Goal: Task Accomplishment & Management: Use online tool/utility

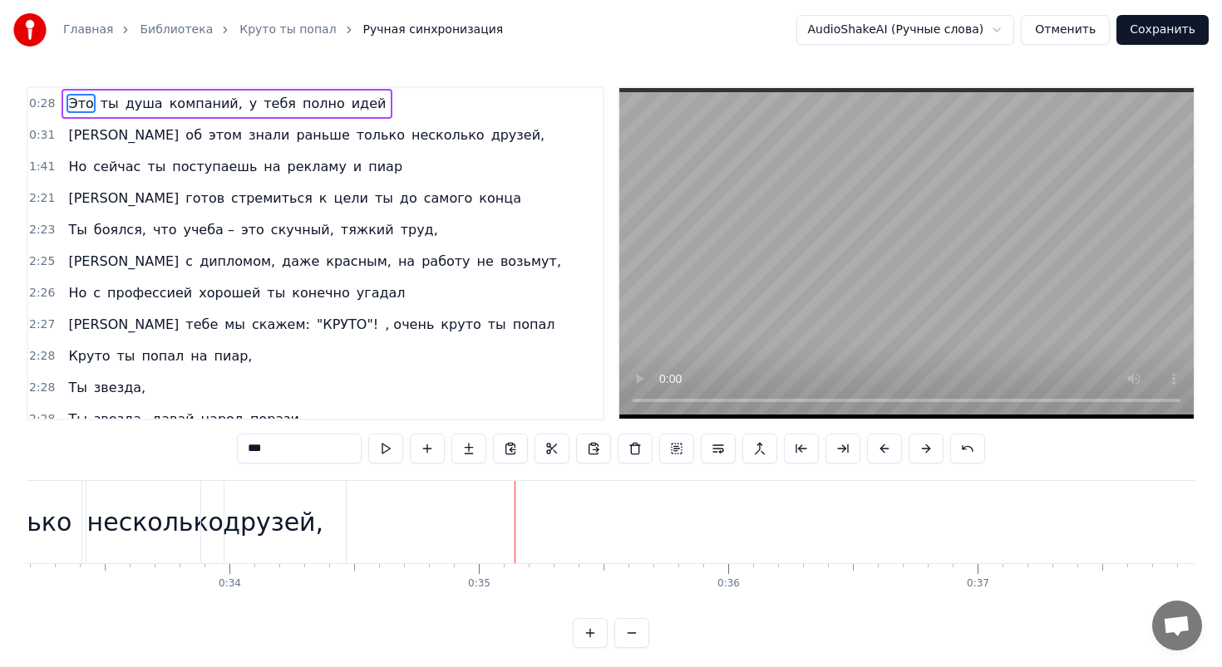
scroll to position [0, 8247]
click at [317, 533] on div "друзей," at bounding box center [299, 522] width 101 height 37
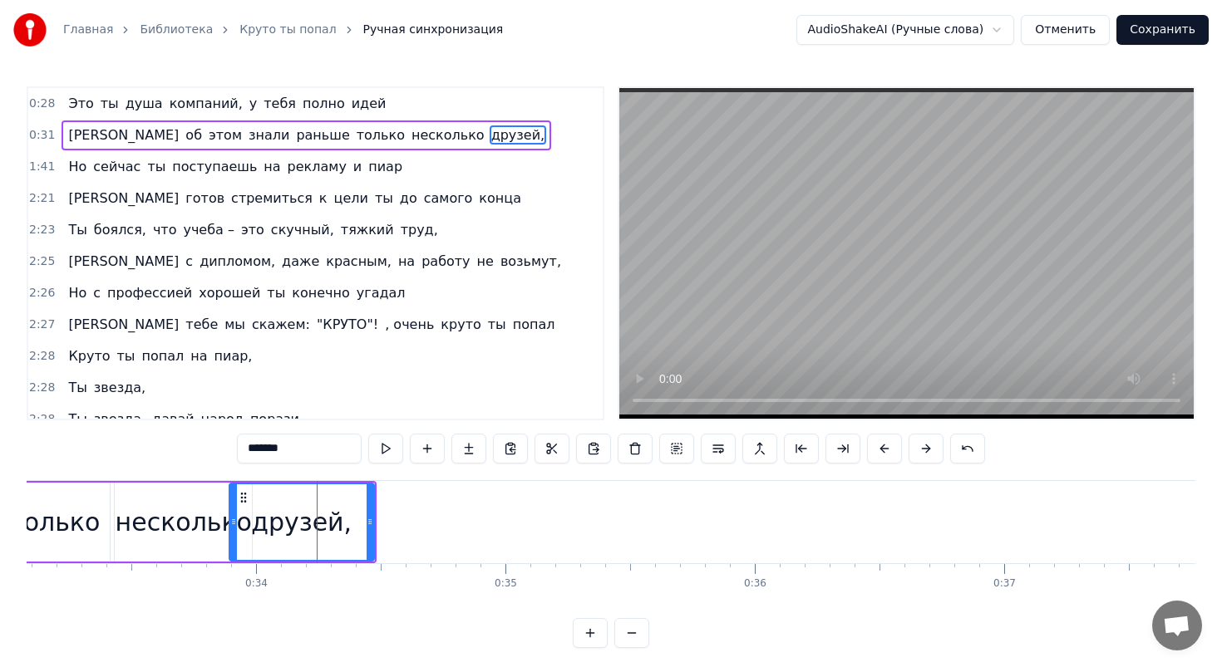
click at [308, 522] on div "друзей," at bounding box center [301, 522] width 101 height 37
drag, startPoint x: 239, startPoint y: 492, endPoint x: 278, endPoint y: 494, distance: 38.3
click at [278, 494] on icon at bounding box center [274, 497] width 13 height 13
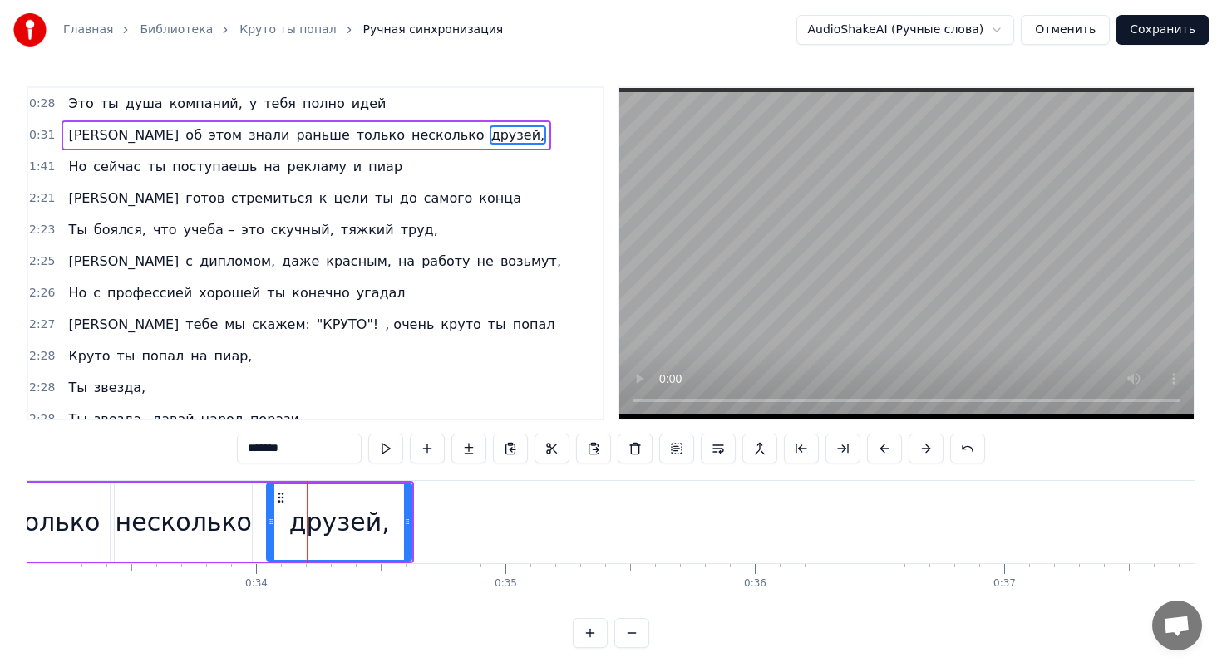
click at [204, 490] on div "несколько" at bounding box center [183, 522] width 137 height 79
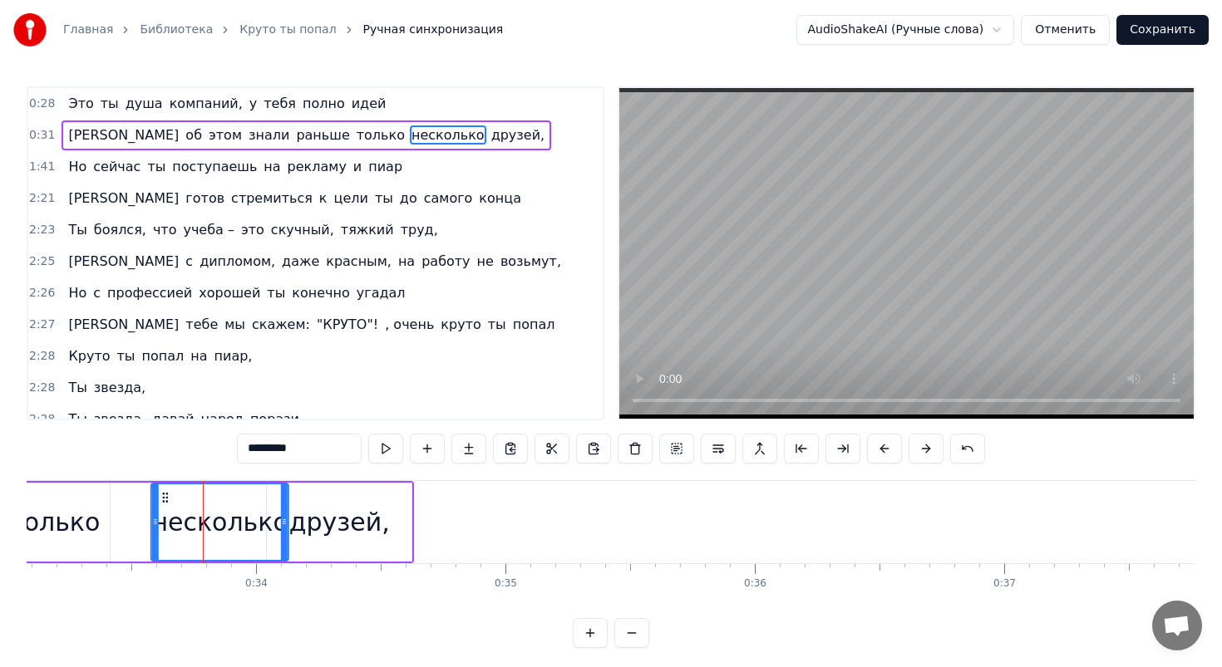
drag, startPoint x: 127, startPoint y: 490, endPoint x: 167, endPoint y: 492, distance: 39.9
click at [167, 492] on icon at bounding box center [165, 497] width 13 height 13
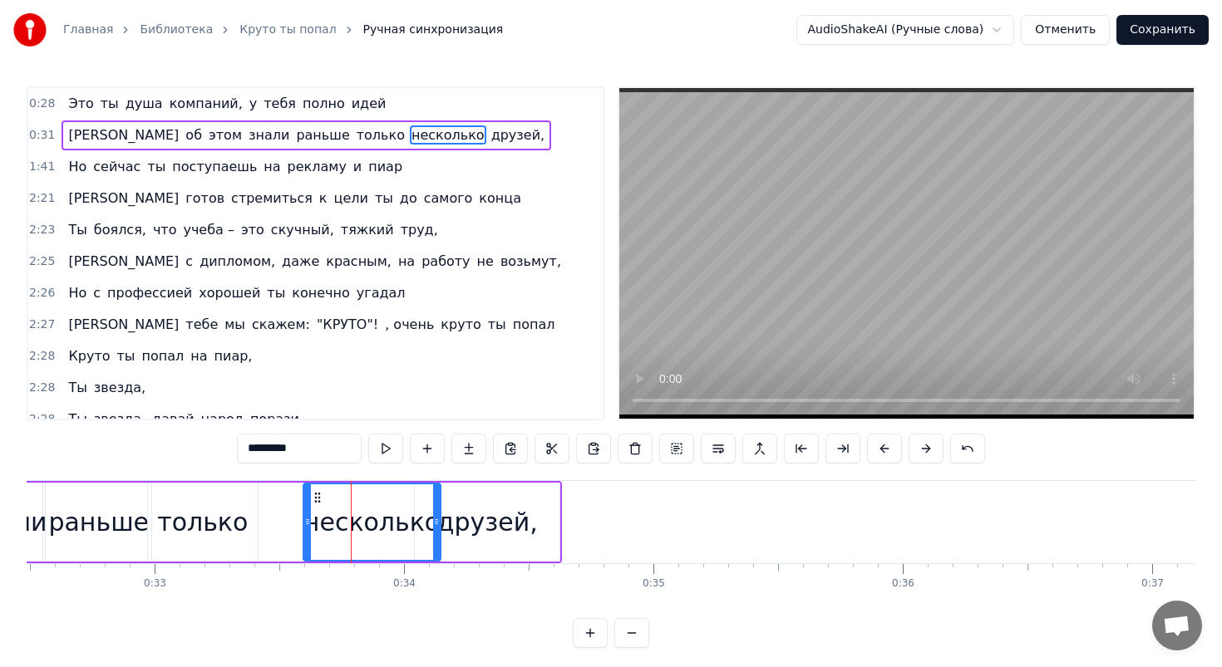
scroll to position [0, 8089]
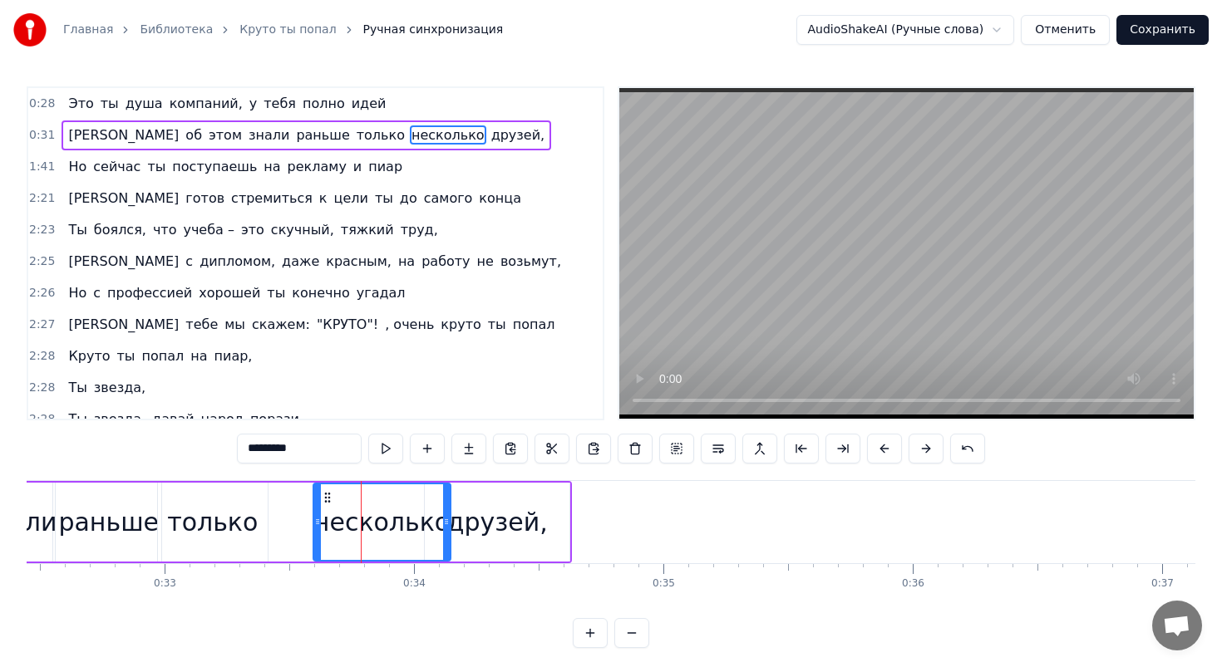
click at [199, 504] on div "только" at bounding box center [212, 522] width 91 height 37
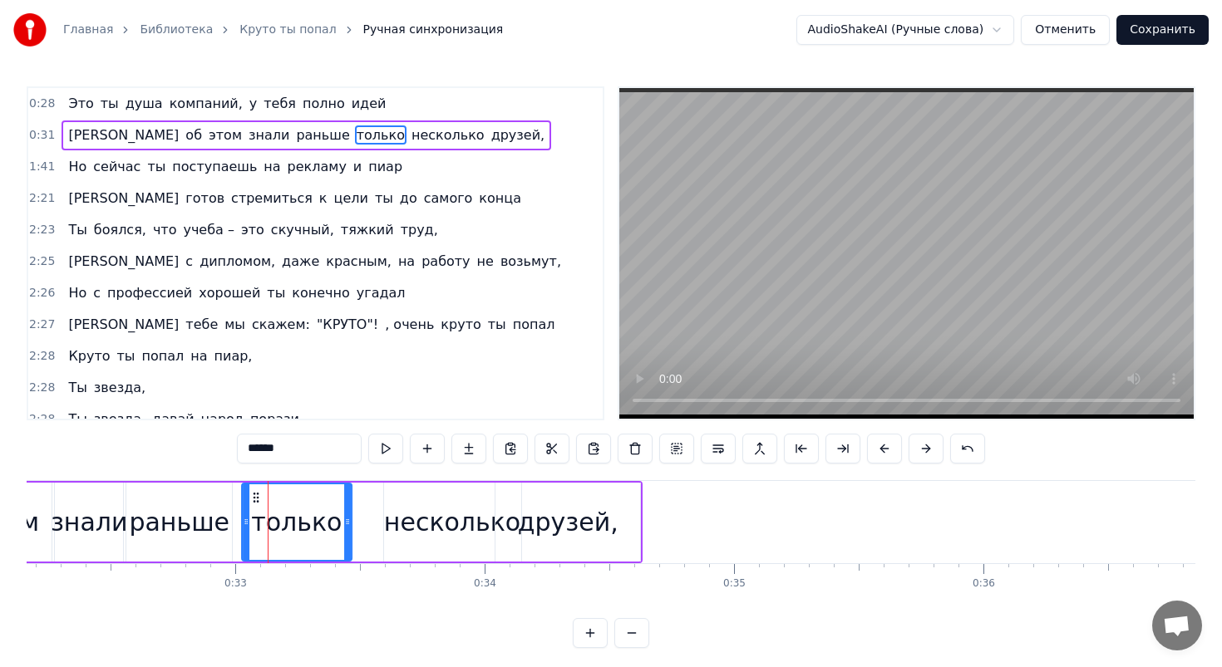
scroll to position [0, 8014]
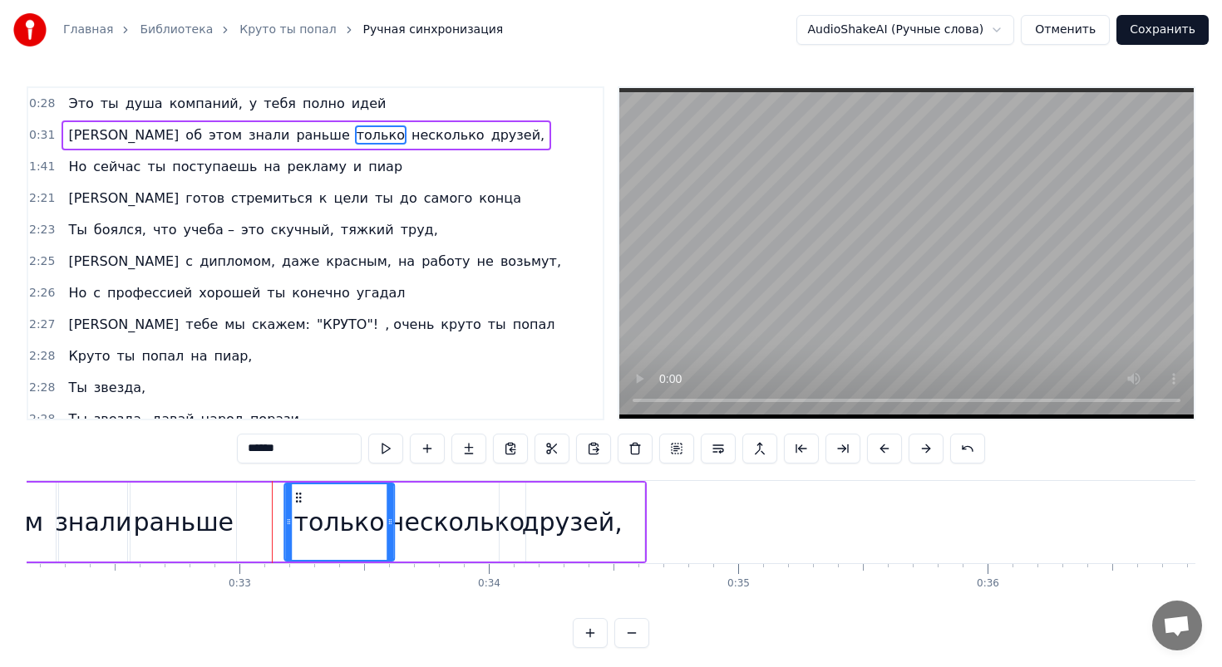
drag, startPoint x: 175, startPoint y: 494, endPoint x: 302, endPoint y: 494, distance: 126.3
click at [302, 494] on icon at bounding box center [298, 497] width 13 height 13
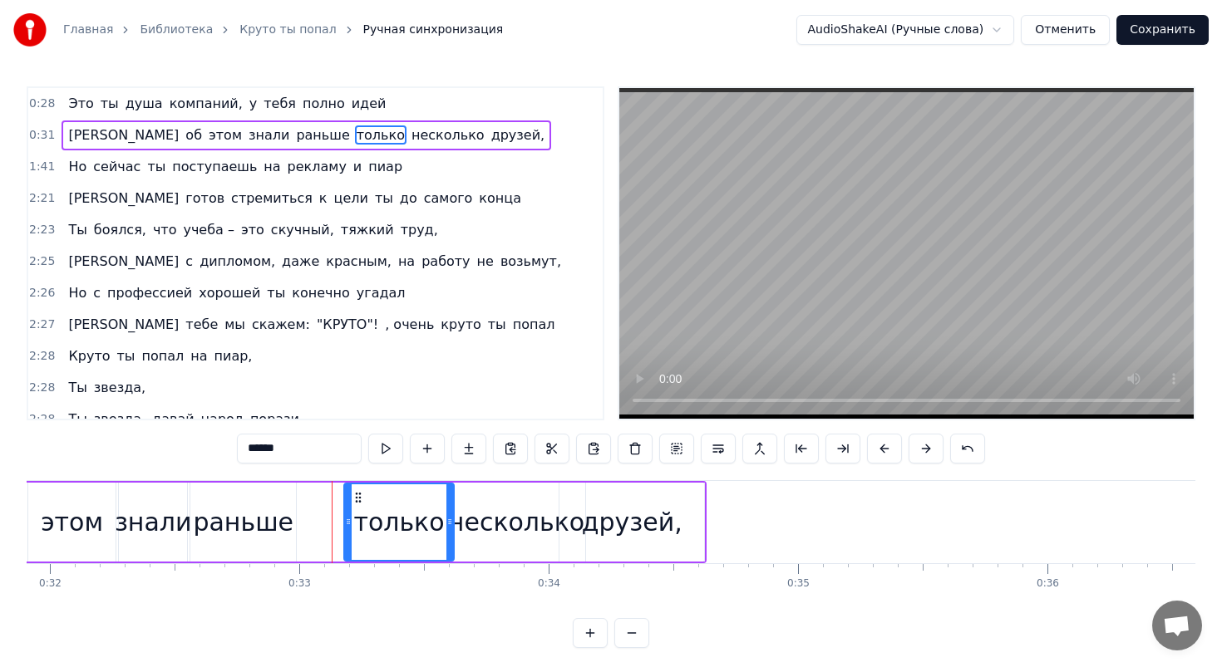
scroll to position [0, 7945]
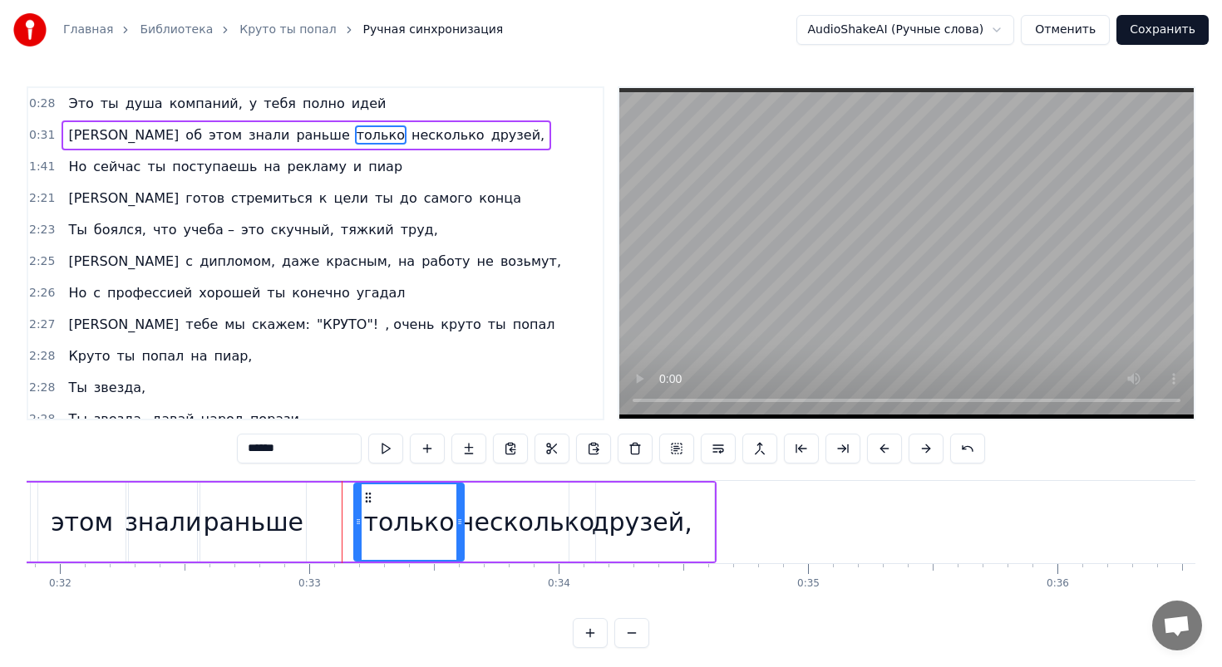
click at [242, 497] on div "раньше" at bounding box center [253, 522] width 106 height 79
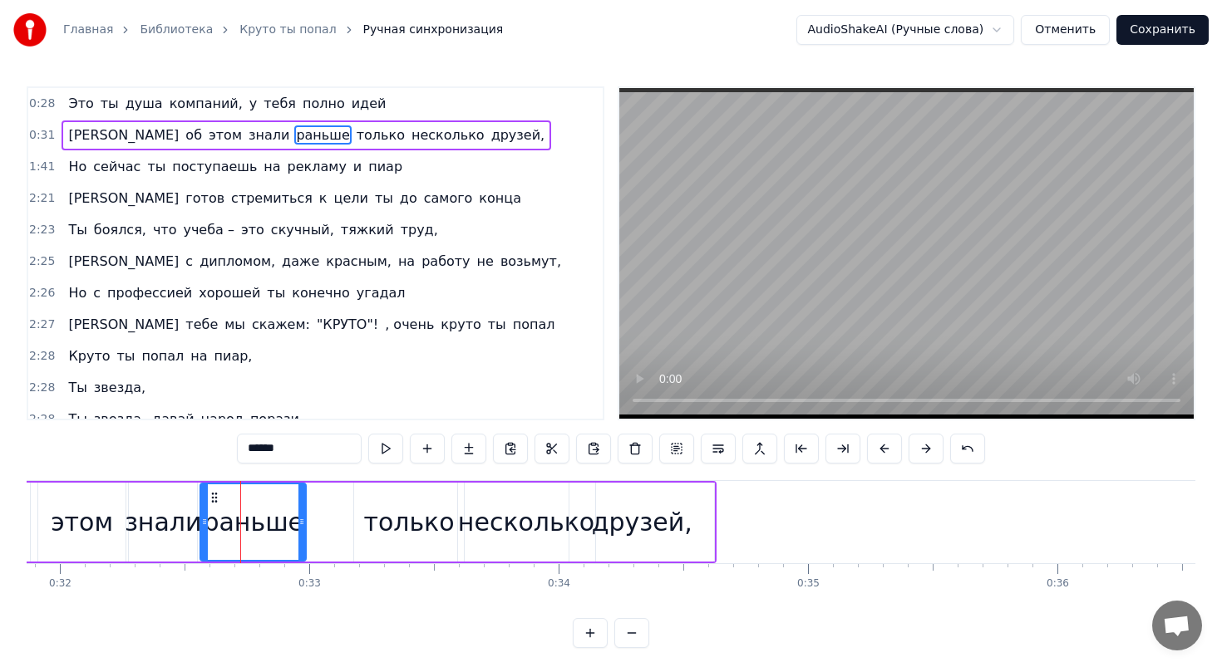
click at [219, 496] on icon at bounding box center [214, 497] width 13 height 13
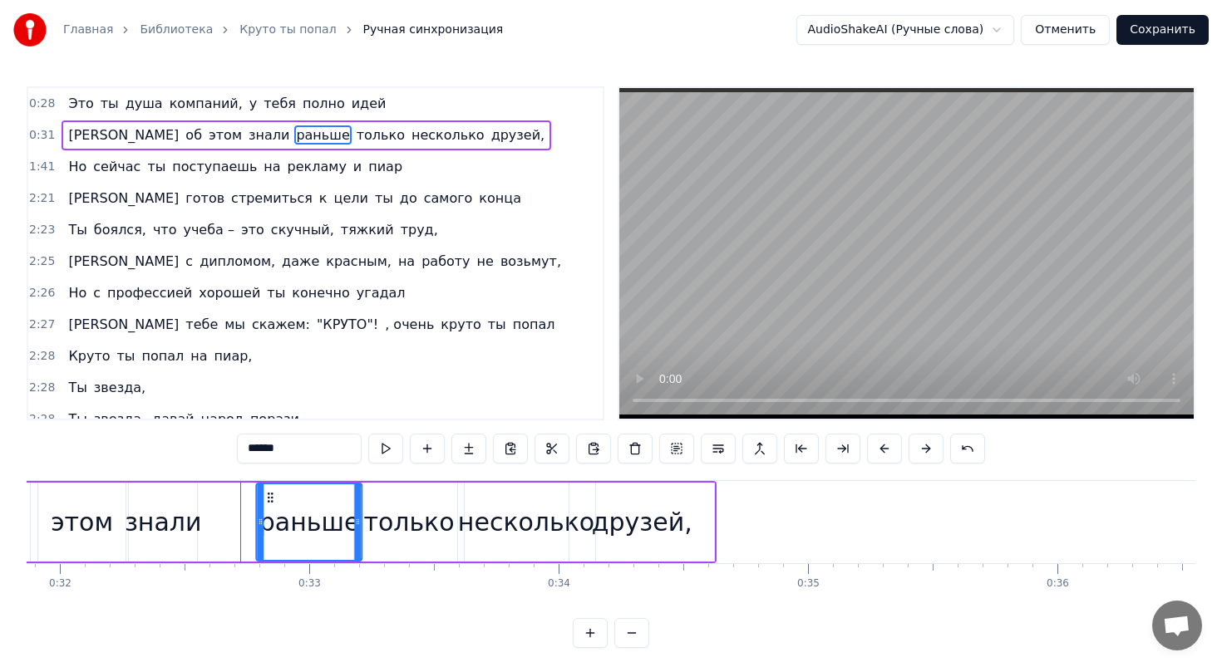
drag, startPoint x: 219, startPoint y: 496, endPoint x: 274, endPoint y: 496, distance: 55.7
click at [274, 496] on icon at bounding box center [270, 497] width 13 height 13
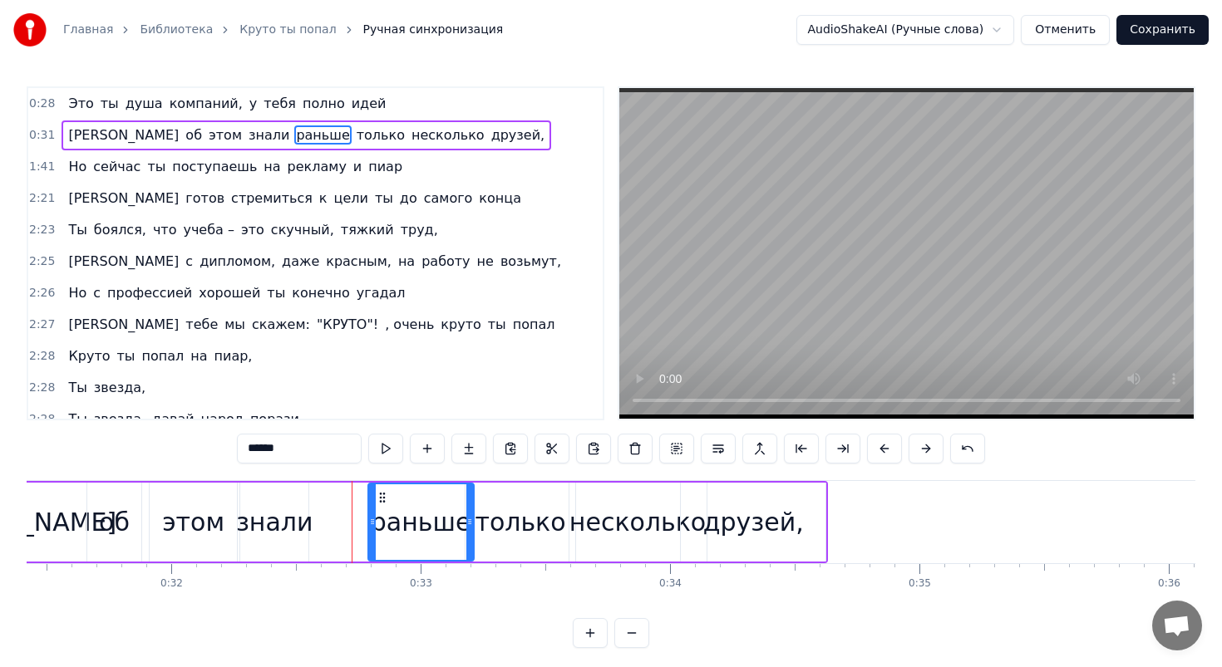
scroll to position [0, 7813]
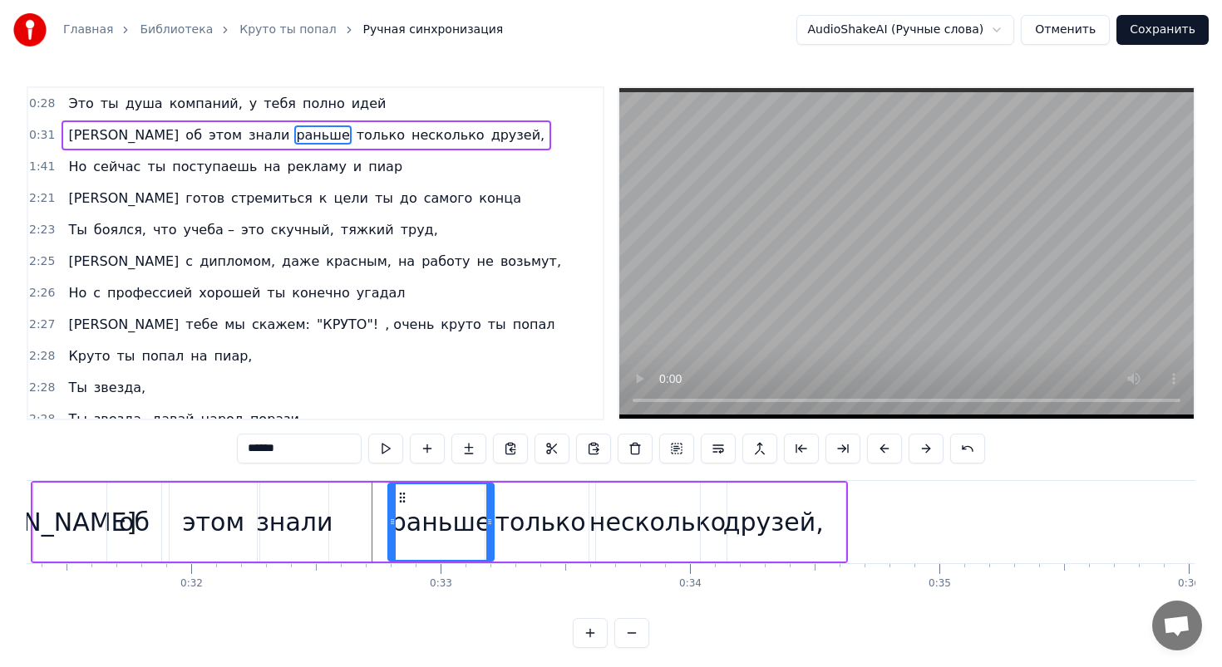
click at [268, 506] on div "знали" at bounding box center [294, 522] width 77 height 37
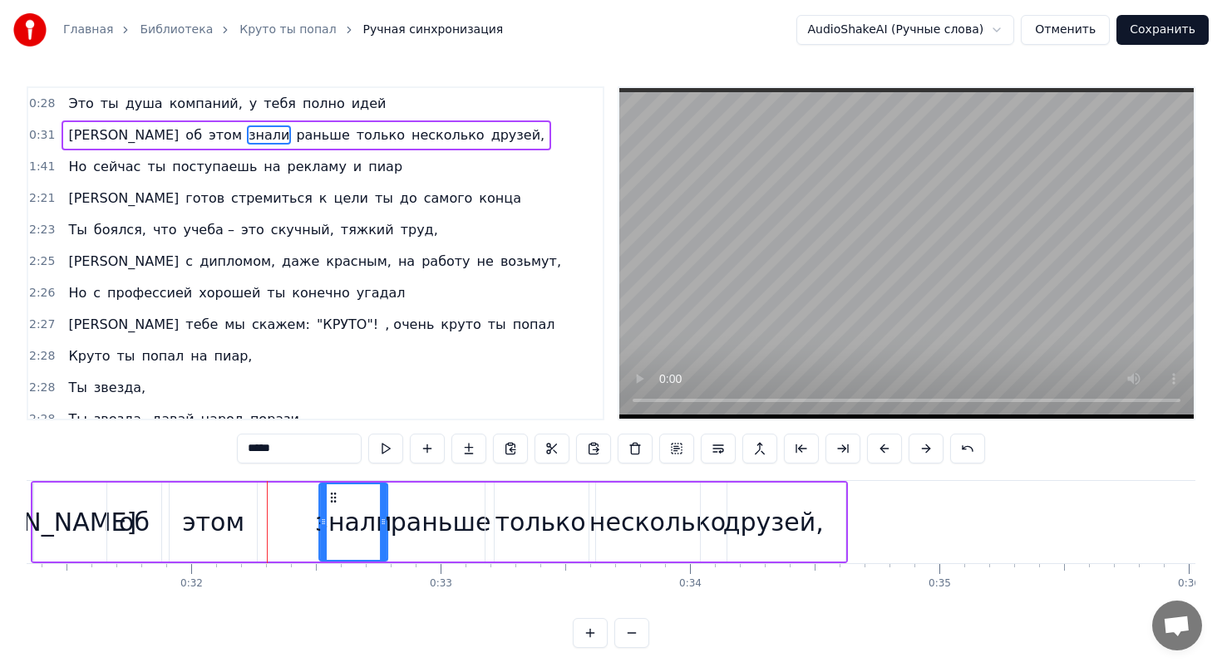
drag, startPoint x: 276, startPoint y: 494, endPoint x: 335, endPoint y: 493, distance: 59.0
click at [335, 493] on circle at bounding box center [335, 493] width 1 height 1
click at [238, 494] on div "этом" at bounding box center [213, 522] width 87 height 79
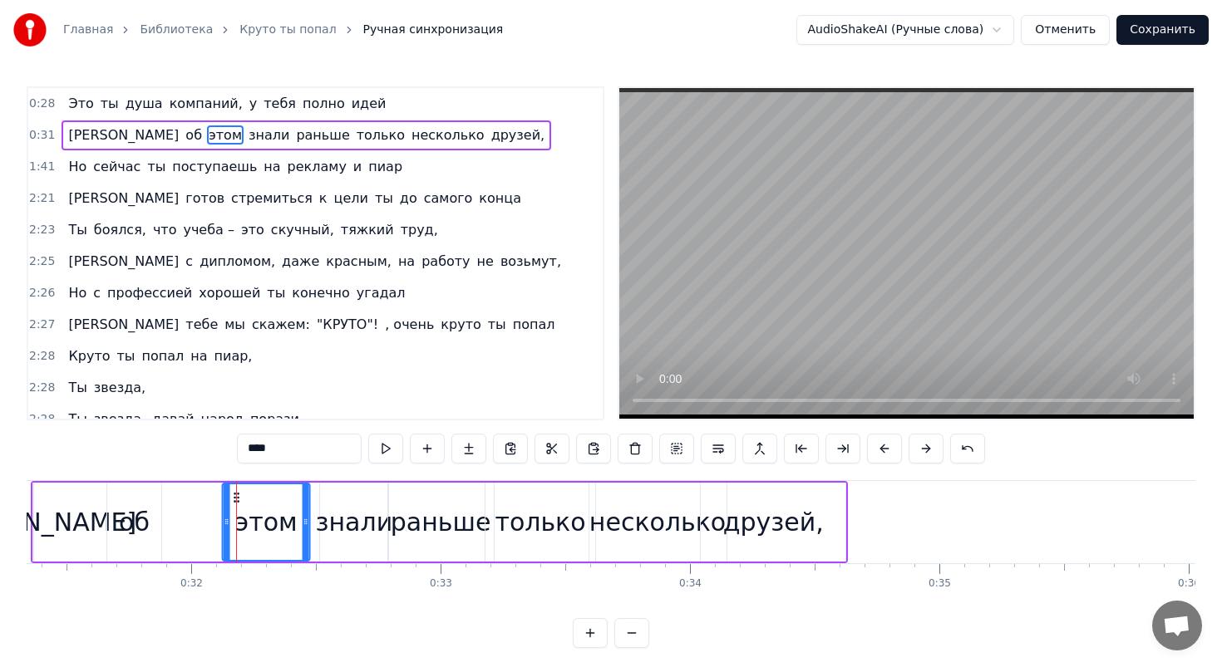
drag, startPoint x: 188, startPoint y: 492, endPoint x: 241, endPoint y: 492, distance: 53.2
click at [241, 492] on icon at bounding box center [236, 497] width 13 height 13
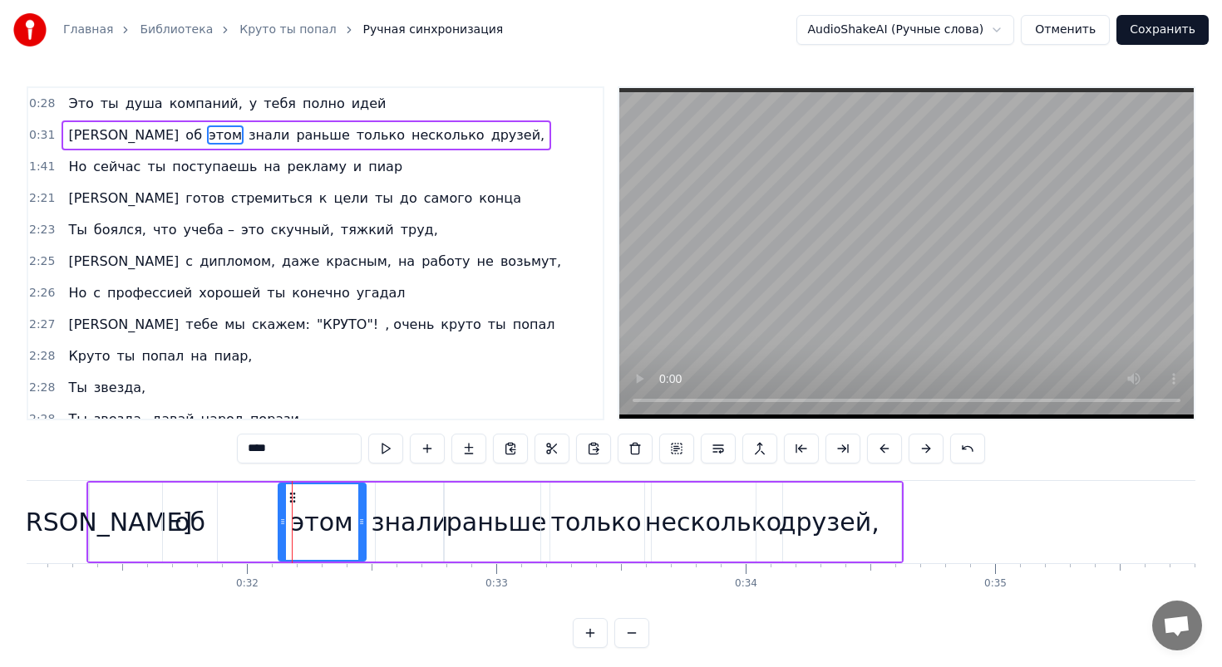
click at [188, 488] on div "об" at bounding box center [190, 522] width 54 height 79
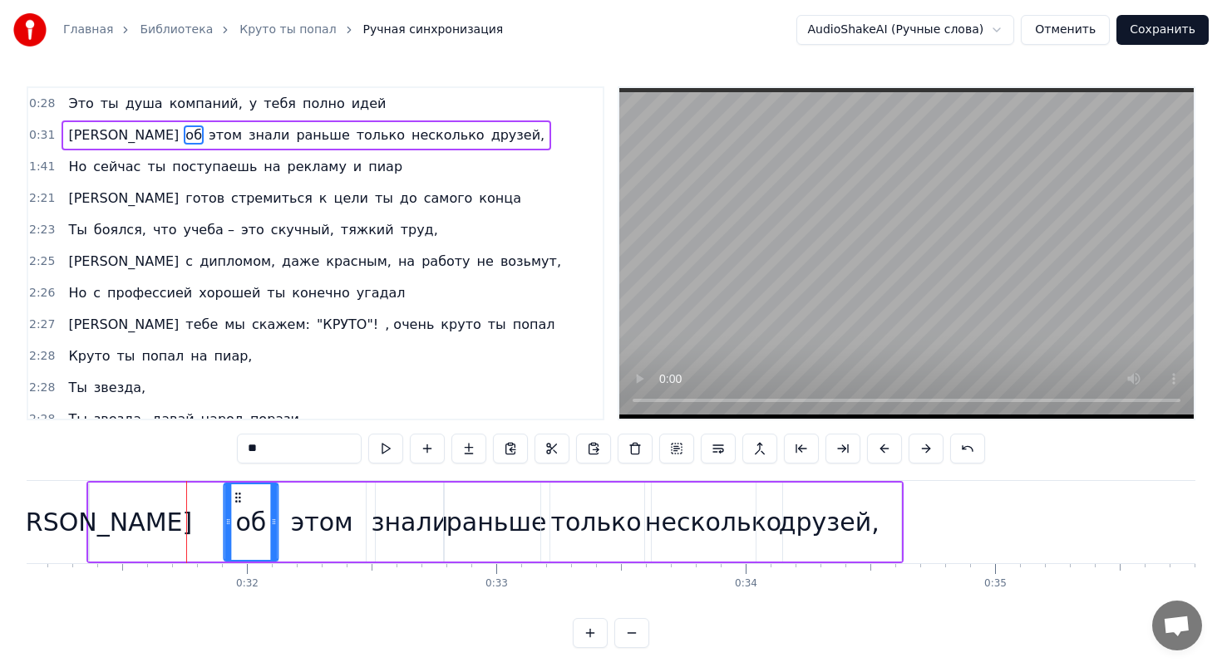
drag, startPoint x: 175, startPoint y: 491, endPoint x: 236, endPoint y: 489, distance: 60.7
click at [236, 489] on div "об" at bounding box center [250, 522] width 52 height 76
click at [93, 507] on div "[PERSON_NAME]" at bounding box center [88, 522] width 207 height 37
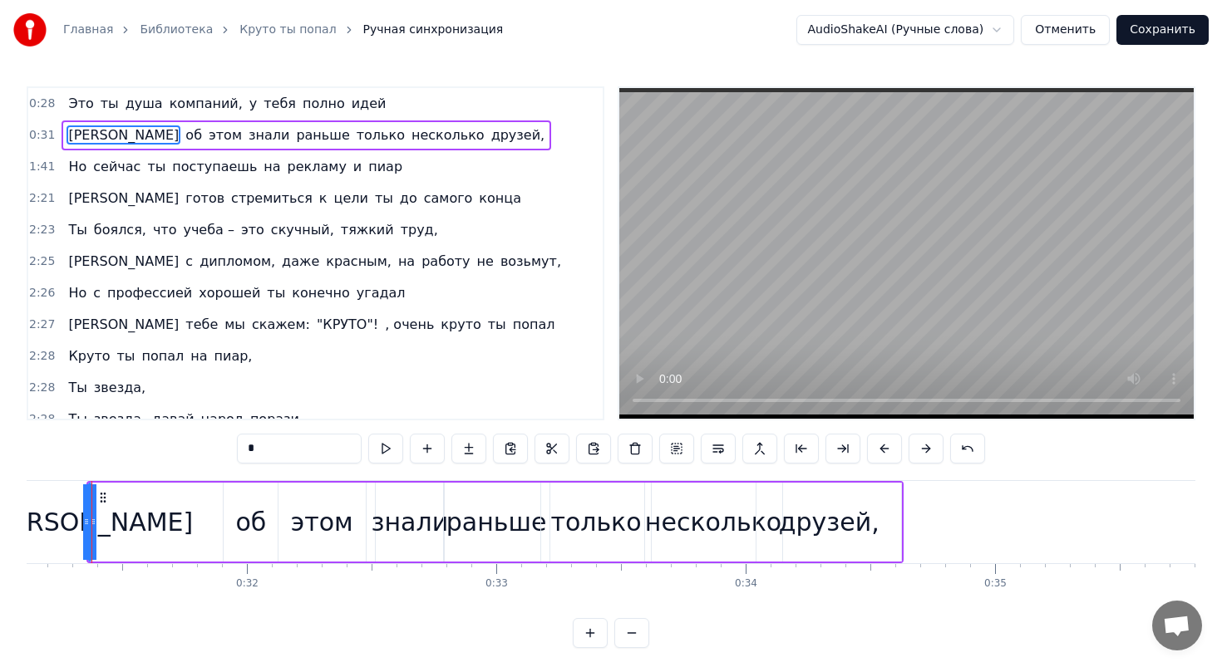
scroll to position [0, 7739]
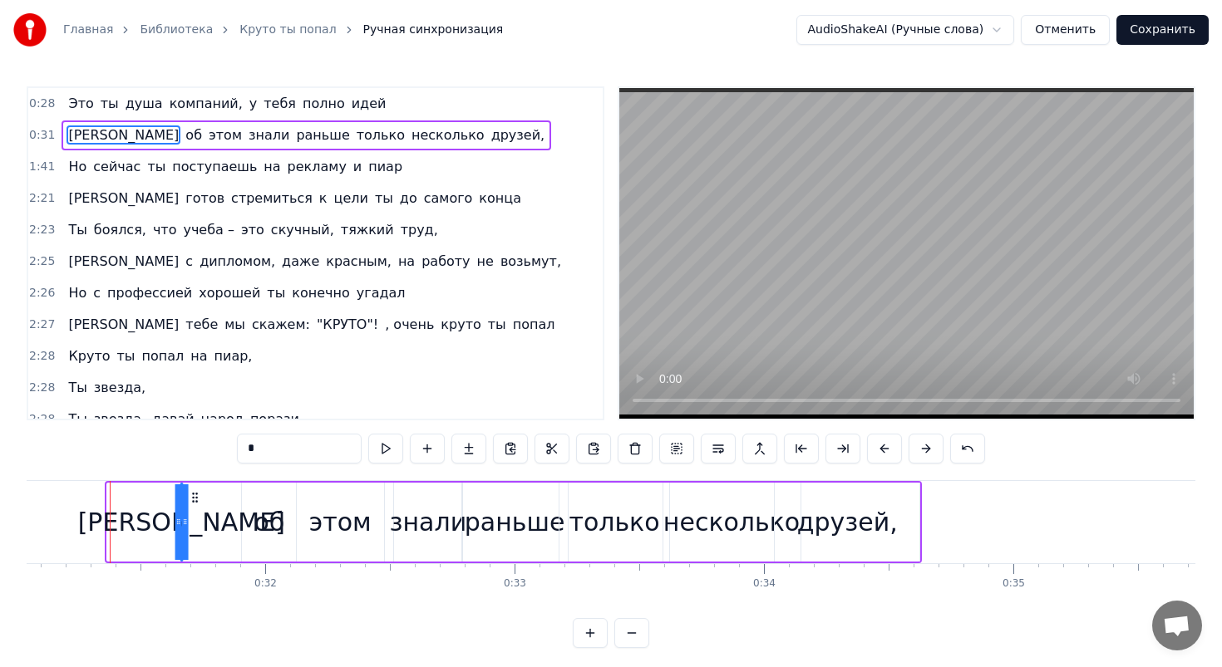
drag, startPoint x: 120, startPoint y: 494, endPoint x: 194, endPoint y: 499, distance: 73.3
click at [194, 499] on icon at bounding box center [194, 497] width 13 height 13
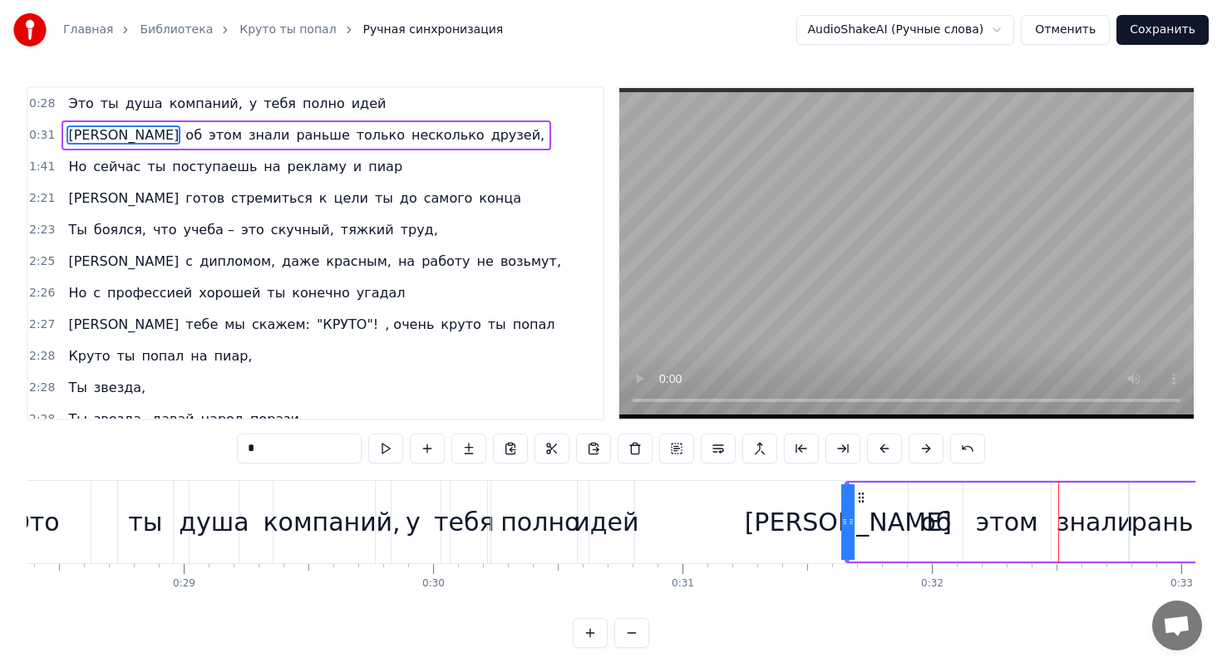
scroll to position [0, 7051]
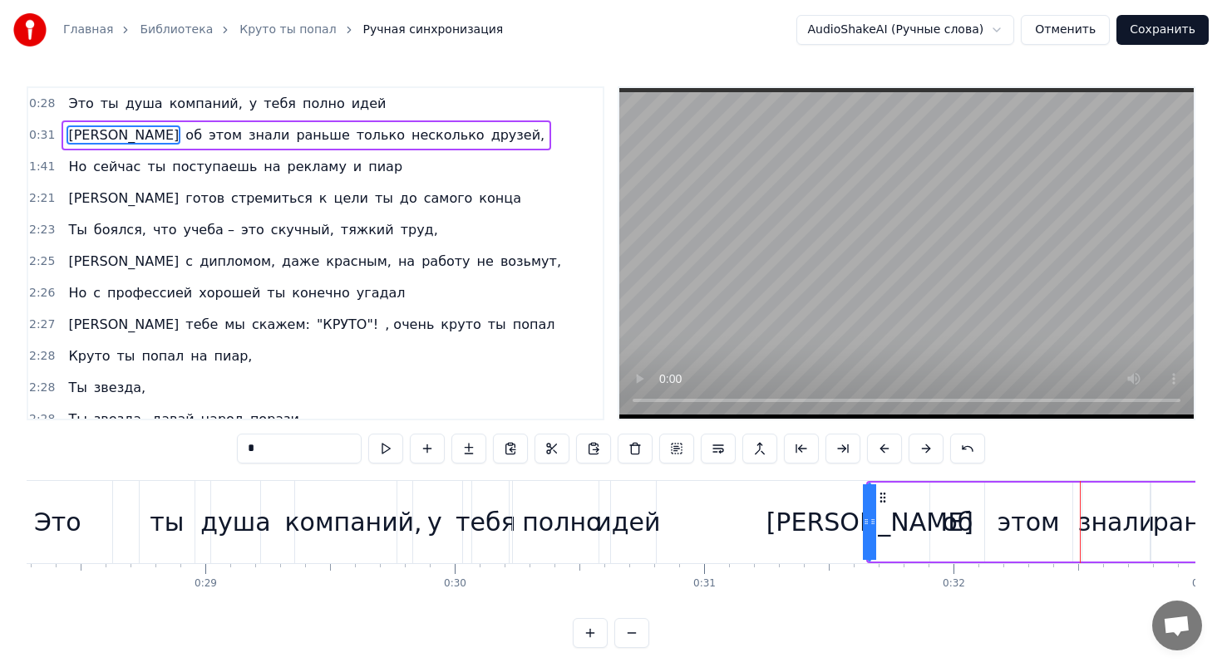
click at [490, 493] on div "тебя" at bounding box center [486, 522] width 46 height 82
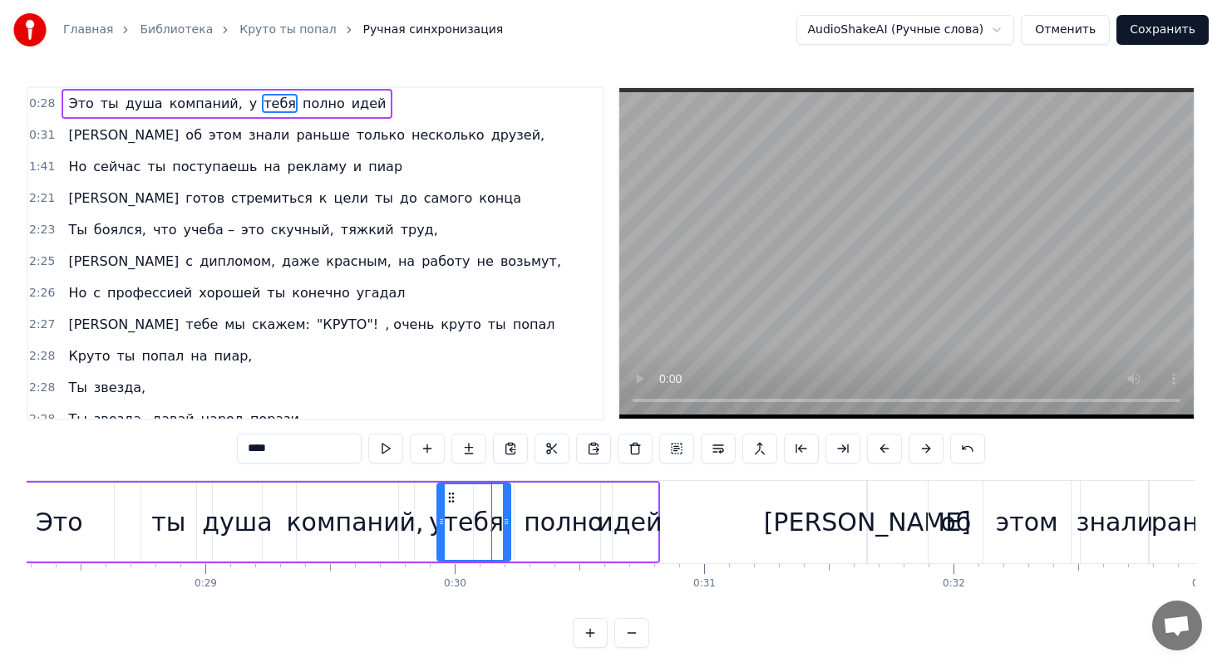
drag, startPoint x: 470, startPoint y: 496, endPoint x: 445, endPoint y: 494, distance: 25.8
click at [445, 494] on div at bounding box center [441, 522] width 7 height 76
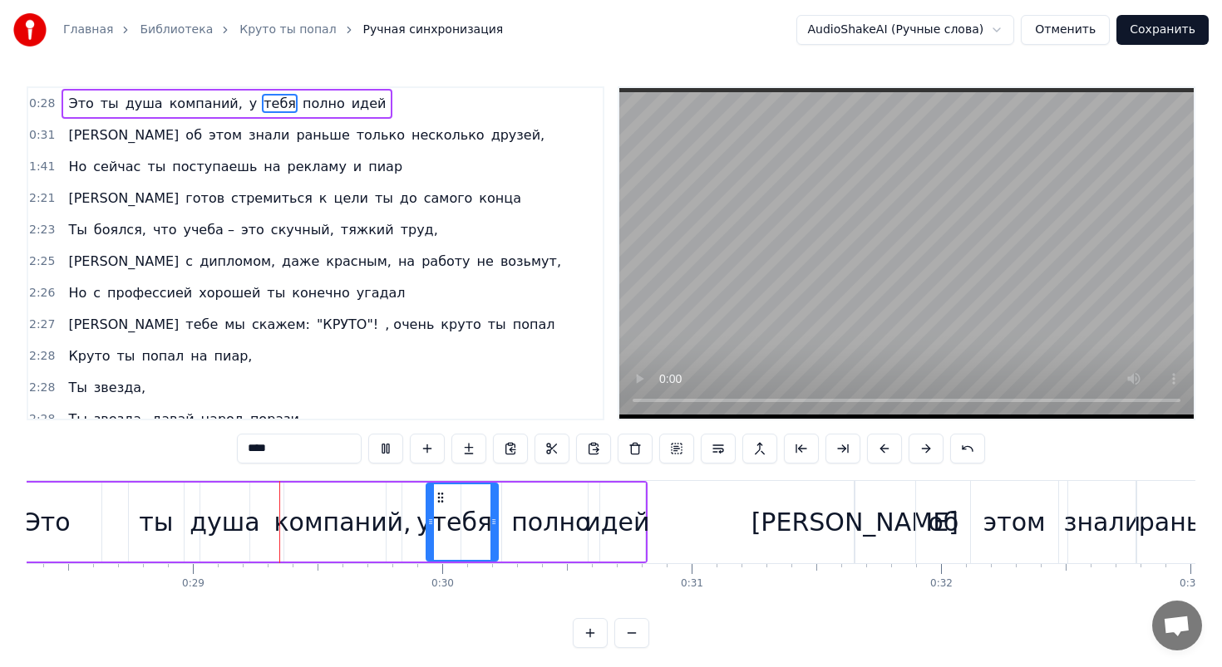
scroll to position [0, 7074]
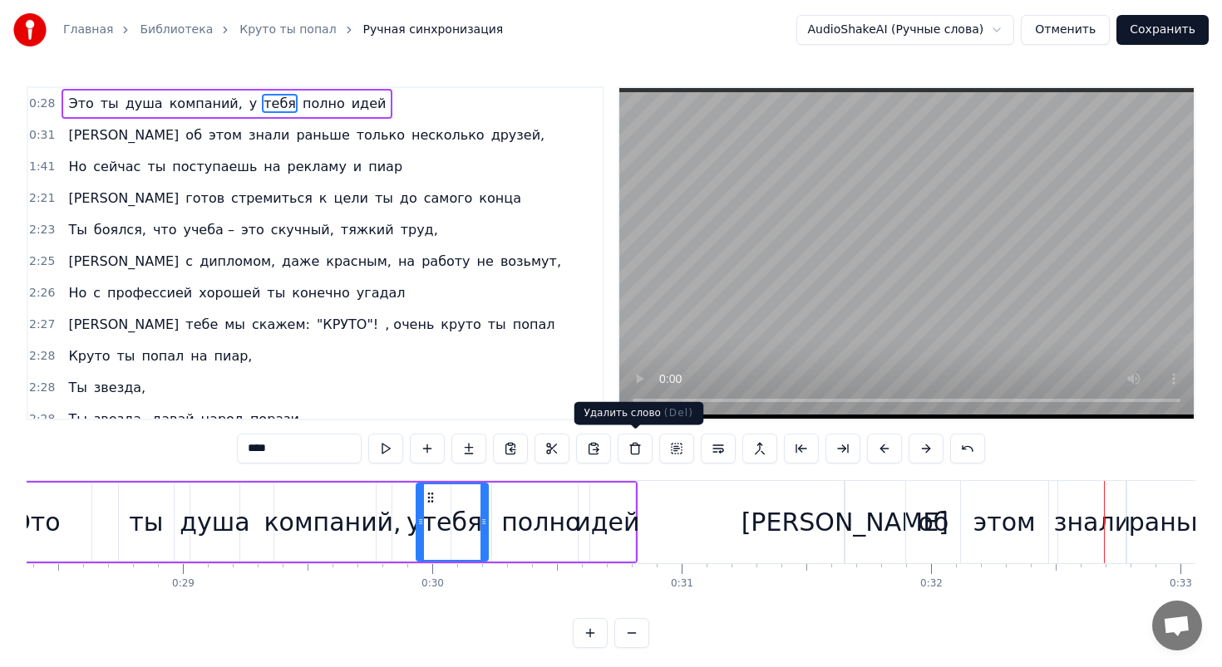
click at [607, 523] on div "идей" at bounding box center [606, 522] width 65 height 37
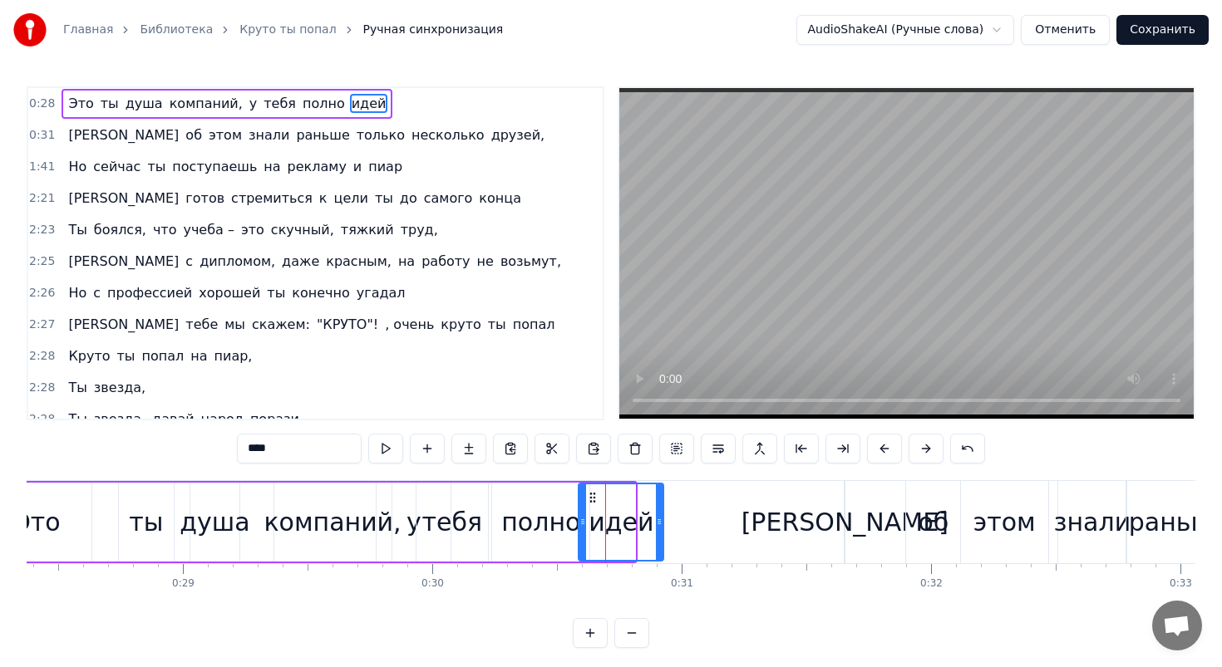
drag, startPoint x: 632, startPoint y: 495, endPoint x: 661, endPoint y: 496, distance: 28.3
click at [661, 496] on div at bounding box center [659, 522] width 7 height 76
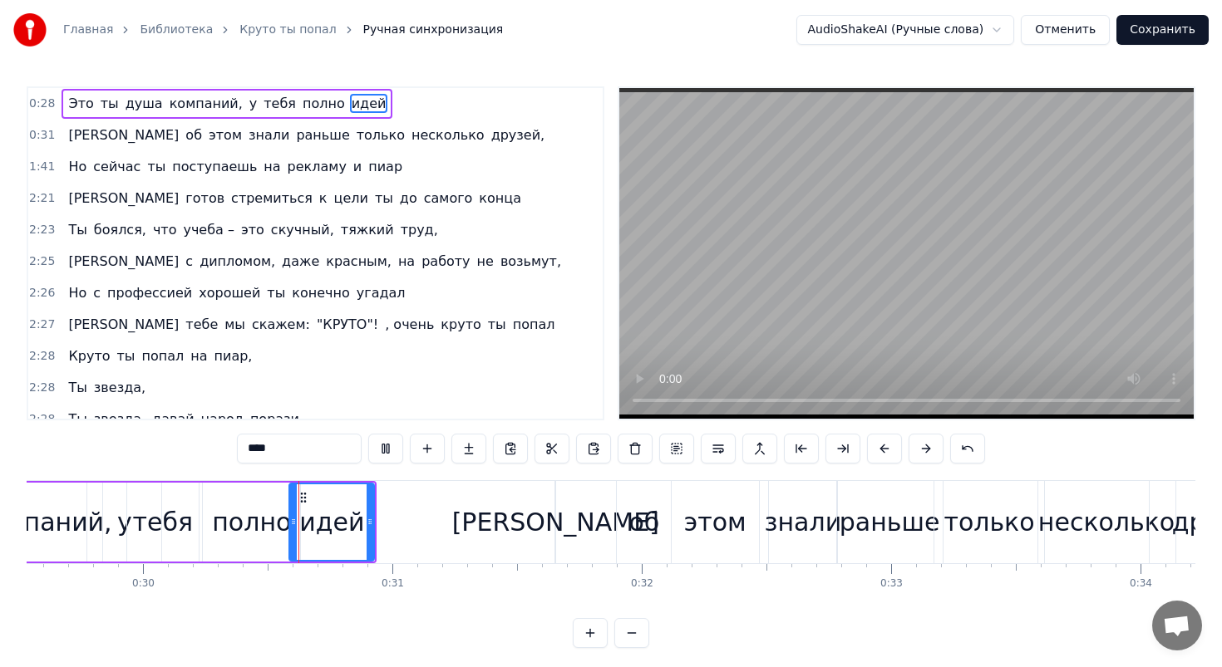
scroll to position [0, 7382]
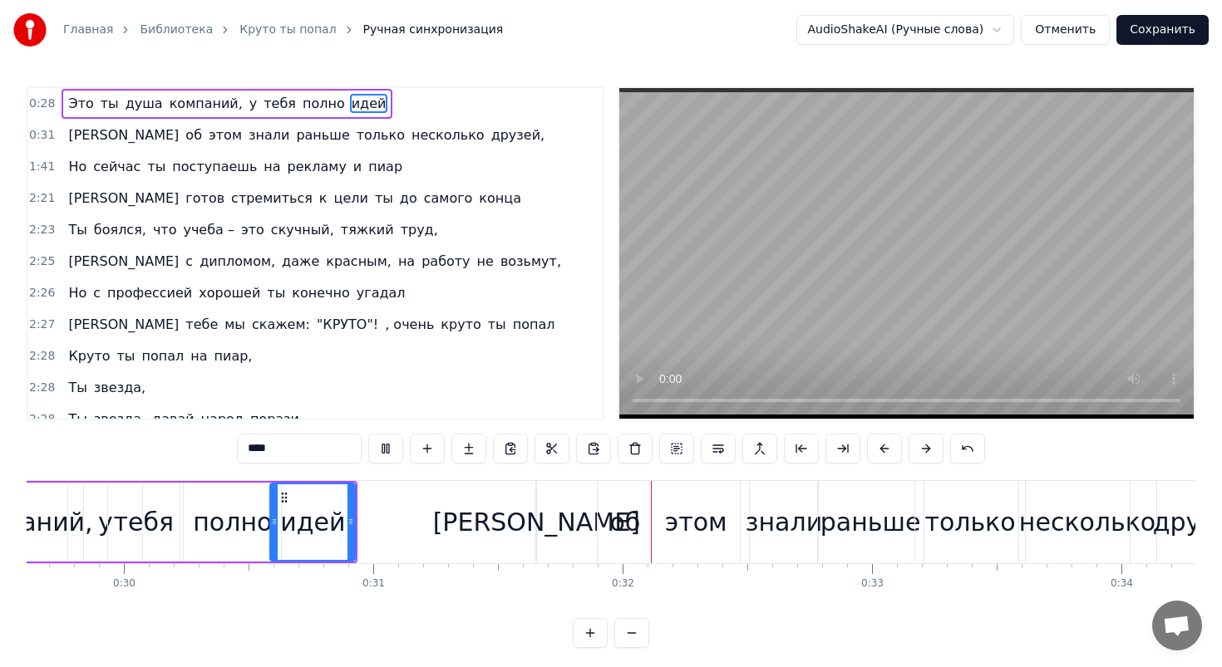
click at [252, 510] on div "полно" at bounding box center [232, 522] width 79 height 37
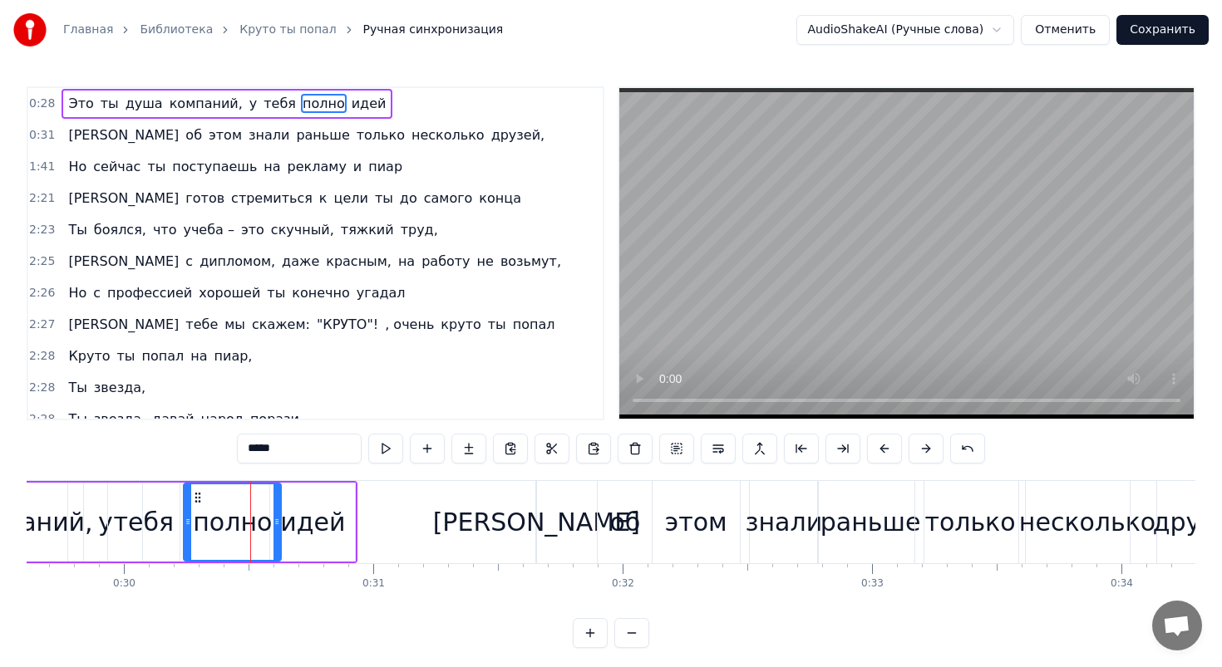
click at [184, 511] on div "полно" at bounding box center [232, 522] width 99 height 79
drag, startPoint x: 187, startPoint y: 512, endPoint x: 164, endPoint y: 513, distance: 23.3
click at [164, 513] on div at bounding box center [165, 522] width 7 height 76
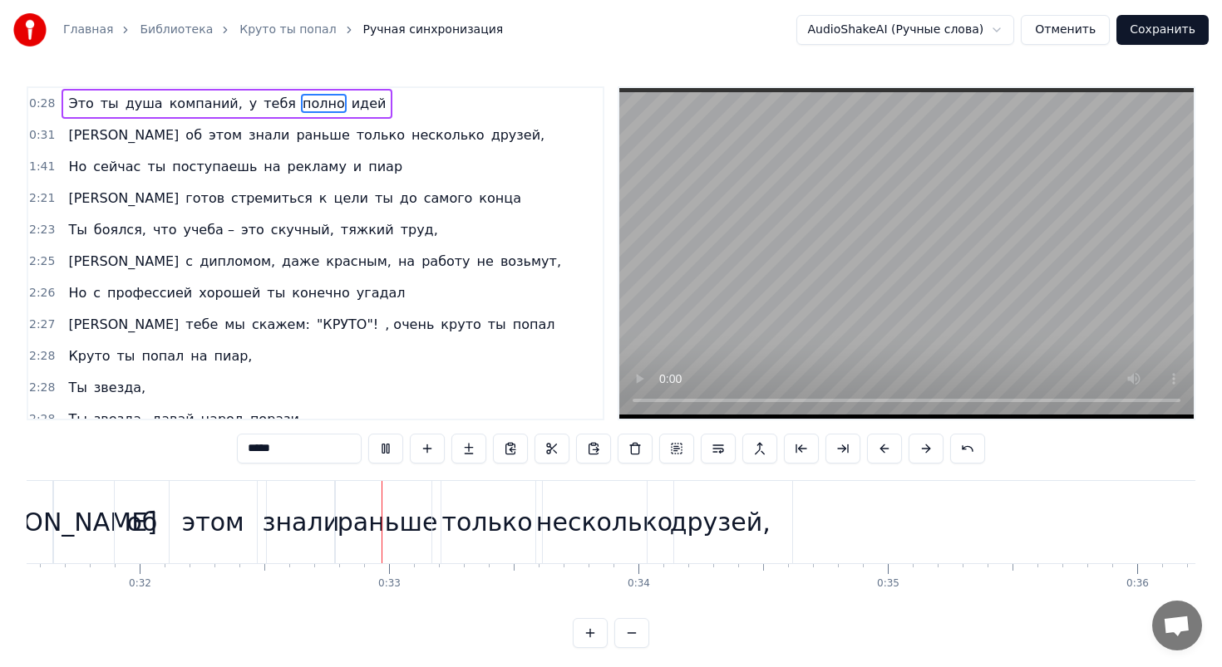
scroll to position [0, 7989]
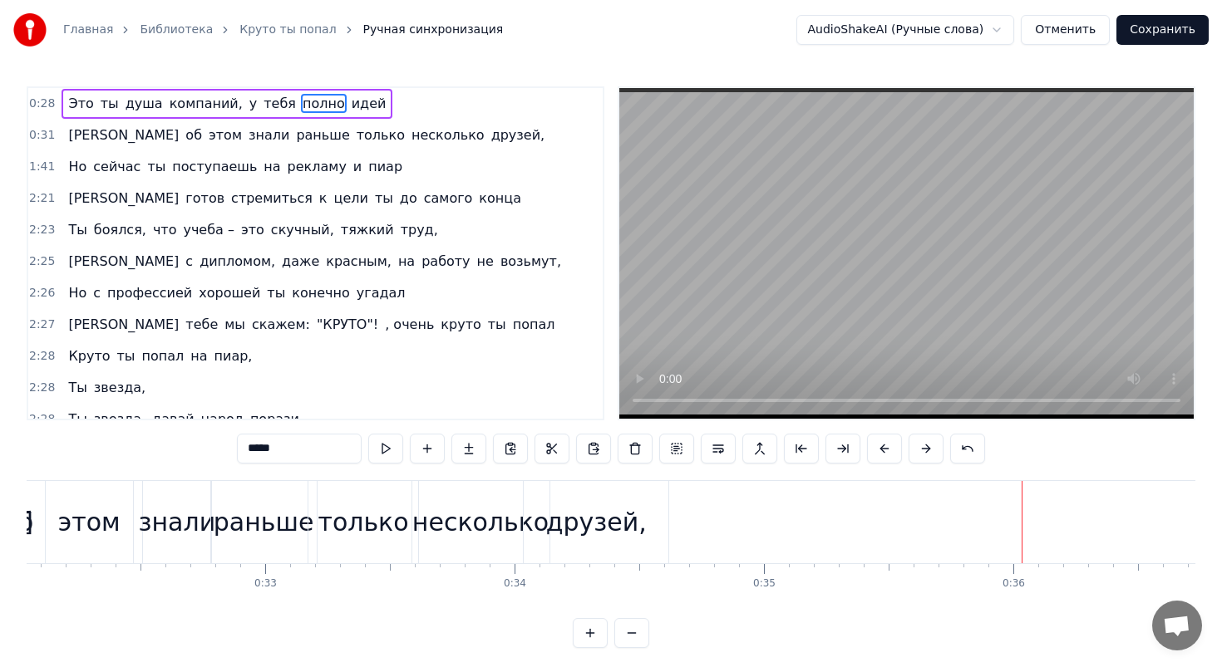
click at [70, 160] on span "Но" at bounding box center [77, 166] width 22 height 19
type input "**"
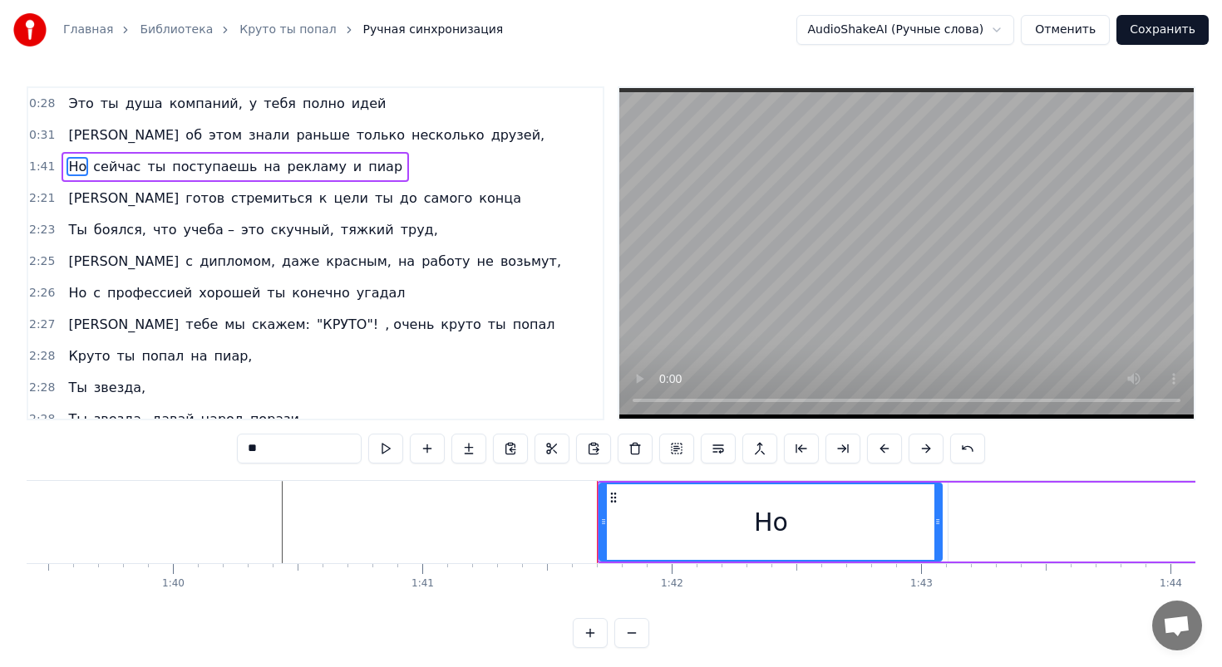
scroll to position [0, 25272]
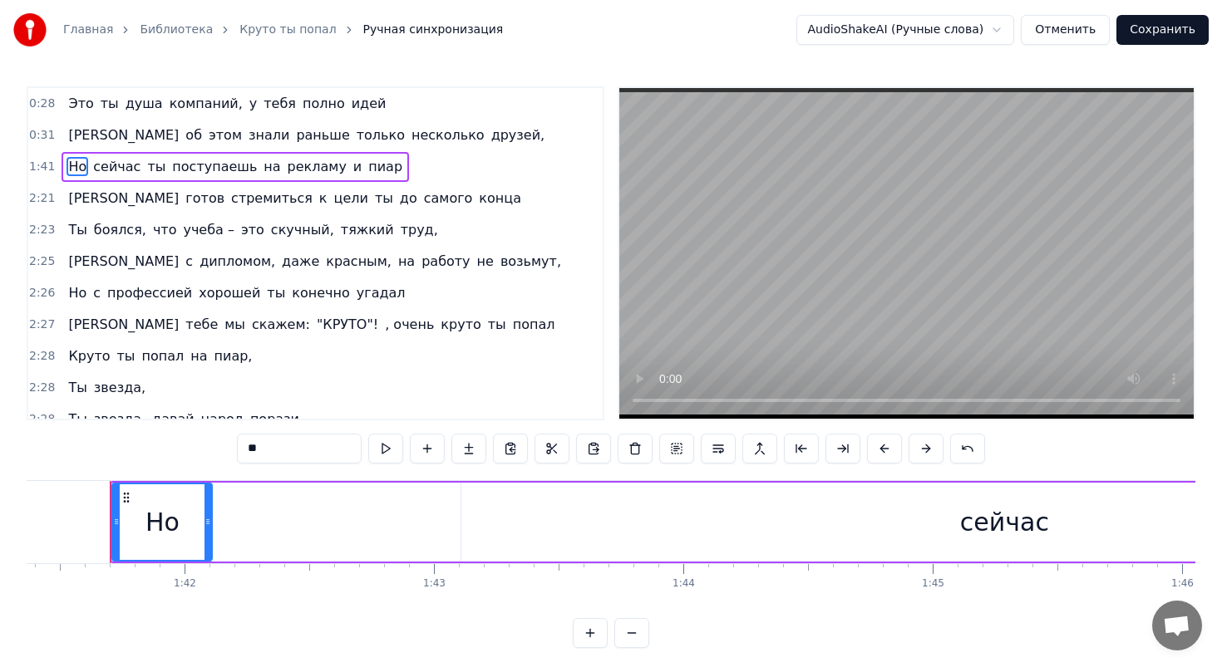
drag, startPoint x: 450, startPoint y: 514, endPoint x: 202, endPoint y: 510, distance: 248.5
click at [204, 510] on div at bounding box center [207, 522] width 7 height 76
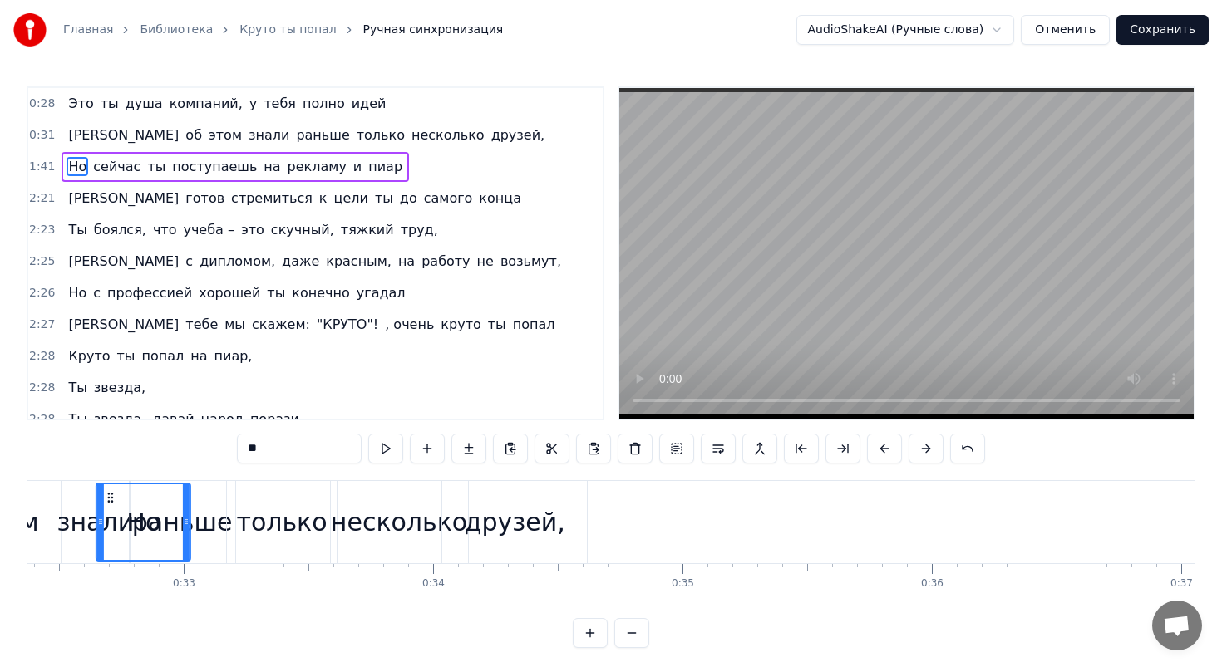
scroll to position [0, 8058]
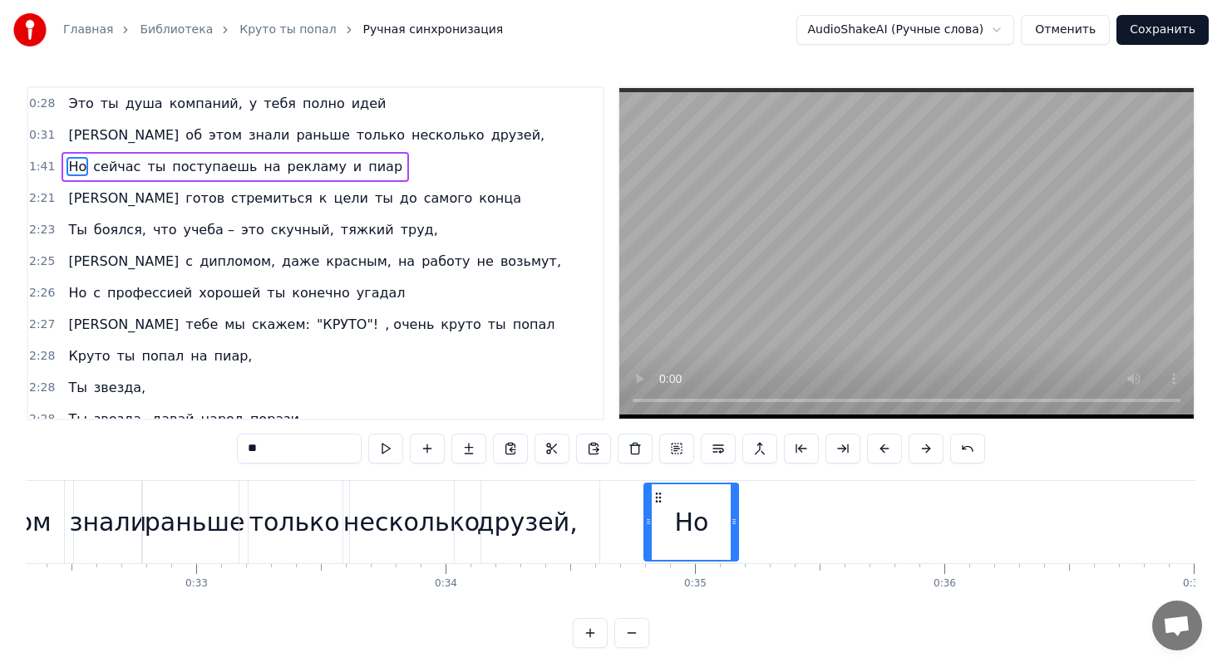
drag, startPoint x: 125, startPoint y: 492, endPoint x: 692, endPoint y: 511, distance: 567.9
click at [692, 511] on div "Но" at bounding box center [691, 522] width 92 height 76
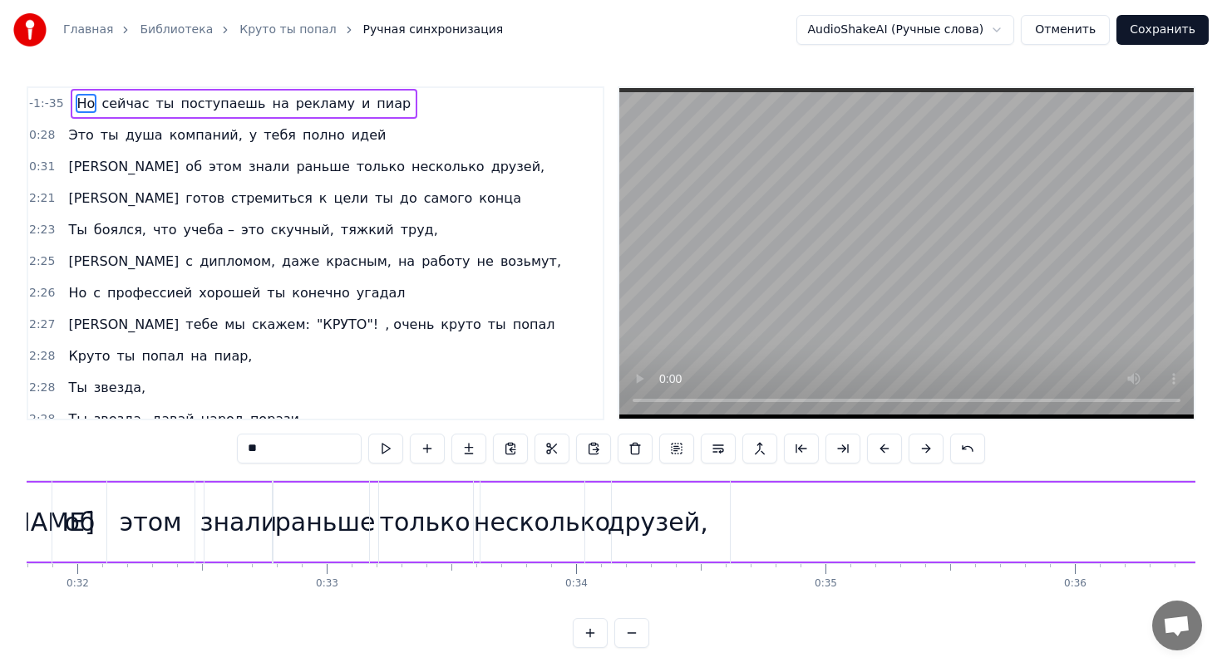
scroll to position [0, 7893]
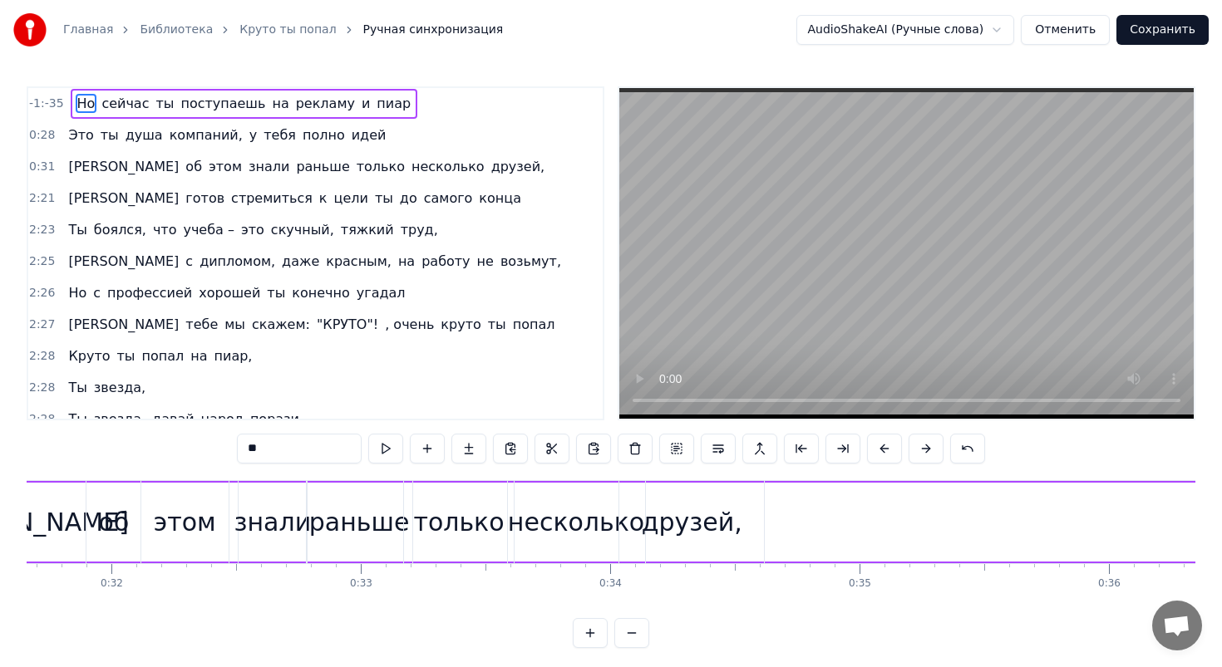
click at [85, 103] on span "Но" at bounding box center [87, 103] width 22 height 19
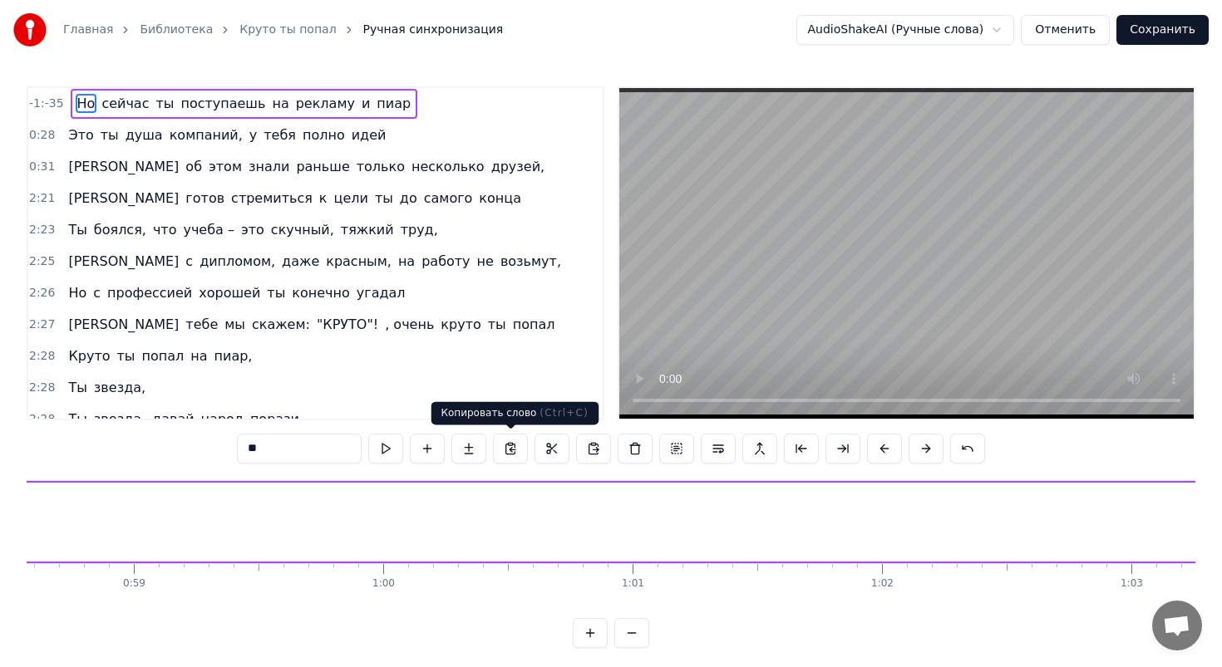
scroll to position [0, 14872]
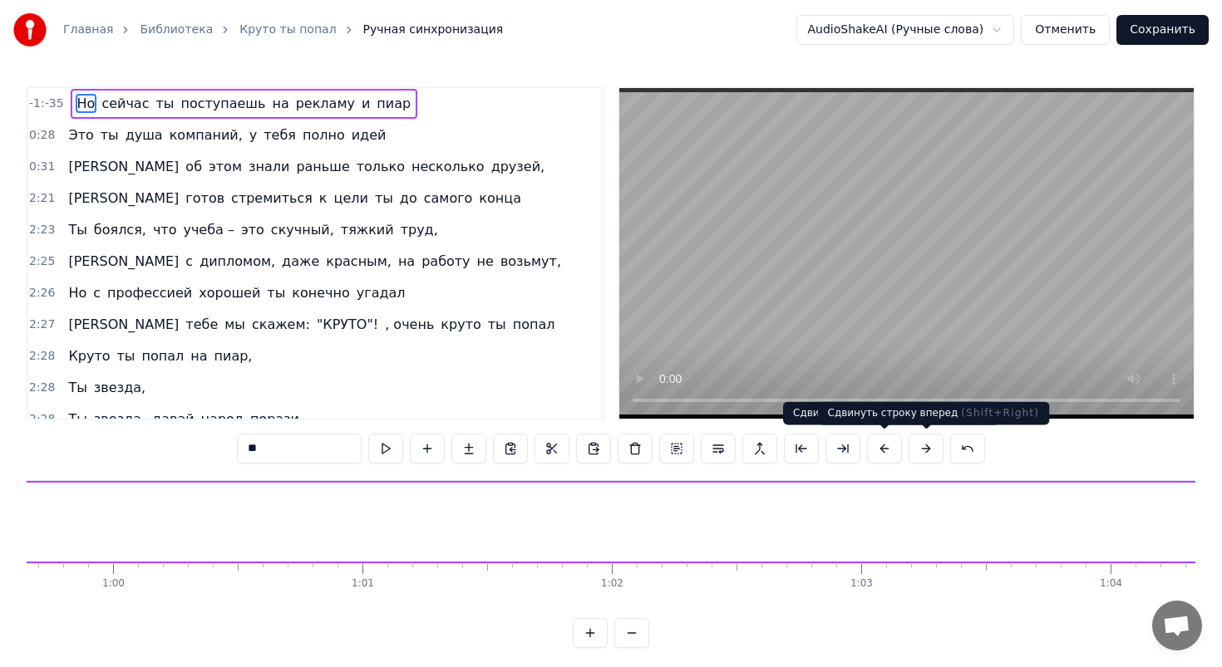
click at [920, 440] on button at bounding box center [925, 449] width 35 height 30
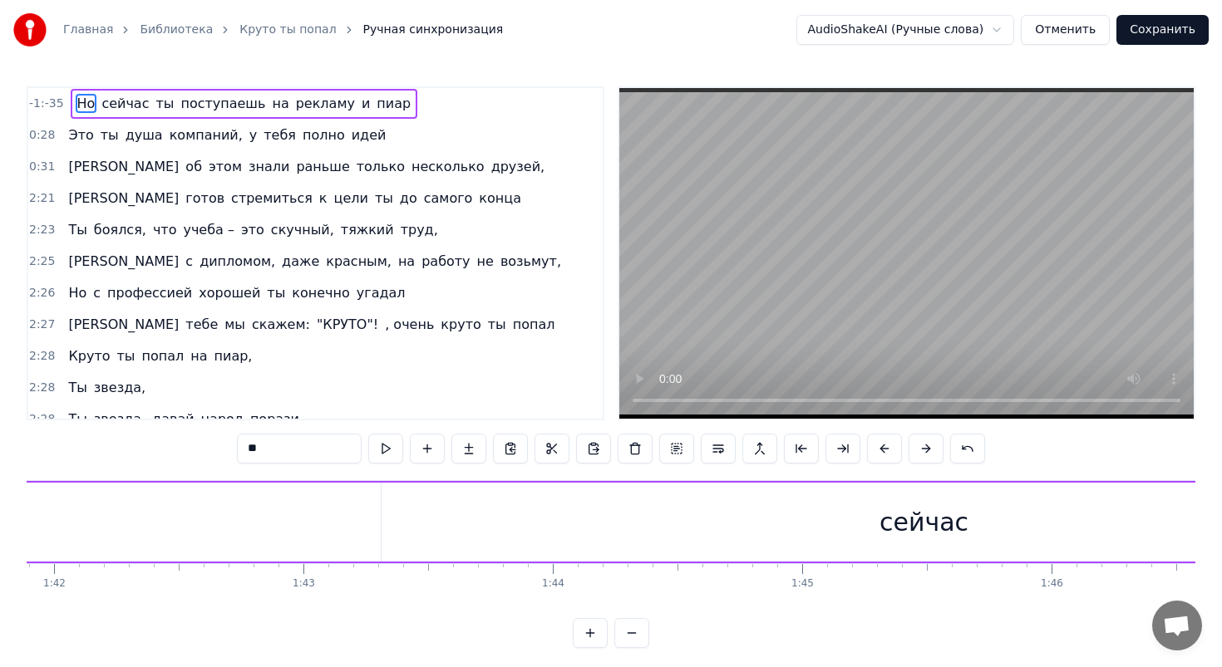
scroll to position [0, 24998]
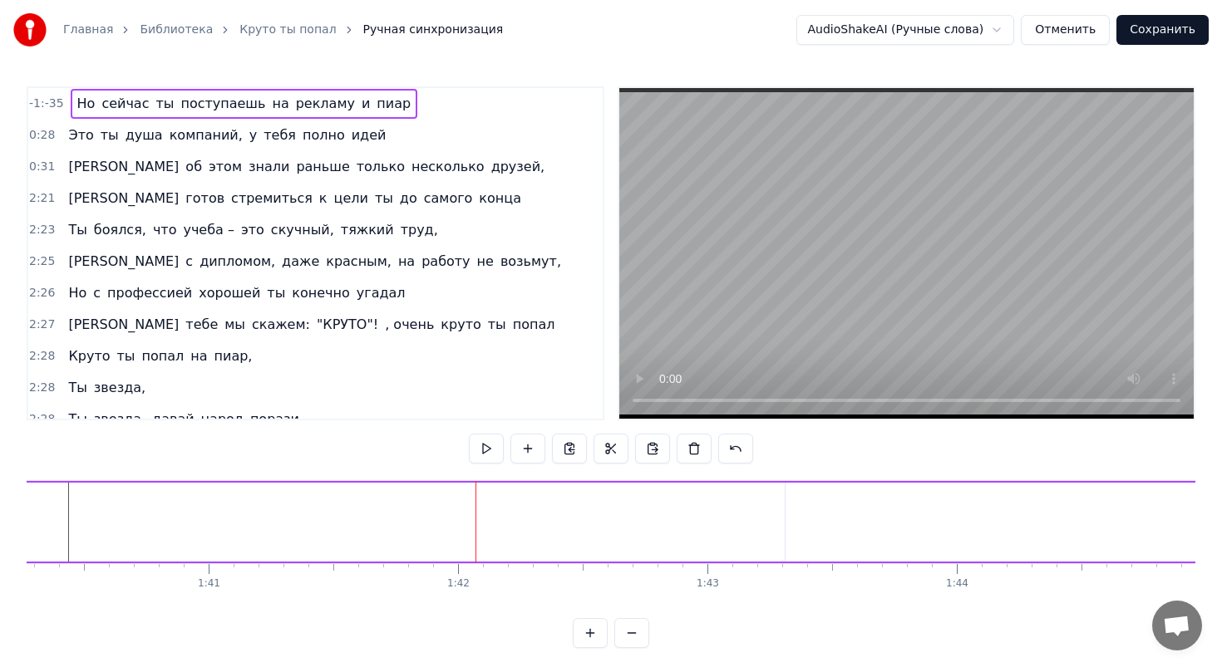
click at [85, 106] on span "Но" at bounding box center [87, 103] width 22 height 19
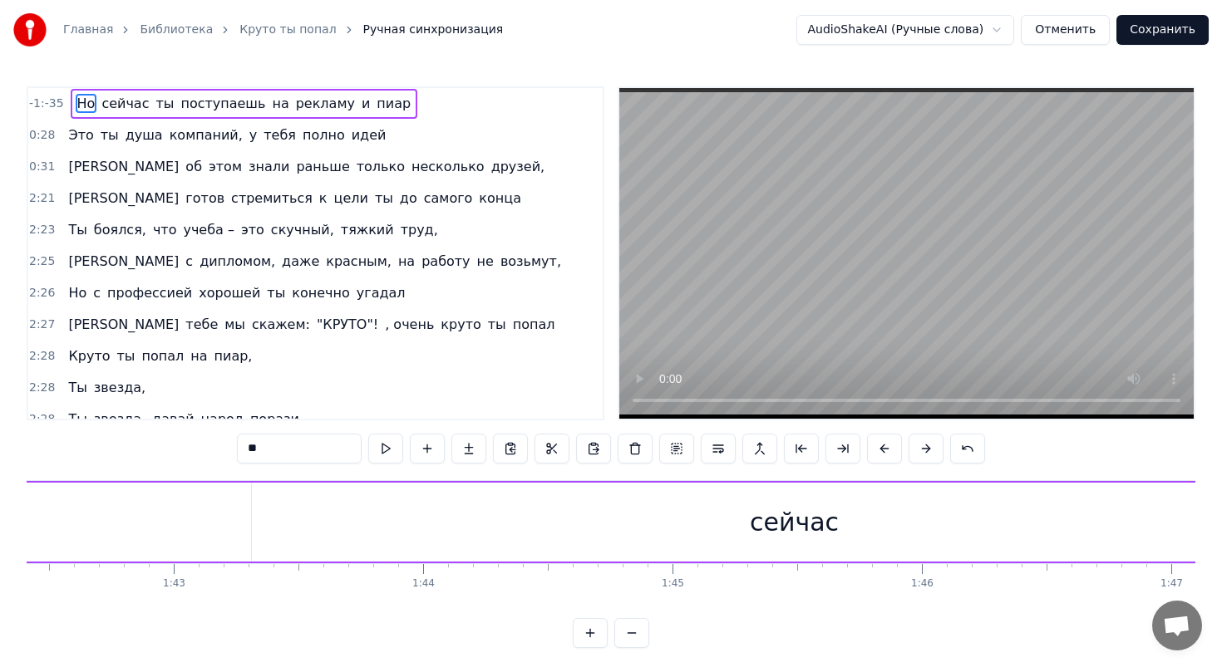
scroll to position [0, 25665]
click at [553, 503] on div "сейчас" at bounding box center [661, 522] width 1085 height 79
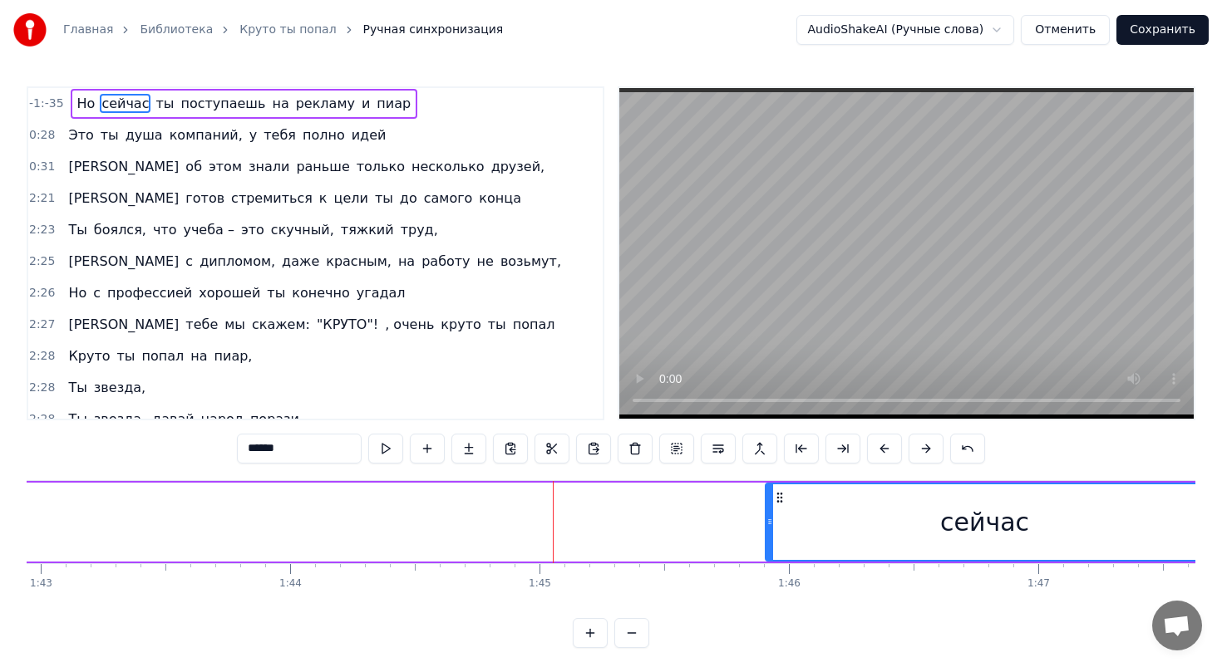
drag, startPoint x: 120, startPoint y: 519, endPoint x: 799, endPoint y: 527, distance: 679.8
click at [773, 528] on icon at bounding box center [769, 521] width 7 height 13
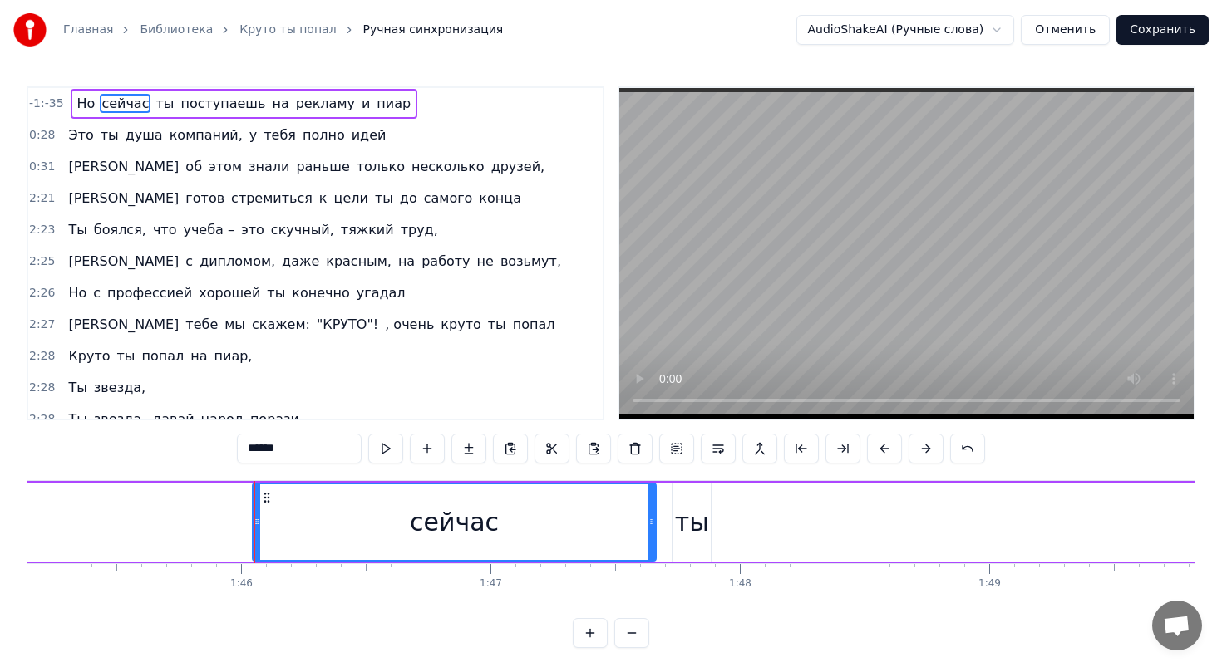
scroll to position [0, 26241]
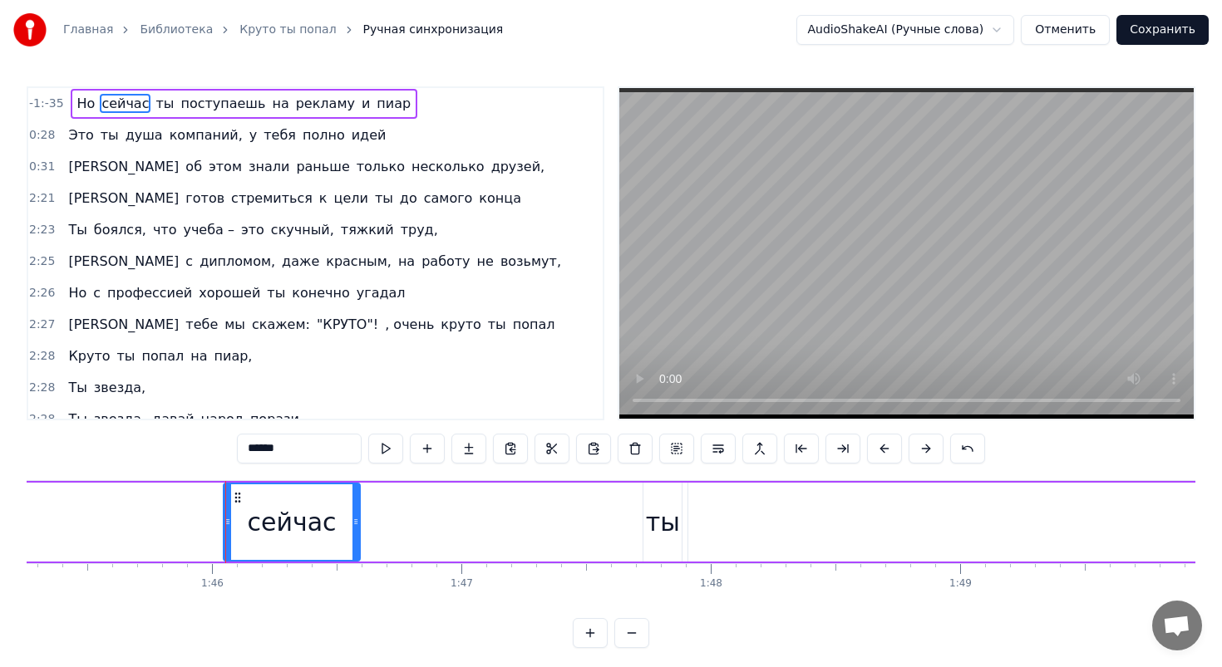
drag, startPoint x: 624, startPoint y: 515, endPoint x: 357, endPoint y: 487, distance: 268.3
click at [357, 487] on div at bounding box center [355, 522] width 7 height 76
click at [681, 508] on div "ты" at bounding box center [662, 522] width 40 height 79
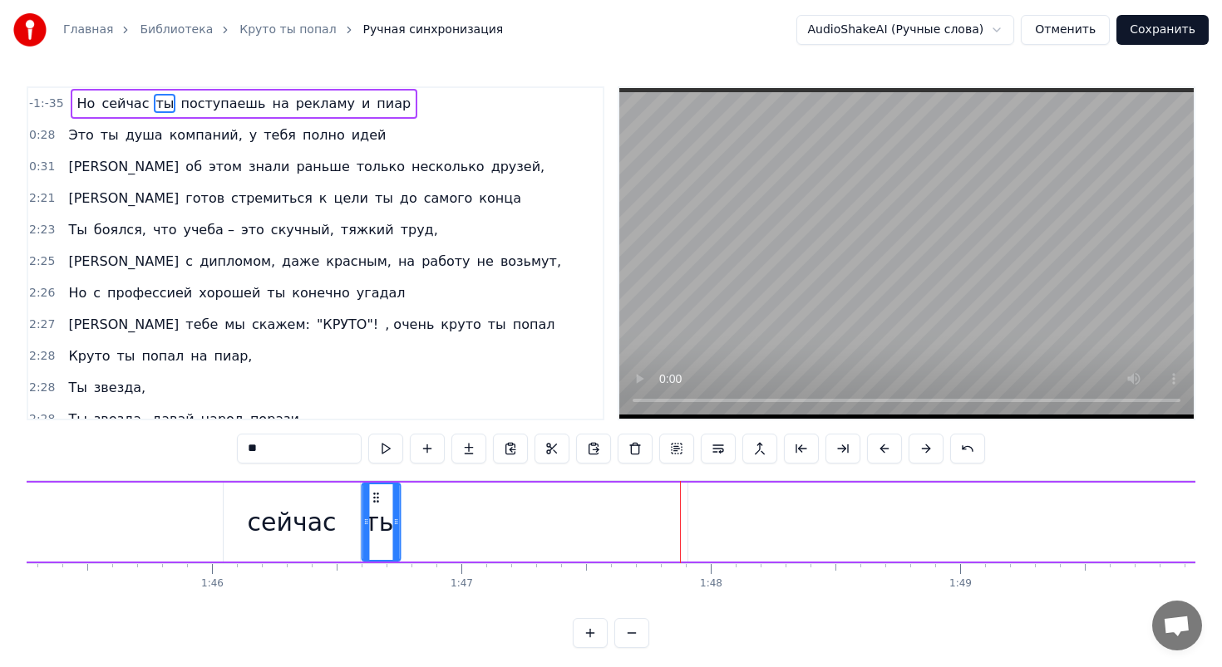
drag, startPoint x: 657, startPoint y: 494, endPoint x: 376, endPoint y: 493, distance: 281.7
click at [376, 493] on icon at bounding box center [376, 497] width 13 height 13
click at [224, 96] on span "поступаешь" at bounding box center [223, 103] width 88 height 19
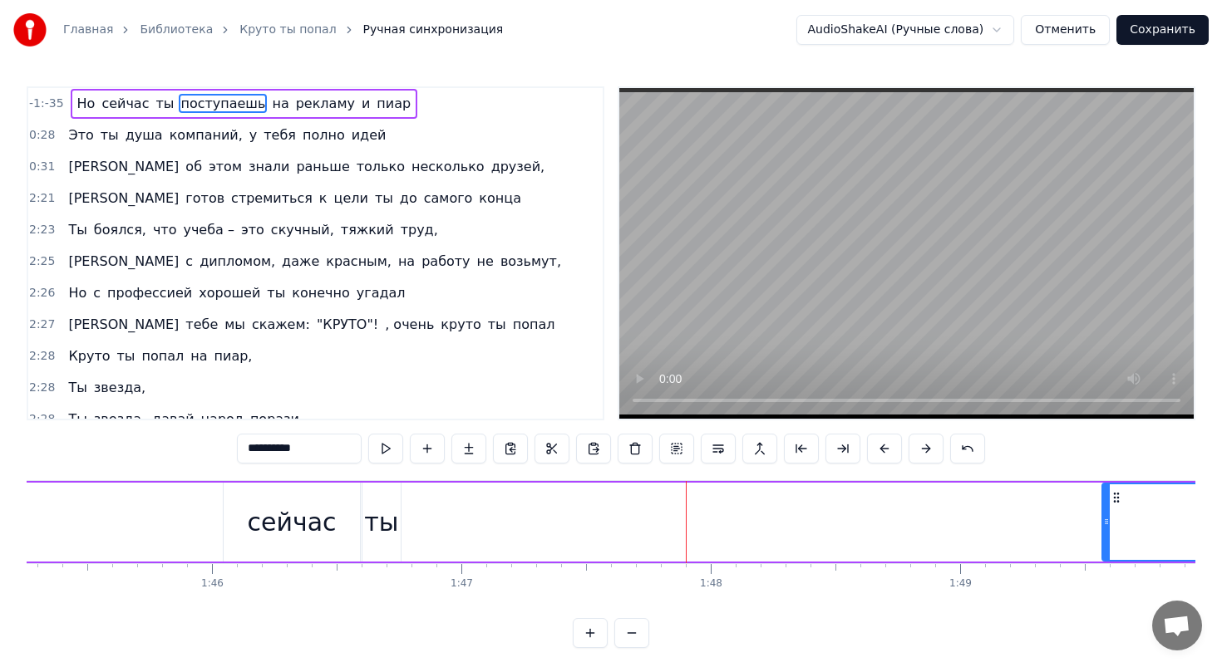
drag, startPoint x: 692, startPoint y: 516, endPoint x: 1106, endPoint y: 505, distance: 414.0
click at [1106, 506] on div at bounding box center [1106, 522] width 7 height 76
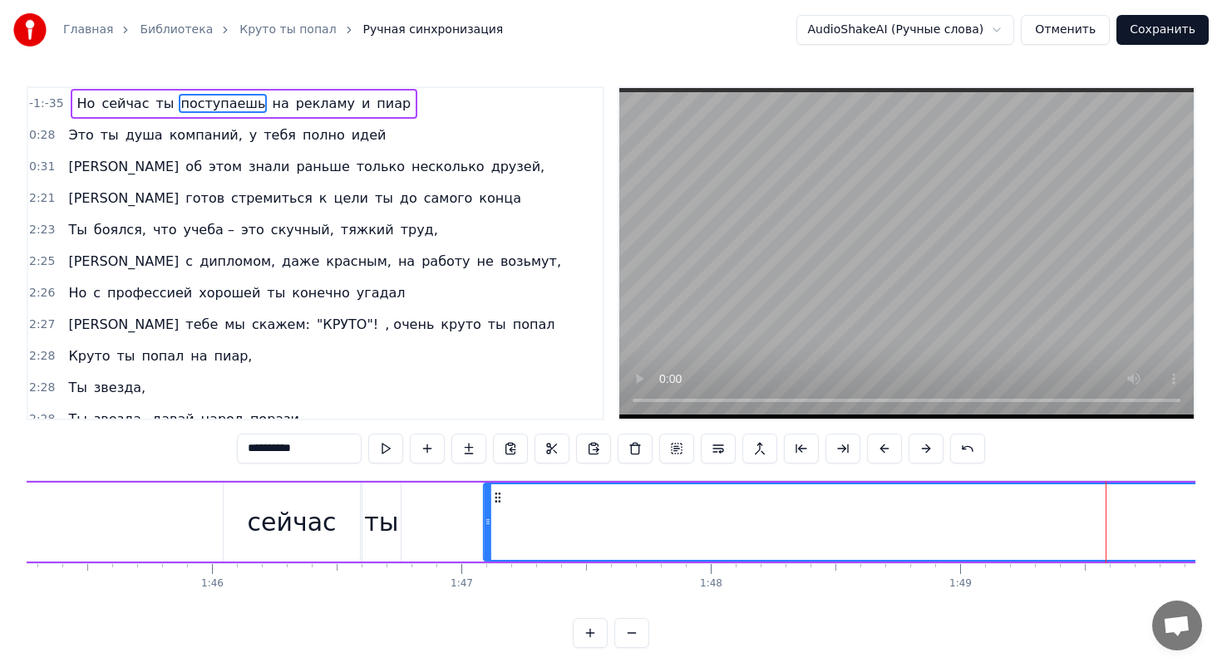
drag, startPoint x: 1116, startPoint y: 497, endPoint x: 470, endPoint y: 494, distance: 645.7
click at [491, 494] on icon at bounding box center [497, 497] width 13 height 13
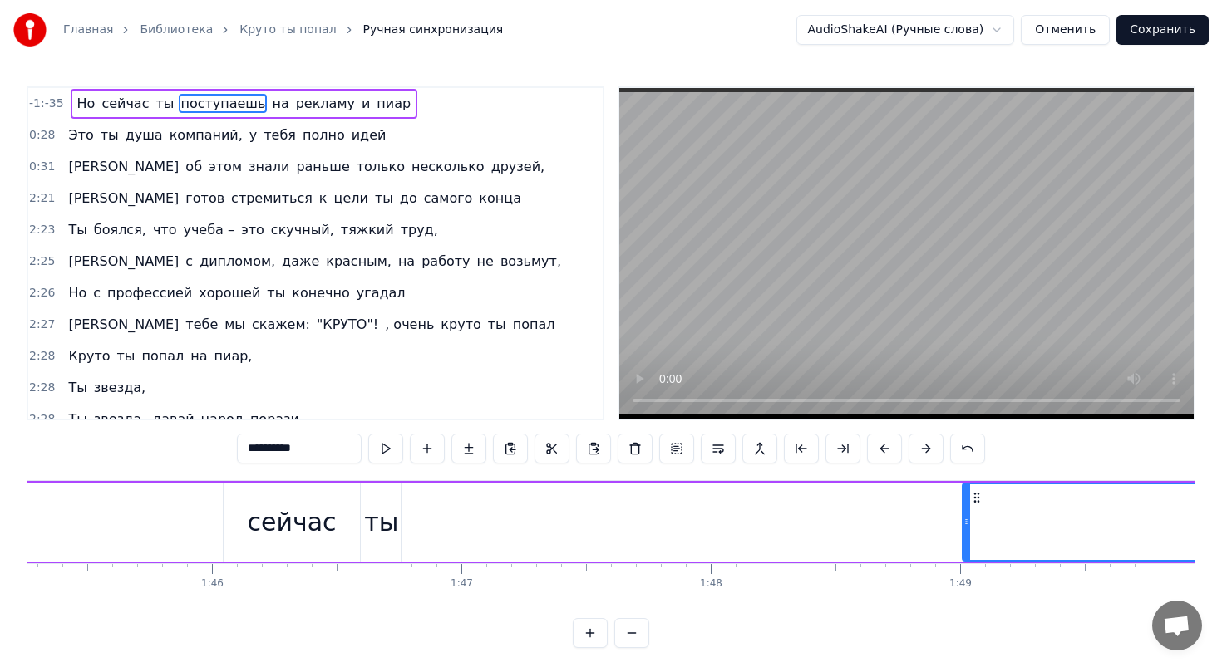
drag, startPoint x: 460, startPoint y: 519, endPoint x: 997, endPoint y: 497, distance: 537.3
click at [970, 497] on div at bounding box center [966, 522] width 7 height 76
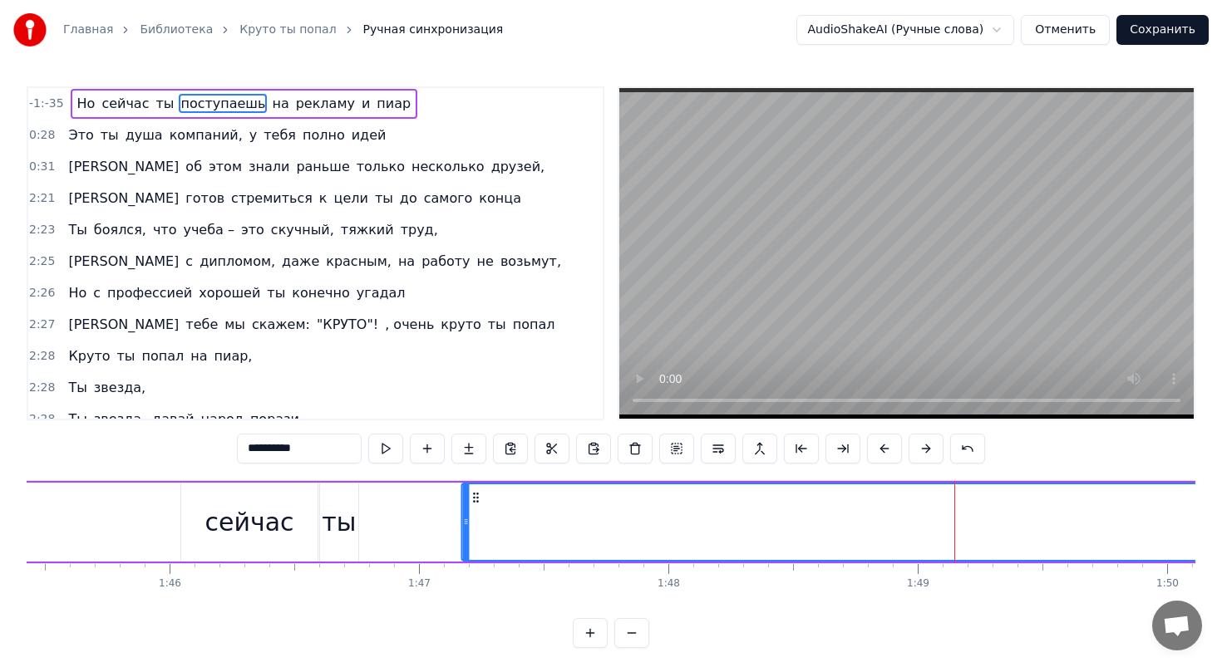
drag, startPoint x: 1007, startPoint y: 494, endPoint x: 447, endPoint y: 479, distance: 560.3
click at [447, 479] on div "-1:-35 Но сейчас ты поступаешь на рекламу и пиар 0:28 Это ты душа компаний, у т…" at bounding box center [611, 367] width 1168 height 562
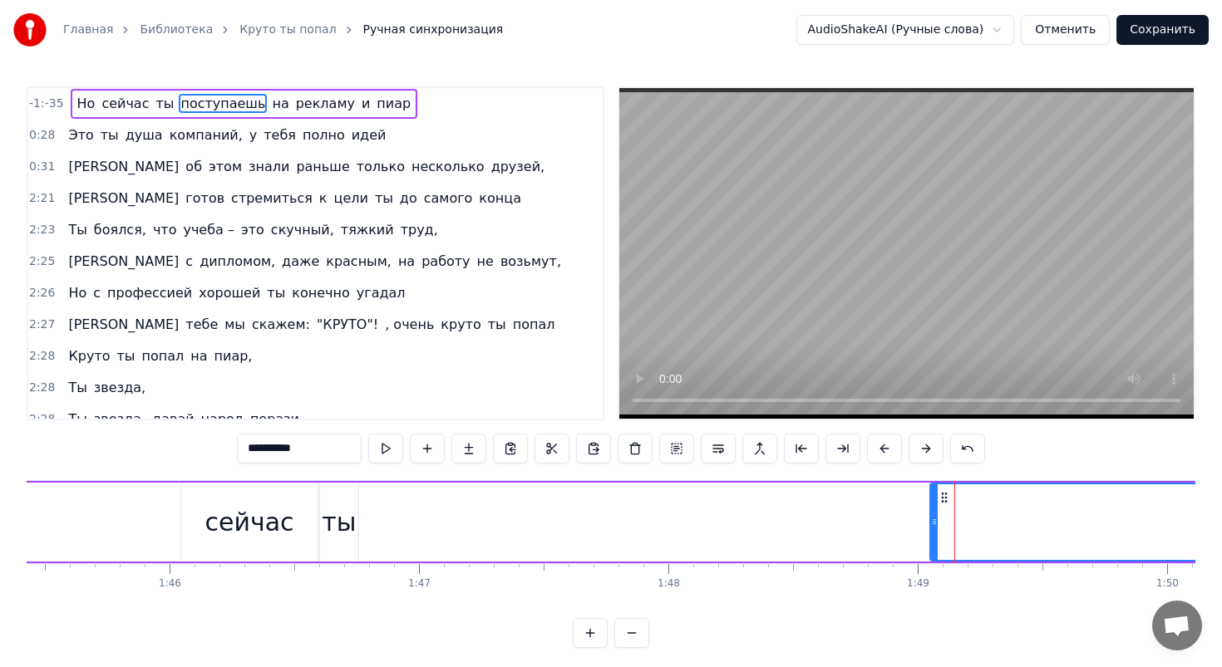
drag, startPoint x: 437, startPoint y: 519, endPoint x: 932, endPoint y: 524, distance: 495.3
click at [933, 525] on icon at bounding box center [934, 521] width 7 height 13
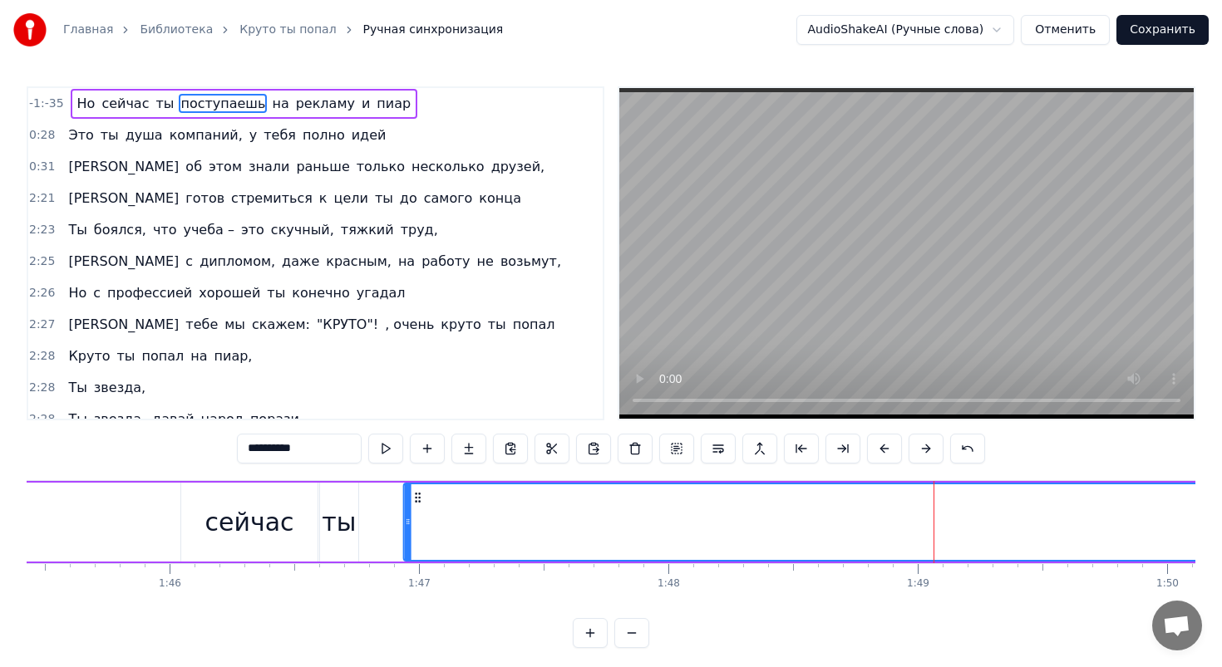
drag, startPoint x: 946, startPoint y: 494, endPoint x: 419, endPoint y: 473, distance: 527.3
click at [419, 473] on div "-1:-35 Но сейчас ты поступаешь на рекламу и пиар 0:28 Это ты душа компаний, у т…" at bounding box center [611, 367] width 1168 height 562
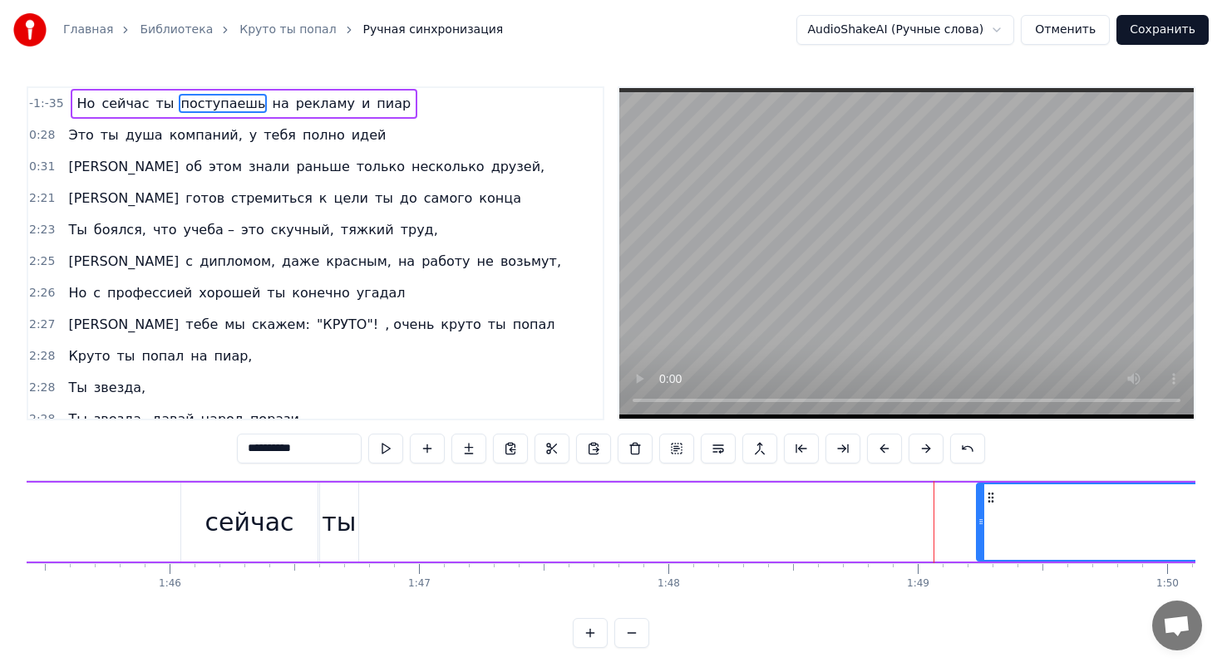
drag, startPoint x: 404, startPoint y: 518, endPoint x: 976, endPoint y: 509, distance: 571.8
click at [977, 509] on div at bounding box center [980, 522] width 7 height 76
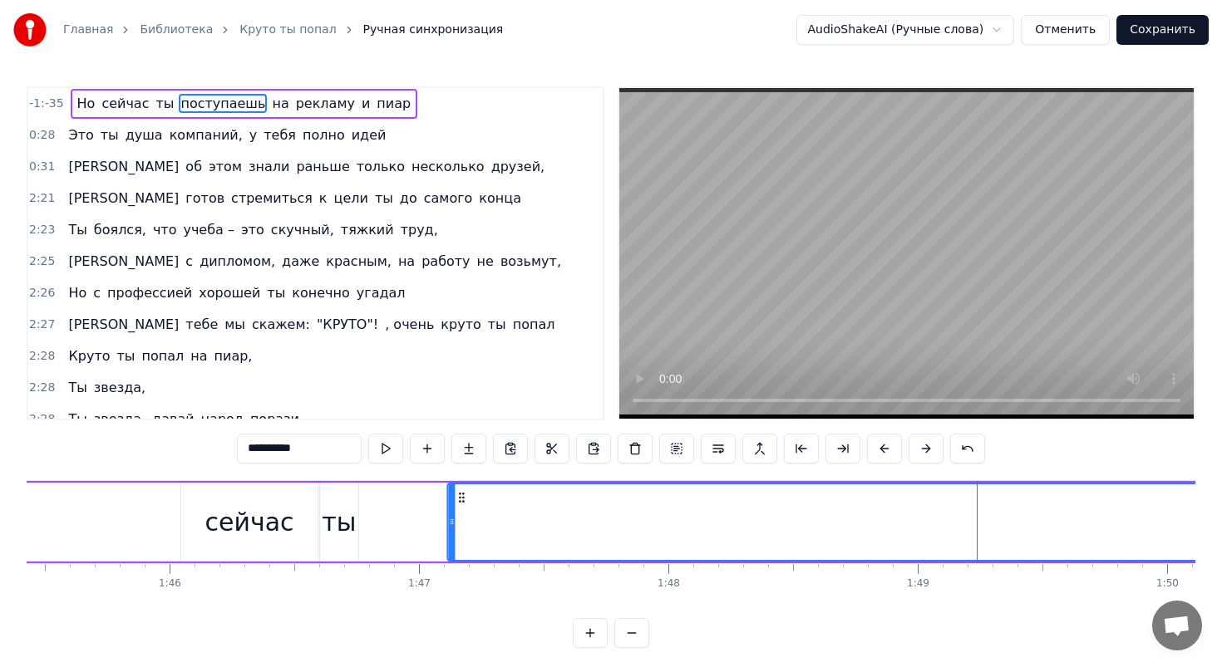
drag, startPoint x: 993, startPoint y: 496, endPoint x: 453, endPoint y: 481, distance: 540.4
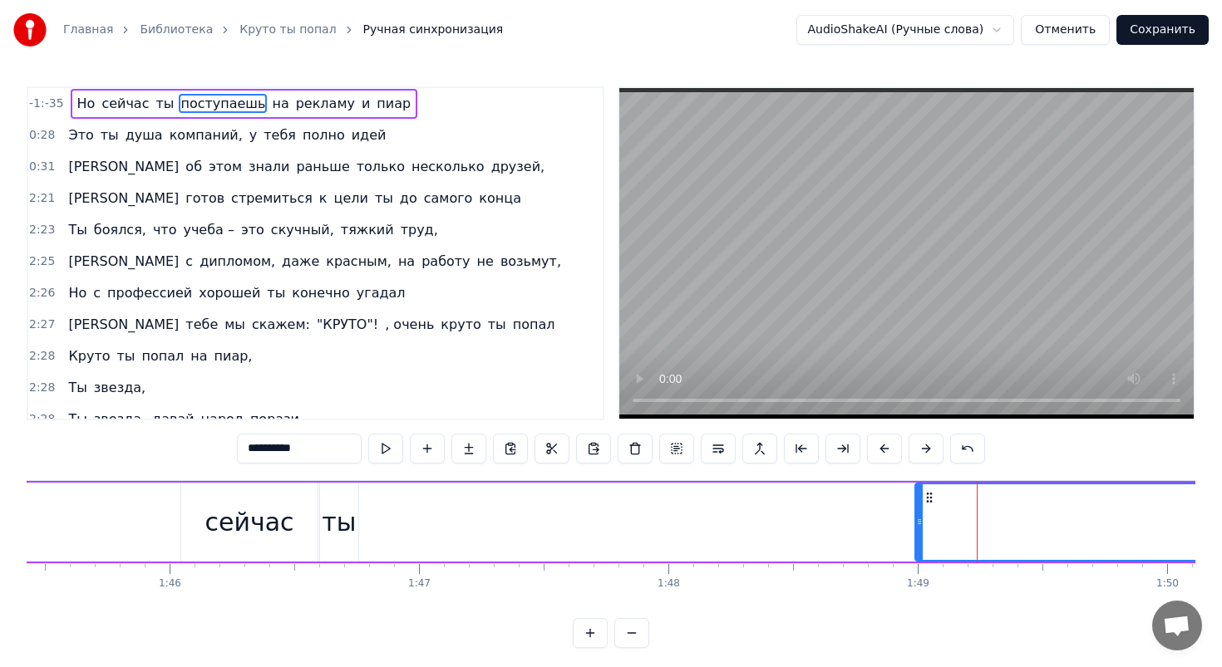
drag, startPoint x: 439, startPoint y: 520, endPoint x: 986, endPoint y: 508, distance: 547.8
click at [922, 508] on div at bounding box center [919, 522] width 7 height 76
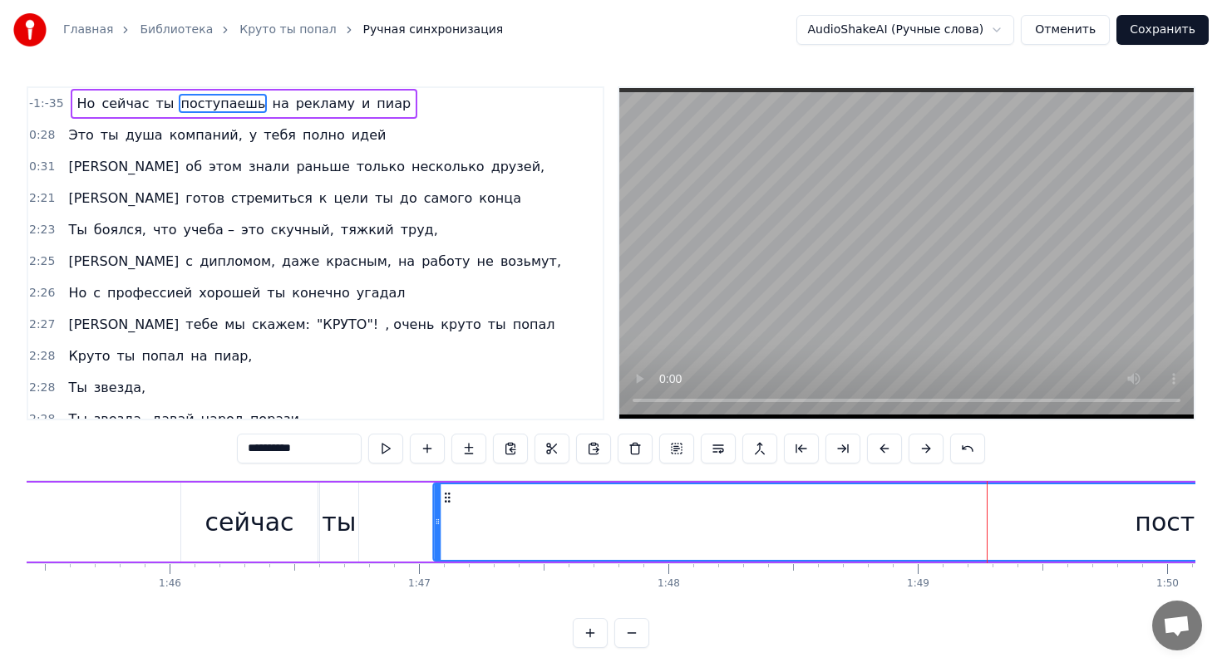
drag, startPoint x: 999, startPoint y: 495, endPoint x: 446, endPoint y: 486, distance: 552.7
click at [446, 486] on div "поступаешь" at bounding box center [1214, 522] width 1561 height 76
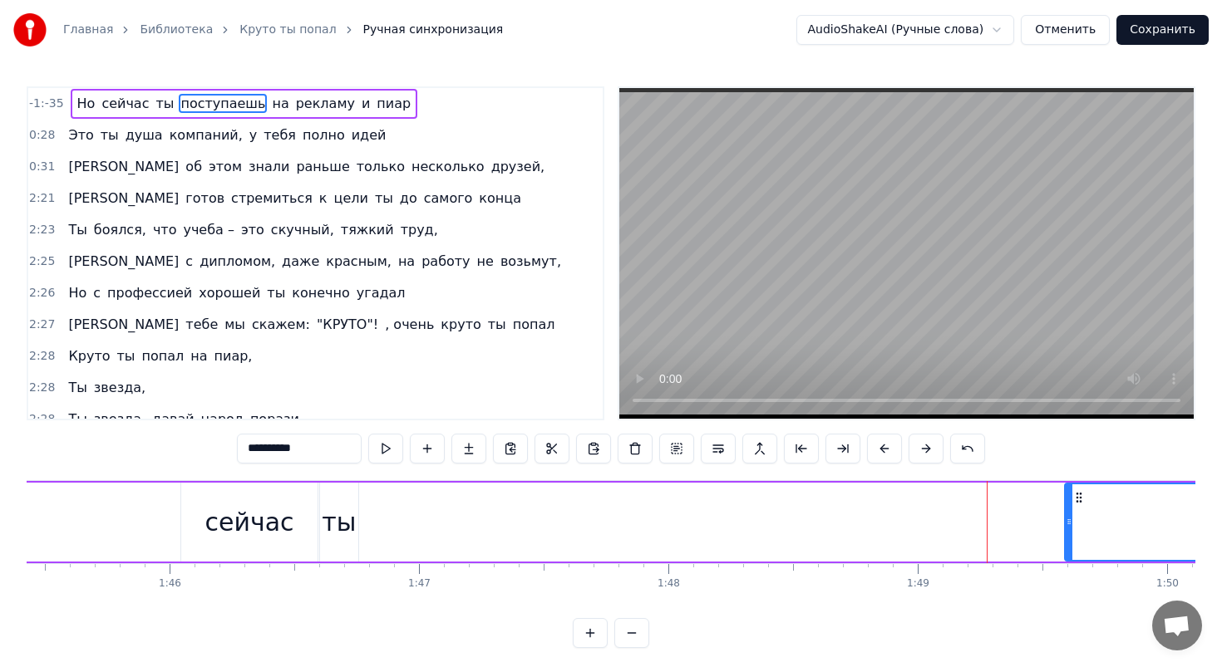
drag, startPoint x: 435, startPoint y: 511, endPoint x: 1069, endPoint y: 516, distance: 633.3
click at [1070, 517] on div at bounding box center [1068, 522] width 7 height 76
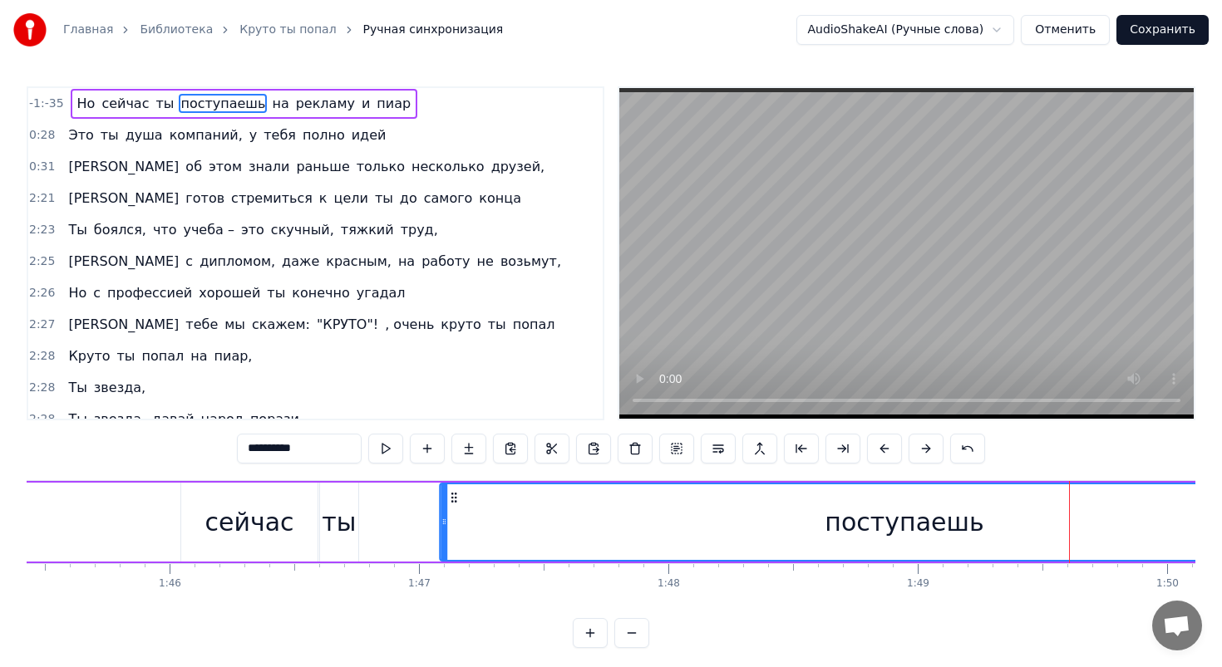
drag, startPoint x: 1082, startPoint y: 494, endPoint x: 455, endPoint y: 503, distance: 626.7
click at [455, 503] on icon at bounding box center [454, 497] width 13 height 13
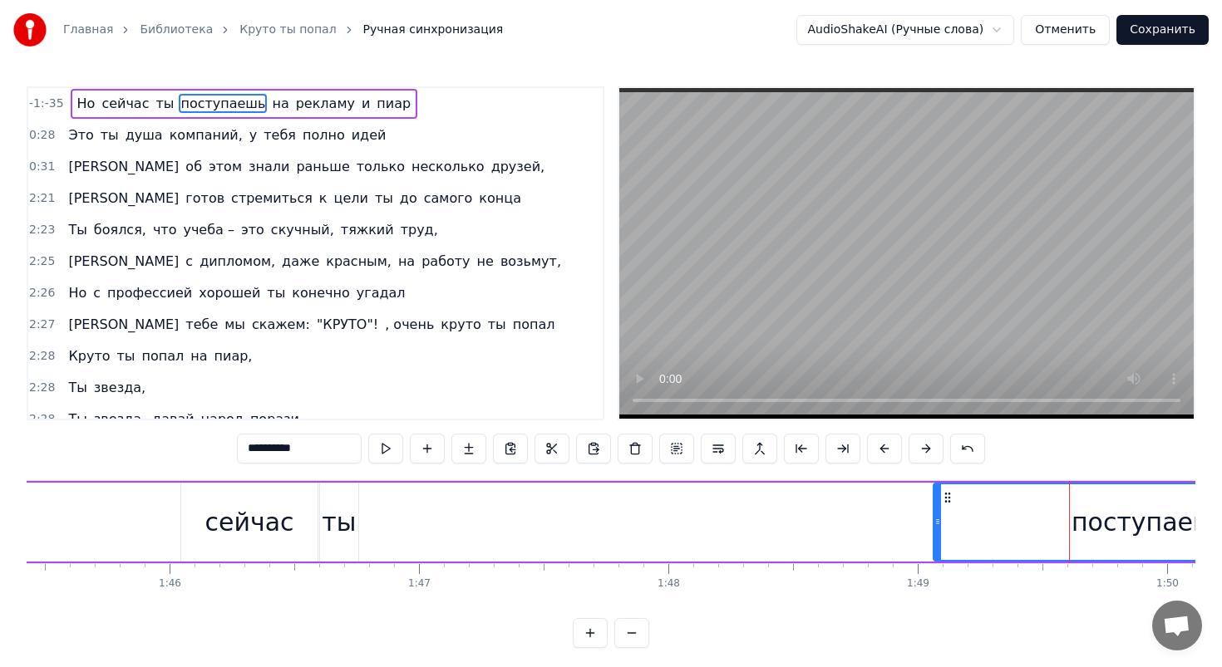
drag, startPoint x: 444, startPoint y: 522, endPoint x: 1038, endPoint y: 509, distance: 594.3
click at [941, 509] on div at bounding box center [937, 522] width 7 height 76
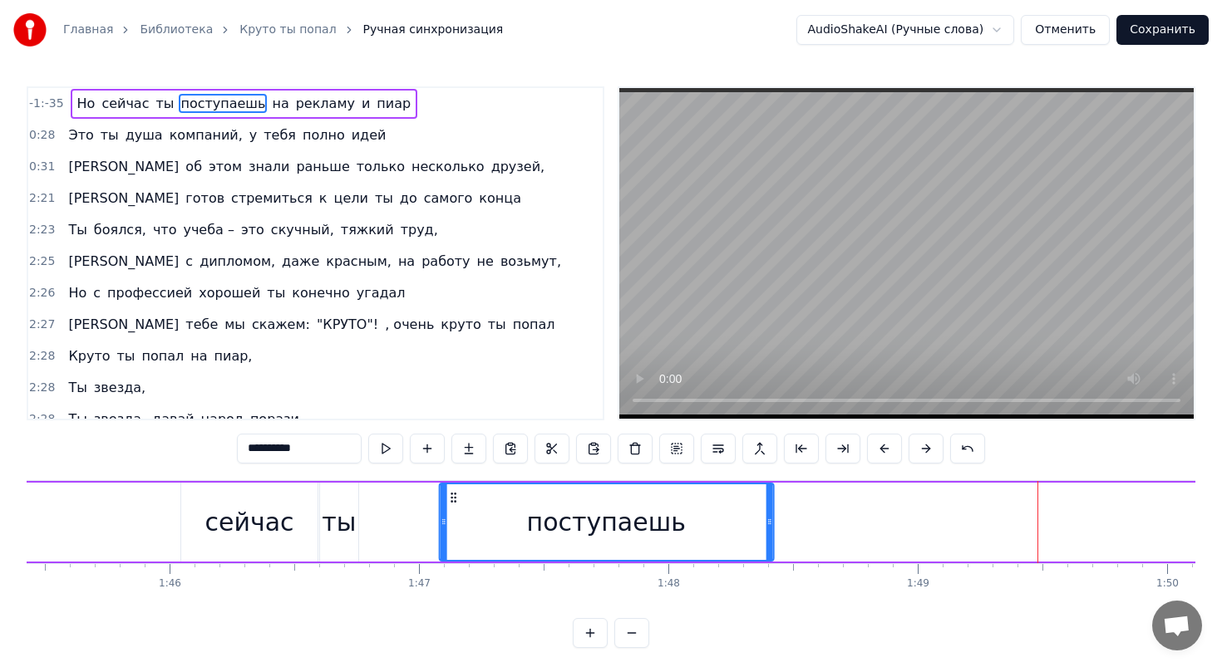
drag, startPoint x: 1050, startPoint y: 494, endPoint x: 455, endPoint y: 495, distance: 595.0
click at [455, 495] on icon at bounding box center [452, 497] width 13 height 13
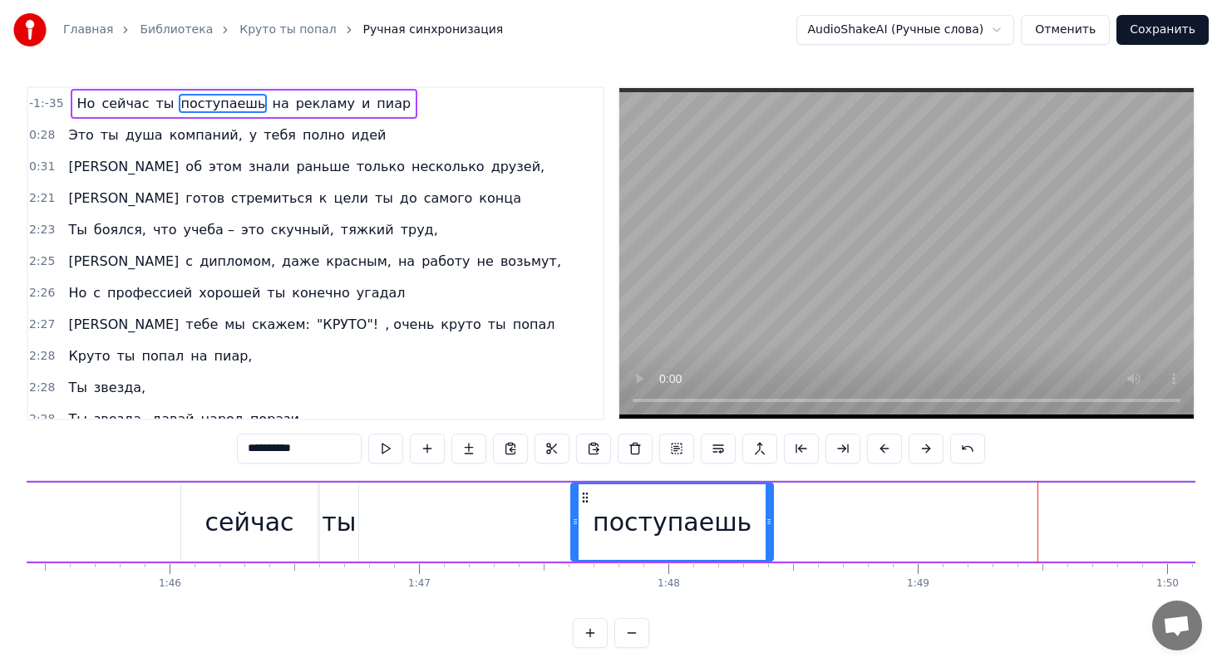
drag, startPoint x: 445, startPoint y: 513, endPoint x: 578, endPoint y: 520, distance: 133.2
click at [578, 520] on div at bounding box center [575, 522] width 7 height 76
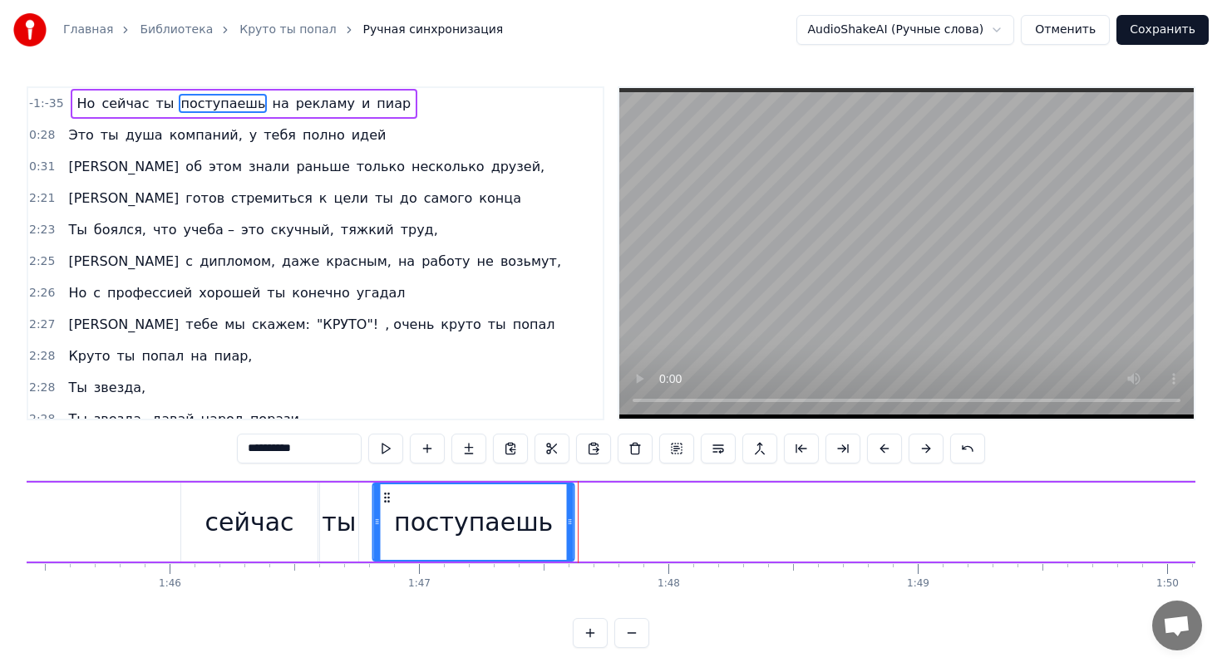
drag, startPoint x: 588, startPoint y: 495, endPoint x: 389, endPoint y: 491, distance: 199.5
click at [389, 491] on icon at bounding box center [387, 497] width 13 height 13
click at [270, 109] on span "на" at bounding box center [280, 103] width 20 height 19
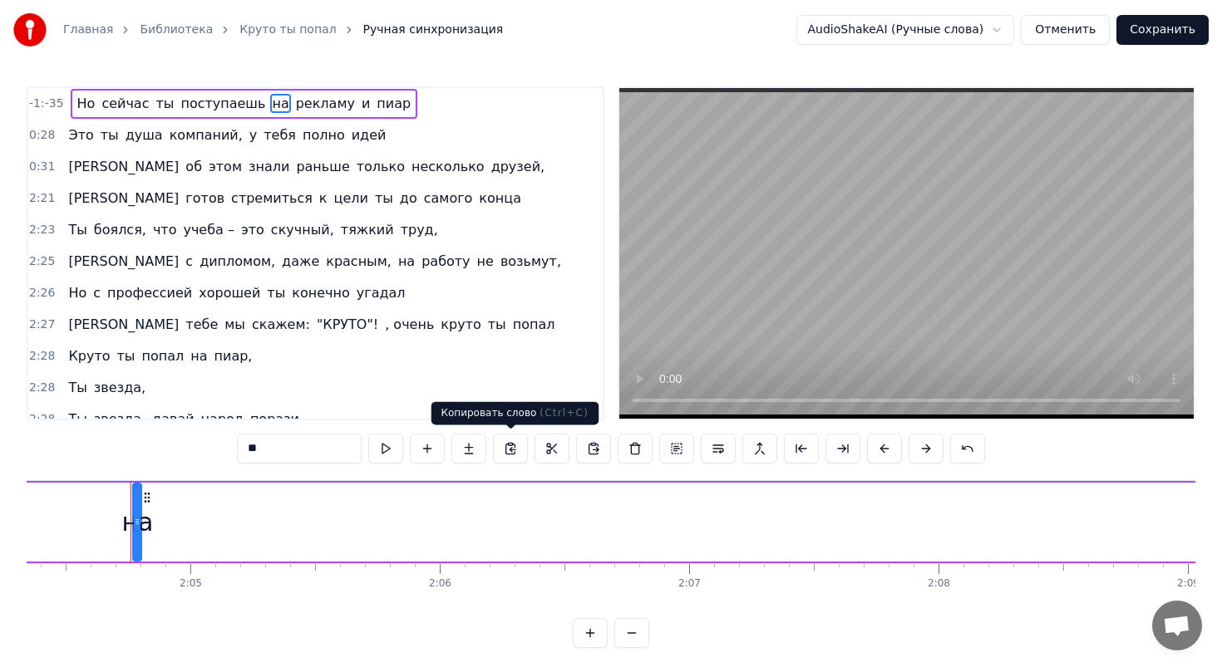
scroll to position [0, 31021]
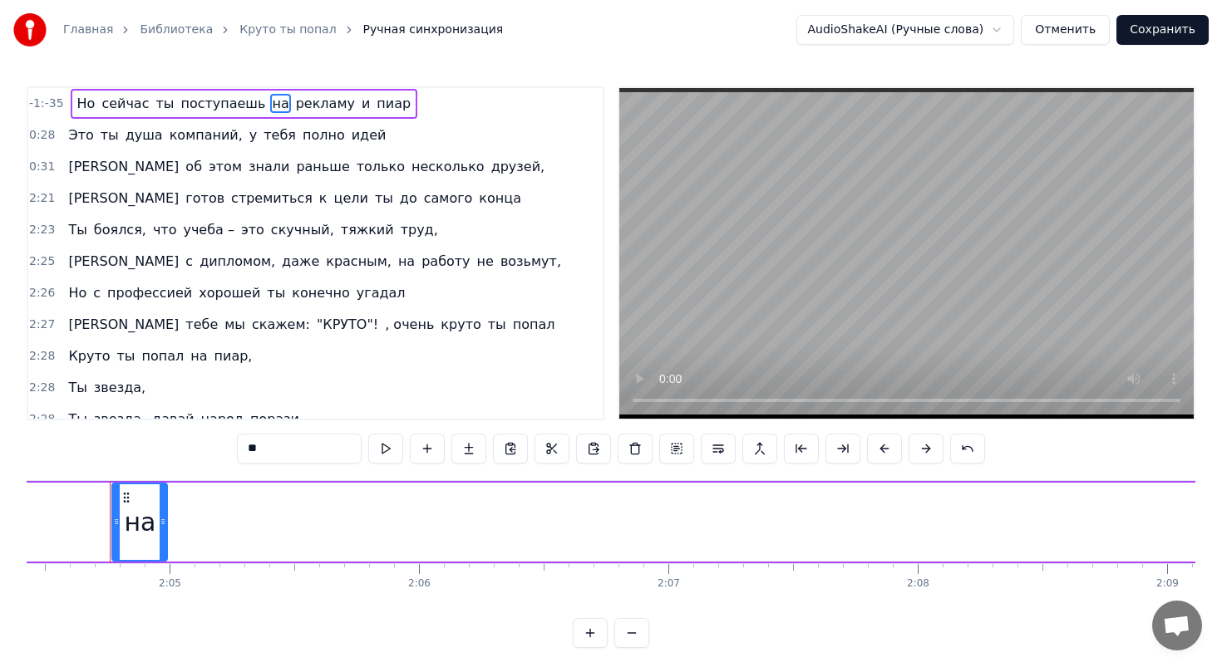
drag, startPoint x: 117, startPoint y: 517, endPoint x: 173, endPoint y: 516, distance: 55.7
click at [166, 516] on icon at bounding box center [163, 521] width 7 height 13
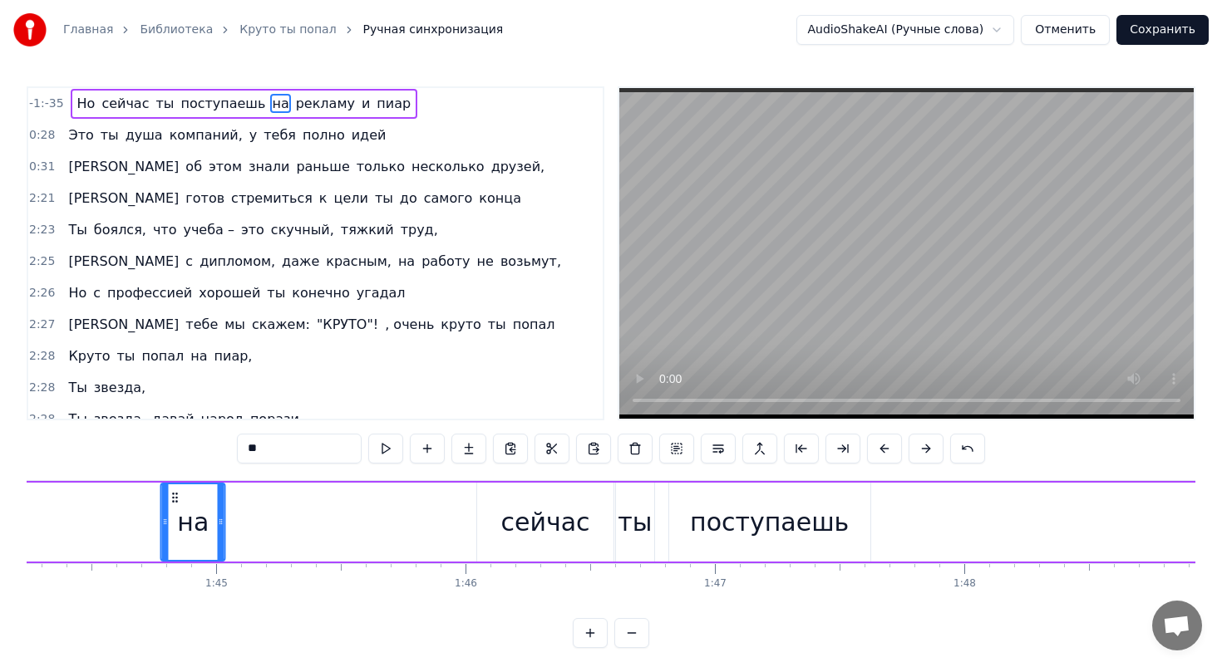
scroll to position [0, 25973]
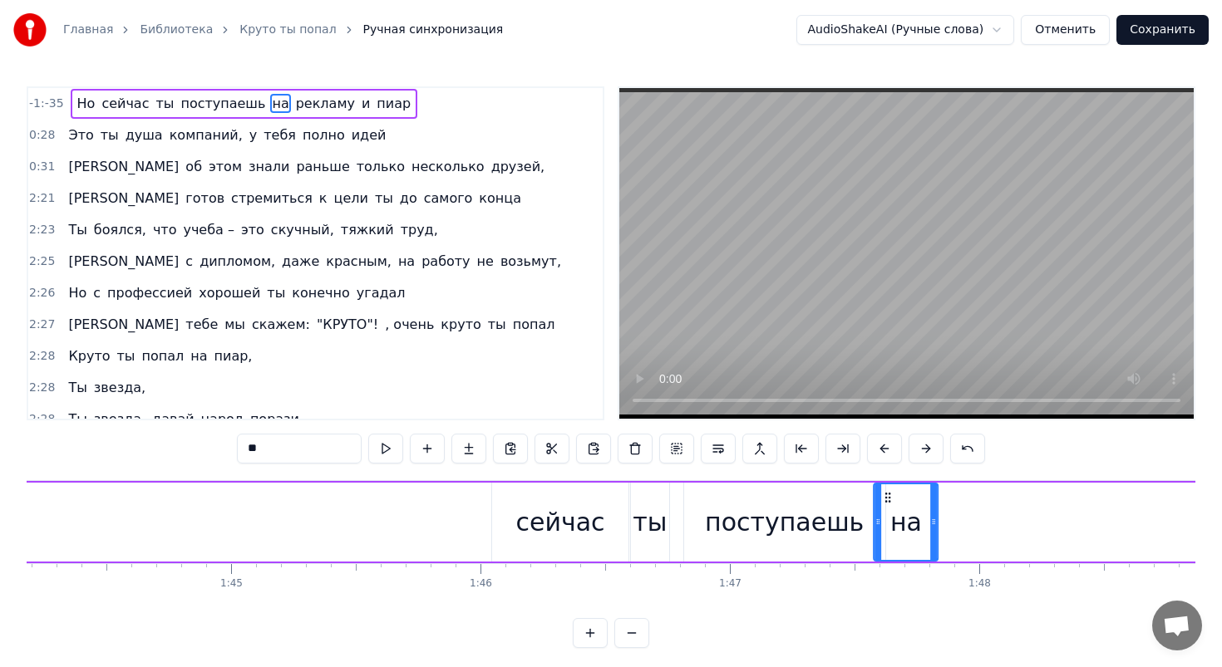
drag, startPoint x: 125, startPoint y: 495, endPoint x: 878, endPoint y: 514, distance: 753.1
click at [881, 514] on div "на" at bounding box center [906, 522] width 62 height 76
click at [303, 113] on span "рекламу" at bounding box center [325, 104] width 62 height 20
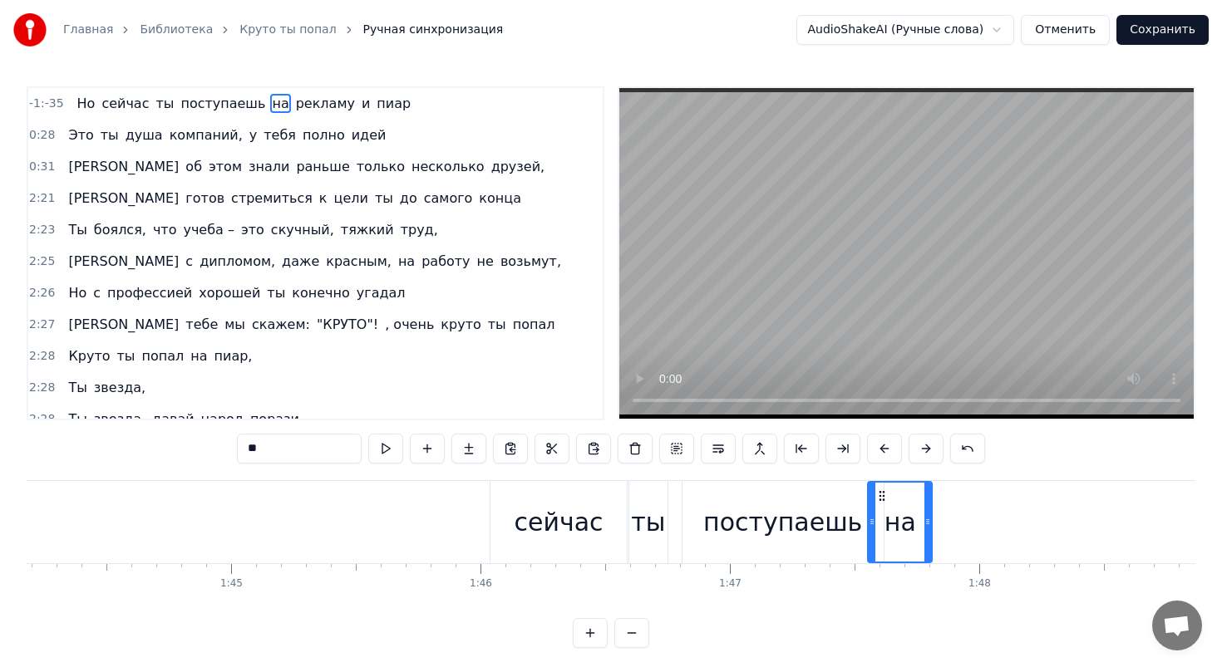
click at [303, 113] on span "рекламу" at bounding box center [325, 103] width 62 height 19
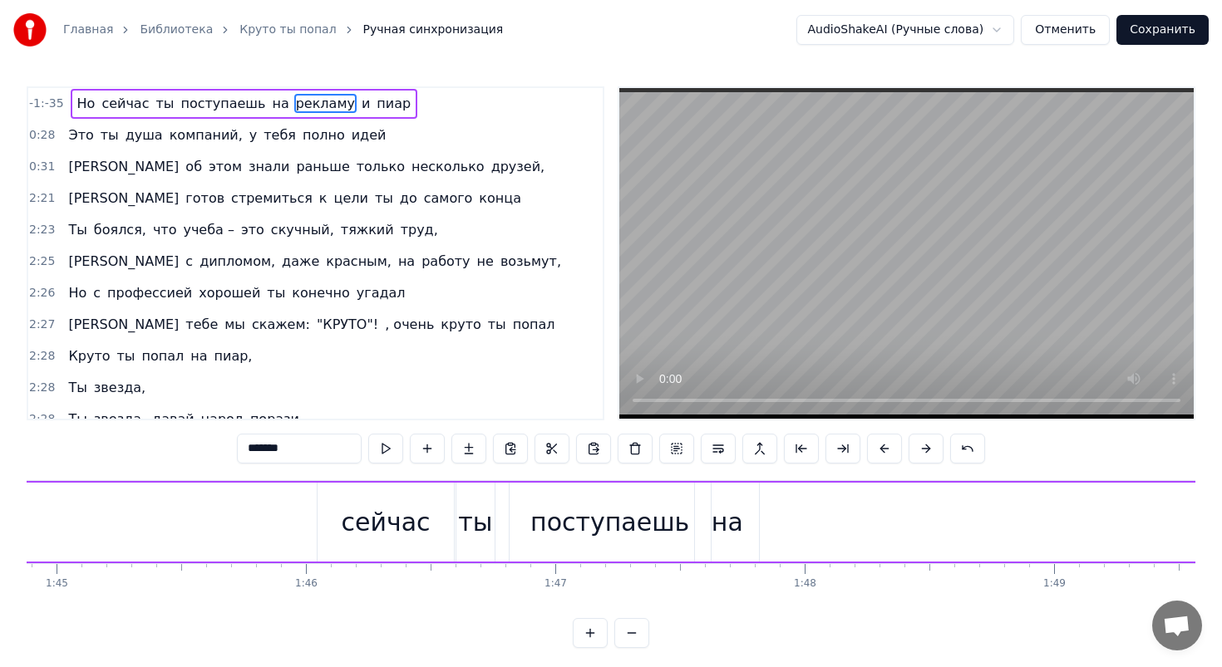
scroll to position [0, 26172]
drag, startPoint x: 125, startPoint y: 494, endPoint x: 891, endPoint y: 489, distance: 766.2
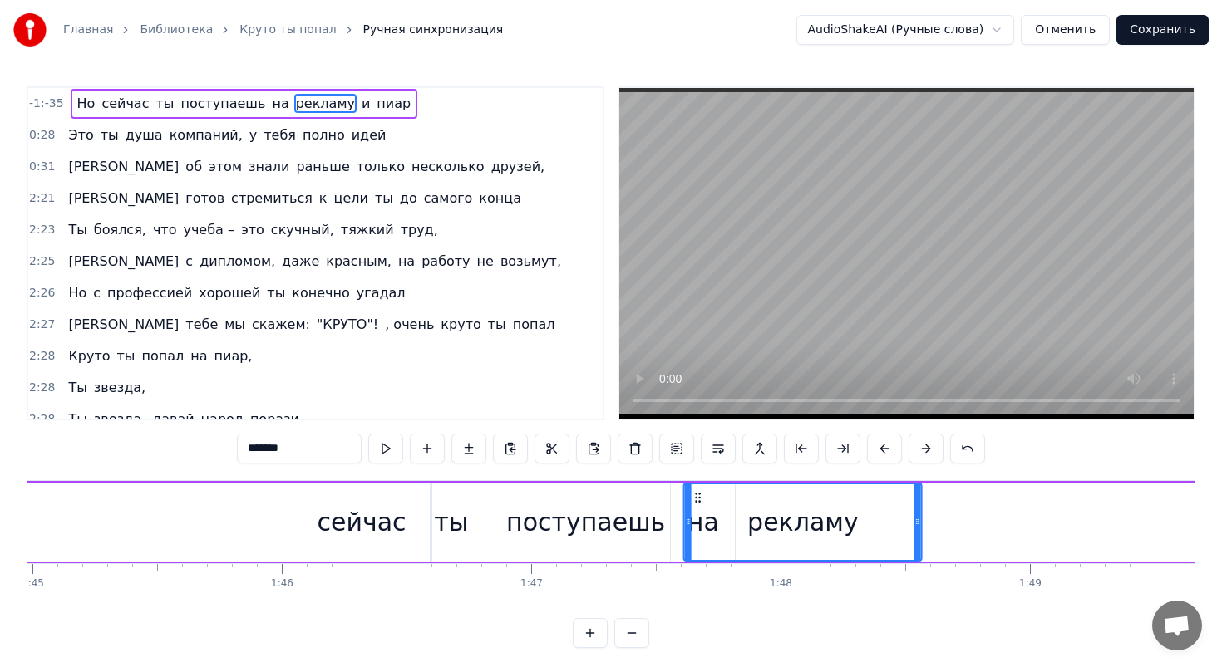
click at [696, 497] on circle at bounding box center [696, 497] width 1 height 1
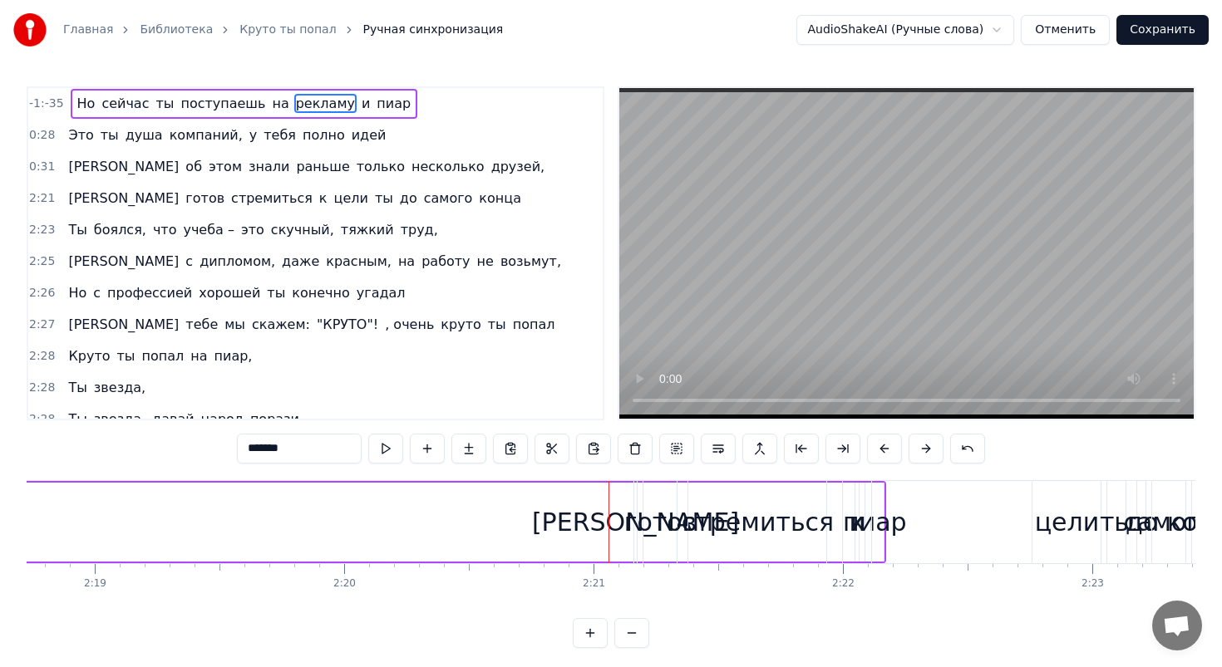
scroll to position [0, 34762]
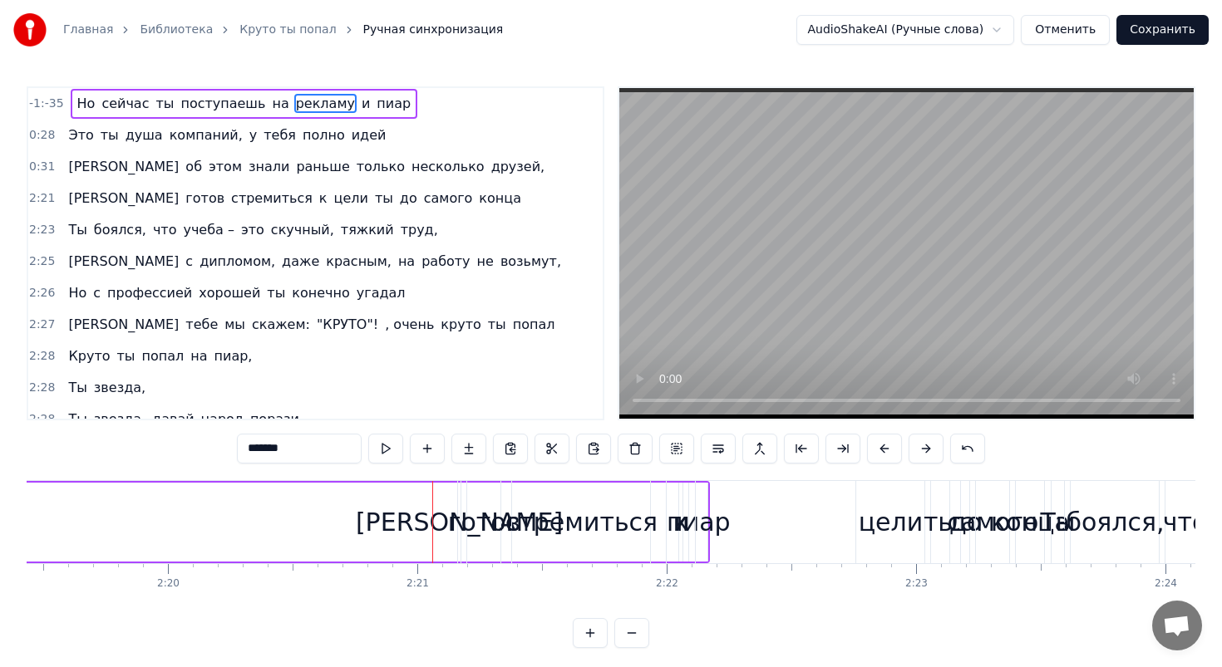
click at [360, 101] on span "и" at bounding box center [366, 103] width 12 height 19
type input "*"
drag, startPoint x: 693, startPoint y: 496, endPoint x: 598, endPoint y: 502, distance: 95.7
click at [598, 502] on div "И готов стремиться к цели ты до самого конца" at bounding box center [753, 522] width 592 height 82
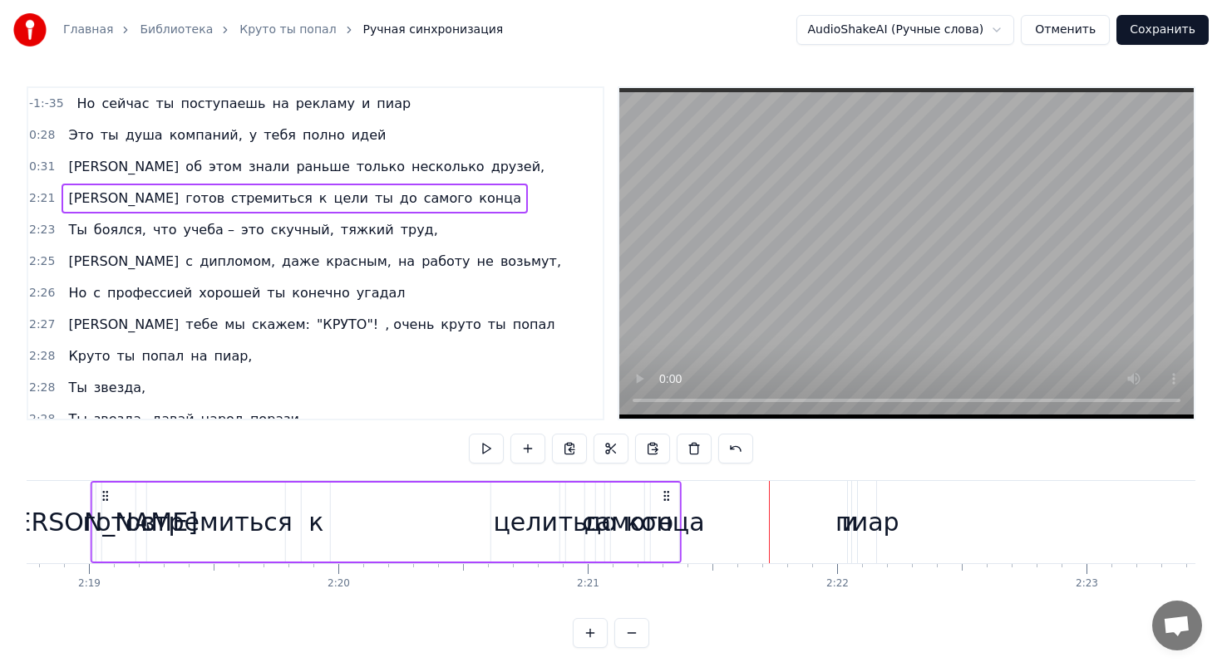
drag, startPoint x: 473, startPoint y: 494, endPoint x: 256, endPoint y: 496, distance: 216.9
click at [256, 496] on div "И готов стремиться к цели ты до самого конца" at bounding box center [386, 522] width 592 height 82
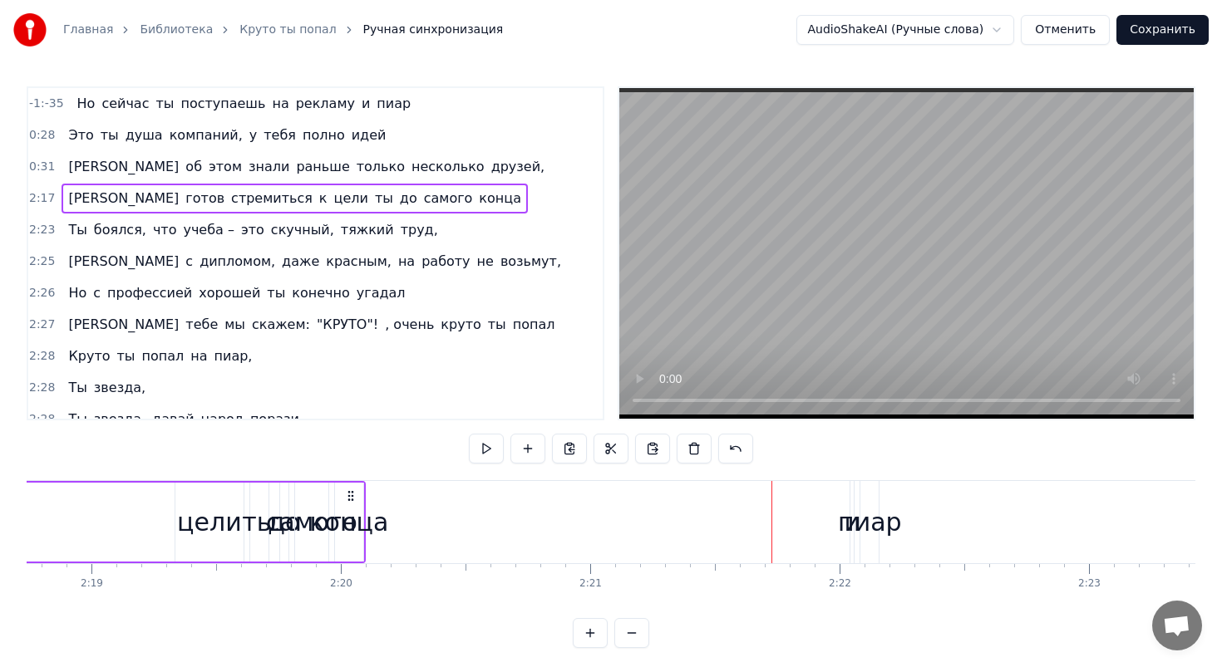
click at [863, 512] on div "пиар" at bounding box center [870, 522] width 64 height 37
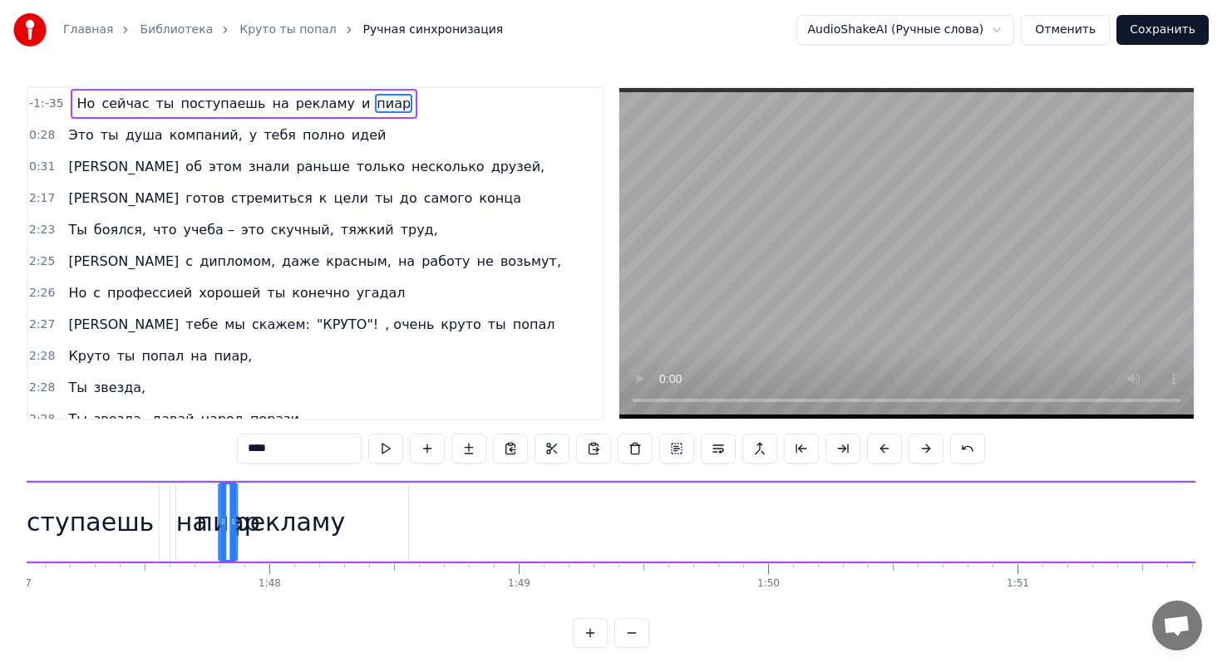
scroll to position [0, 26673]
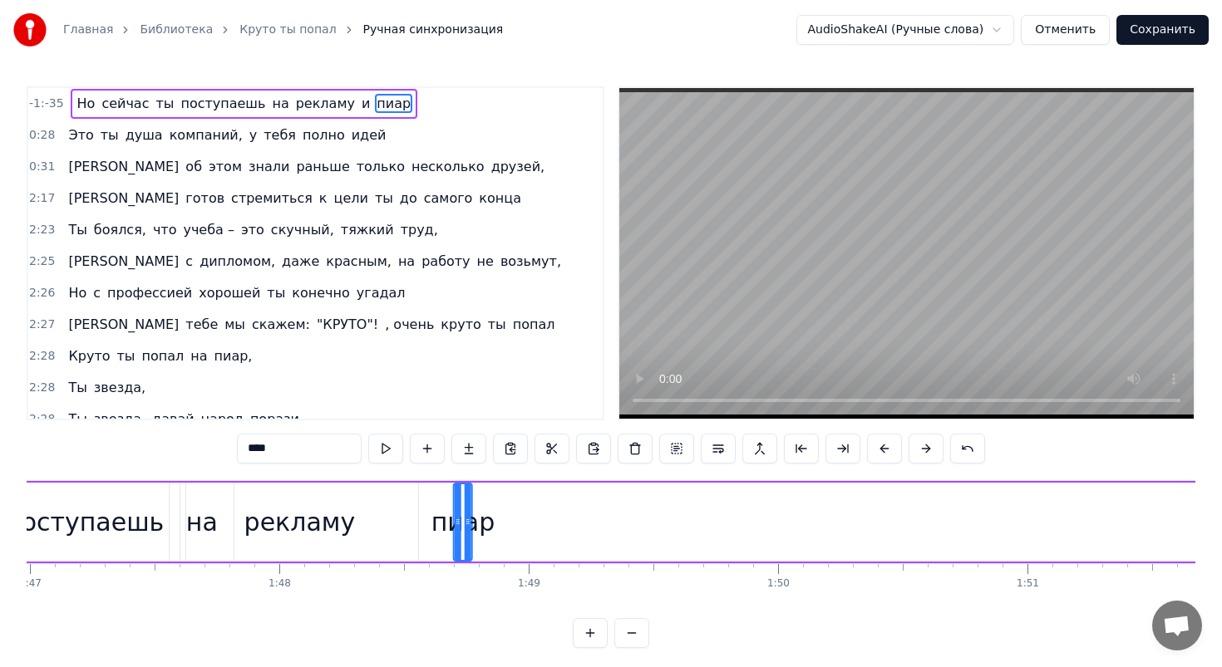
drag, startPoint x: 870, startPoint y: 495, endPoint x: 462, endPoint y: 489, distance: 408.1
click at [462, 489] on div "пиар" at bounding box center [463, 522] width 17 height 76
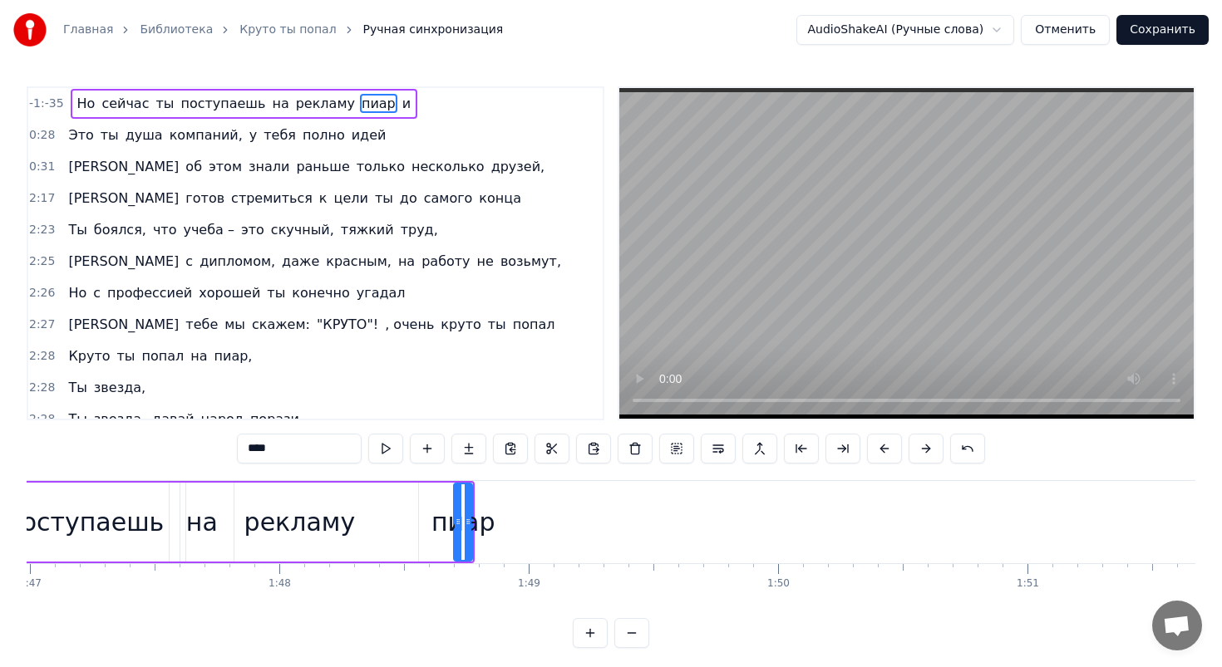
click at [401, 104] on span "и" at bounding box center [407, 103] width 12 height 19
type input "*"
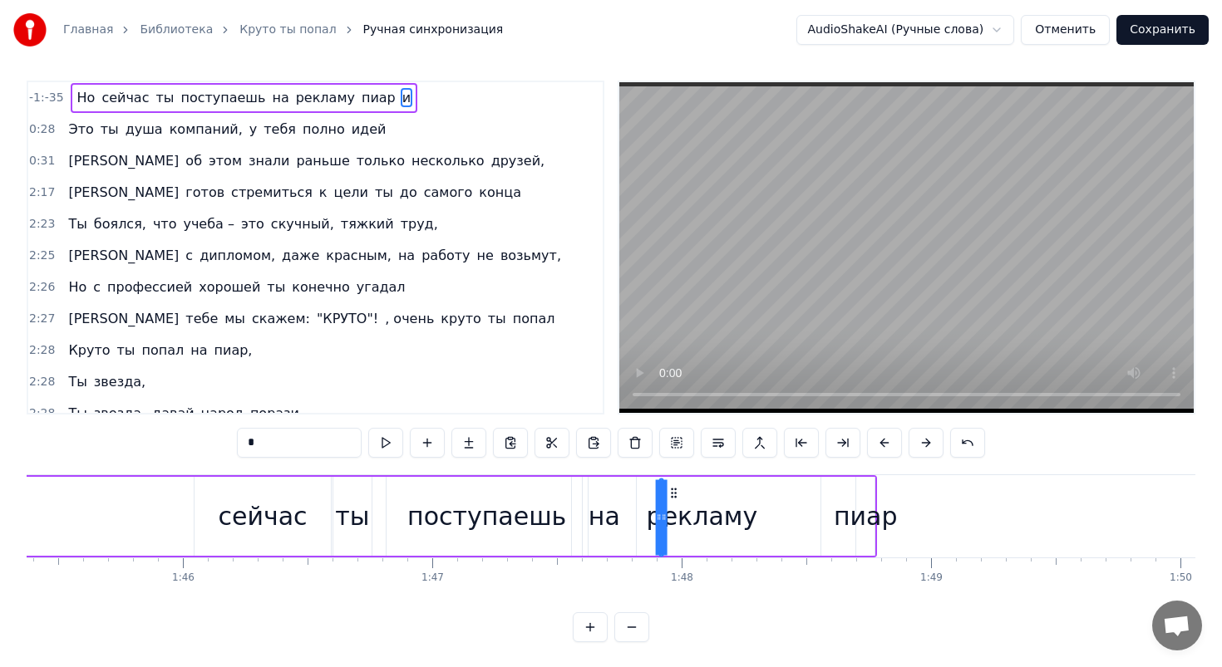
scroll to position [7, 0]
drag, startPoint x: 127, startPoint y: 494, endPoint x: 804, endPoint y: 527, distance: 677.3
drag, startPoint x: 792, startPoint y: 519, endPoint x: 817, endPoint y: 519, distance: 24.9
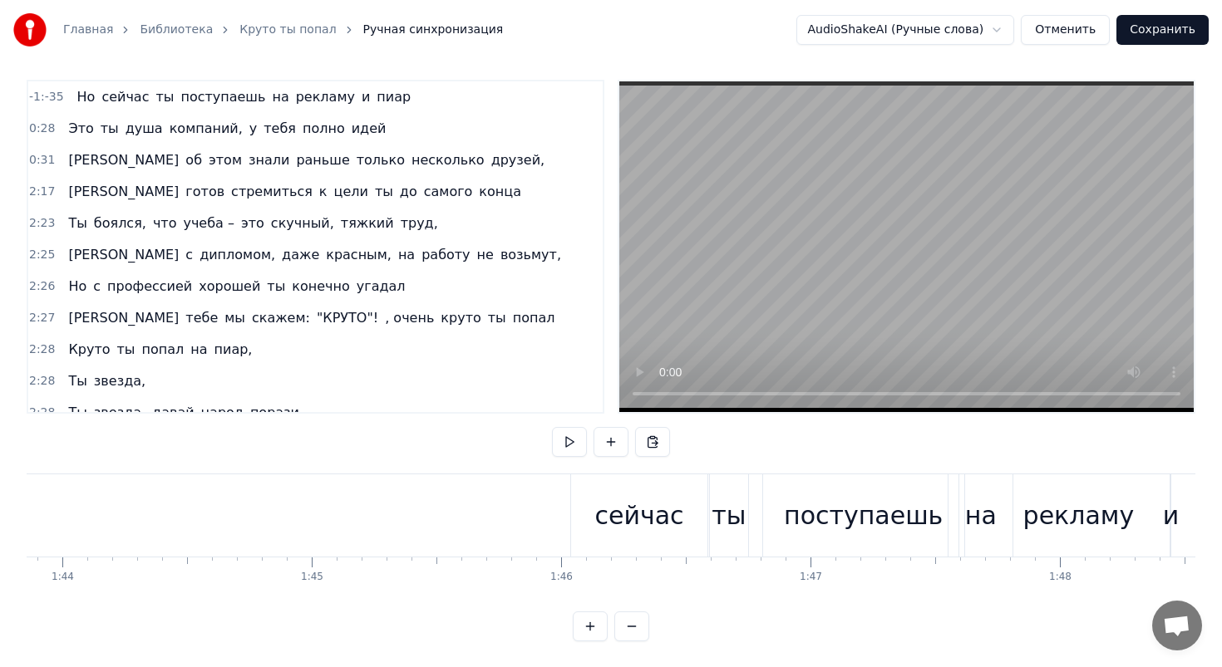
scroll to position [0, 25967]
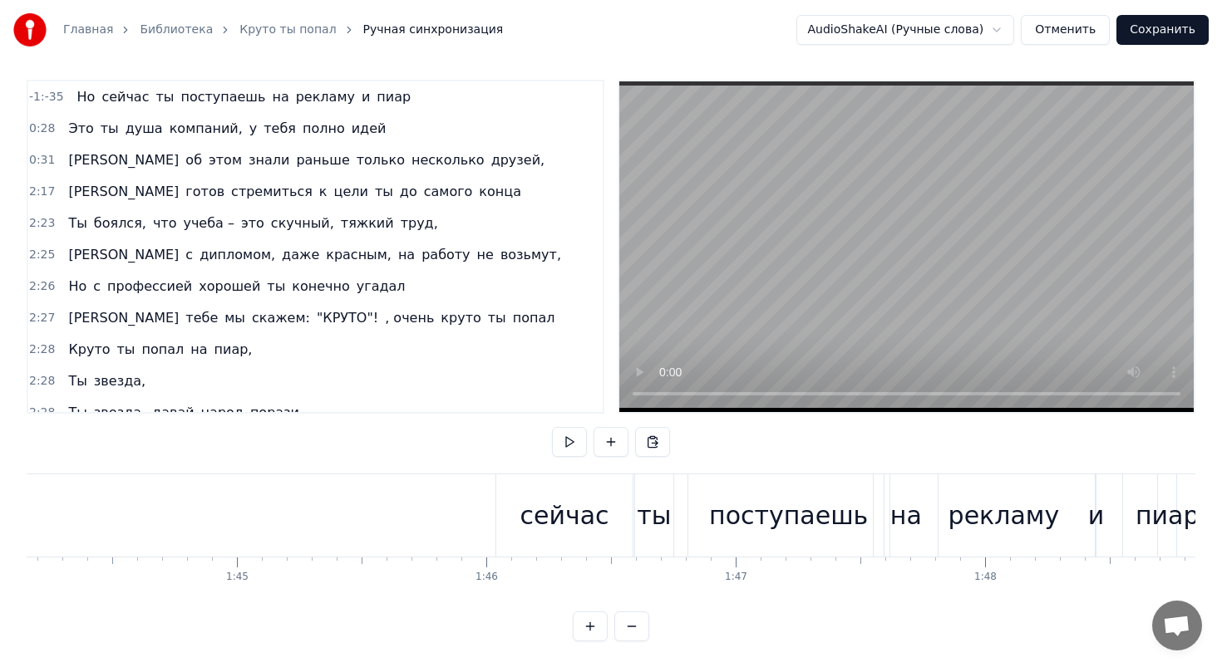
click at [91, 102] on span "Но" at bounding box center [87, 96] width 22 height 19
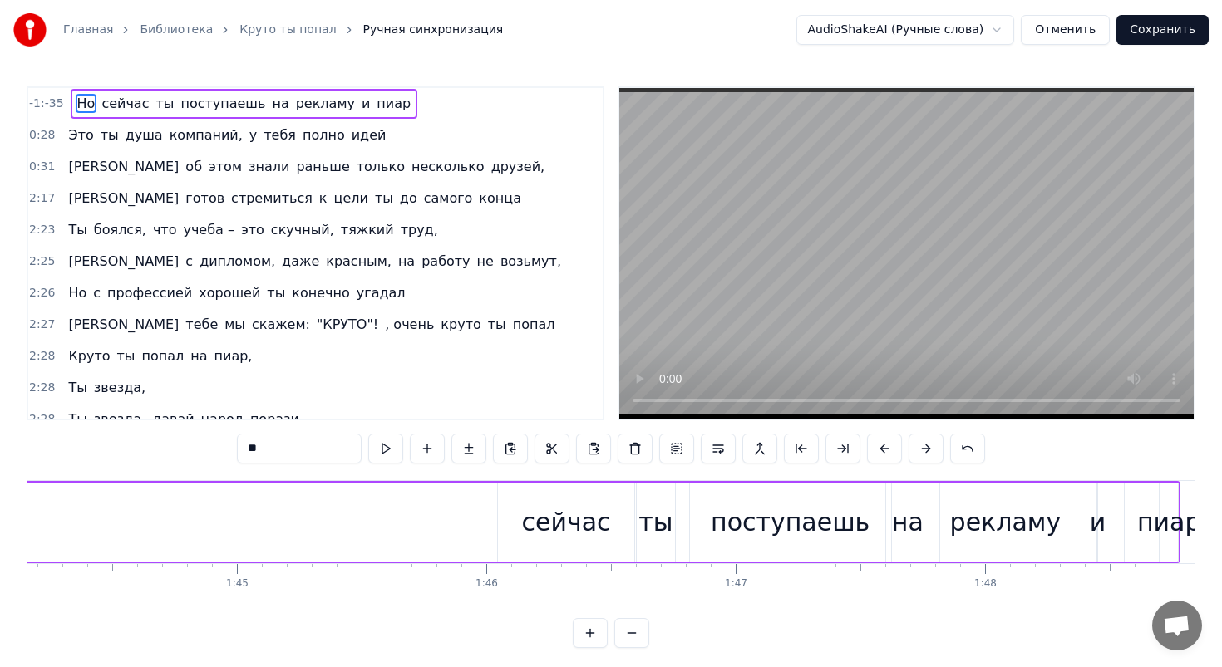
click at [264, 446] on input "**" at bounding box center [299, 449] width 125 height 30
click at [552, 286] on div "2:26 Но с профессией хорошей ты конечно угадал" at bounding box center [315, 294] width 574 height 32
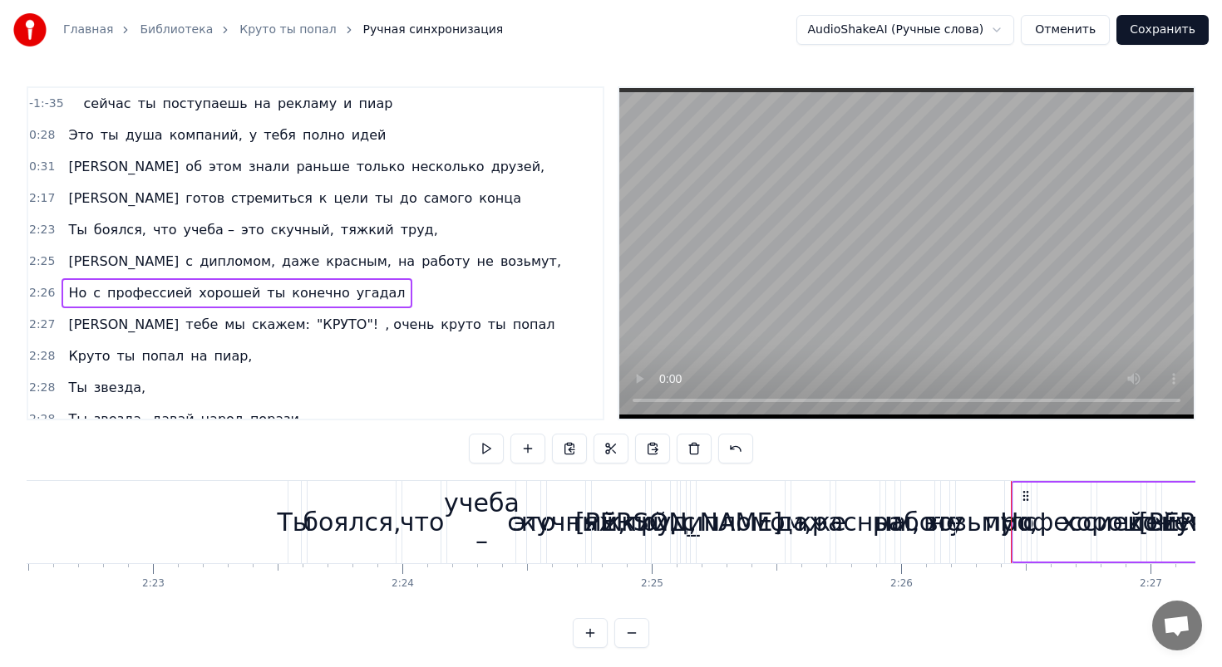
scroll to position [0, 35506]
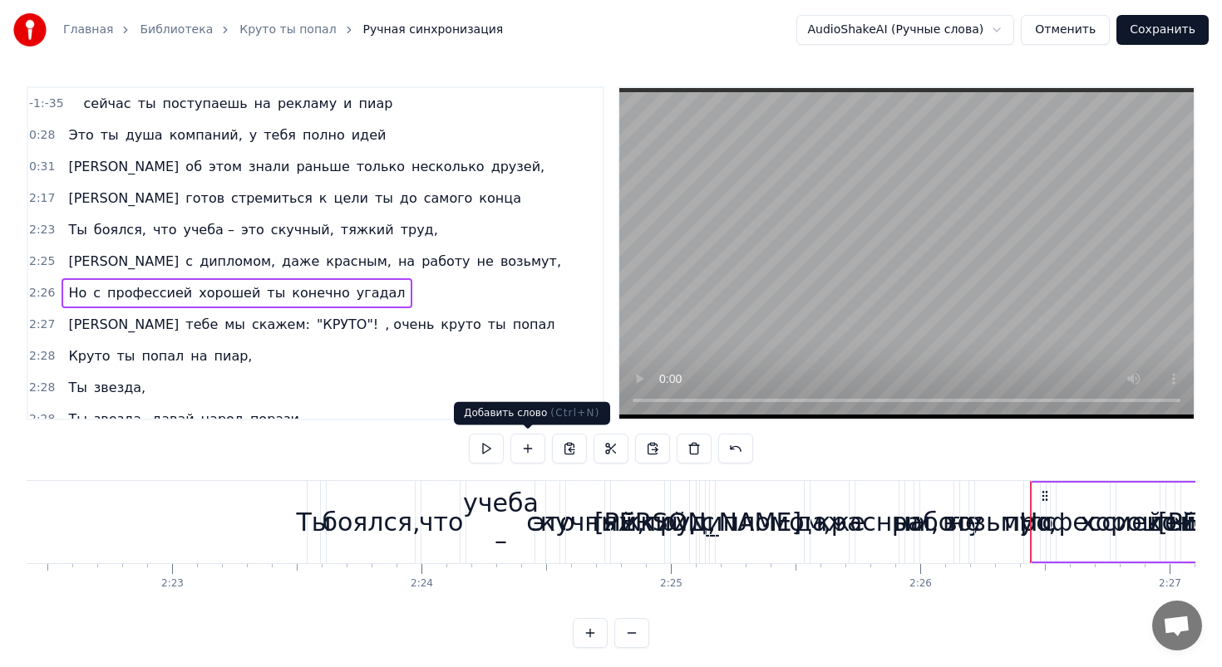
click at [519, 437] on button at bounding box center [527, 449] width 35 height 30
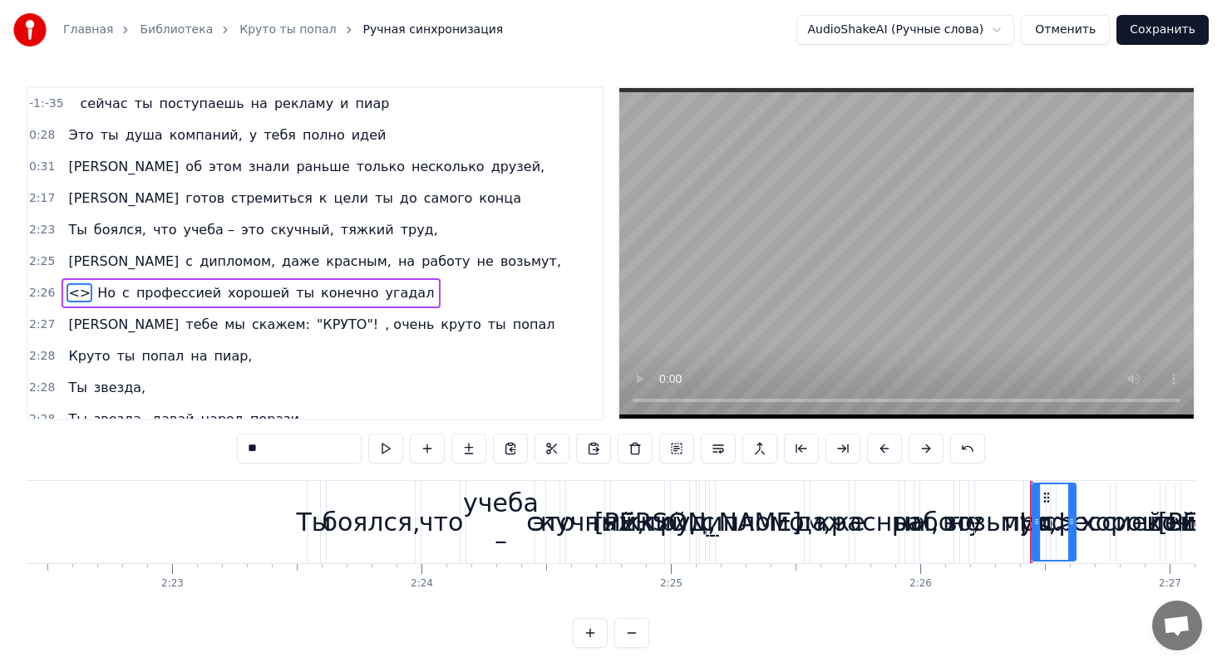
scroll to position [40, 0]
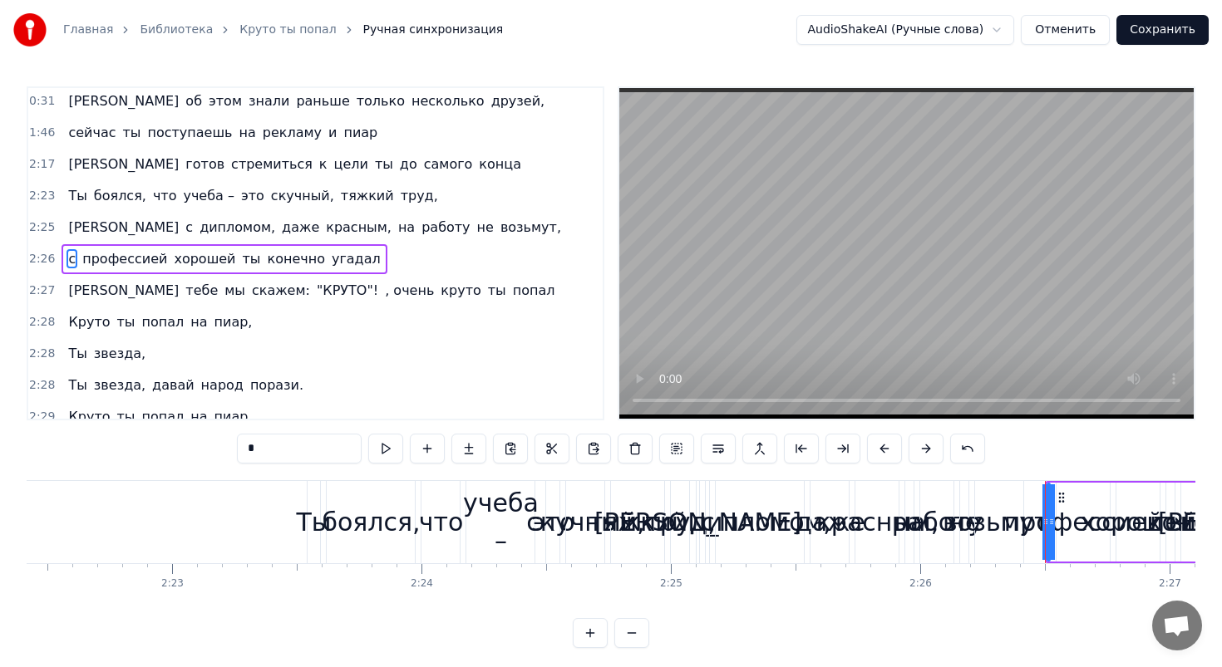
type input "**********"
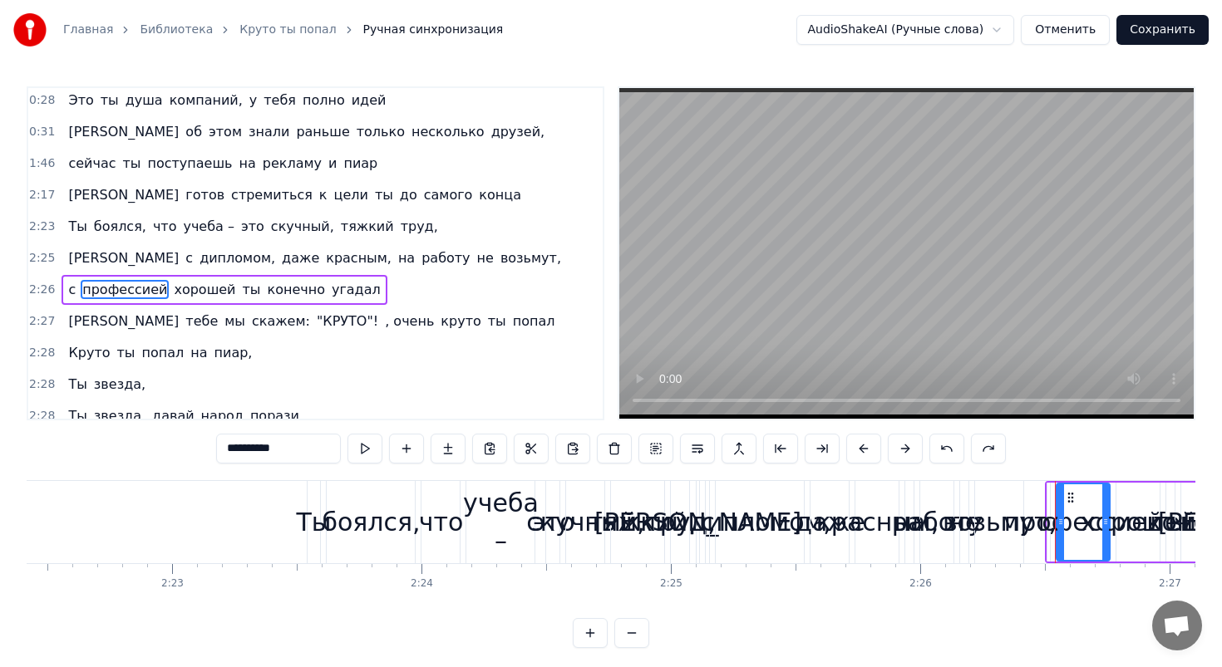
scroll to position [0, 0]
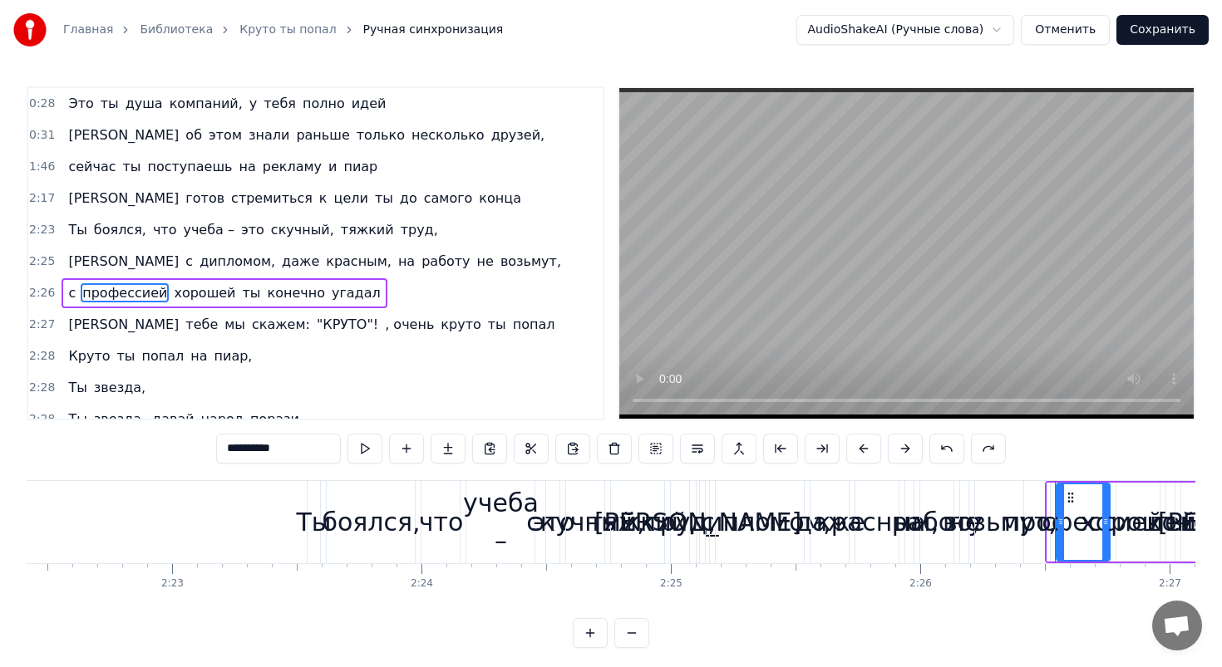
click at [61, 165] on div "сейчас ты поступаешь на рекламу и пиар" at bounding box center [222, 167] width 322 height 30
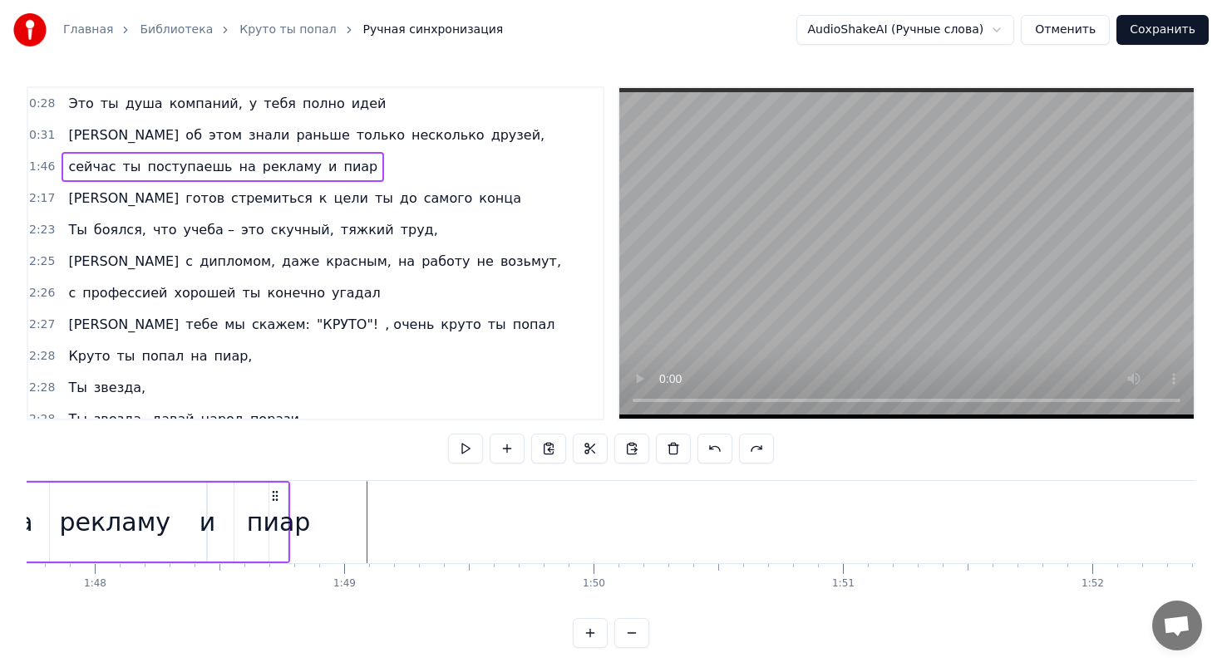
scroll to position [0, 26352]
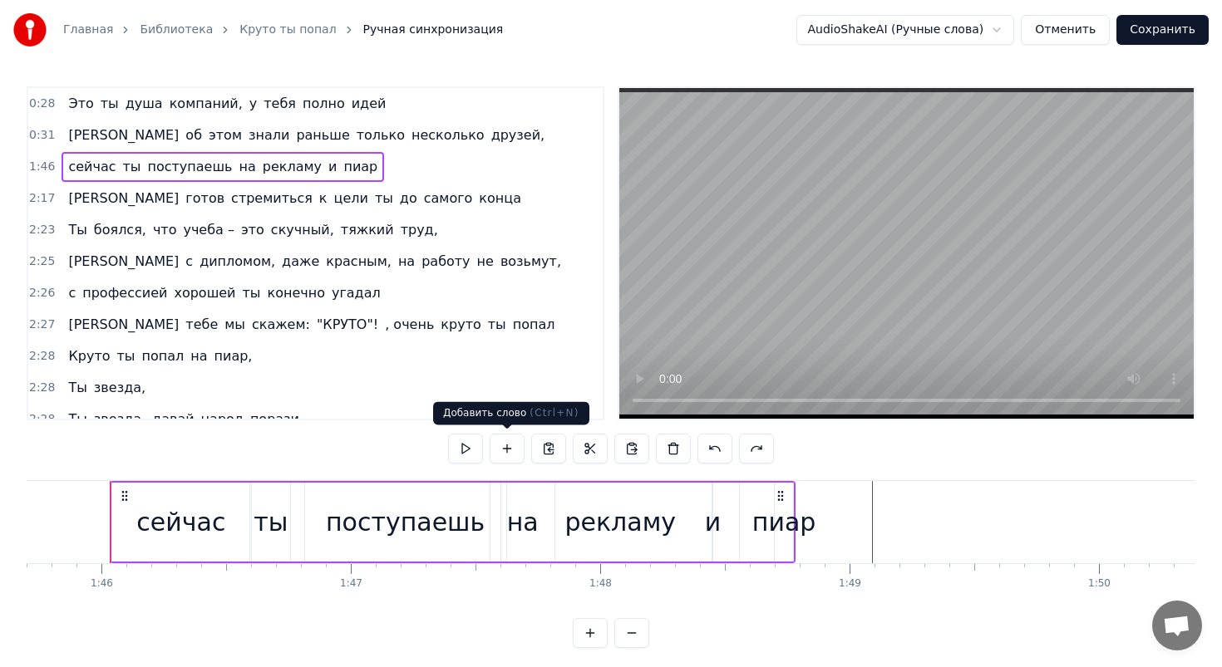
click at [509, 446] on button at bounding box center [506, 449] width 35 height 30
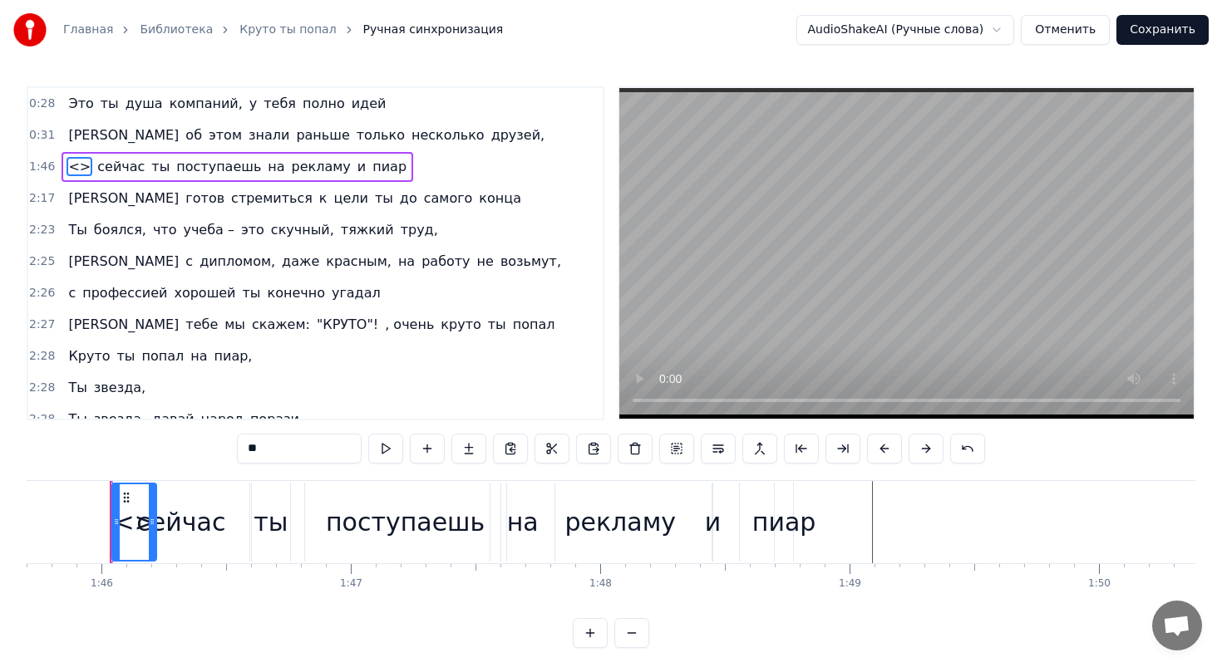
click at [271, 440] on input "**" at bounding box center [299, 449] width 125 height 30
type input "*"
type input "**"
click at [494, 317] on div "2:27 И тебе мы скажем: "КРУТО"! , очень круто ты попал" at bounding box center [315, 325] width 574 height 32
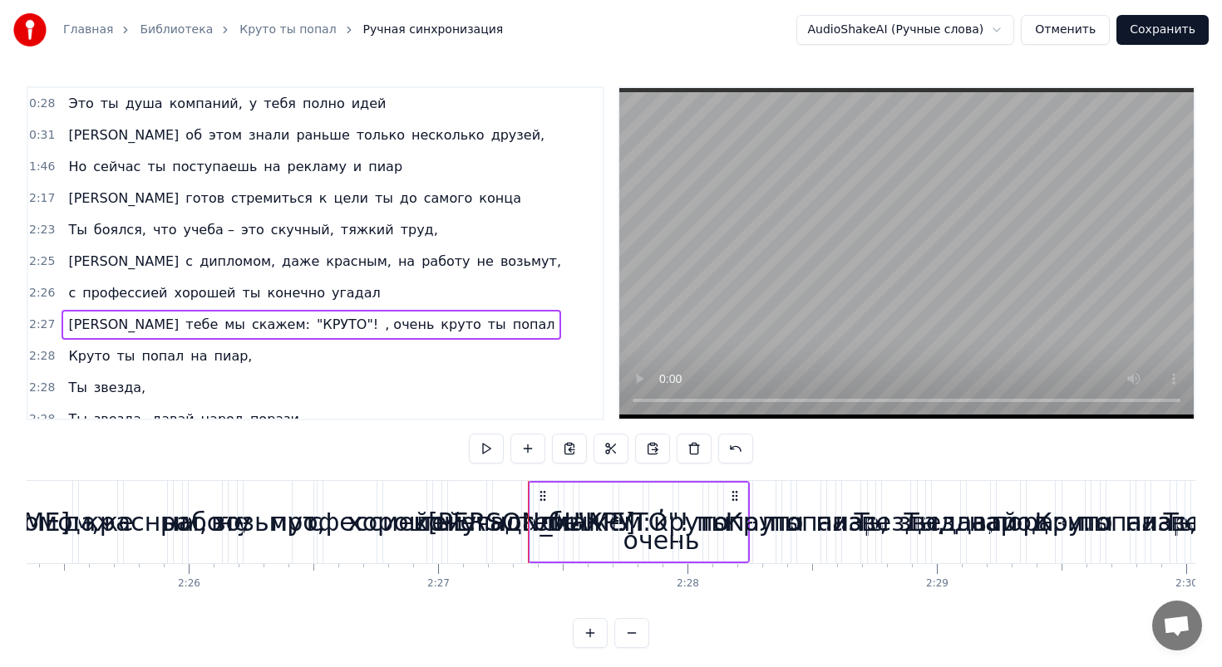
scroll to position [0, 36654]
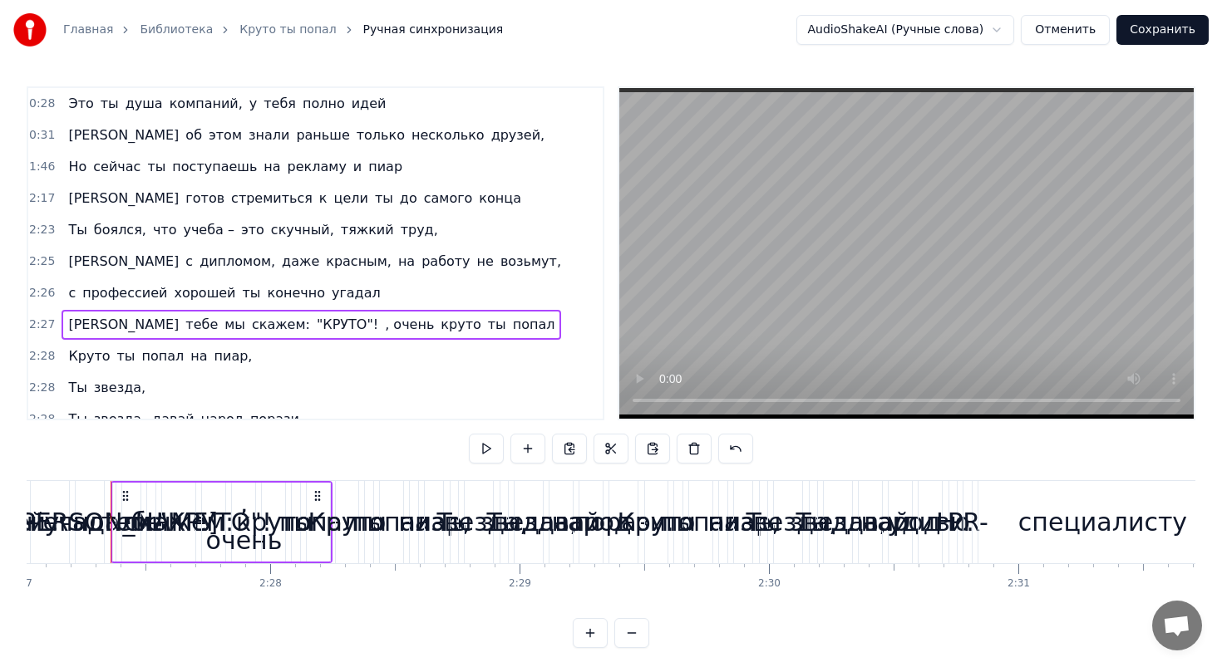
click at [79, 163] on span "Но" at bounding box center [77, 166] width 22 height 19
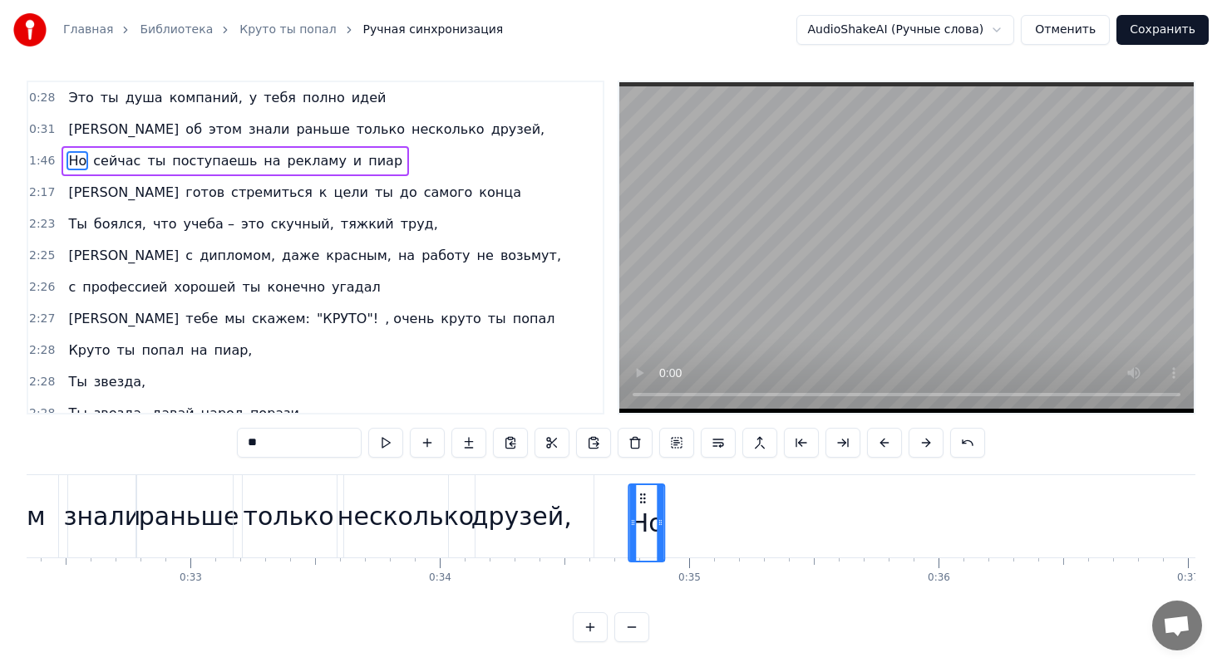
scroll to position [7, 0]
drag, startPoint x: 126, startPoint y: 497, endPoint x: 647, endPoint y: 498, distance: 521.1
click at [647, 498] on icon at bounding box center [647, 497] width 13 height 13
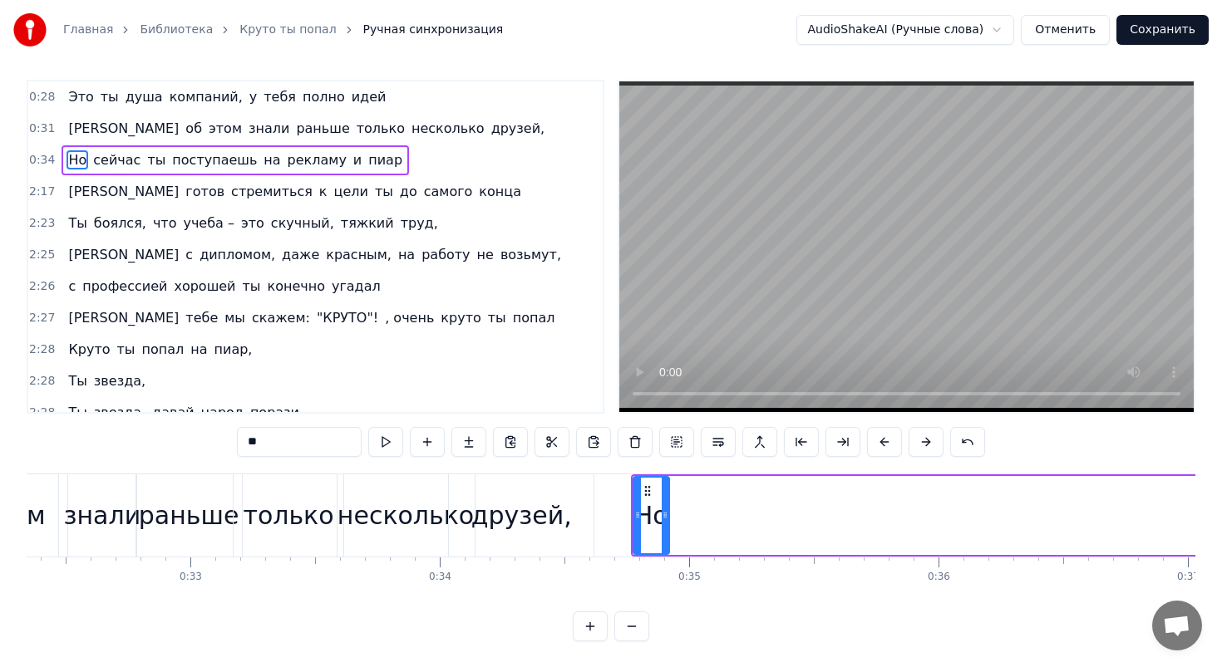
click at [122, 156] on span "сейчас" at bounding box center [116, 159] width 51 height 19
type input "******"
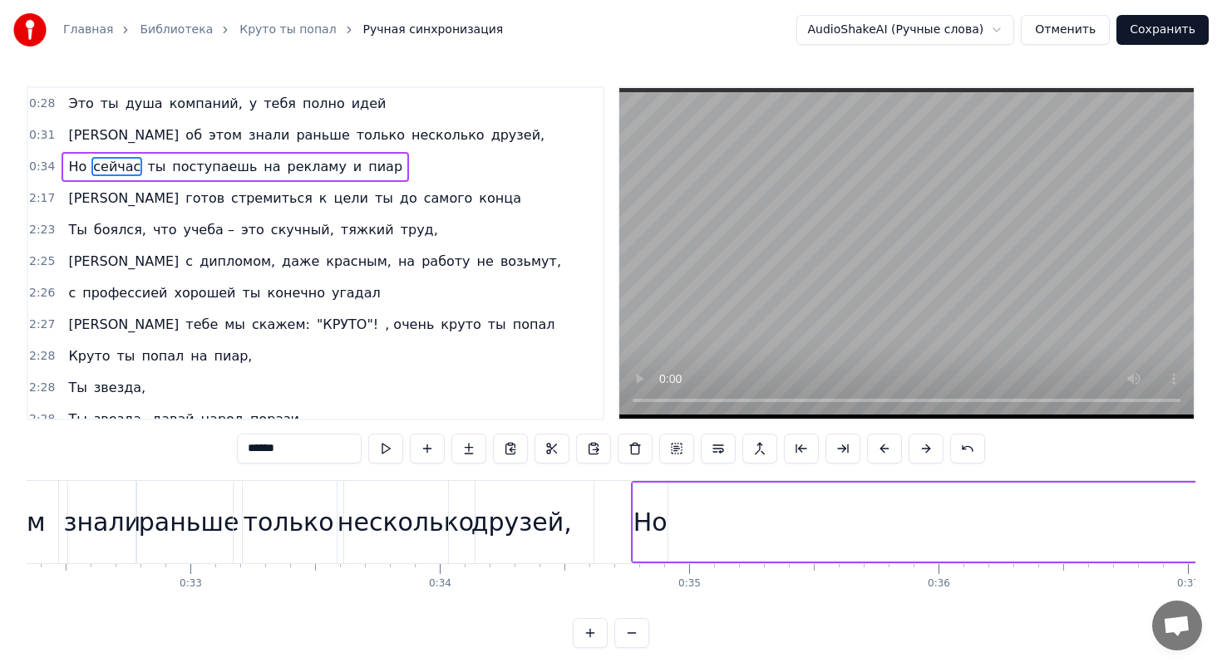
click at [116, 160] on span "сейчас" at bounding box center [116, 166] width 51 height 19
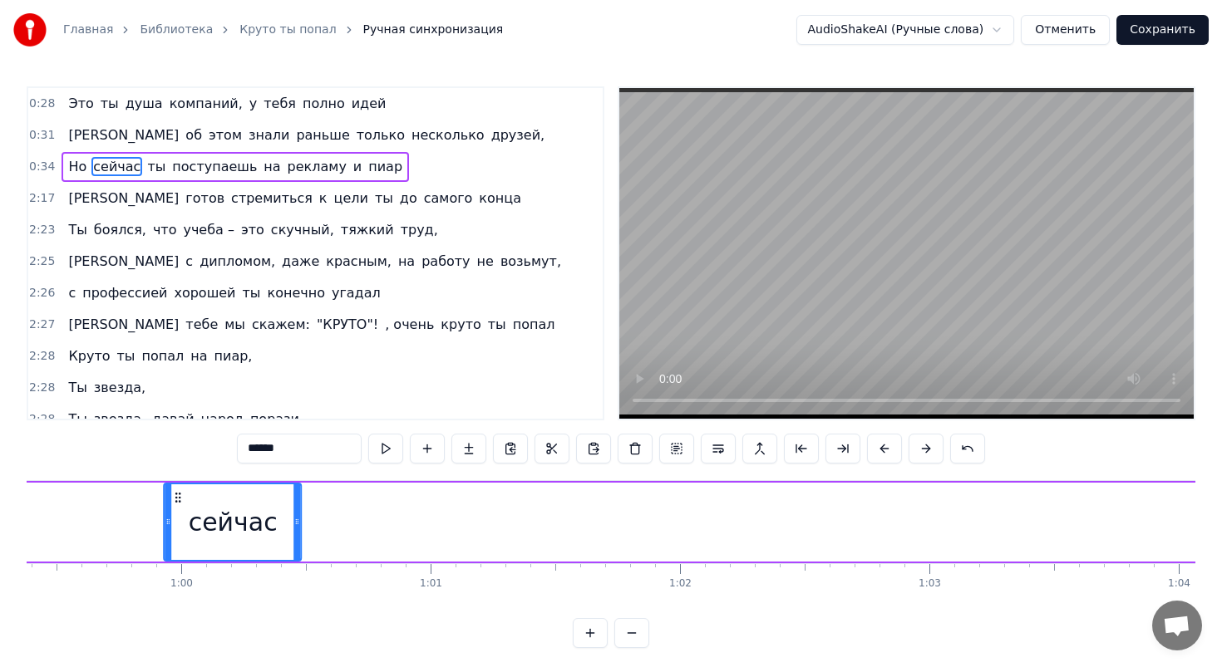
scroll to position [0, 14761]
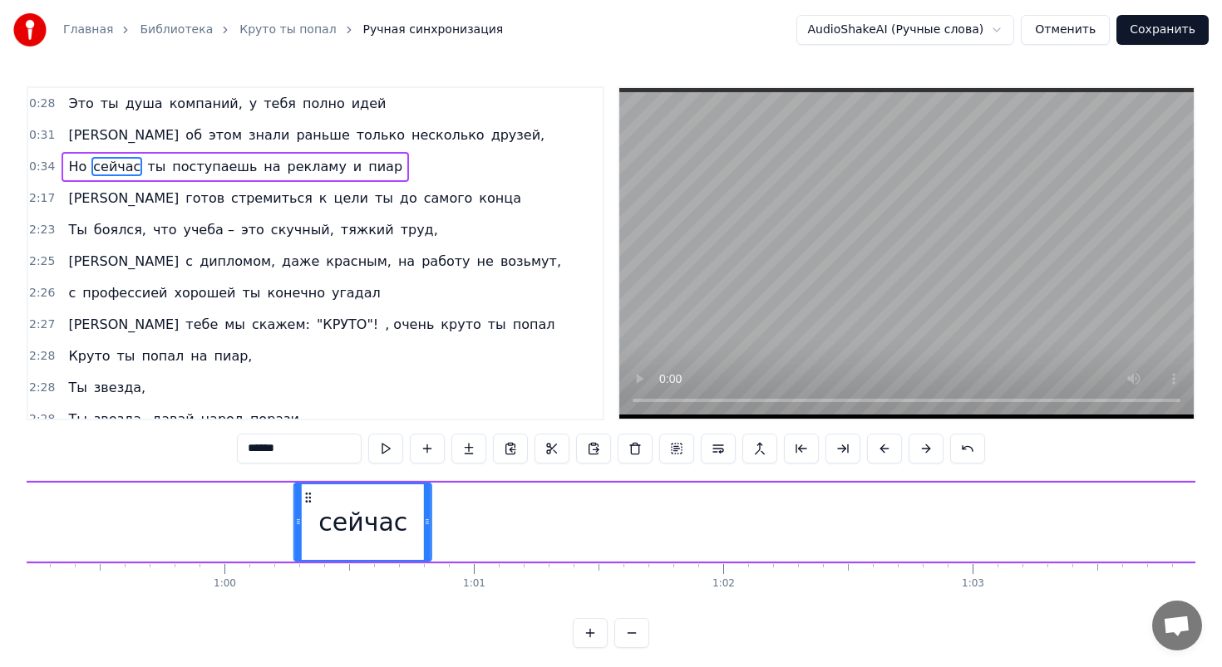
drag, startPoint x: 550, startPoint y: 495, endPoint x: 328, endPoint y: 503, distance: 222.0
click at [332, 504] on div "сейчас" at bounding box center [362, 522] width 135 height 76
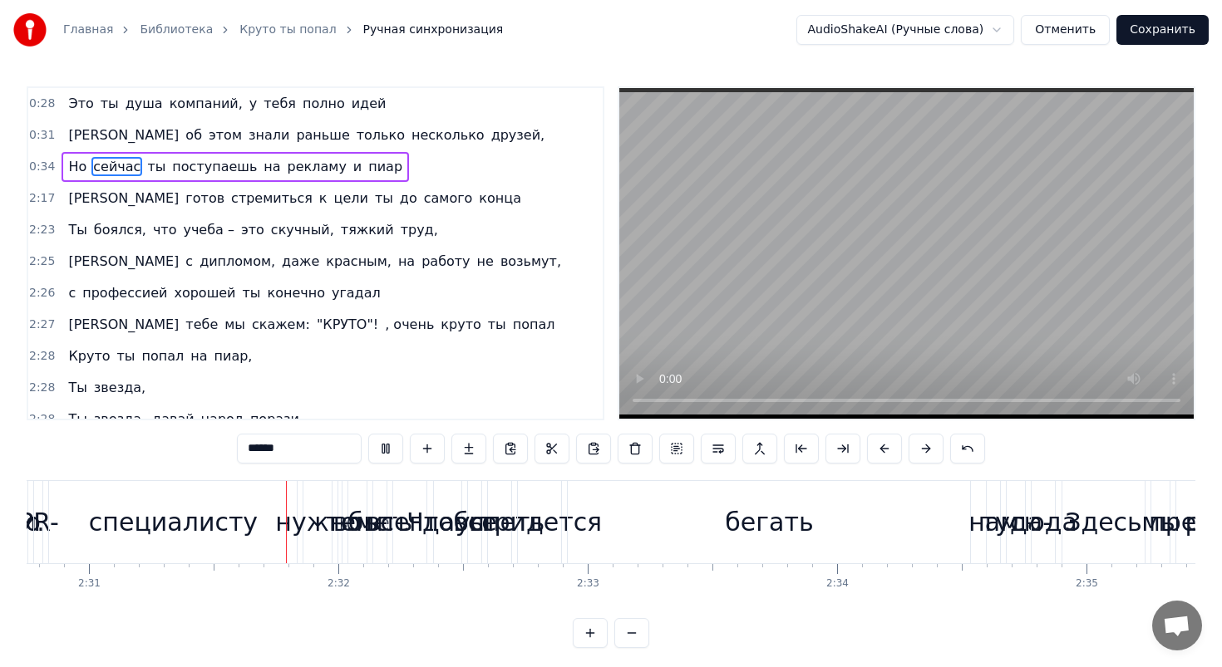
scroll to position [0, 37593]
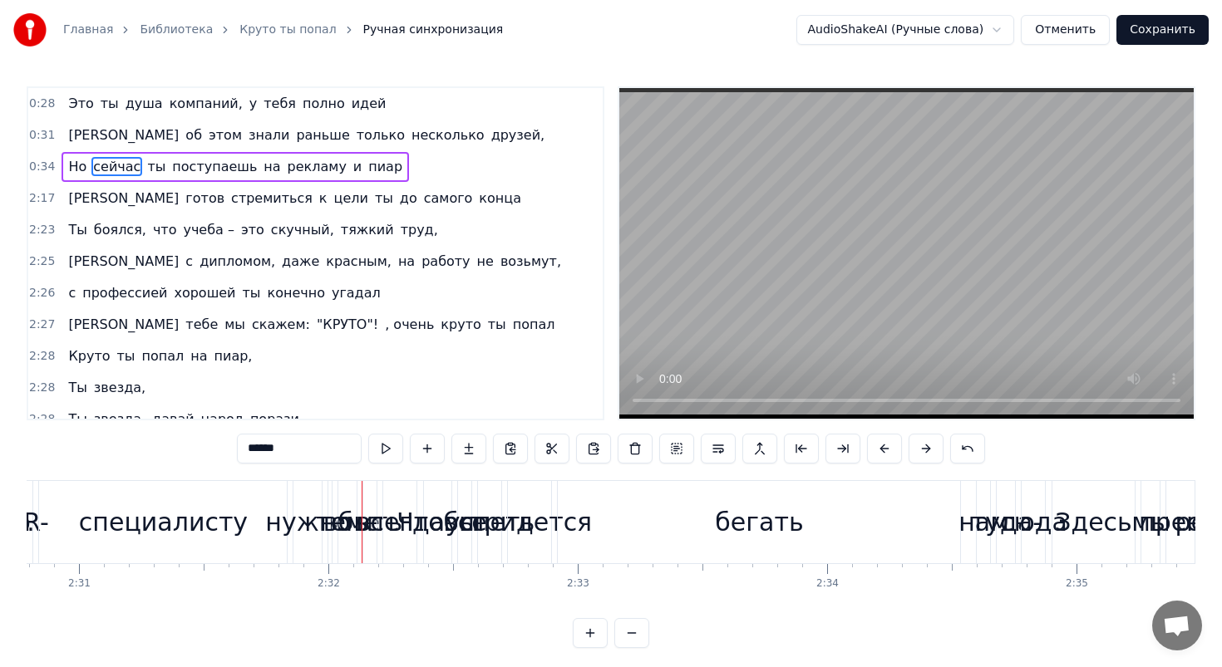
click at [240, 36] on link "Круто ты попал" at bounding box center [287, 30] width 96 height 17
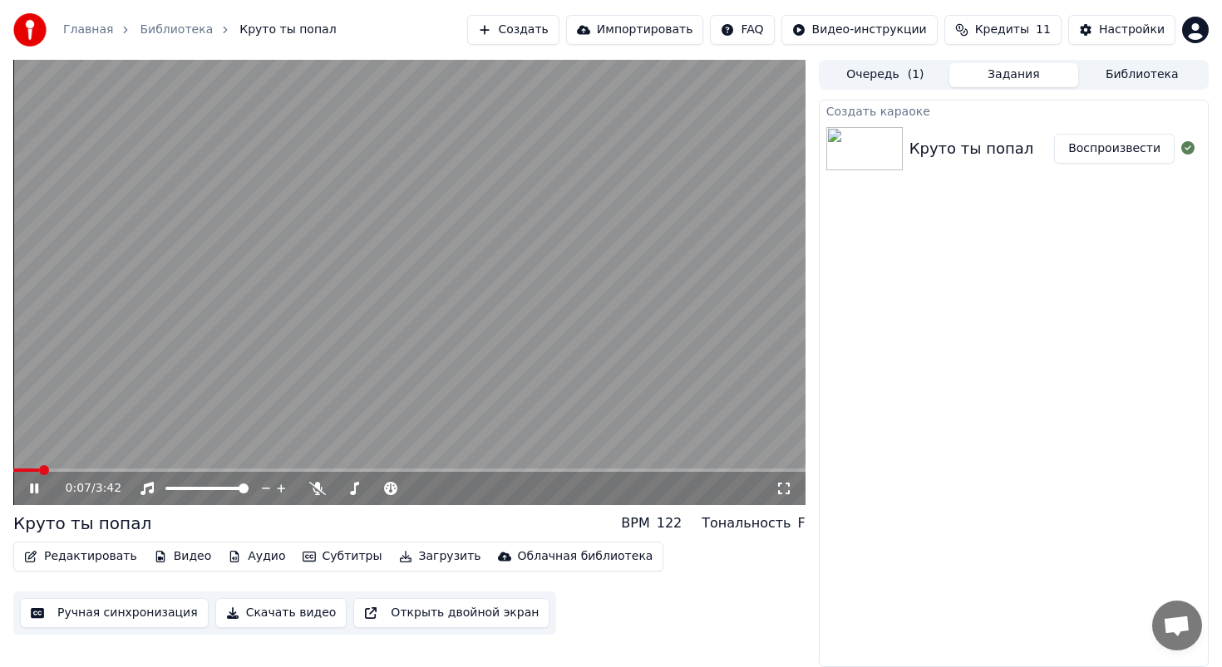
click at [302, 559] on icon "button" at bounding box center [308, 557] width 13 height 12
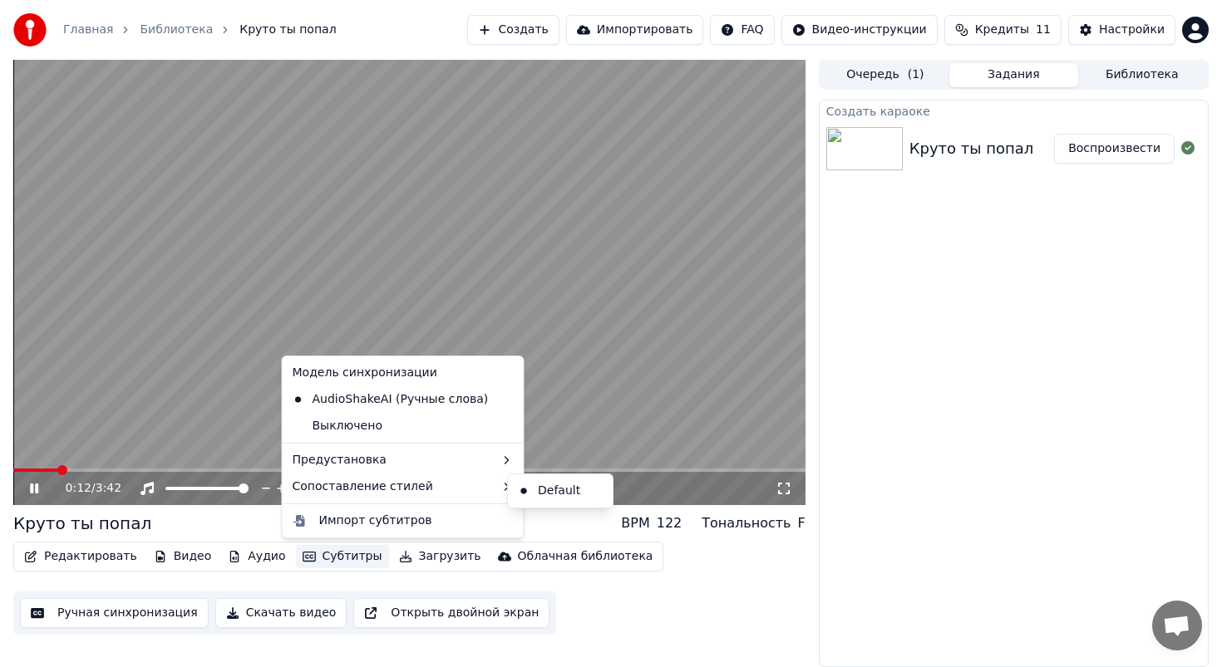
click at [118, 383] on video at bounding box center [409, 282] width 792 height 445
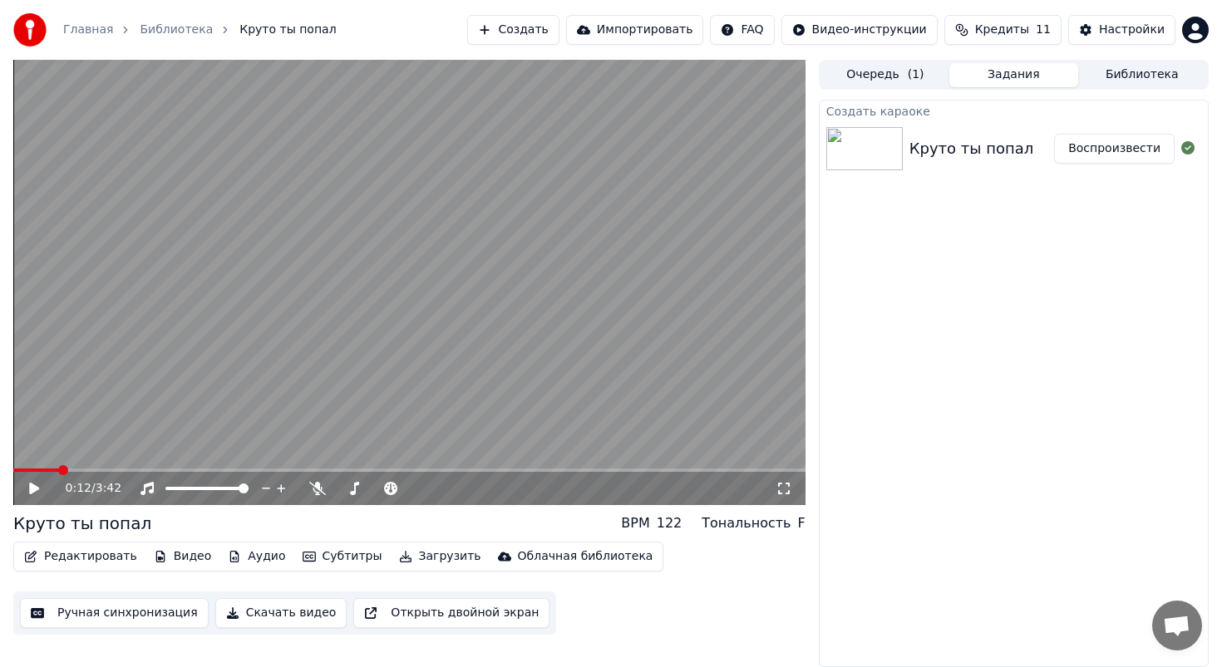
click at [439, 607] on button "Открыть двойной экран" at bounding box center [451, 613] width 196 height 30
click at [554, 311] on video at bounding box center [409, 282] width 792 height 445
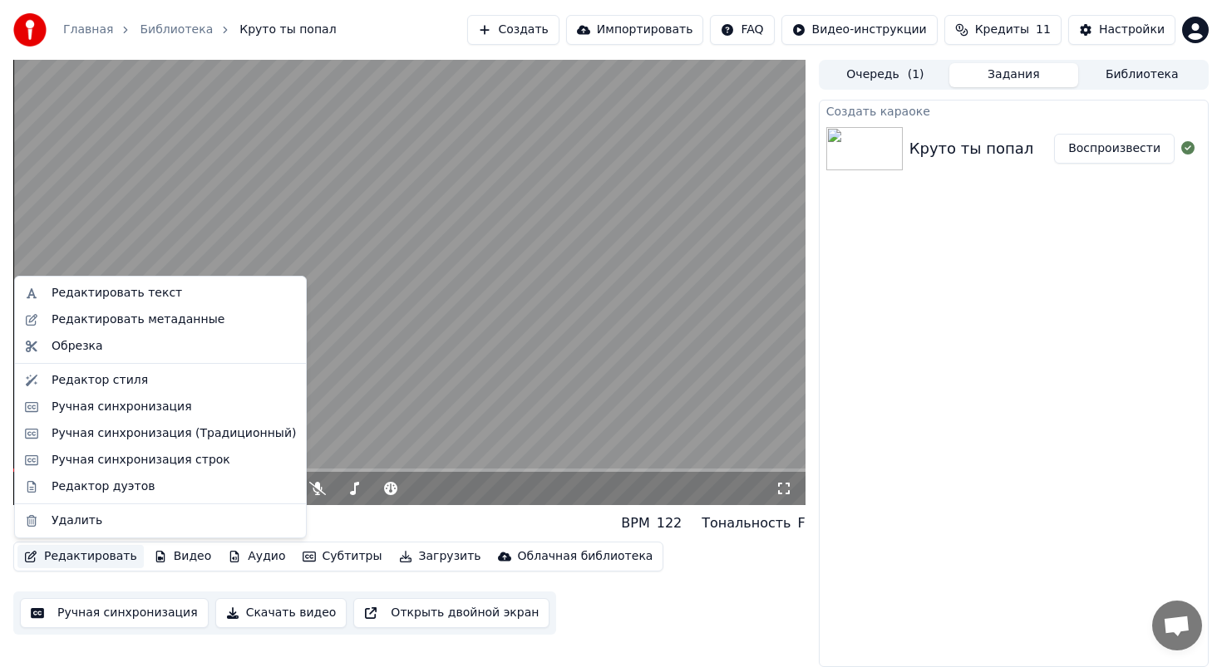
click at [88, 553] on button "Редактировать" at bounding box center [80, 556] width 126 height 23
click at [96, 456] on div "Ручная синхронизация строк" at bounding box center [141, 460] width 179 height 17
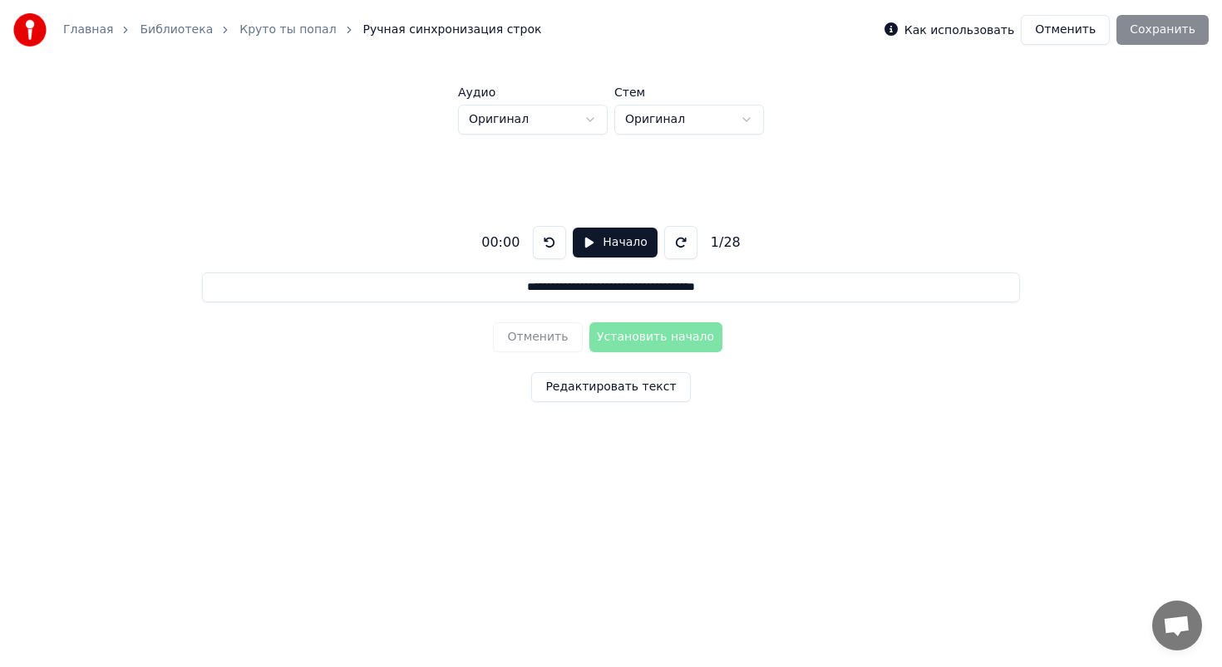
click at [598, 247] on button "Начало" at bounding box center [615, 243] width 84 height 30
click at [614, 246] on button "Пауза" at bounding box center [615, 243] width 76 height 30
click at [602, 243] on button "Начало" at bounding box center [615, 243] width 84 height 30
click at [608, 246] on button "Пауза" at bounding box center [615, 243] width 76 height 30
click at [554, 242] on button at bounding box center [549, 242] width 33 height 33
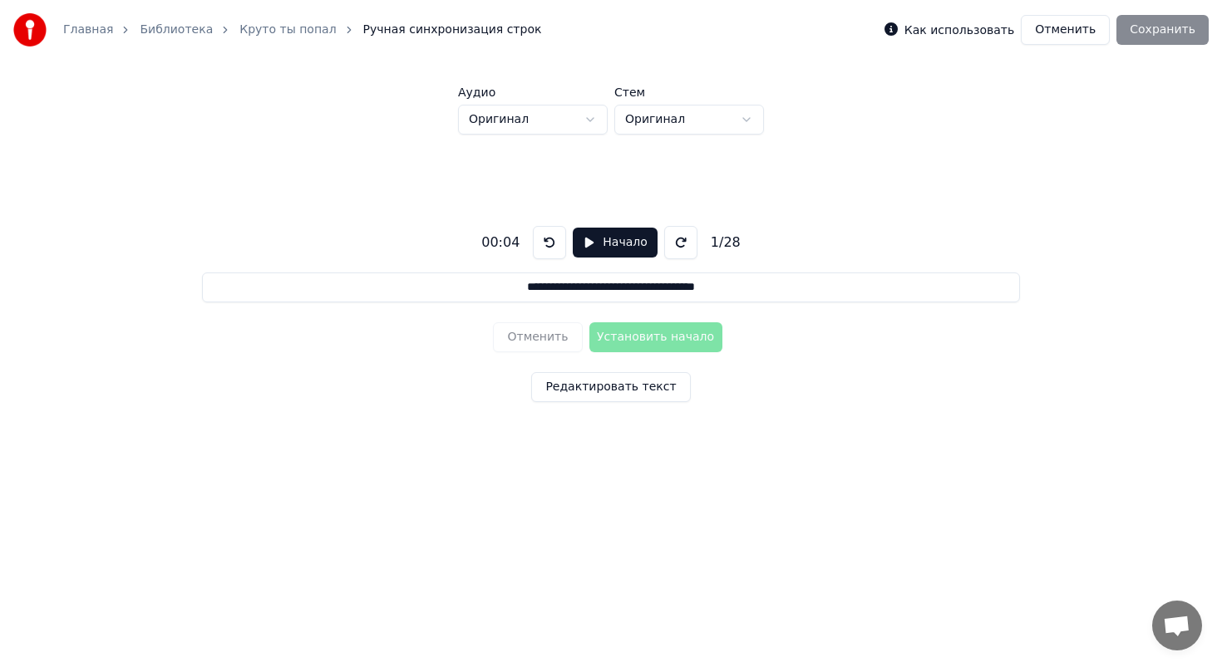
click at [554, 242] on button at bounding box center [549, 242] width 33 height 33
click at [596, 248] on button "Начало" at bounding box center [615, 243] width 84 height 30
click at [608, 239] on button "Пауза" at bounding box center [615, 243] width 76 height 30
click at [613, 241] on button "Начало" at bounding box center [615, 243] width 84 height 30
click at [622, 246] on button "Пауза" at bounding box center [615, 243] width 76 height 30
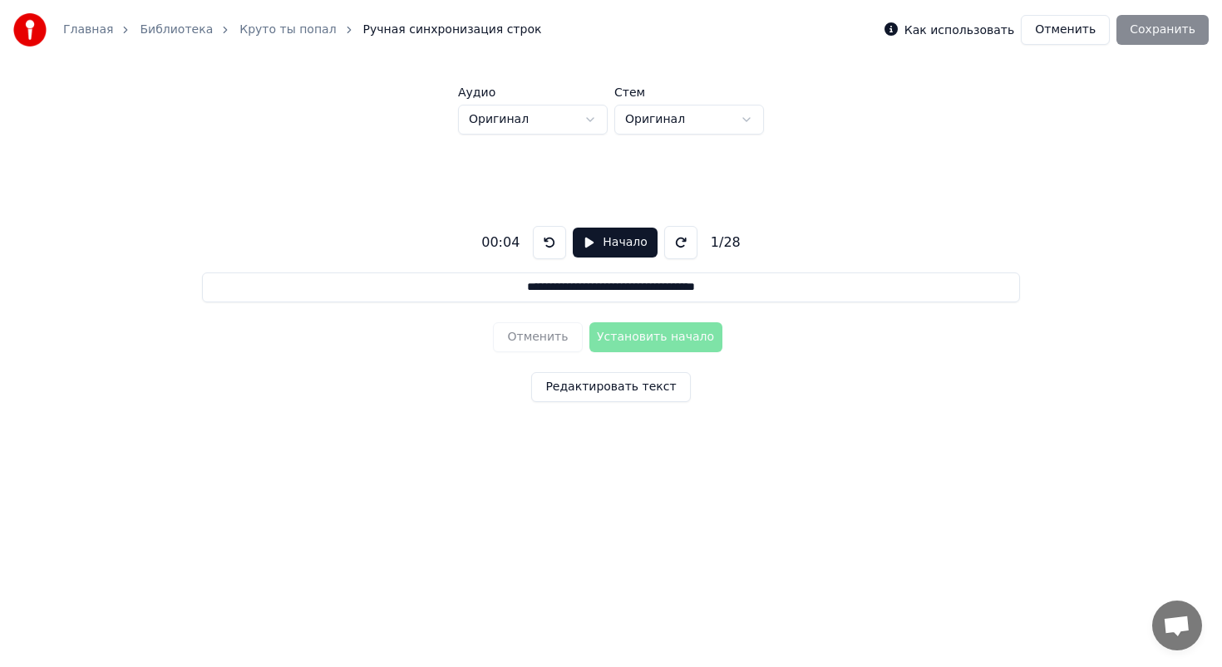
click at [608, 249] on button "Начало" at bounding box center [615, 243] width 84 height 30
click at [609, 250] on button "Пауза" at bounding box center [615, 243] width 76 height 30
click at [562, 244] on button at bounding box center [549, 242] width 33 height 33
click at [588, 243] on button "Начало" at bounding box center [615, 243] width 84 height 30
click at [593, 242] on button "Пауза" at bounding box center [615, 243] width 76 height 30
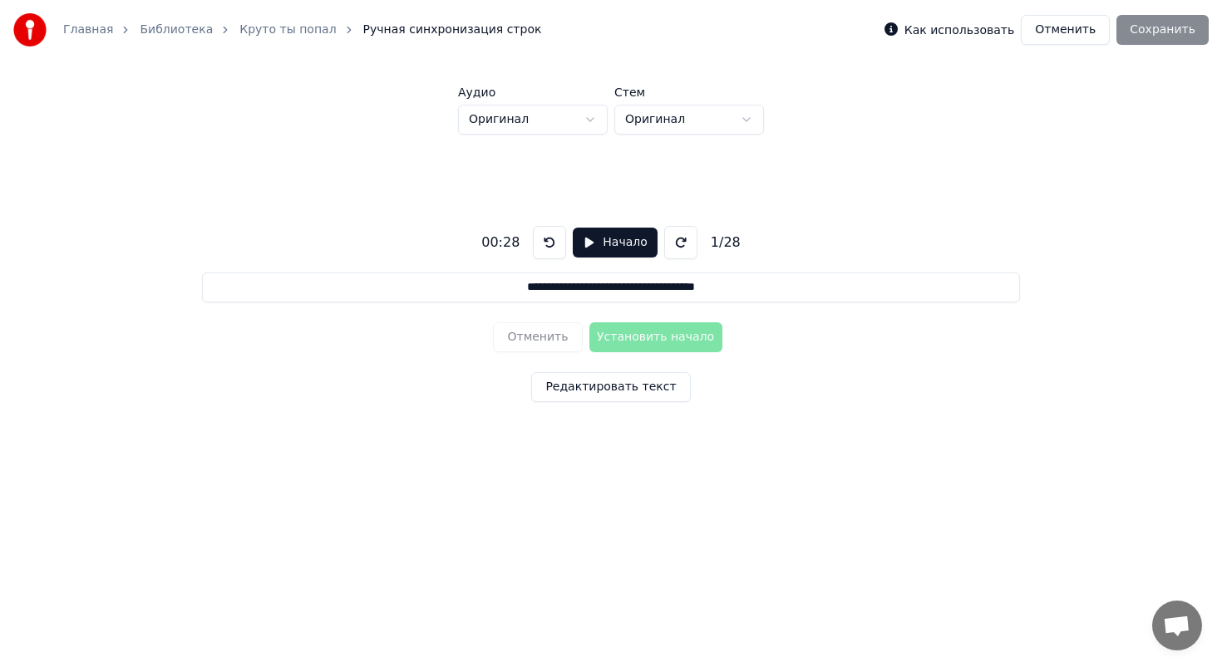
click at [558, 238] on button at bounding box center [549, 242] width 33 height 33
click at [585, 239] on button "Начало" at bounding box center [615, 243] width 84 height 30
click at [668, 348] on button "Установить начало" at bounding box center [655, 337] width 133 height 30
click at [617, 243] on button "Пауза" at bounding box center [615, 243] width 76 height 30
click at [599, 116] on html "**********" at bounding box center [611, 257] width 1222 height 514
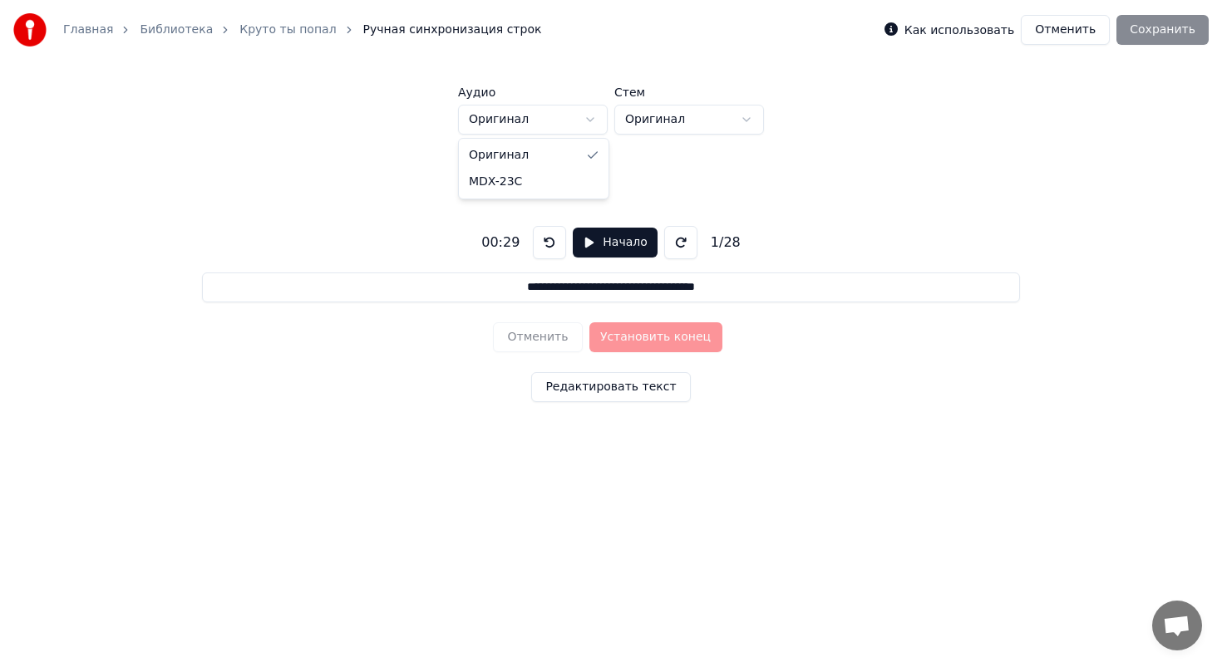
click at [588, 119] on html "**********" at bounding box center [611, 257] width 1222 height 514
click at [614, 381] on button "Редактировать текст" at bounding box center [610, 387] width 159 height 30
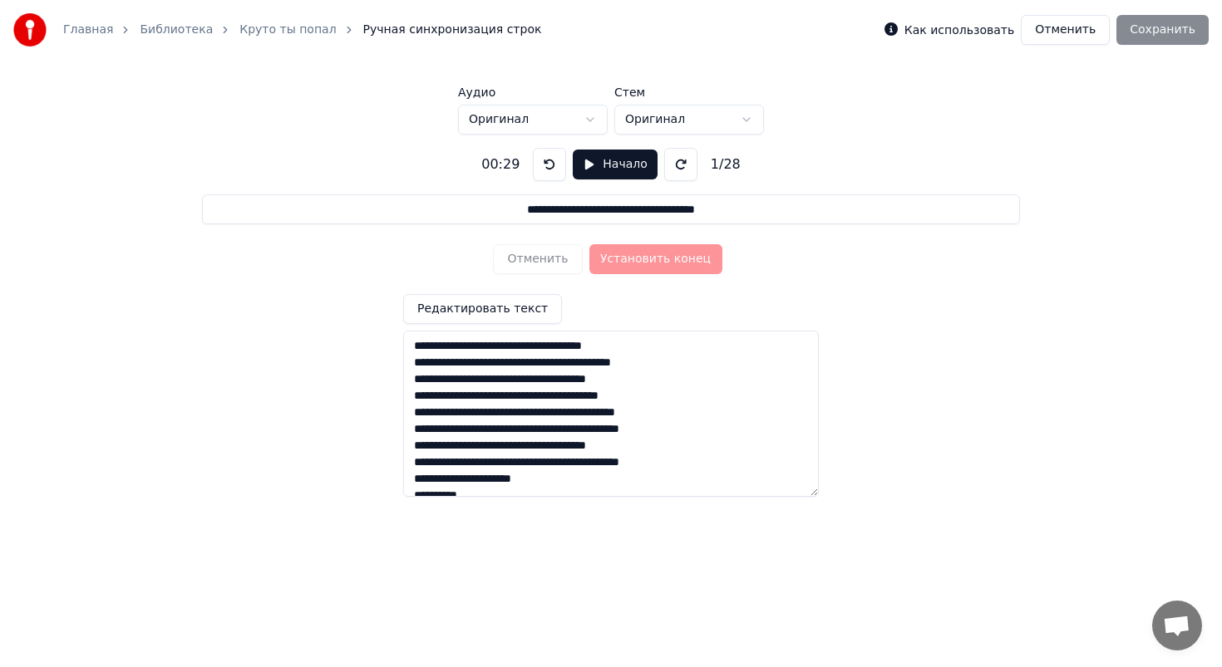
click at [623, 163] on button "Начало" at bounding box center [615, 165] width 84 height 30
click at [633, 254] on button "Установить конец" at bounding box center [655, 259] width 133 height 30
click at [627, 261] on button "Установить начало" at bounding box center [655, 259] width 133 height 30
click at [627, 259] on button "Установить конец" at bounding box center [655, 259] width 133 height 30
click at [604, 175] on button "Пауза" at bounding box center [615, 165] width 76 height 30
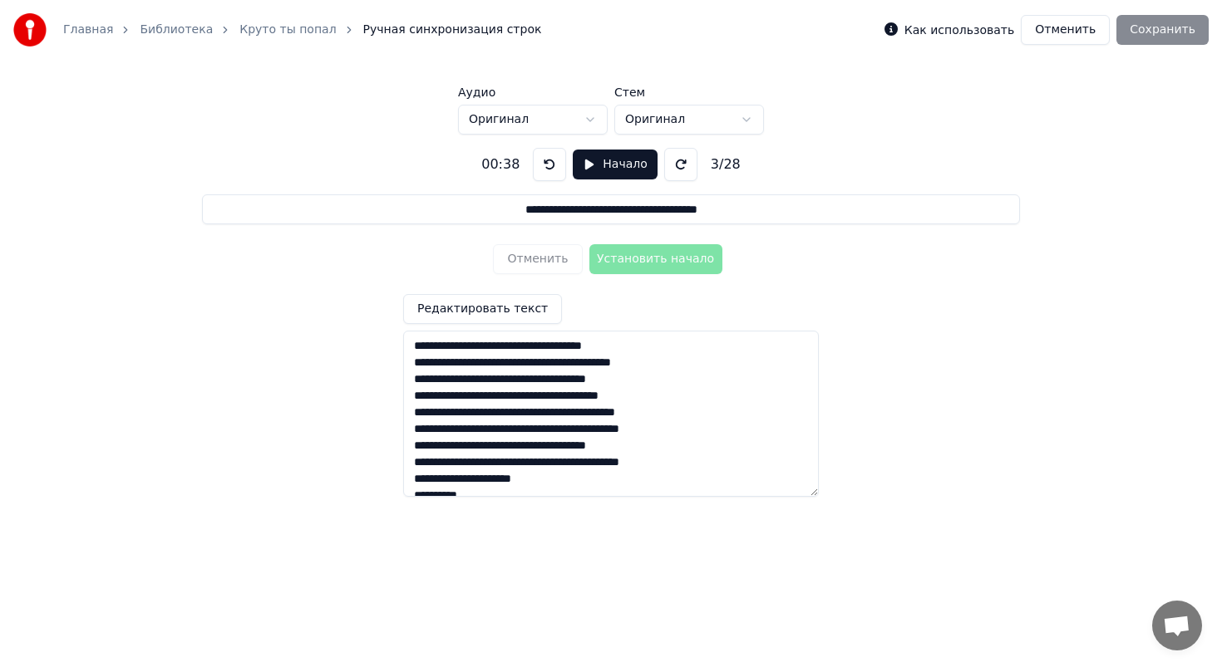
click at [548, 166] on button at bounding box center [549, 164] width 33 height 33
click at [598, 164] on button "Начало" at bounding box center [615, 165] width 84 height 30
click at [549, 165] on button at bounding box center [553, 164] width 33 height 33
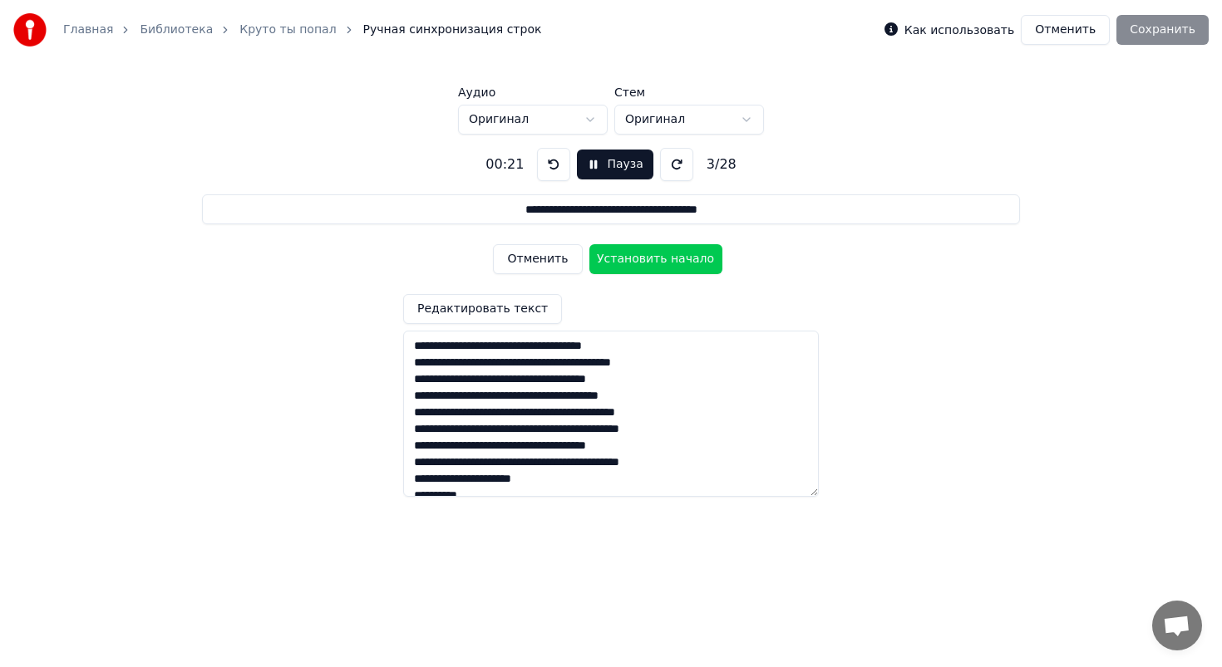
click at [549, 165] on button at bounding box center [553, 164] width 33 height 33
click at [668, 346] on textarea "**********" at bounding box center [611, 414] width 416 height 166
click at [652, 268] on button "Установить начало" at bounding box center [655, 259] width 133 height 30
click at [566, 253] on button "Отменить" at bounding box center [537, 259] width 89 height 30
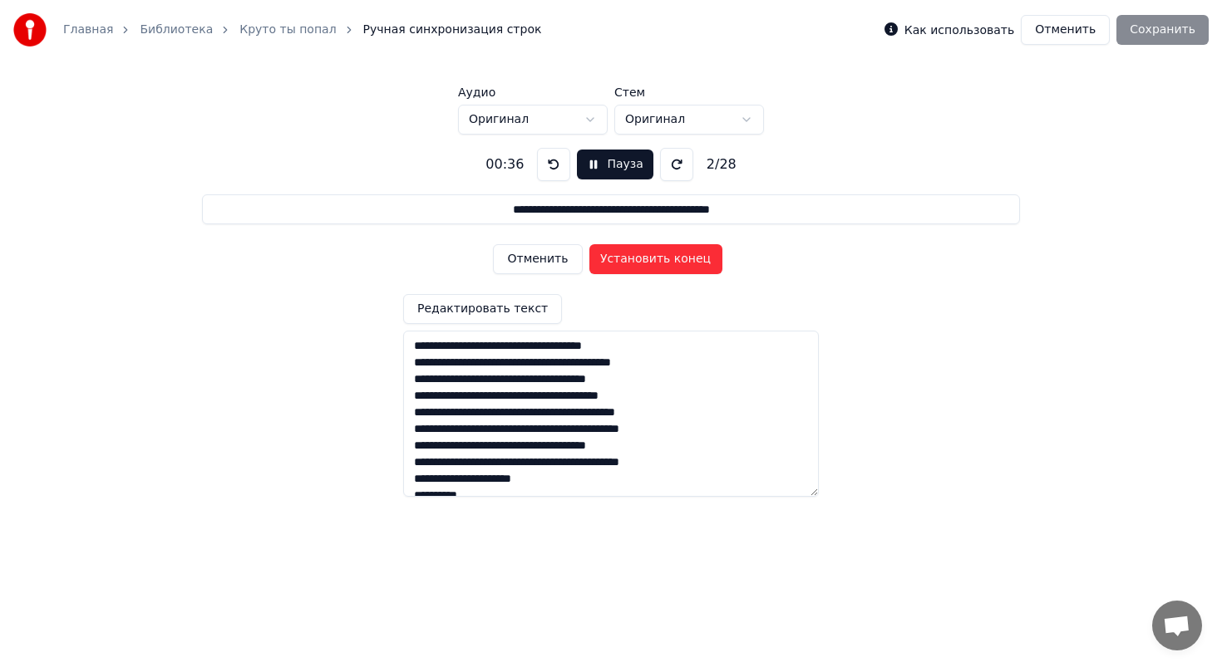
click at [565, 253] on button "Отменить" at bounding box center [537, 259] width 89 height 30
click at [658, 257] on button "Установить конец" at bounding box center [655, 259] width 133 height 30
click at [656, 256] on button "Установить начало" at bounding box center [655, 259] width 133 height 30
click at [654, 259] on button "Установить конец" at bounding box center [655, 259] width 133 height 30
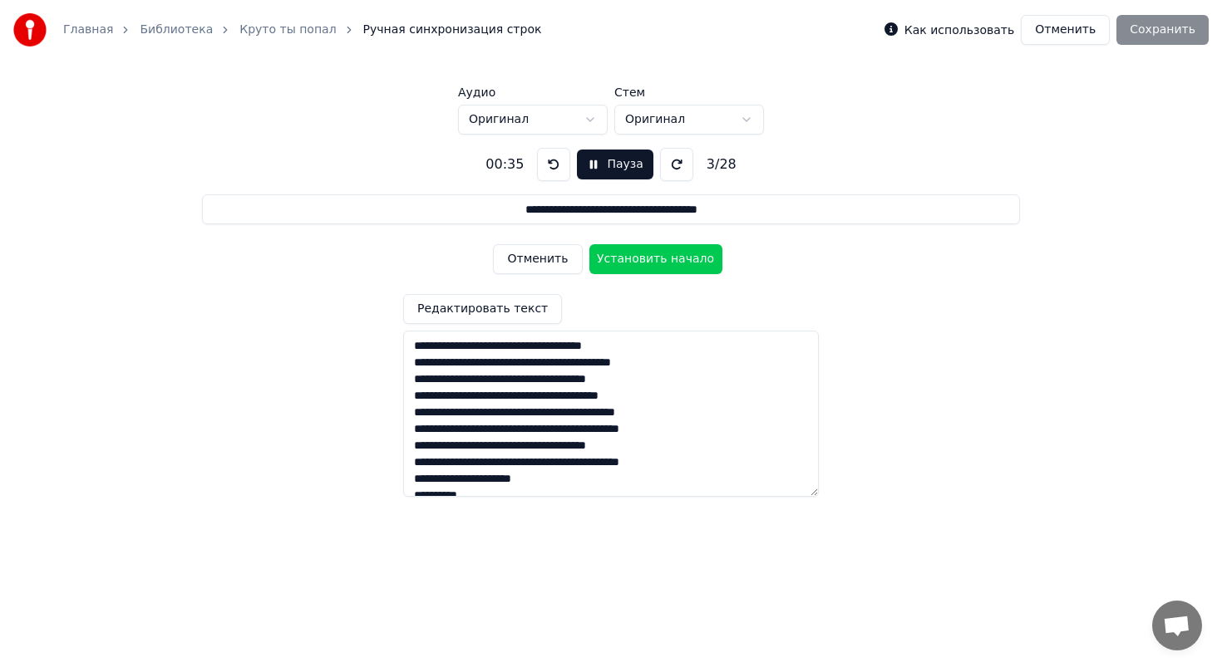
click at [656, 253] on button "Установить начало" at bounding box center [655, 259] width 133 height 30
click at [661, 258] on button "Установить конец" at bounding box center [655, 259] width 133 height 30
click at [661, 258] on button "Установить начало" at bounding box center [655, 259] width 133 height 30
click at [652, 260] on button "Установить конец" at bounding box center [655, 259] width 133 height 30
click at [652, 260] on button "Установить начало" at bounding box center [655, 259] width 133 height 30
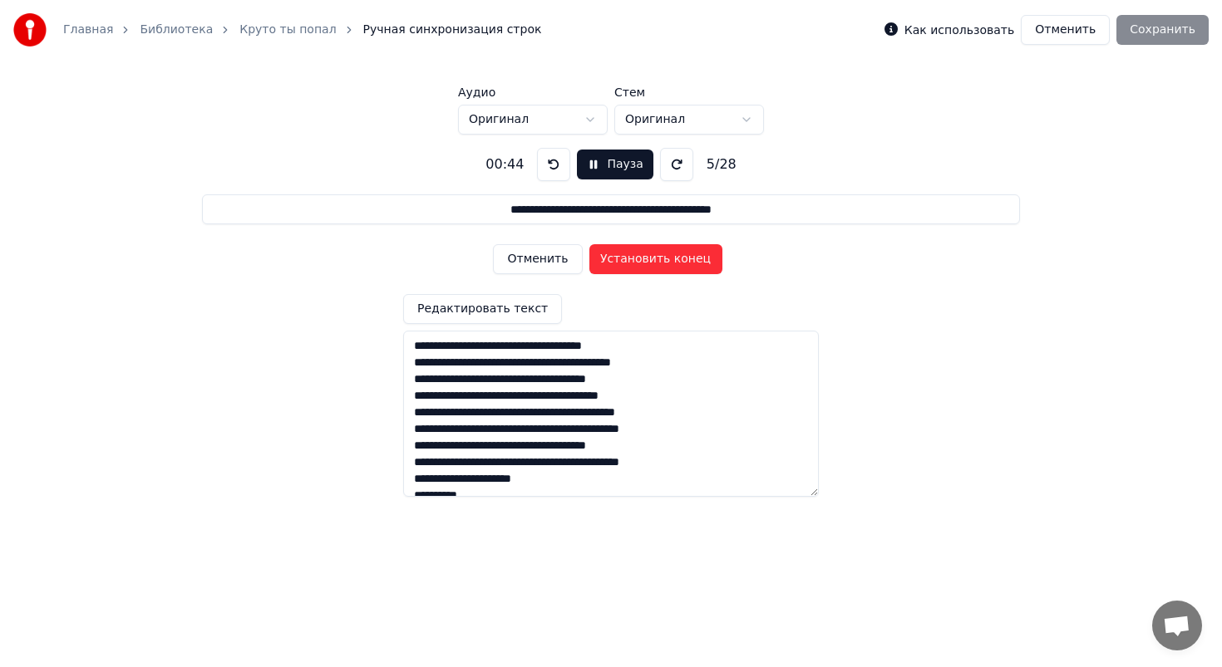
click at [652, 260] on button "Установить конец" at bounding box center [655, 259] width 133 height 30
click at [626, 169] on button "Пауза" at bounding box center [615, 165] width 76 height 30
click at [583, 165] on button "Начало" at bounding box center [615, 165] width 84 height 30
click at [551, 162] on button at bounding box center [553, 164] width 33 height 33
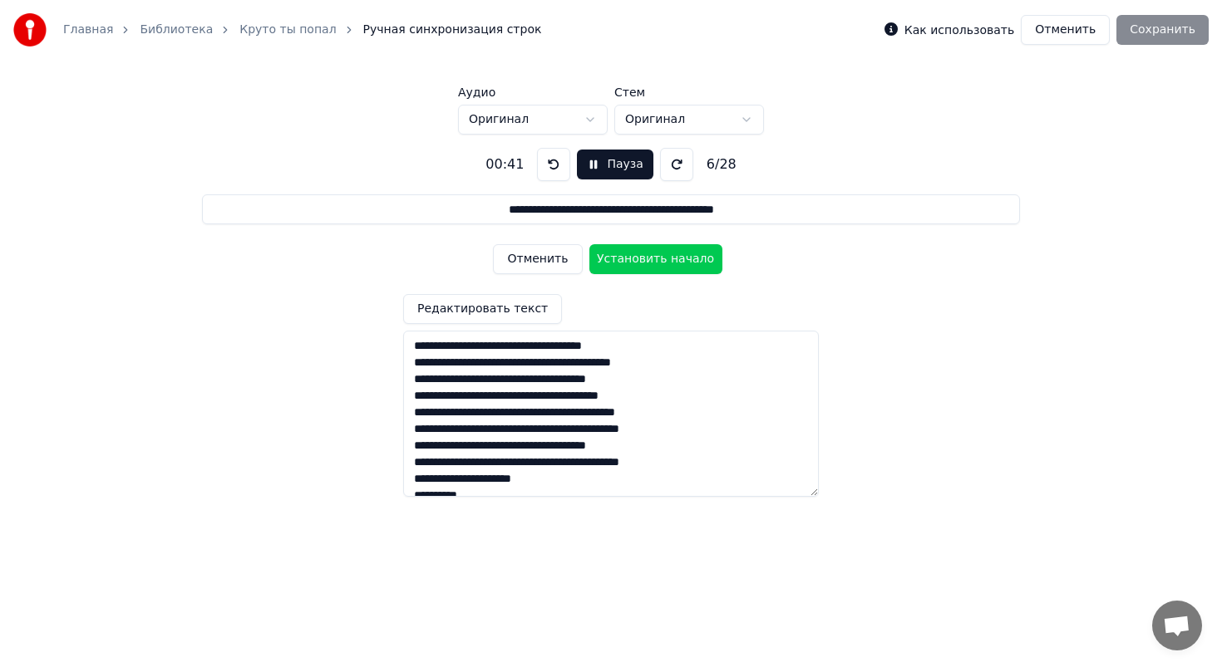
click at [551, 162] on button at bounding box center [553, 164] width 33 height 33
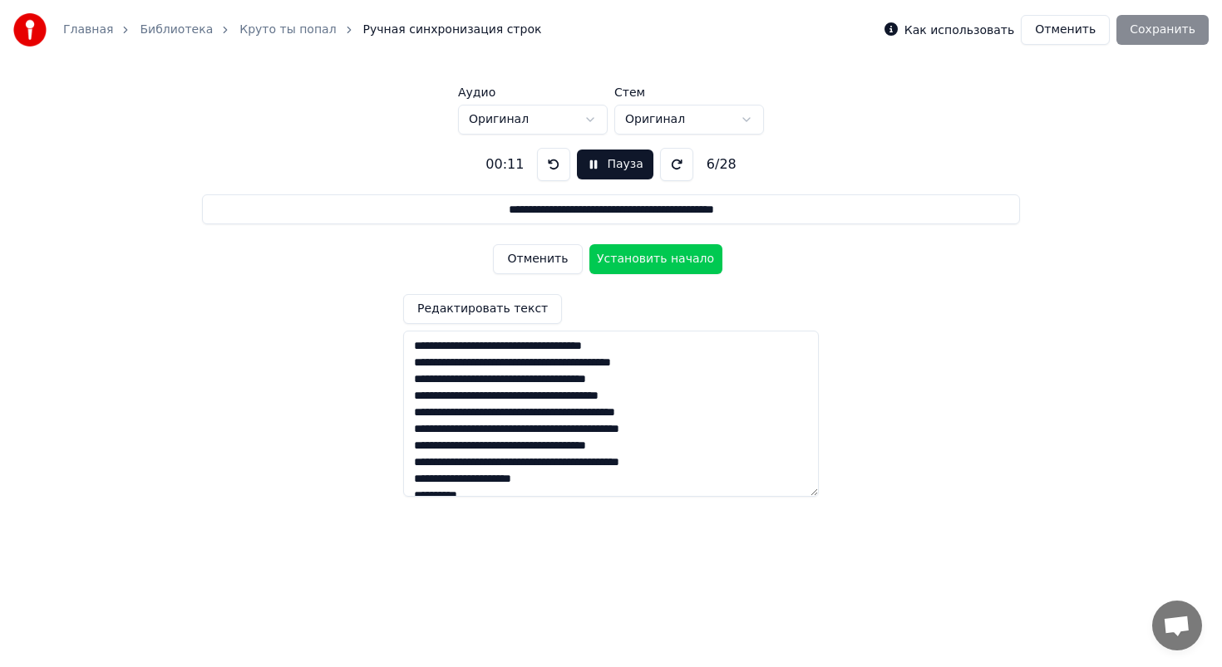
click at [551, 162] on button at bounding box center [553, 164] width 33 height 33
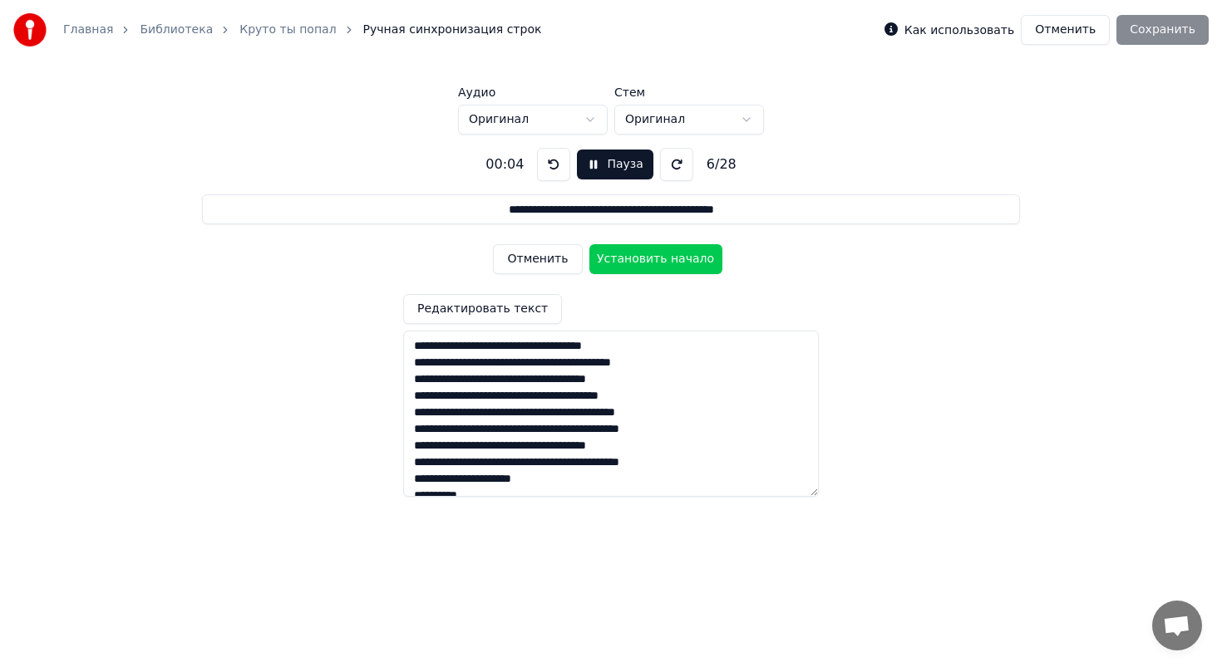
click at [611, 255] on button "Установить начало" at bounding box center [655, 259] width 133 height 30
click at [612, 255] on button "Установить конец" at bounding box center [655, 259] width 133 height 30
click at [514, 332] on textarea "**********" at bounding box center [611, 414] width 416 height 166
click at [514, 308] on button "Редактировать текст" at bounding box center [482, 309] width 159 height 30
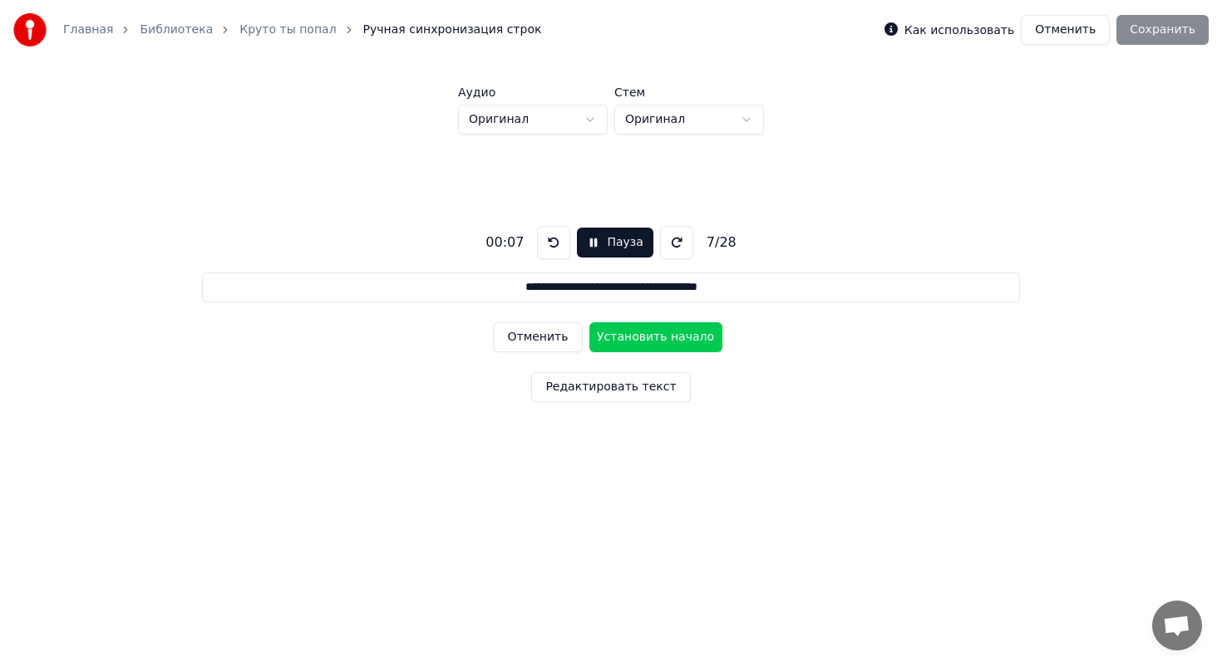
click at [596, 252] on button "Пауза" at bounding box center [615, 243] width 76 height 30
click at [555, 243] on button at bounding box center [549, 242] width 33 height 33
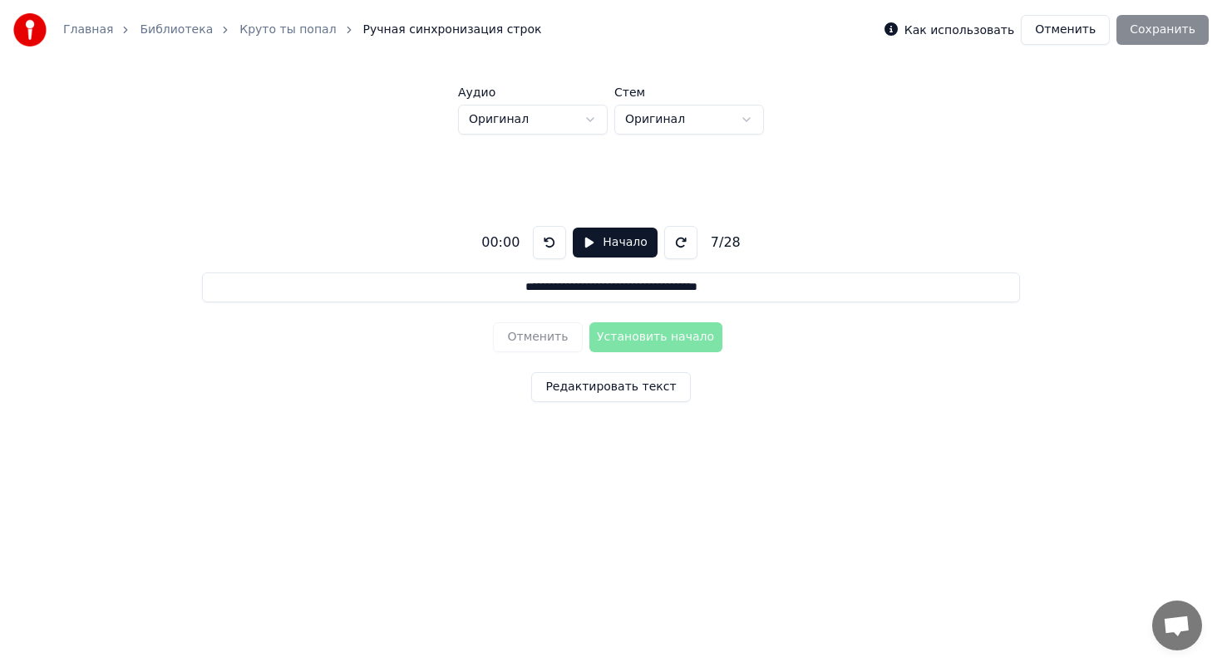
click at [555, 243] on button at bounding box center [549, 242] width 33 height 33
click at [619, 344] on div "Отменить Установить начало" at bounding box center [610, 337] width 235 height 43
click at [617, 371] on div "**********" at bounding box center [611, 311] width 1168 height 352
click at [617, 404] on div "Редактировать текст" at bounding box center [610, 390] width 159 height 37
click at [620, 396] on button "Редактировать текст" at bounding box center [610, 387] width 159 height 30
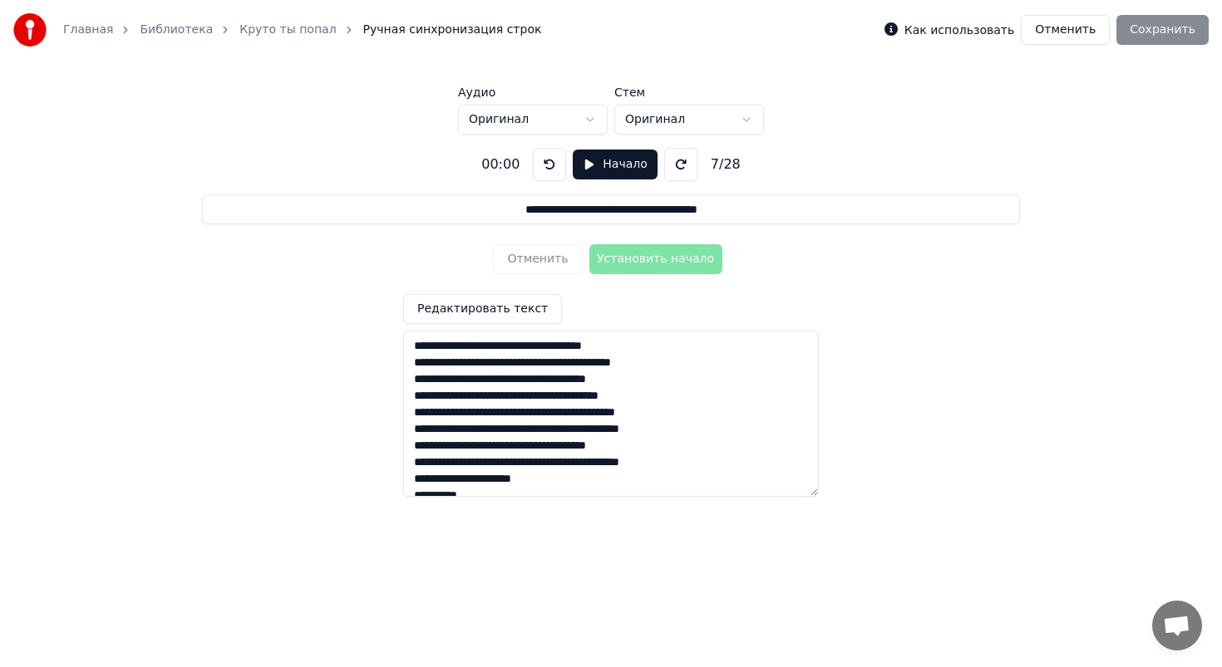
click at [558, 172] on button at bounding box center [549, 164] width 33 height 33
click at [521, 322] on button "Редактировать текст" at bounding box center [482, 309] width 159 height 30
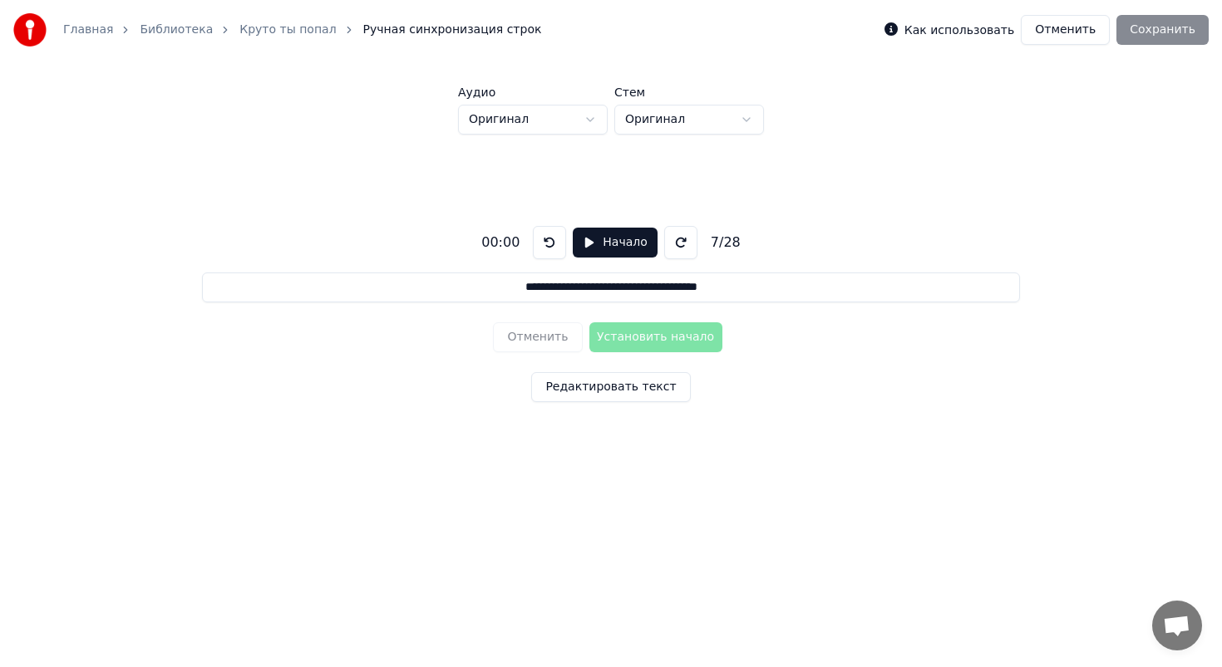
click at [611, 376] on button "Редактировать текст" at bounding box center [610, 387] width 159 height 30
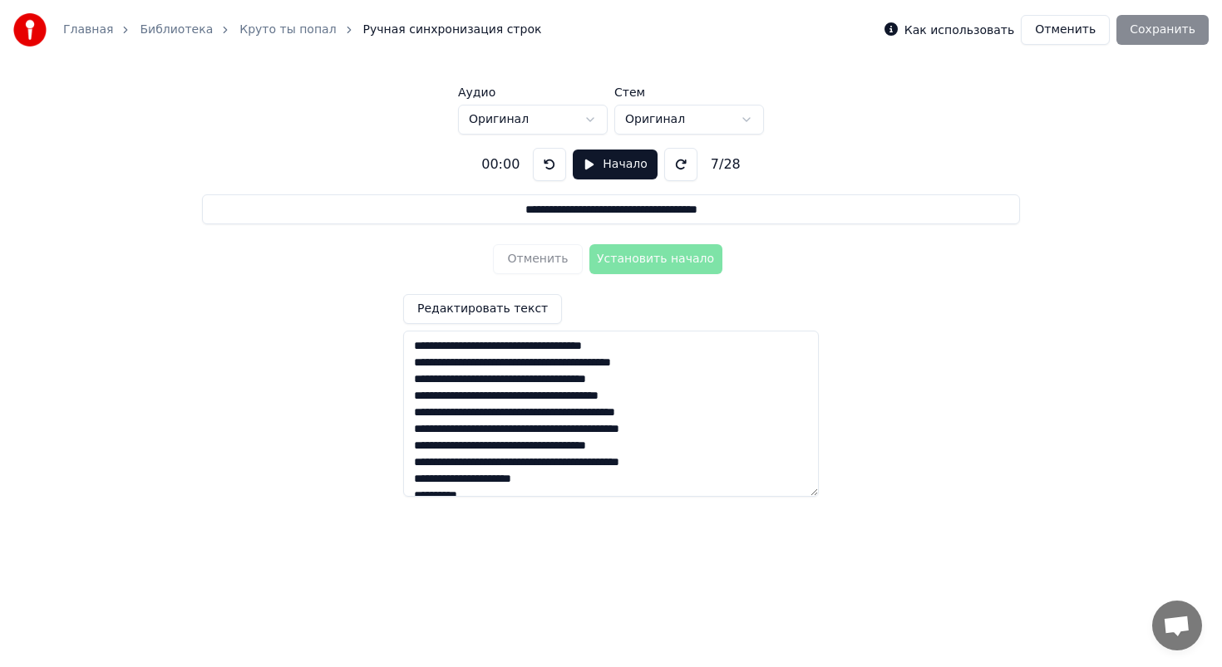
click at [618, 175] on button "Начало" at bounding box center [615, 165] width 84 height 30
click at [625, 263] on button "Установить начало" at bounding box center [655, 259] width 133 height 30
click at [626, 251] on button "Установить конец" at bounding box center [655, 259] width 133 height 30
click at [558, 264] on button "Отменить" at bounding box center [537, 259] width 89 height 30
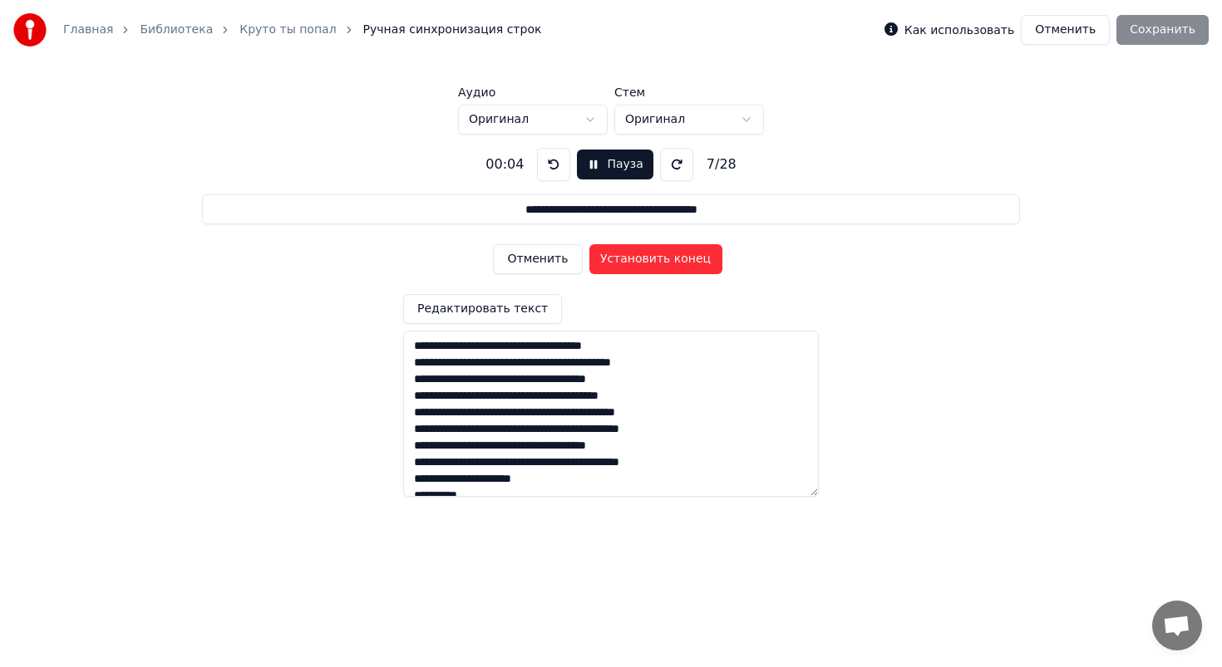
click at [558, 264] on button "Отменить" at bounding box center [537, 259] width 89 height 30
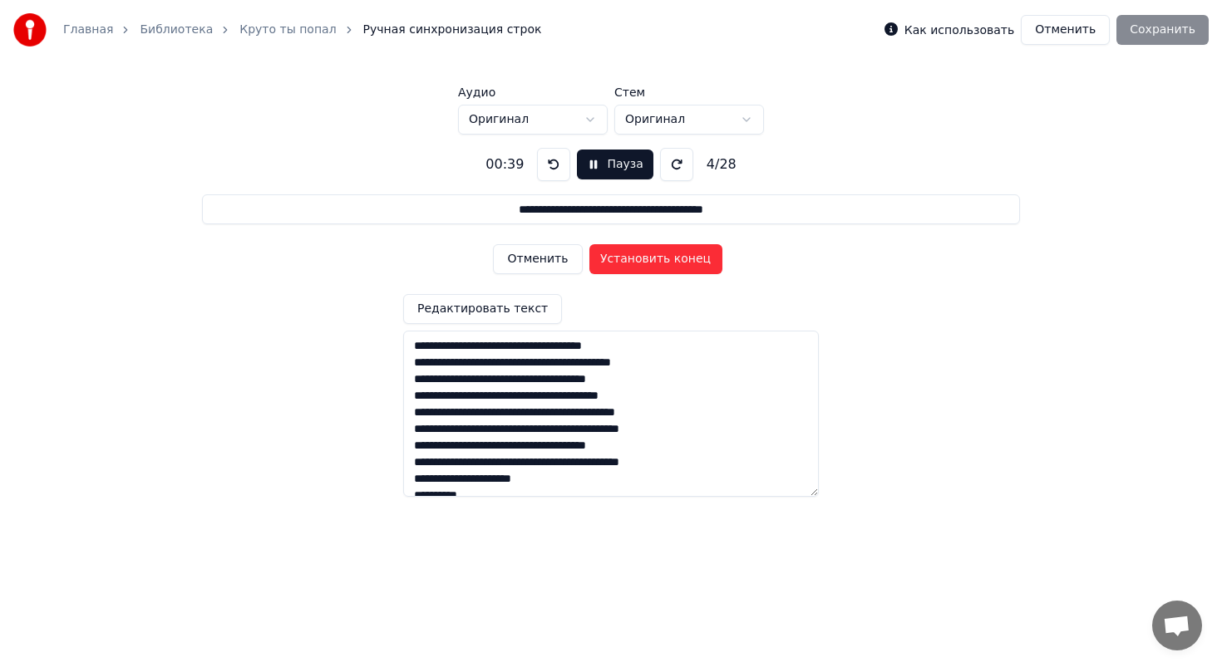
click at [558, 264] on button "Отменить" at bounding box center [537, 259] width 89 height 30
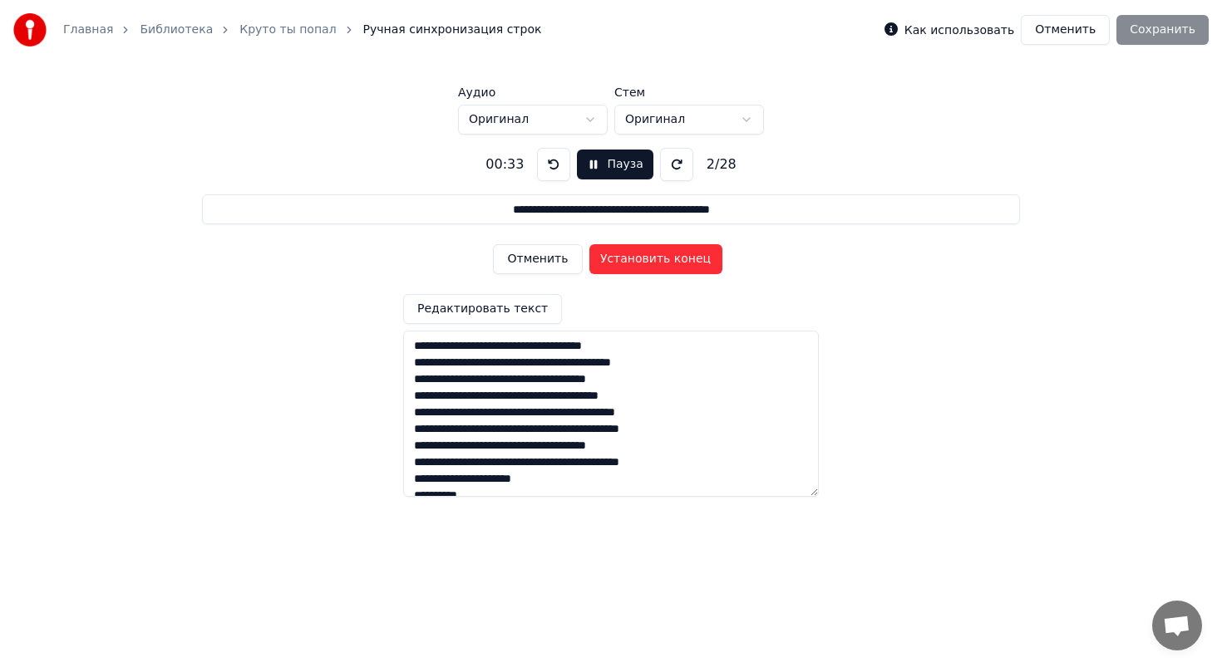
click at [558, 264] on button "Отменить" at bounding box center [537, 259] width 89 height 30
type input "**********"
click at [558, 264] on button "Отменить" at bounding box center [537, 259] width 89 height 30
click at [558, 264] on div "Отменить Установить начало" at bounding box center [610, 259] width 235 height 43
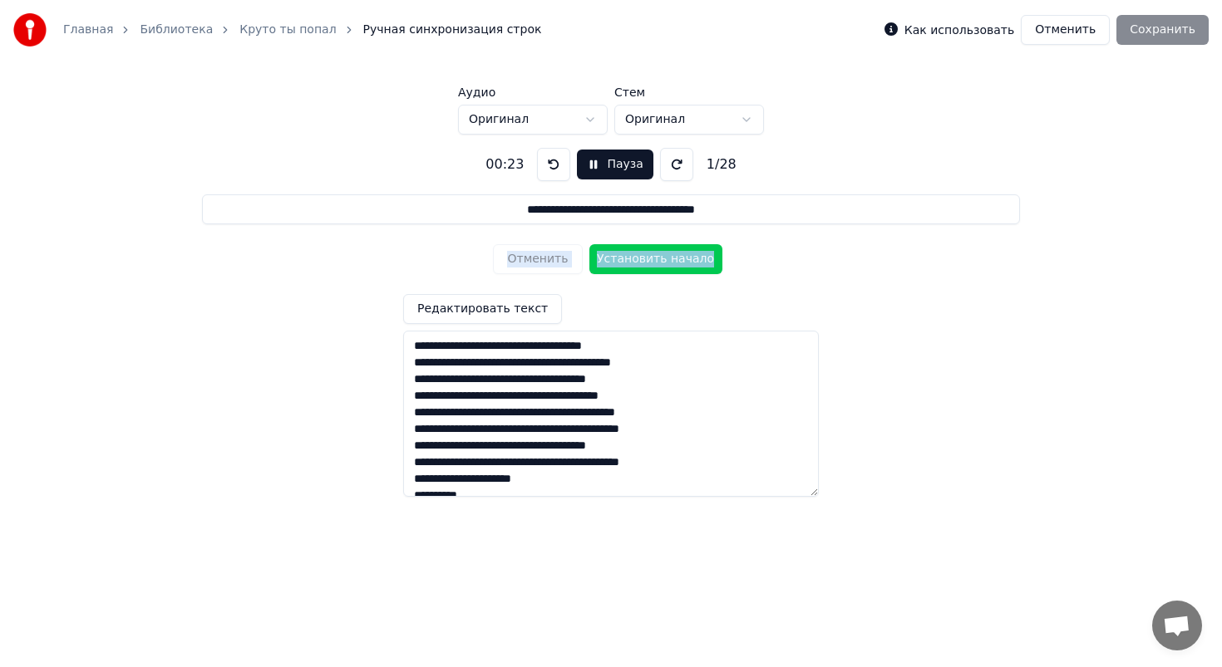
click at [558, 264] on div "Отменить Установить начало" at bounding box center [610, 259] width 235 height 43
click at [551, 261] on div "Отменить Установить начало" at bounding box center [610, 259] width 235 height 43
click at [614, 282] on div "**********" at bounding box center [611, 316] width 1168 height 362
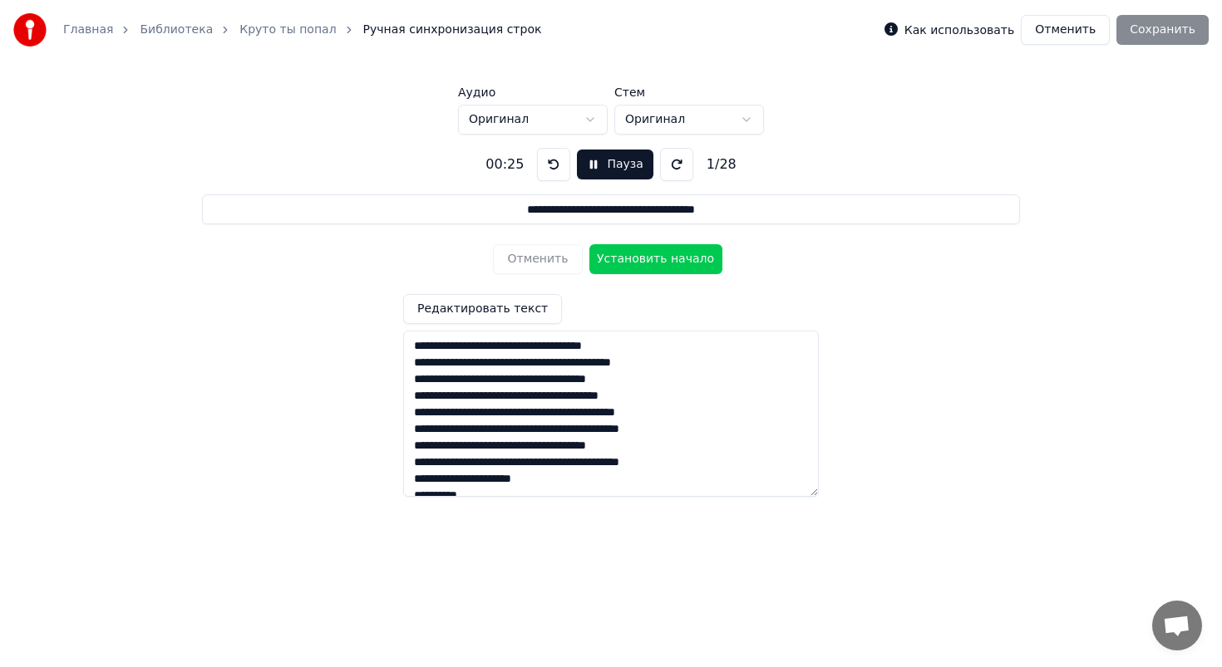
click at [593, 177] on button "Пауза" at bounding box center [615, 165] width 76 height 30
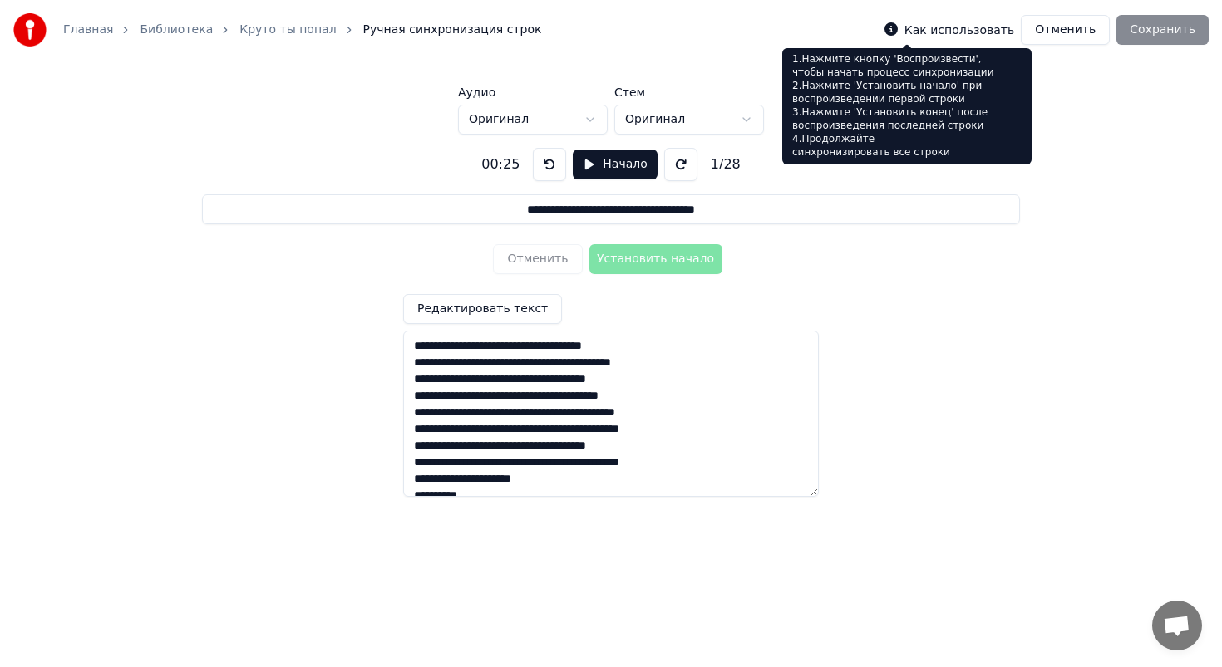
click at [898, 28] on icon at bounding box center [890, 28] width 13 height 13
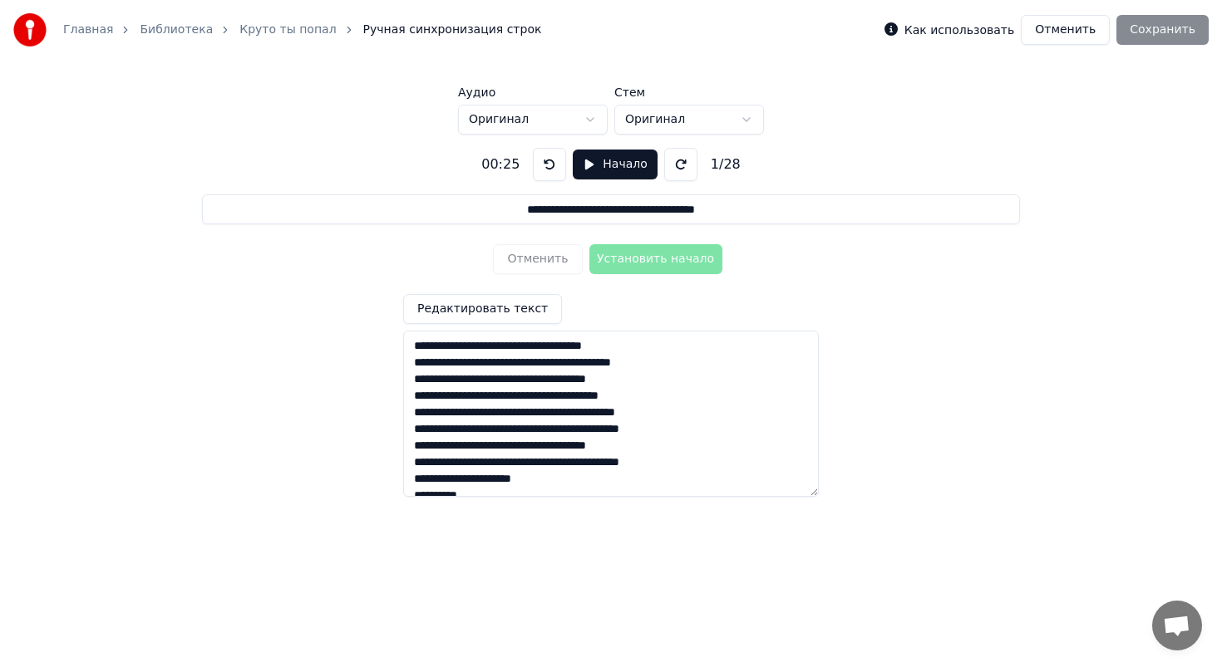
click at [898, 32] on icon at bounding box center [890, 28] width 13 height 13
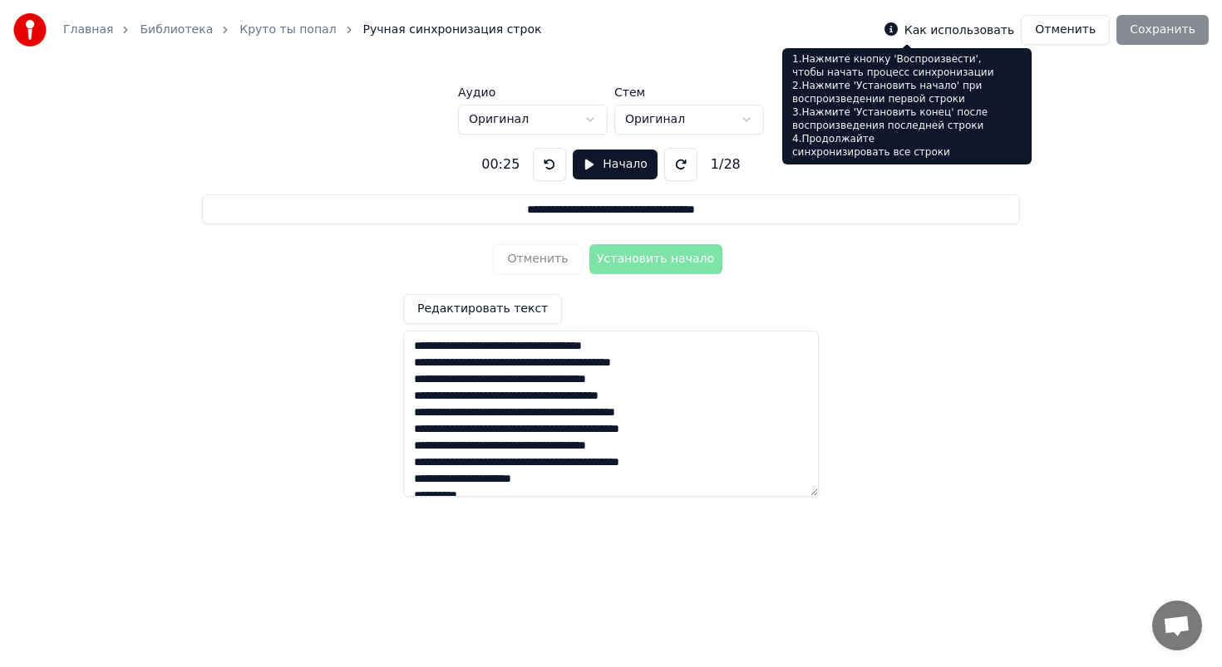
click at [898, 31] on icon at bounding box center [890, 28] width 13 height 13
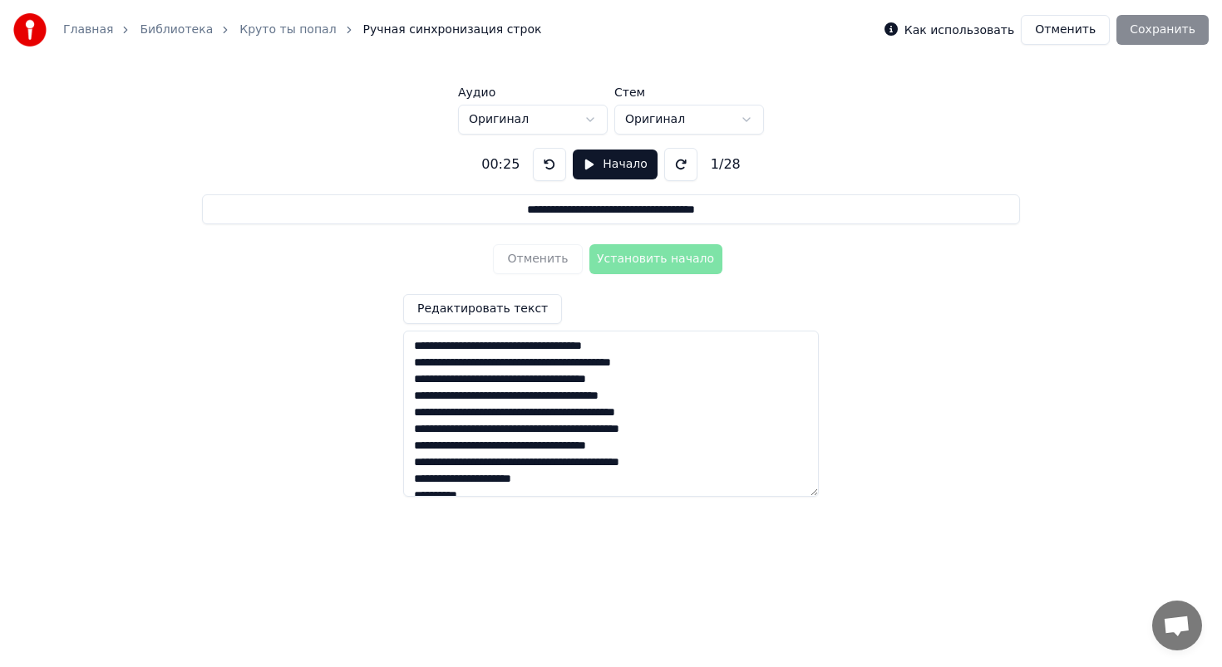
click at [279, 32] on link "Круто ты попал" at bounding box center [287, 30] width 96 height 17
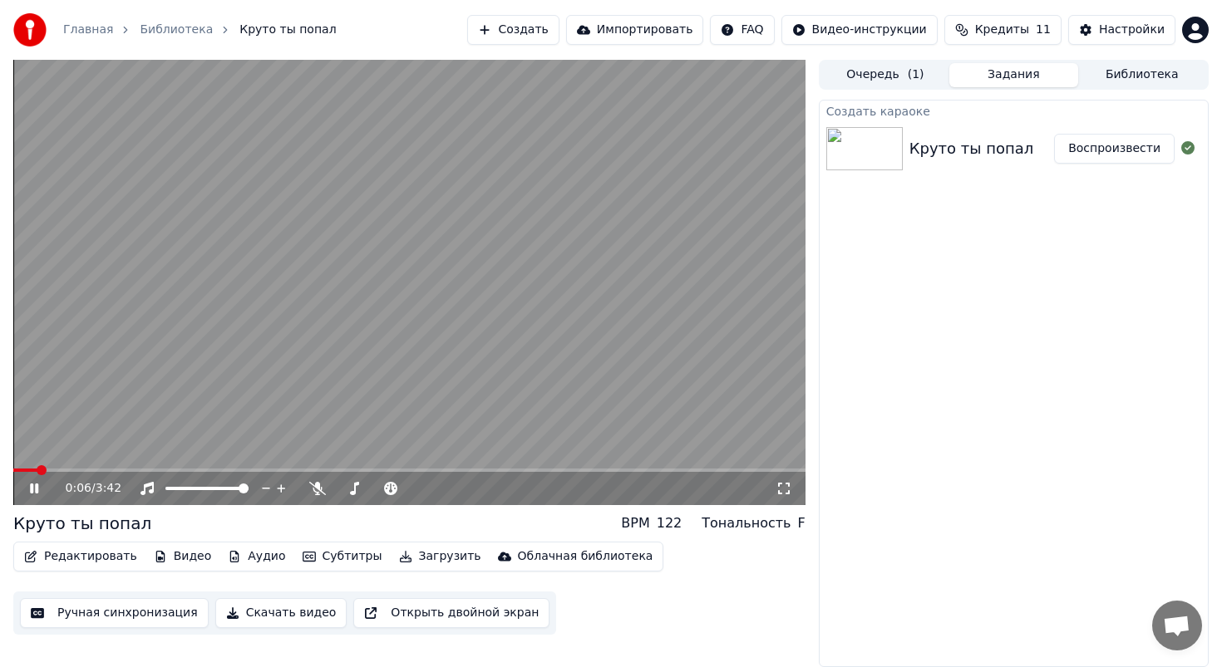
click at [34, 496] on div "0:06 / 3:42" at bounding box center [409, 488] width 779 height 17
click at [29, 486] on icon at bounding box center [46, 488] width 39 height 13
click at [89, 552] on button "Редактировать" at bounding box center [80, 556] width 126 height 23
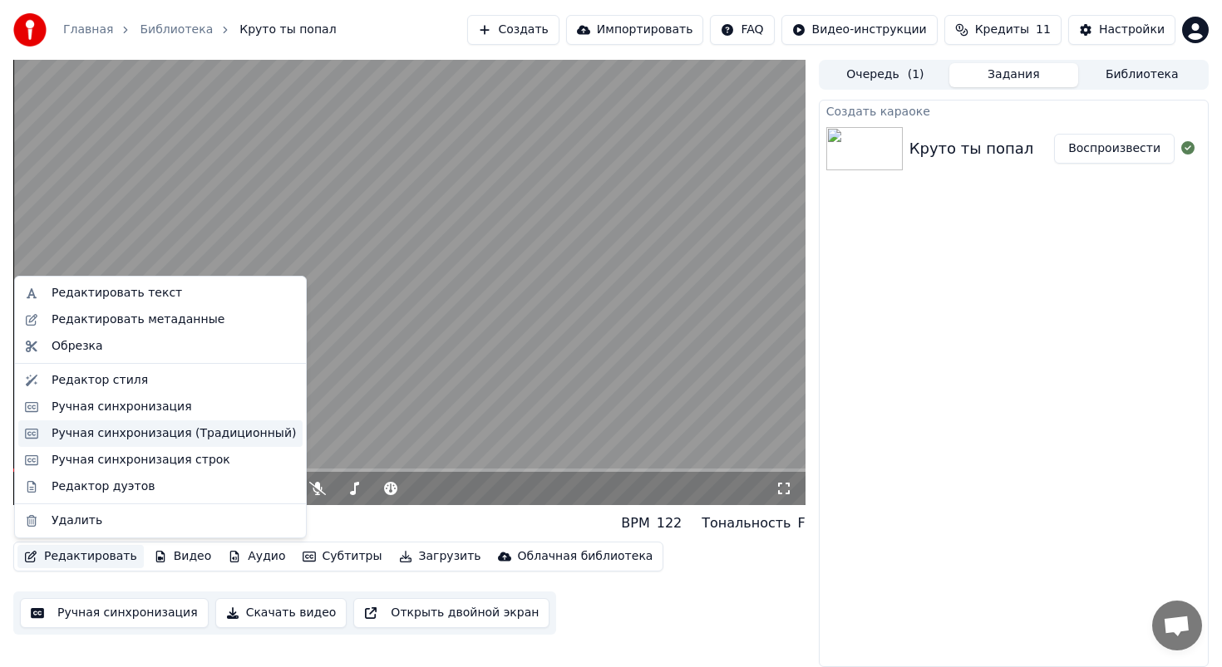
click at [126, 439] on div "Ручная синхронизация (Традиционный)" at bounding box center [174, 433] width 244 height 17
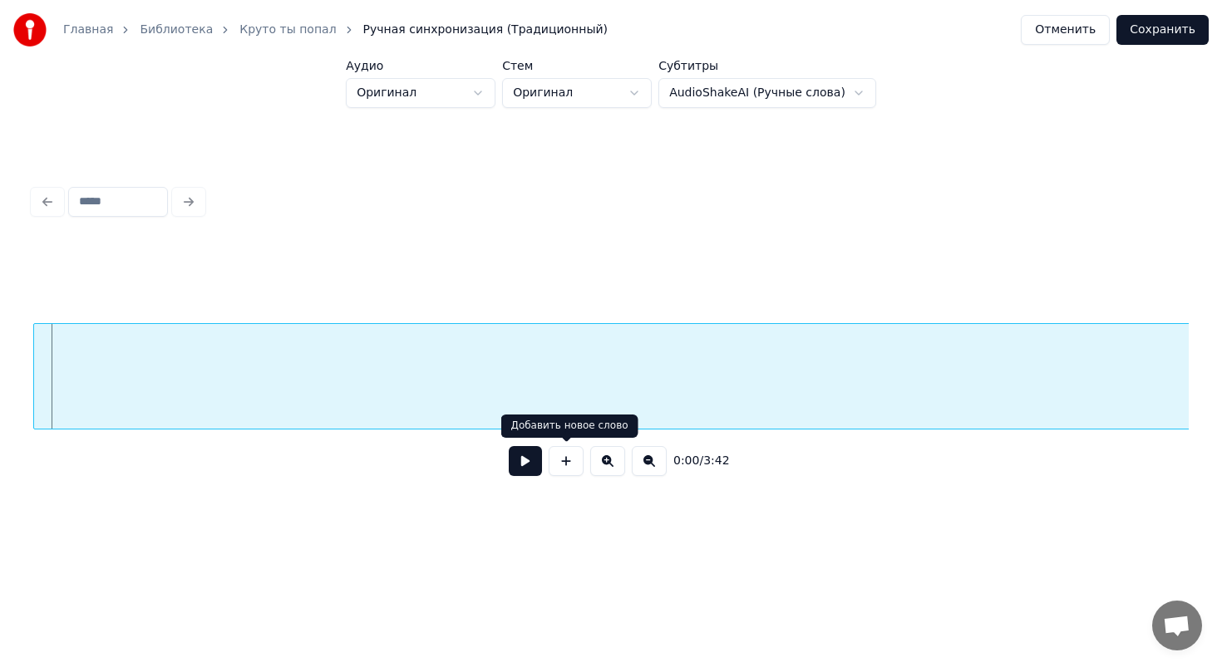
click at [535, 460] on button at bounding box center [525, 461] width 33 height 30
click at [1047, 394] on div "Это" at bounding box center [1048, 380] width 3662 height 113
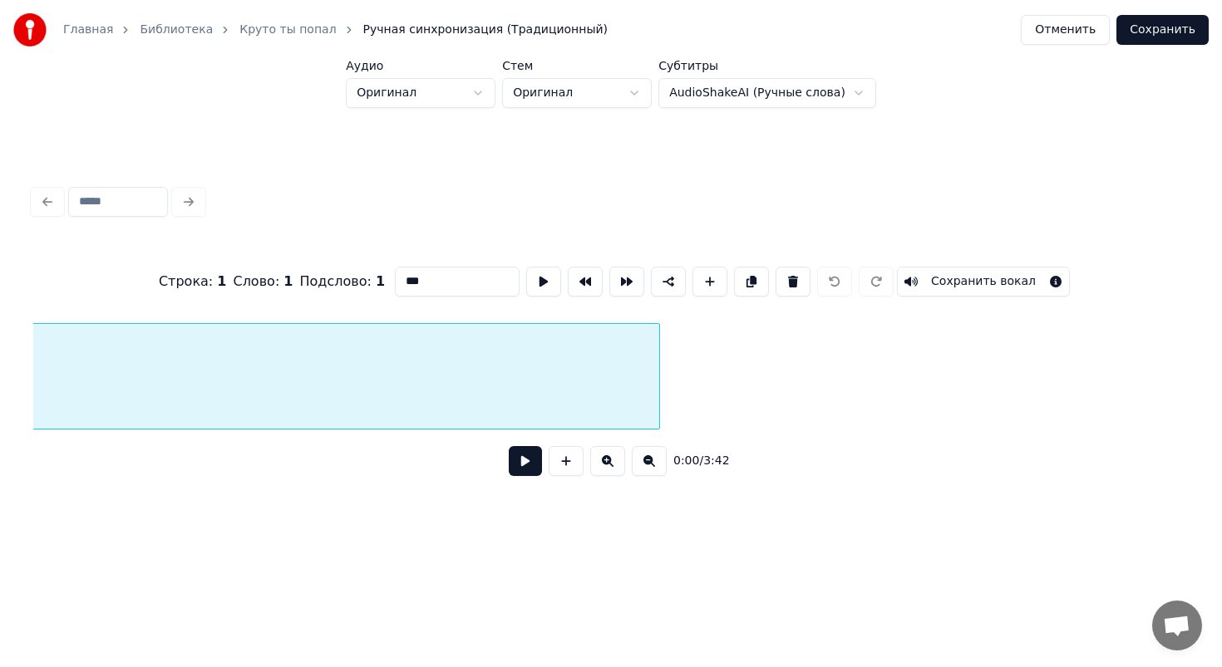
scroll to position [0, 0]
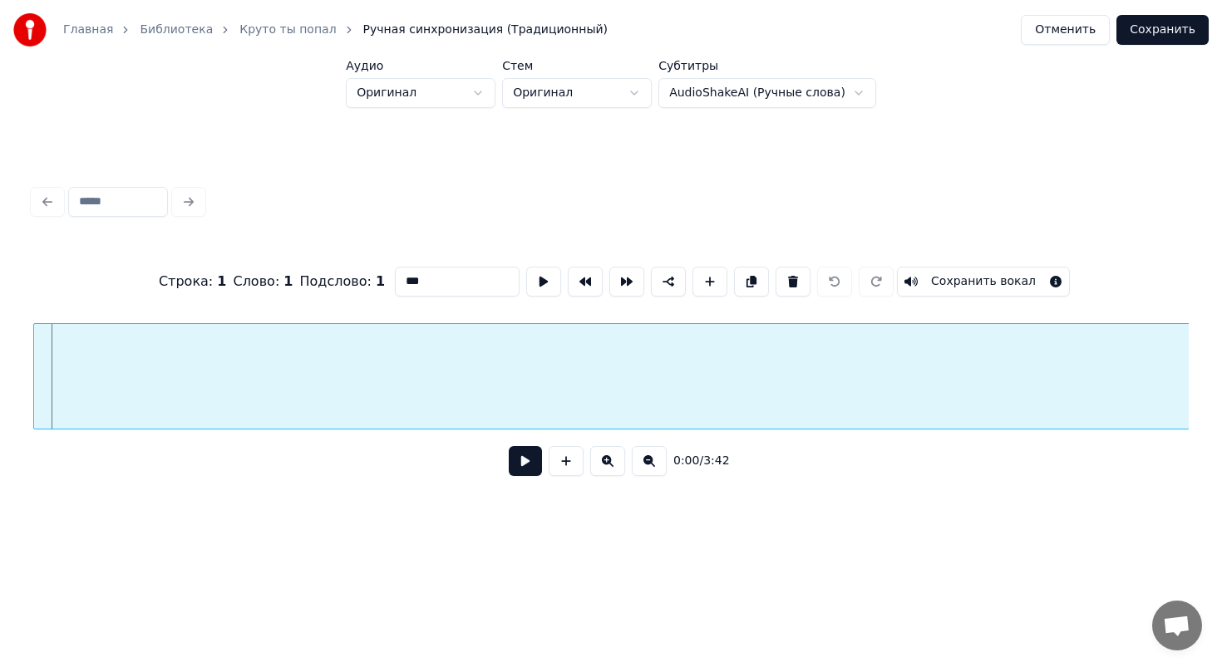
click at [511, 461] on button at bounding box center [525, 461] width 33 height 30
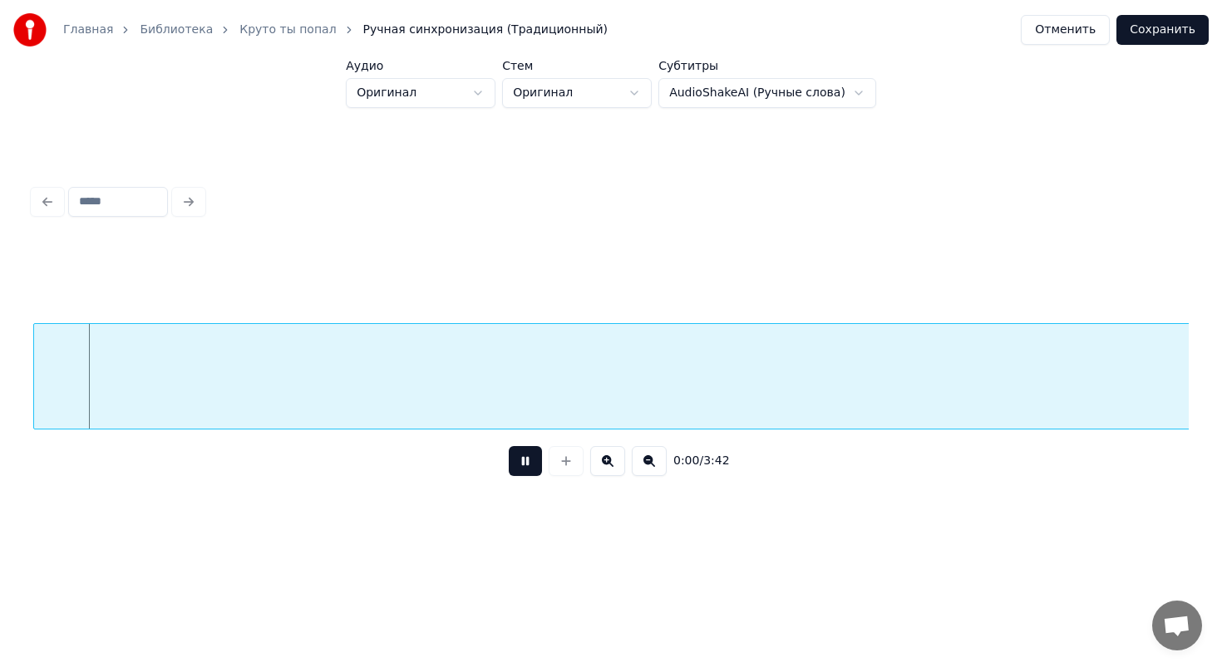
click at [521, 461] on button at bounding box center [525, 461] width 33 height 30
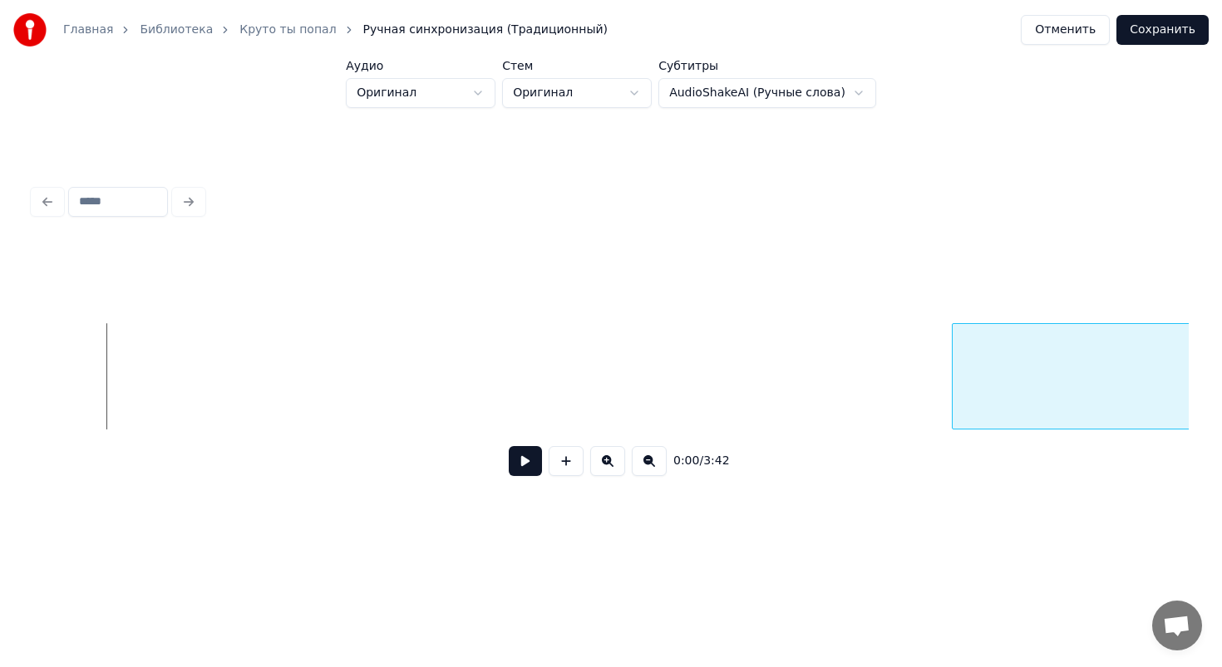
click at [957, 382] on div at bounding box center [954, 376] width 5 height 105
drag, startPoint x: 953, startPoint y: 382, endPoint x: 1056, endPoint y: 382, distance: 103.0
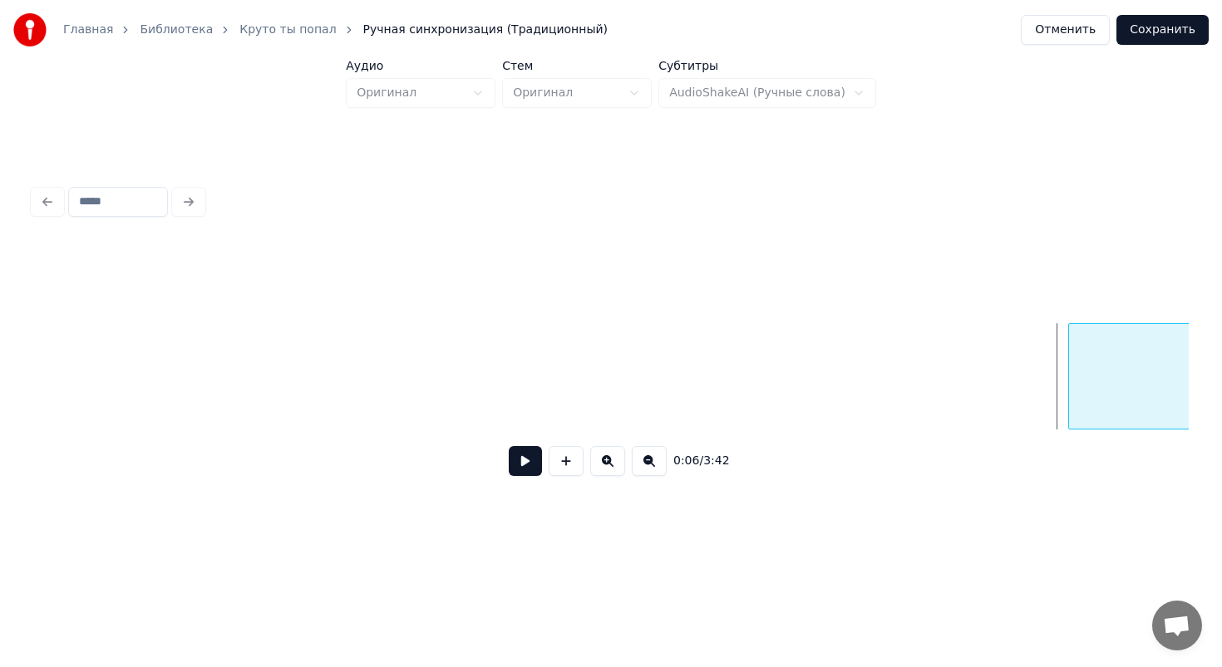
click at [1069, 347] on div at bounding box center [1071, 376] width 5 height 105
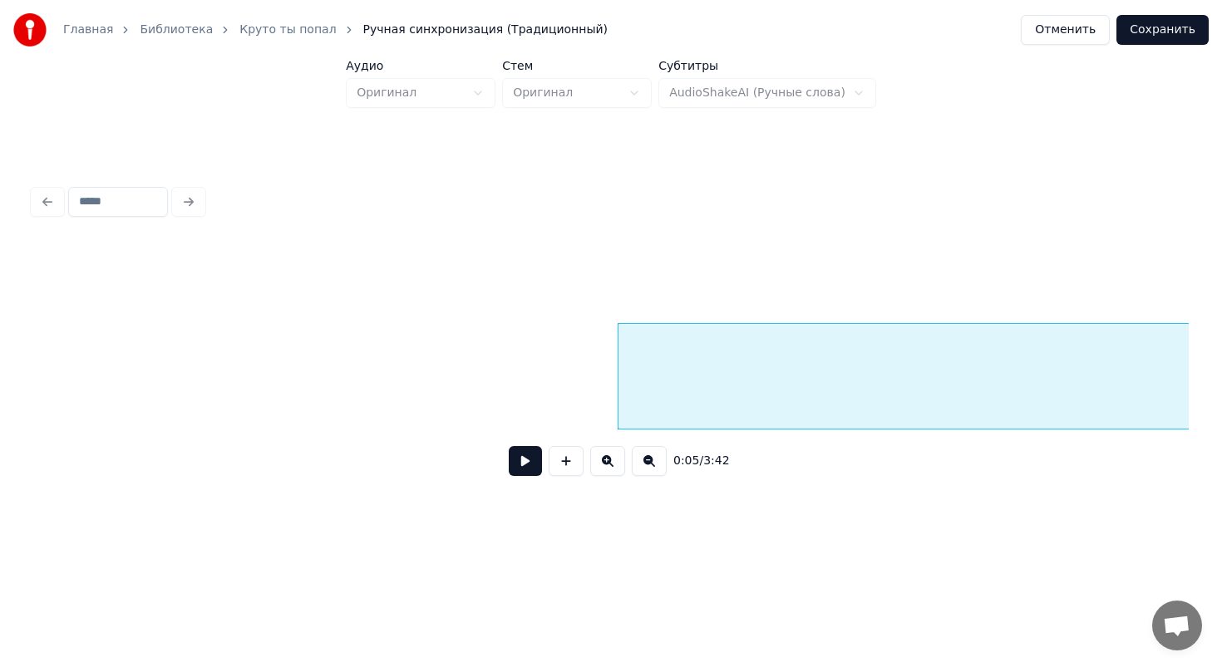
scroll to position [0, 657]
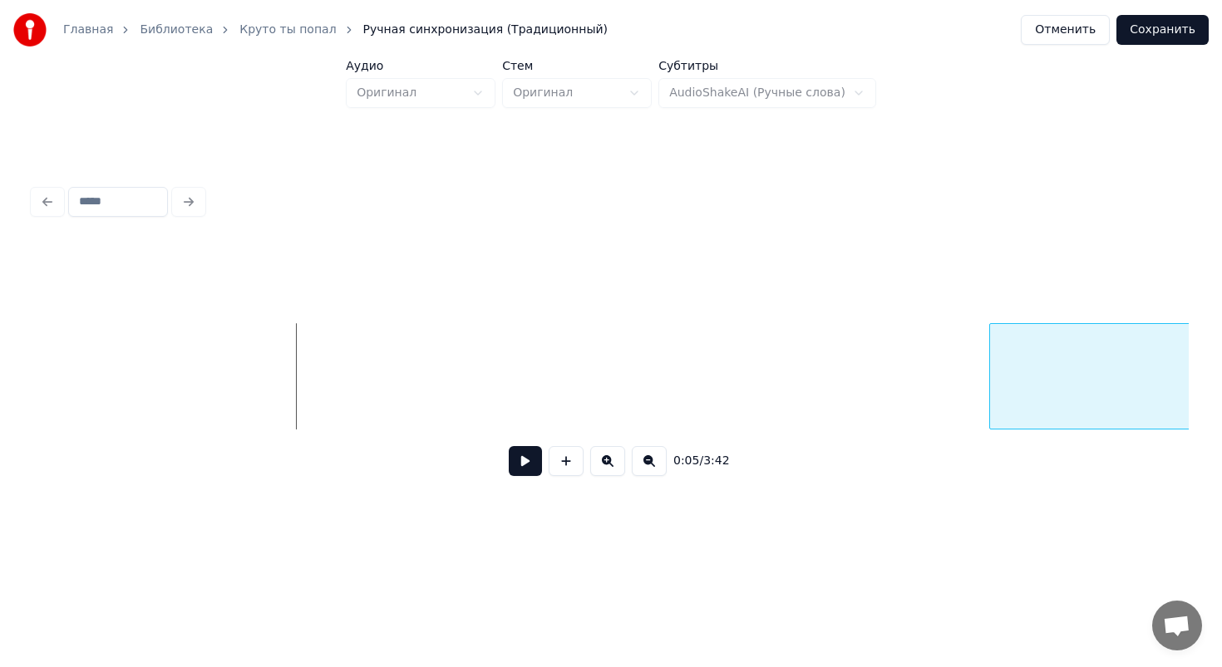
click at [991, 396] on div at bounding box center [992, 376] width 5 height 105
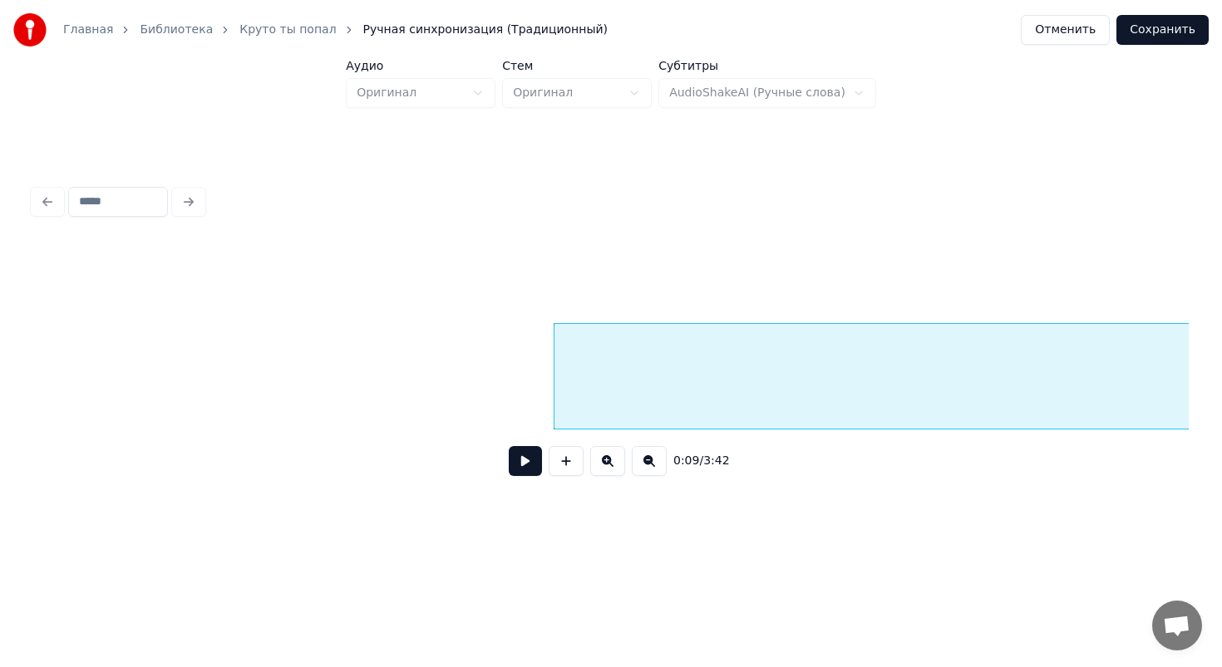
scroll to position [0, 1359]
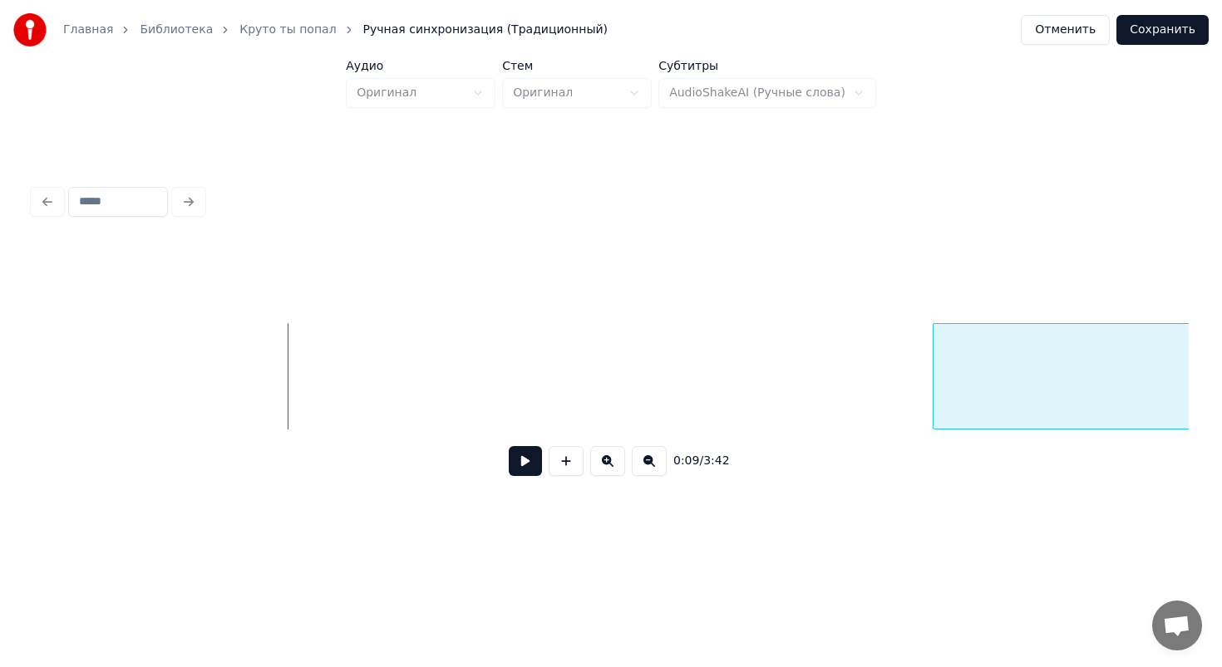
click at [936, 372] on div at bounding box center [935, 376] width 5 height 105
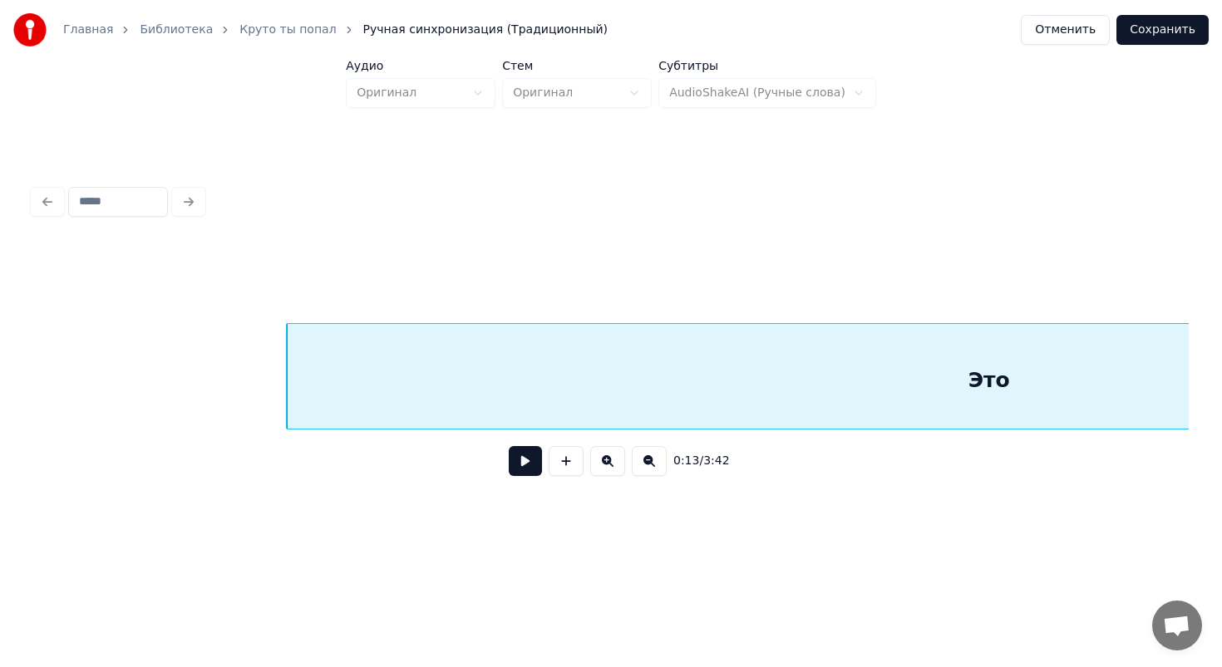
scroll to position [0, 1993]
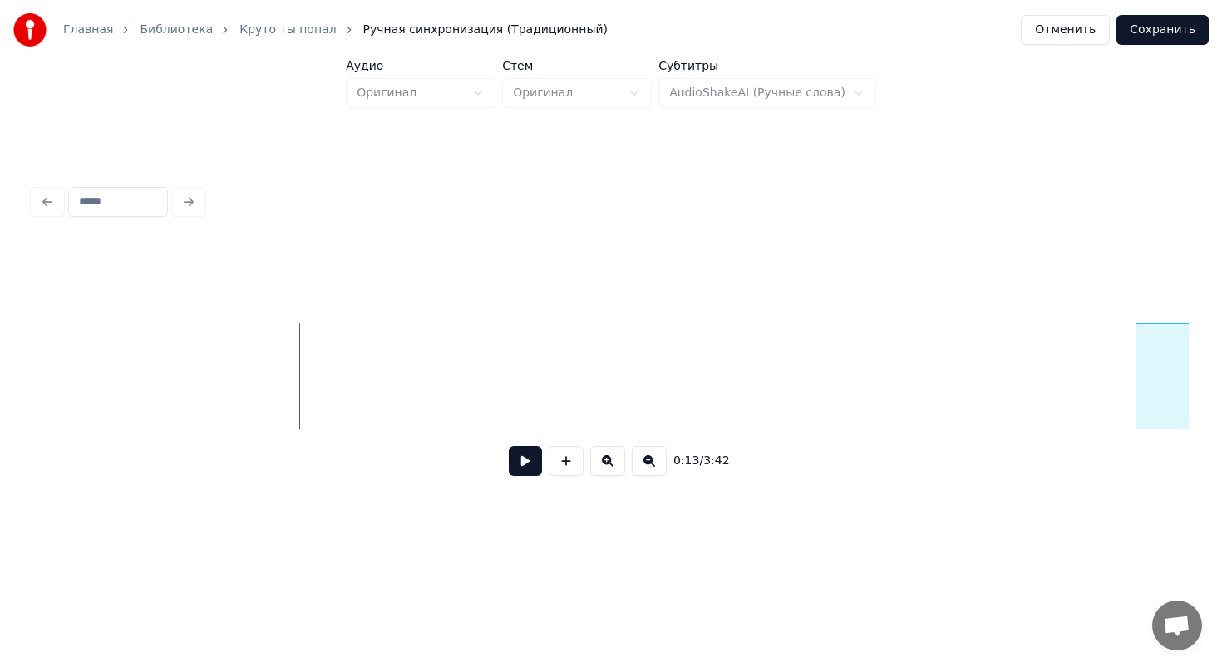
click at [1138, 376] on div at bounding box center [1138, 376] width 5 height 105
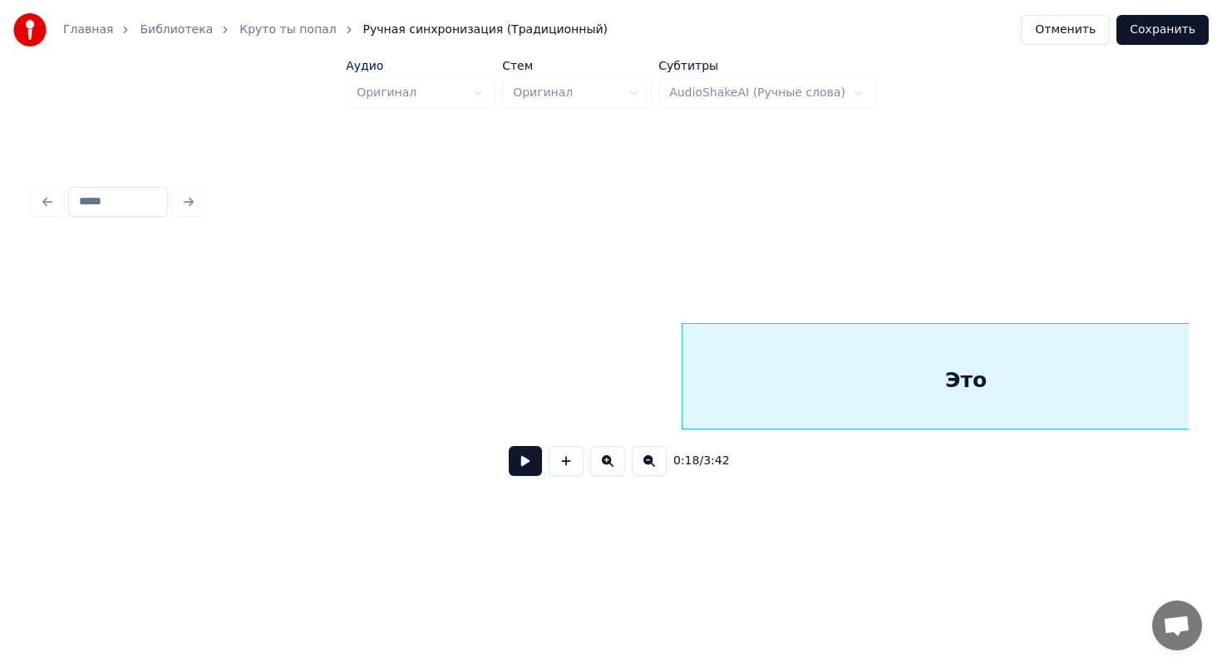
scroll to position [0, 2491]
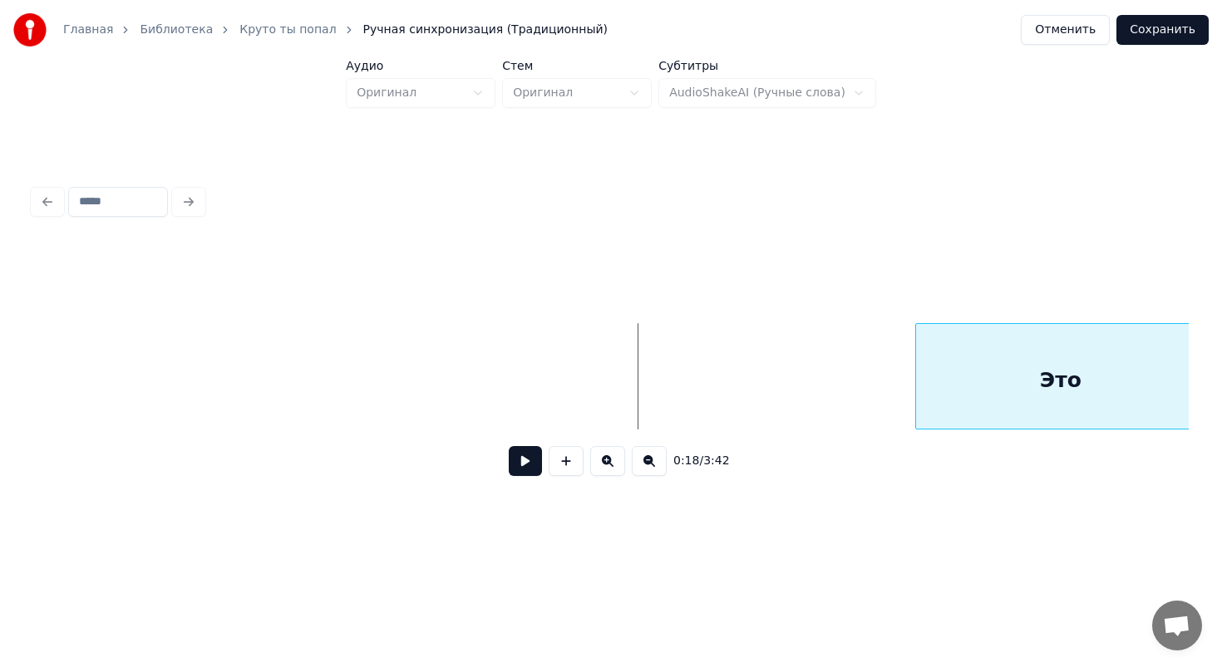
click at [916, 378] on div at bounding box center [918, 376] width 5 height 105
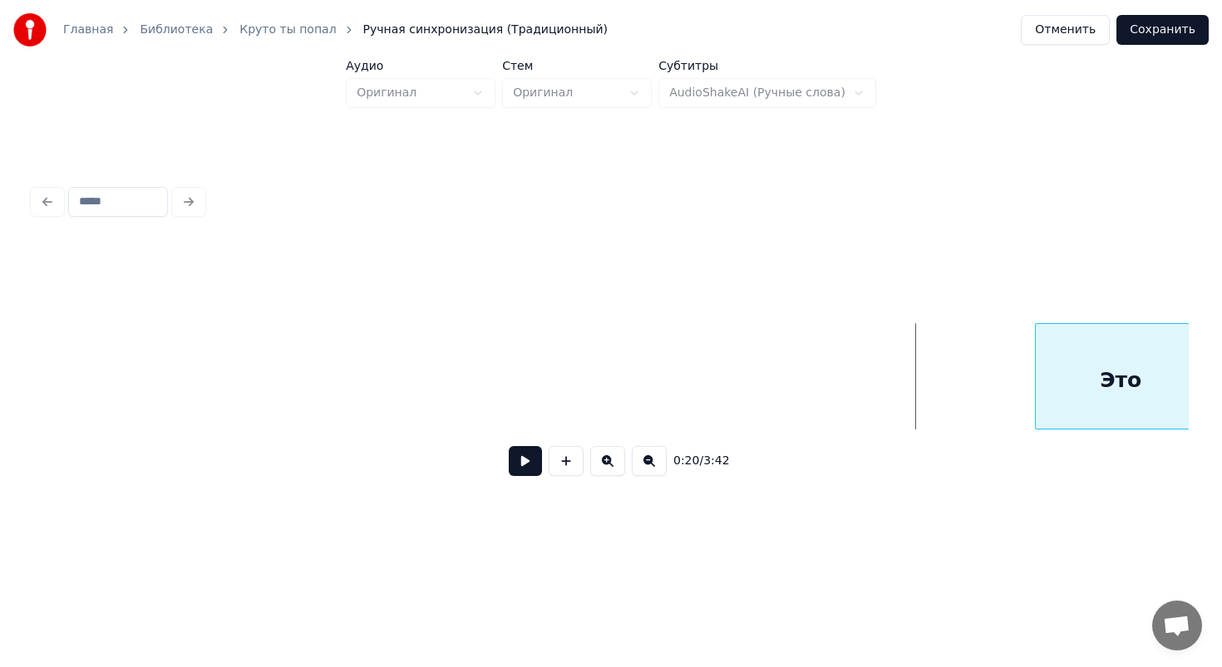
click at [1040, 378] on div at bounding box center [1037, 376] width 5 height 105
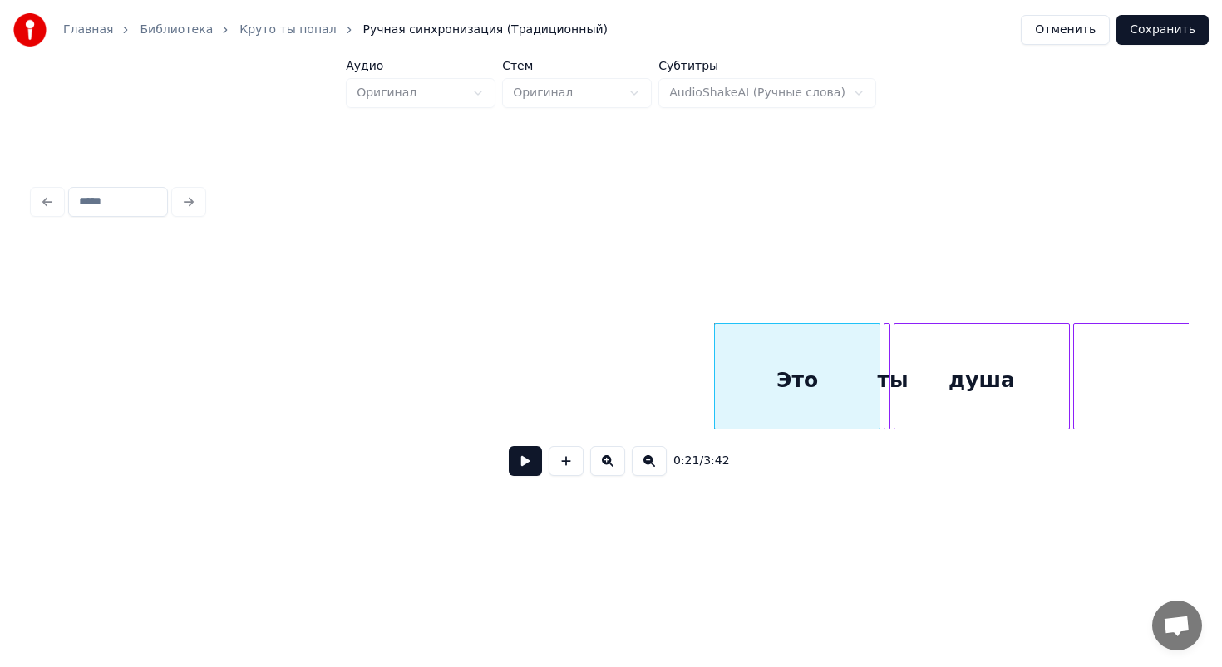
scroll to position [0, 2955]
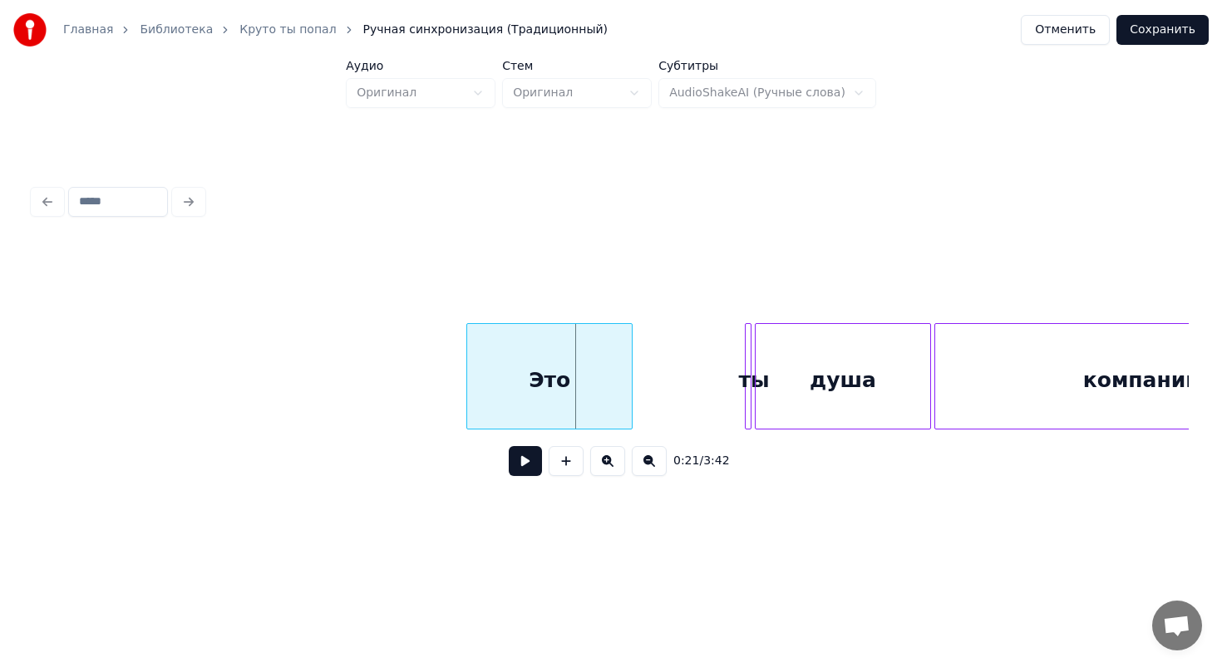
click at [505, 361] on div "Это" at bounding box center [549, 380] width 165 height 113
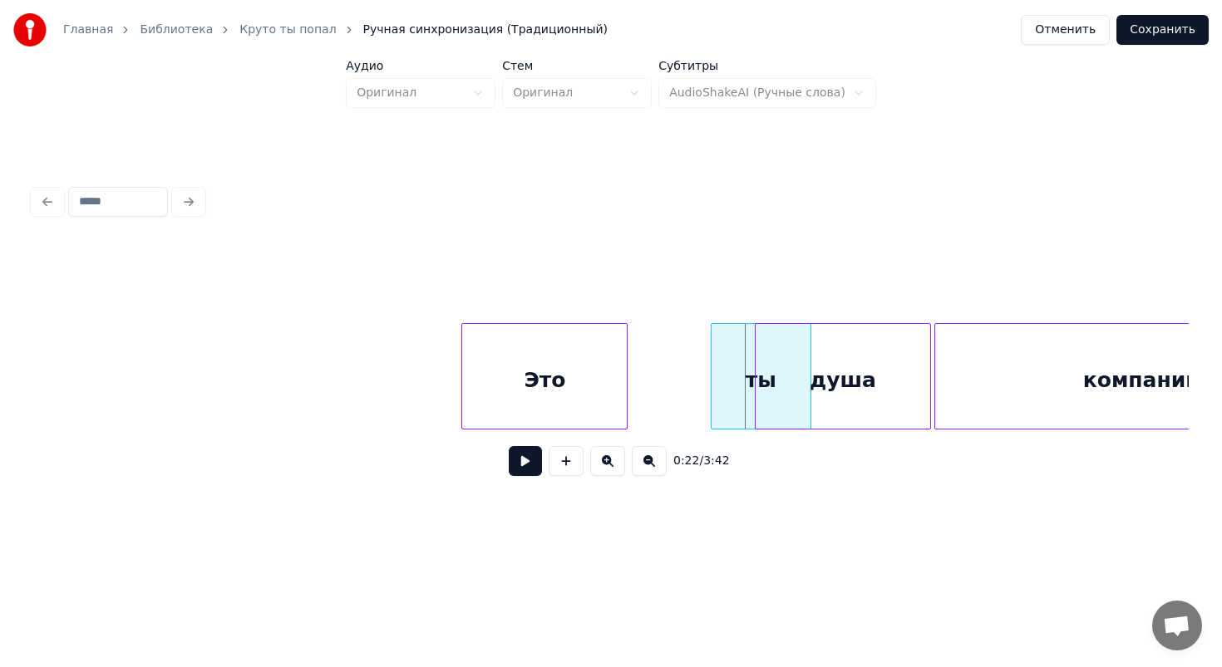
click at [715, 402] on div at bounding box center [713, 376] width 5 height 105
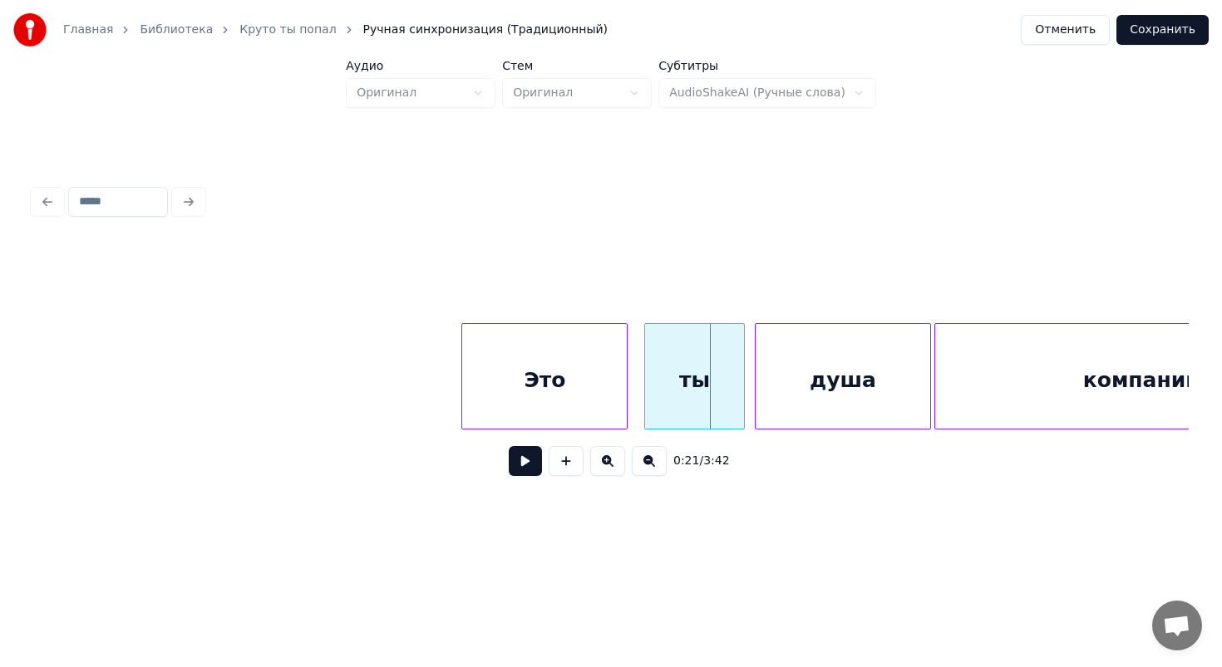
click at [674, 352] on div "ты" at bounding box center [695, 380] width 100 height 113
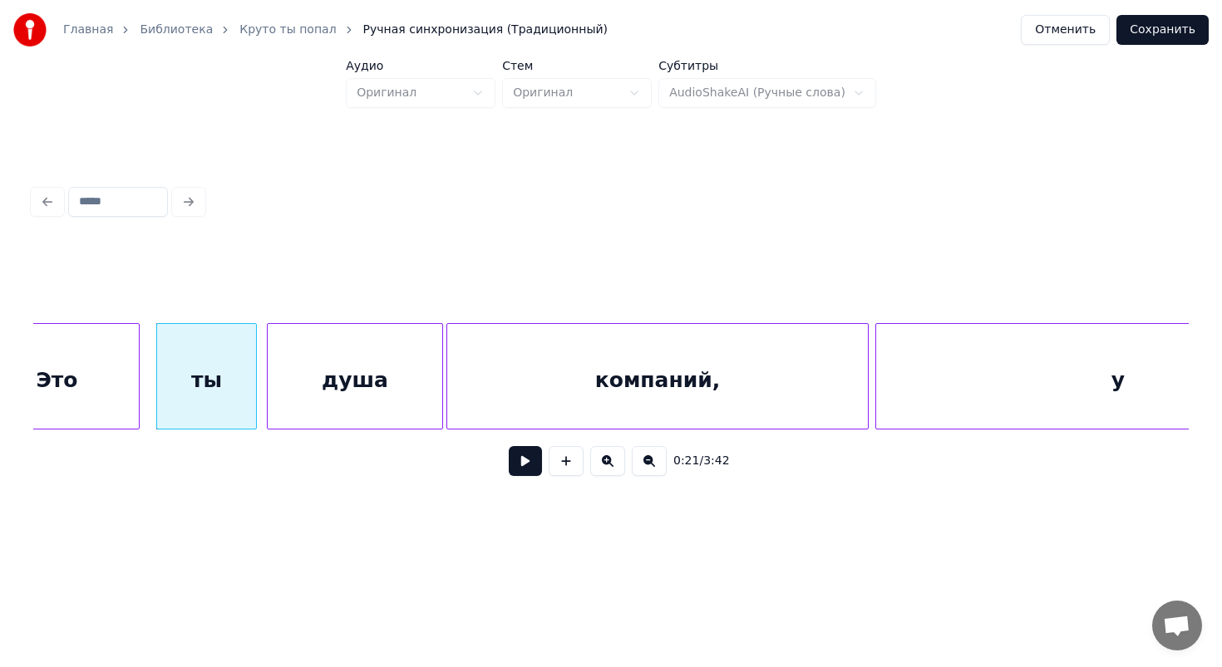
scroll to position [0, 3493]
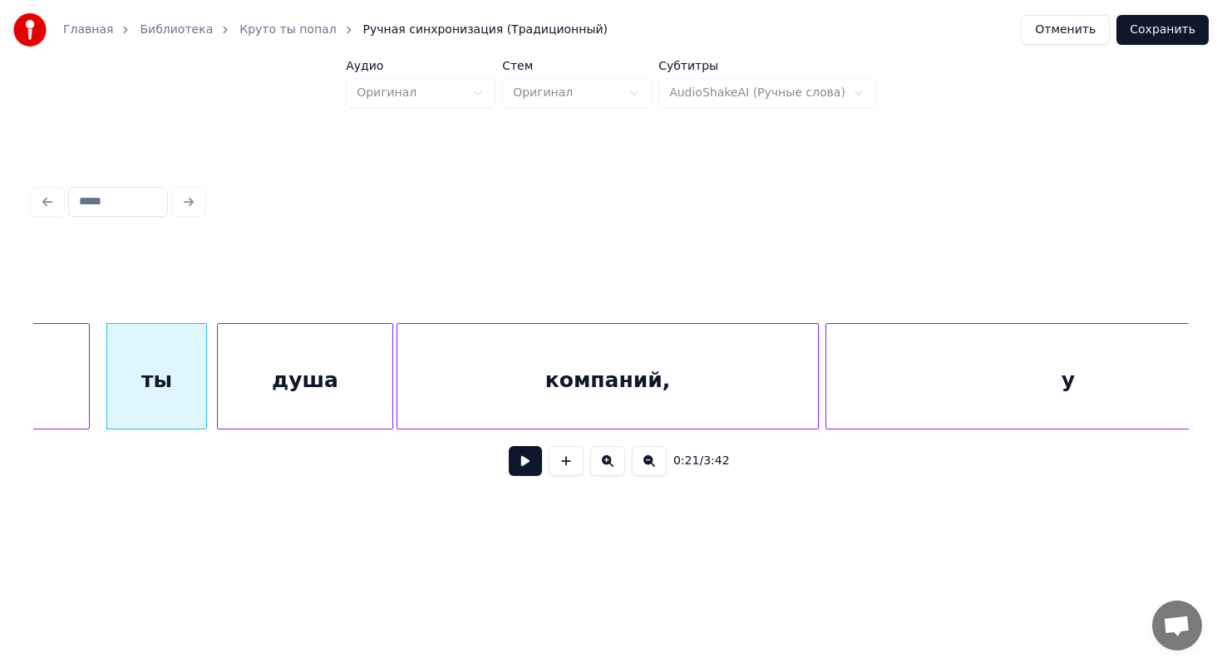
click at [784, 364] on div "компаний," at bounding box center [607, 380] width 421 height 113
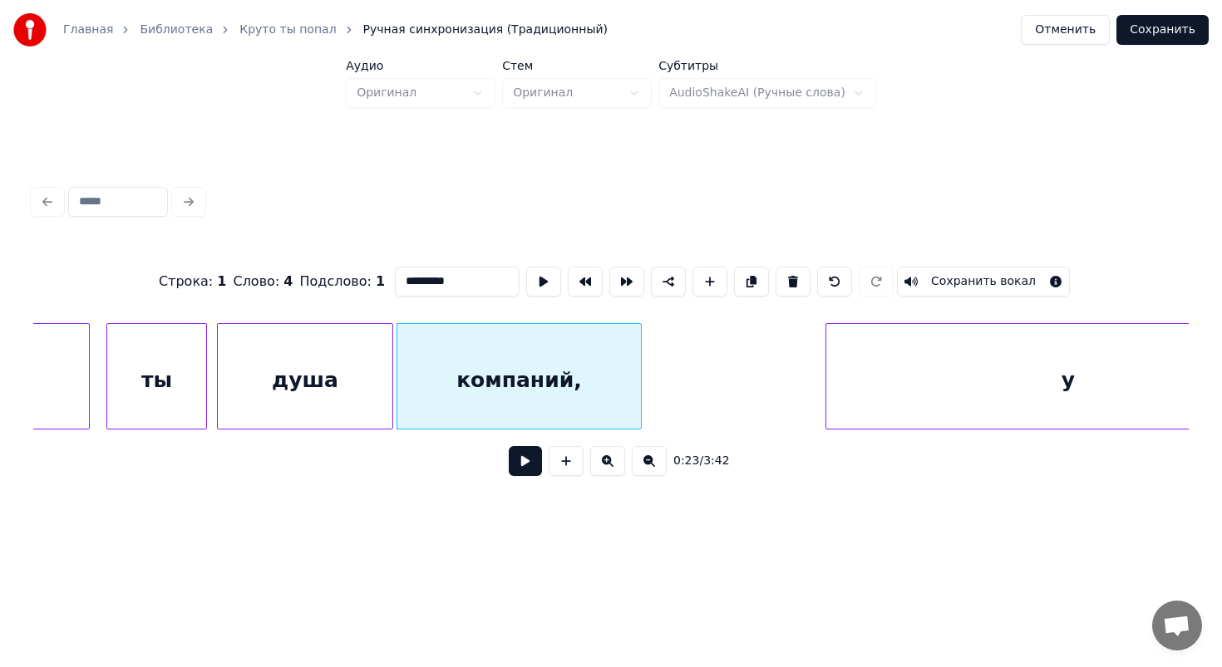
click at [638, 373] on div at bounding box center [638, 376] width 5 height 105
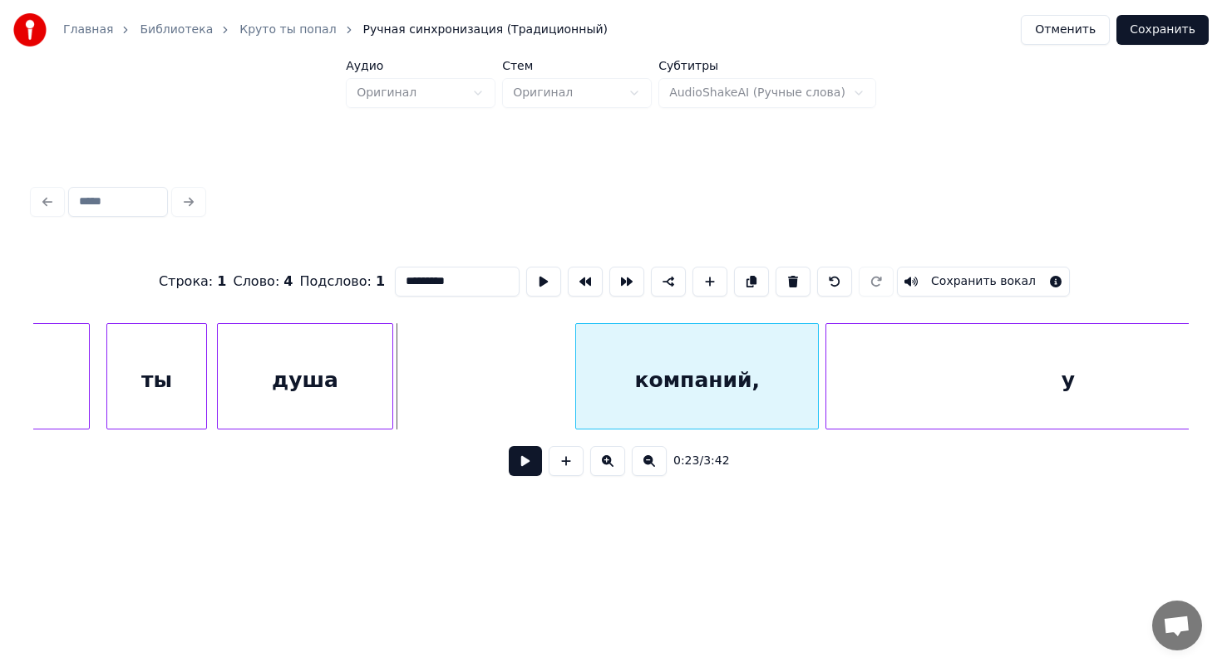
click at [731, 344] on div "компаний," at bounding box center [697, 380] width 242 height 113
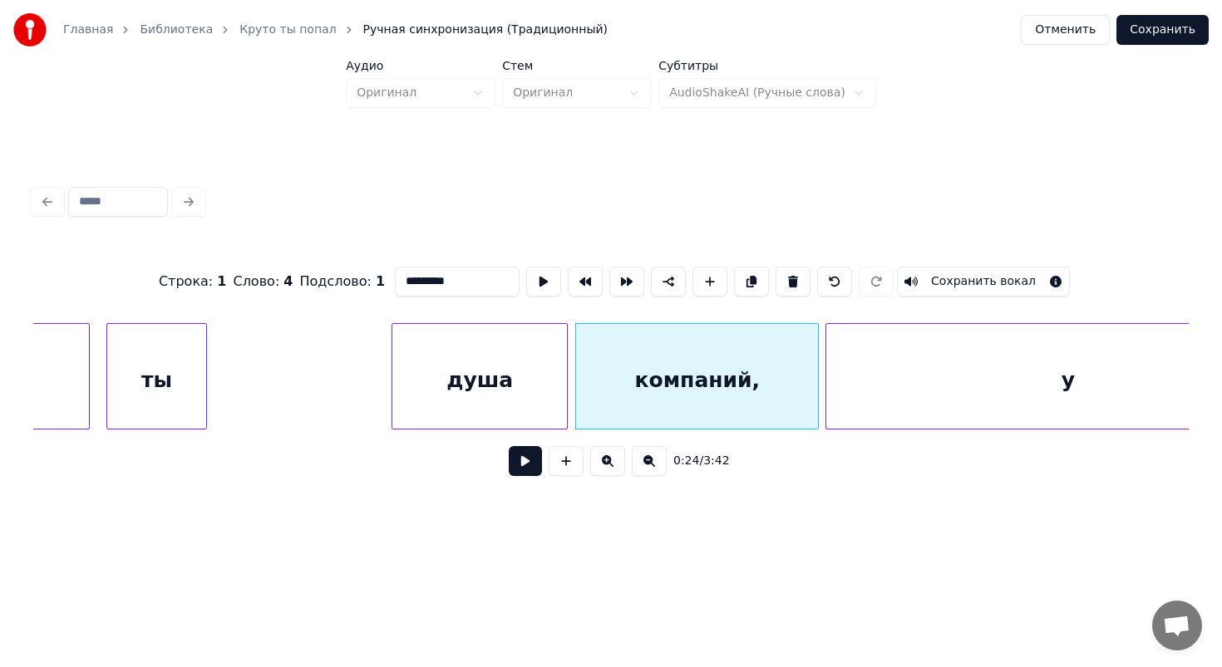
click at [526, 353] on div "душа" at bounding box center [479, 380] width 175 height 113
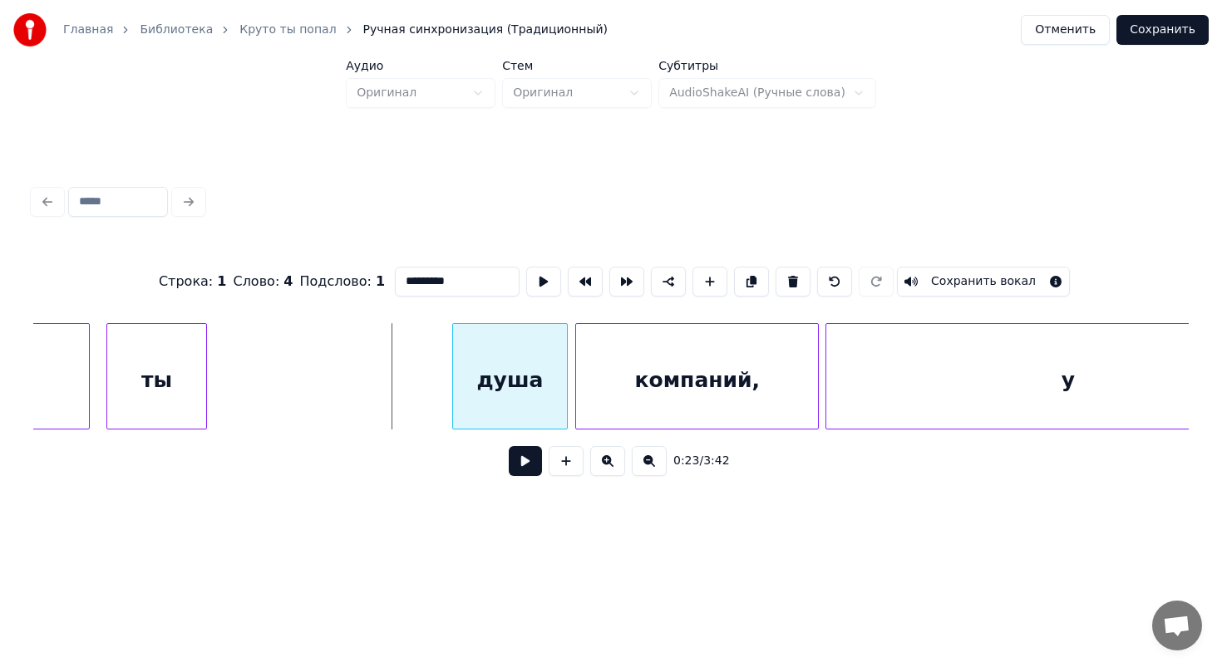
click at [453, 361] on div at bounding box center [455, 376] width 5 height 105
click at [421, 347] on div "ты" at bounding box center [390, 380] width 100 height 113
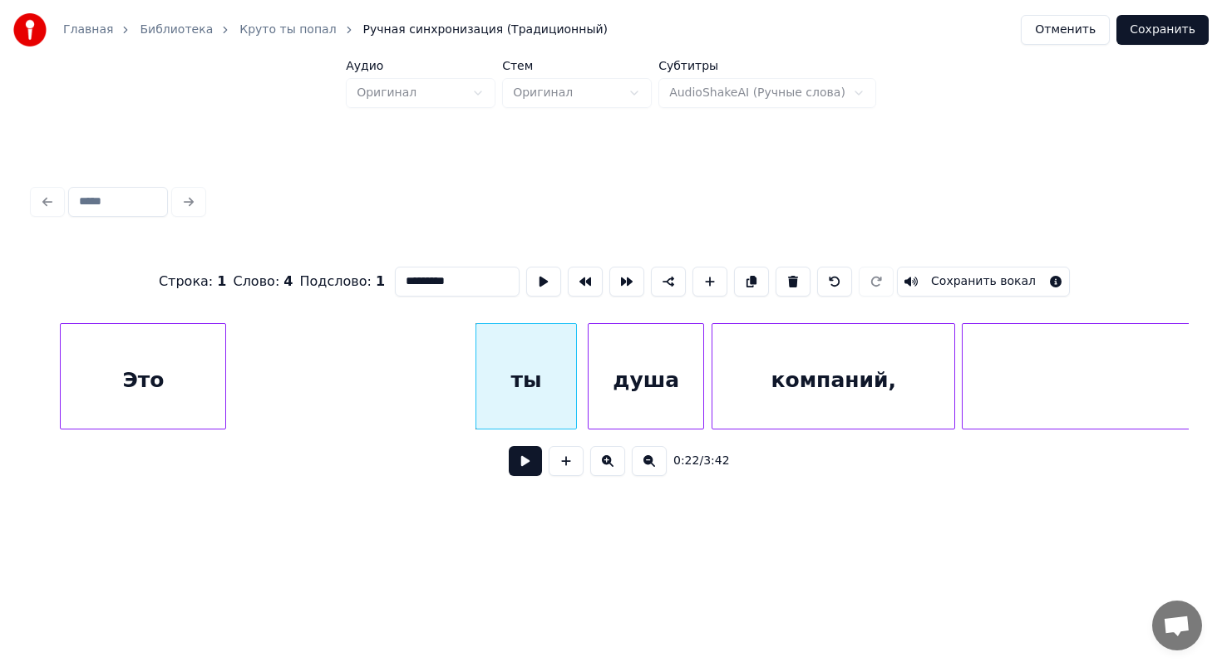
scroll to position [0, 3356]
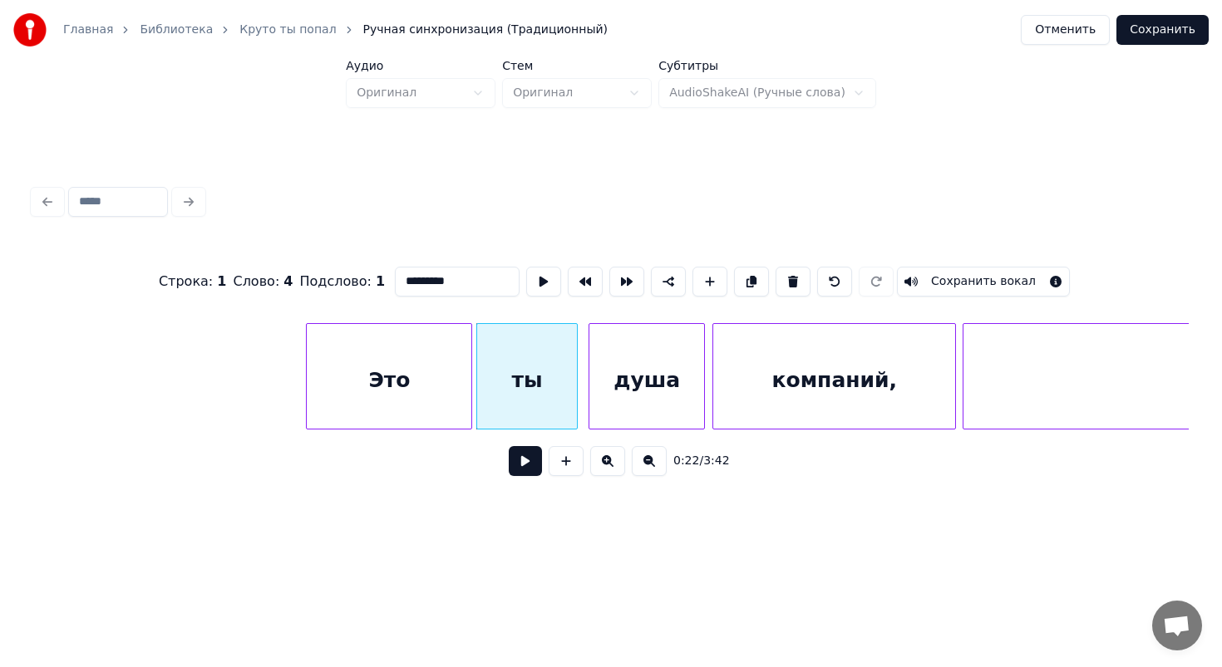
click at [433, 348] on div "Это" at bounding box center [389, 380] width 165 height 113
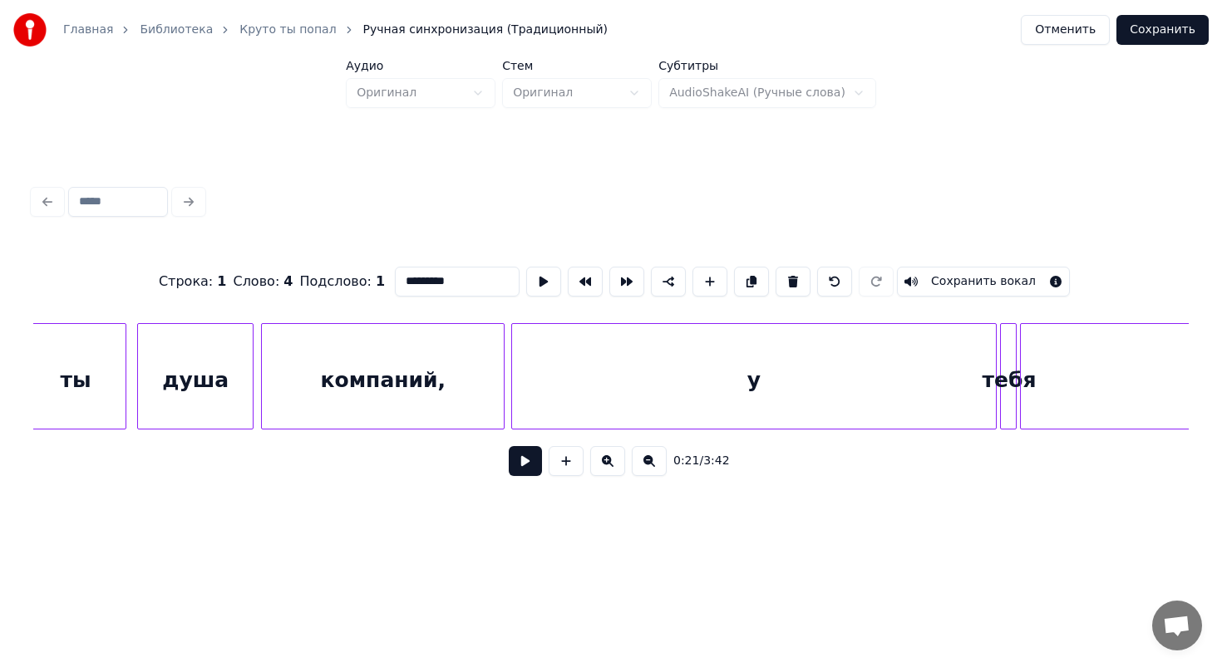
scroll to position [0, 3848]
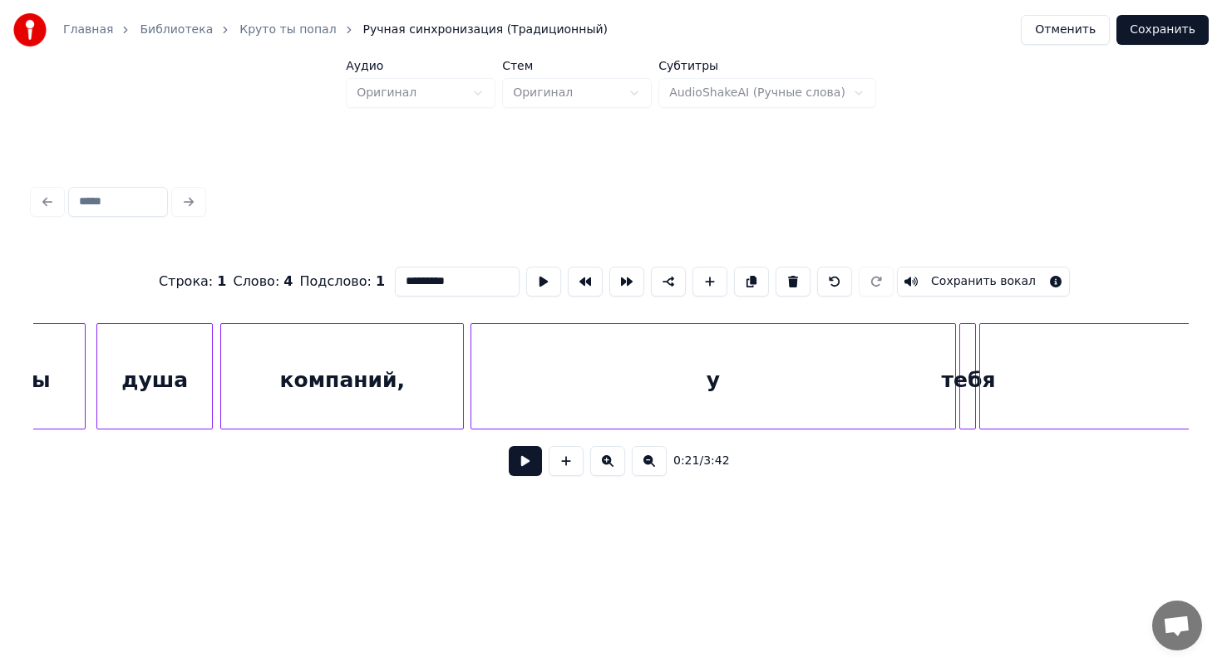
click at [553, 366] on div "у" at bounding box center [713, 380] width 484 height 113
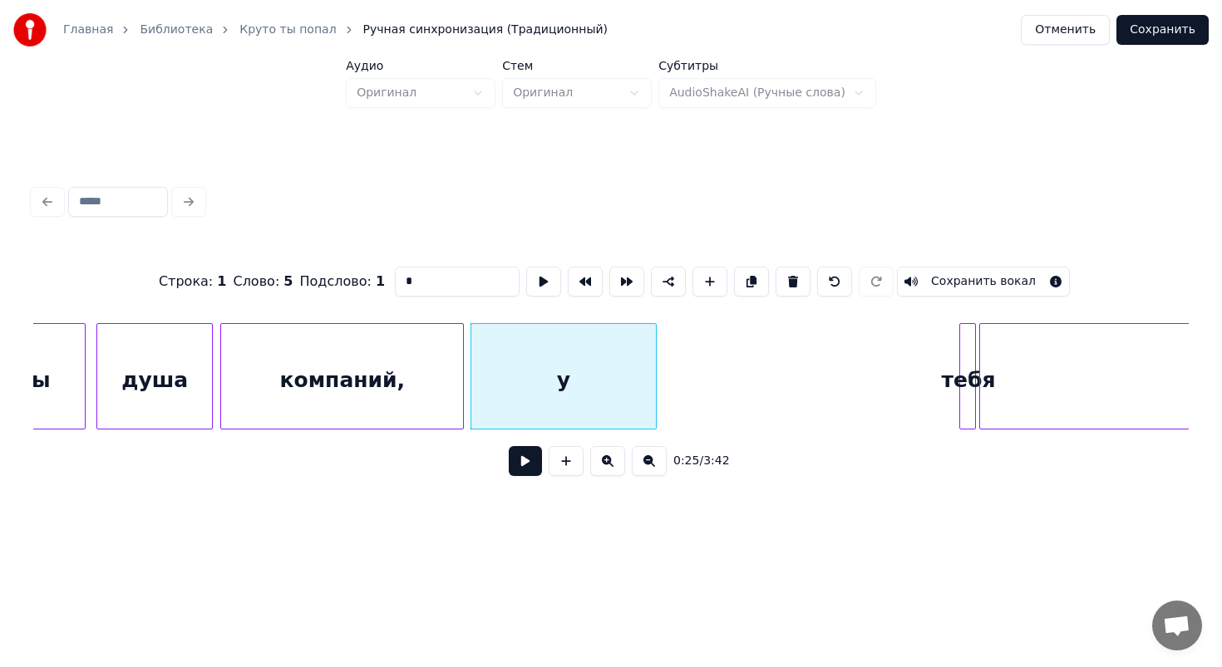
click at [651, 358] on div at bounding box center [653, 376] width 5 height 105
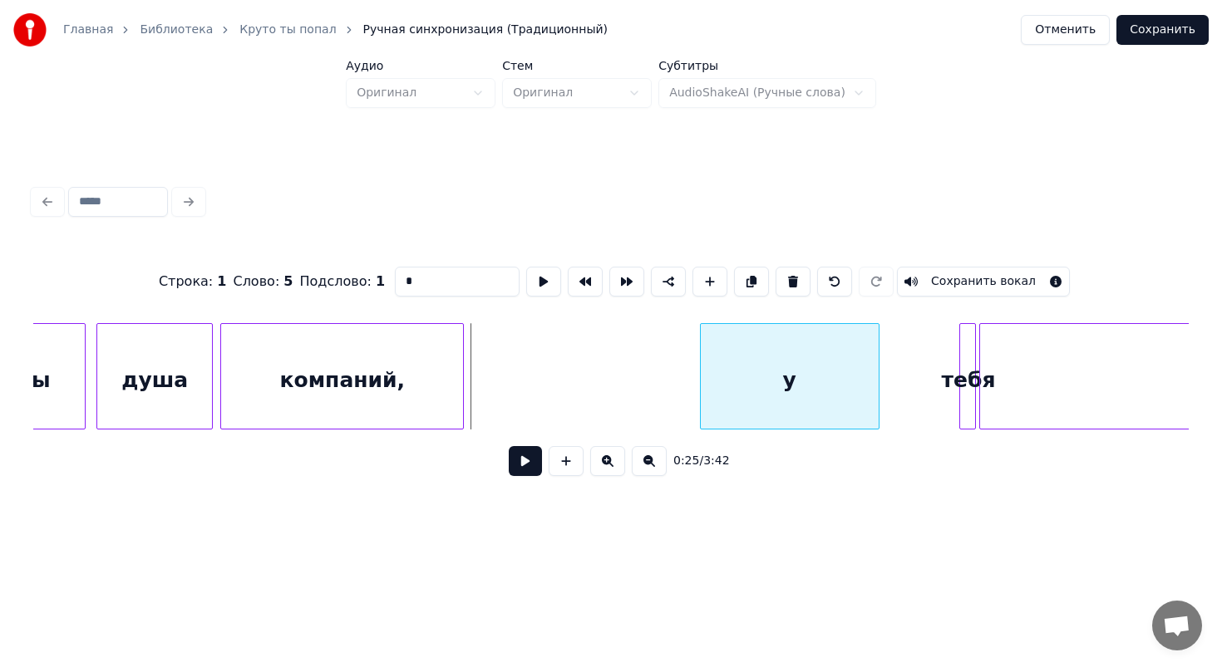
click at [847, 353] on div "у" at bounding box center [790, 380] width 178 height 113
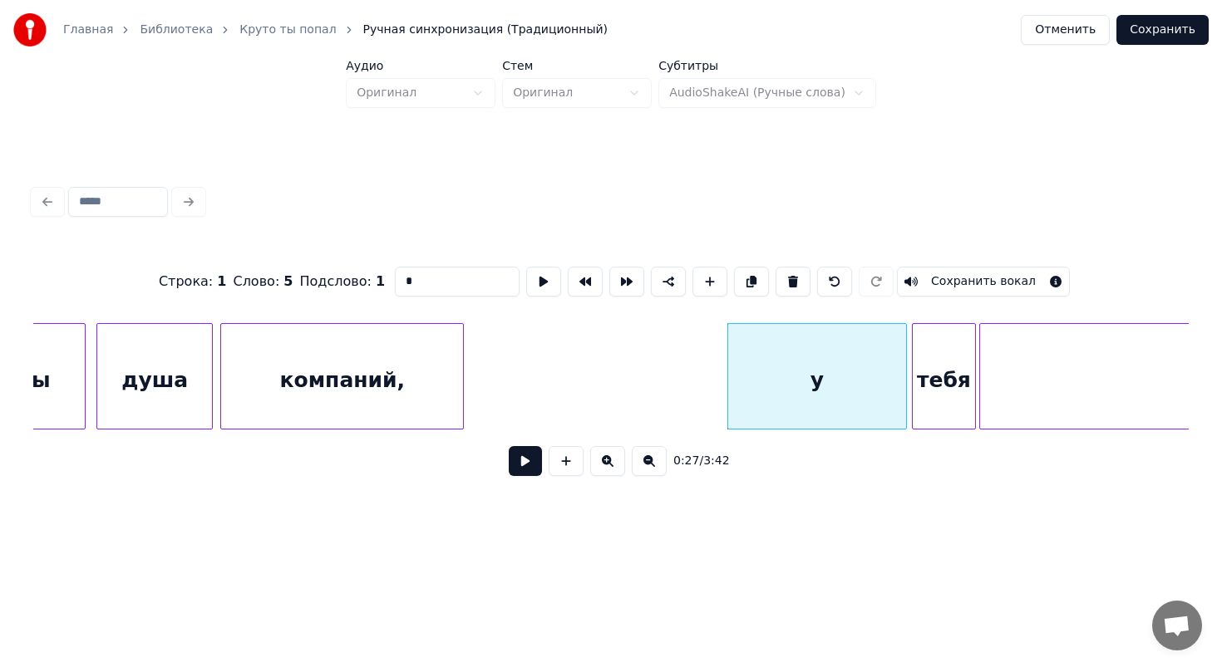
click at [914, 334] on div at bounding box center [914, 376] width 5 height 105
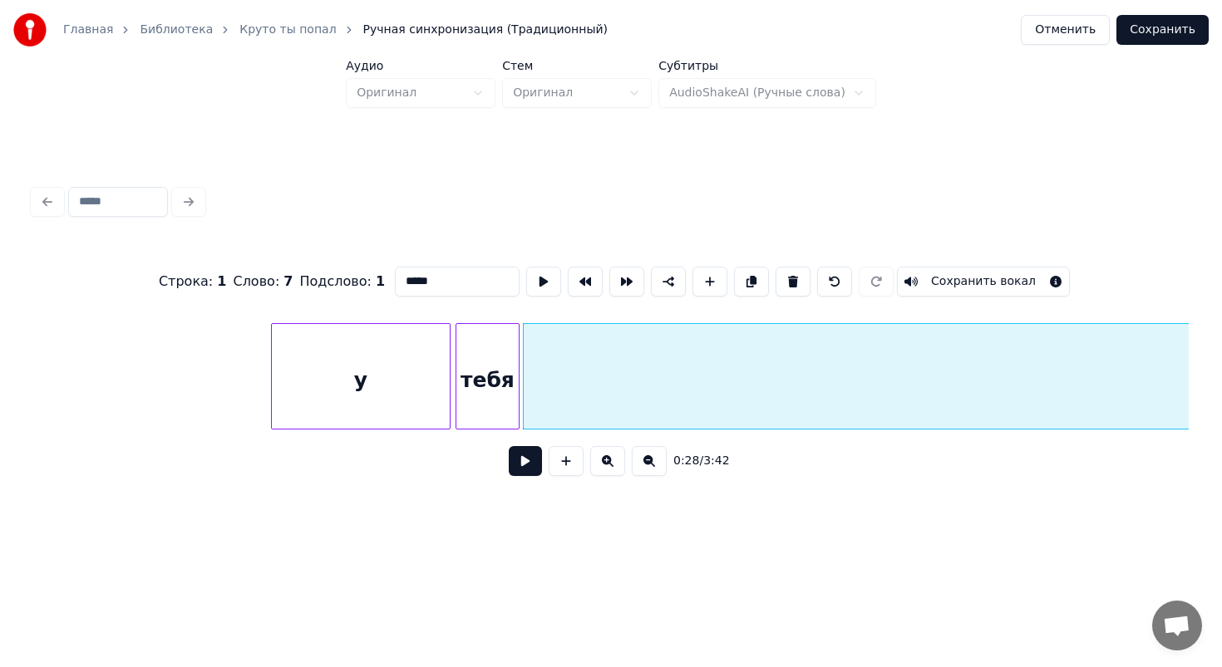
scroll to position [0, 4319]
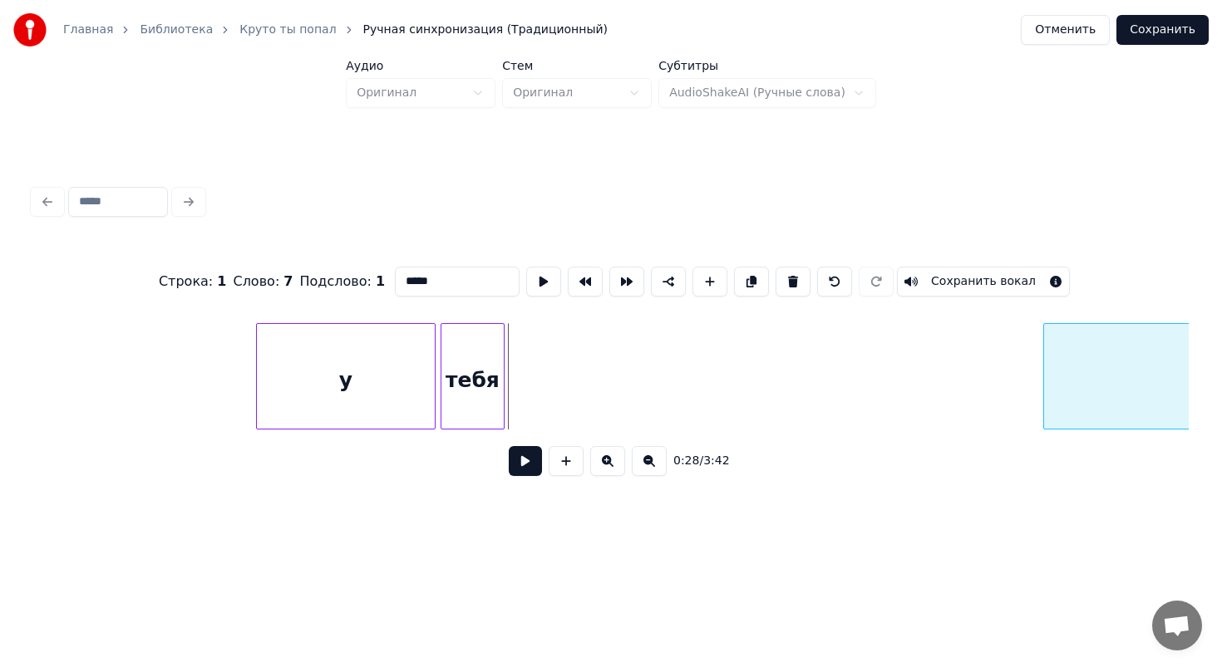
click at [1045, 357] on div at bounding box center [1046, 376] width 5 height 105
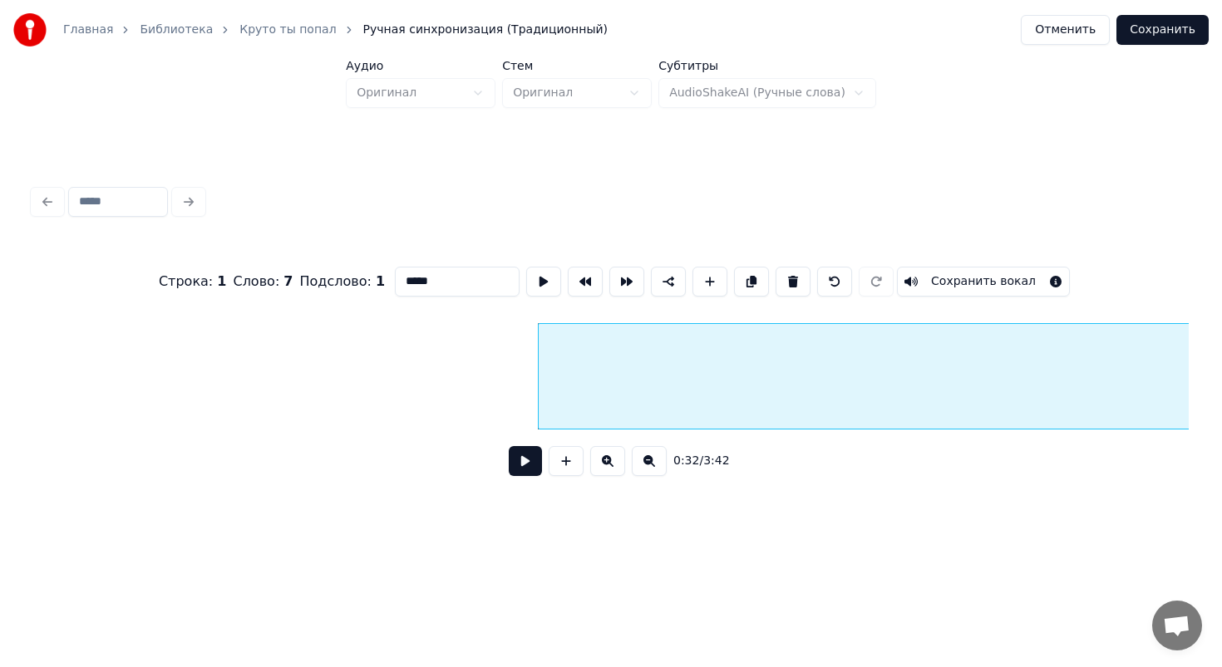
scroll to position [0, 5080]
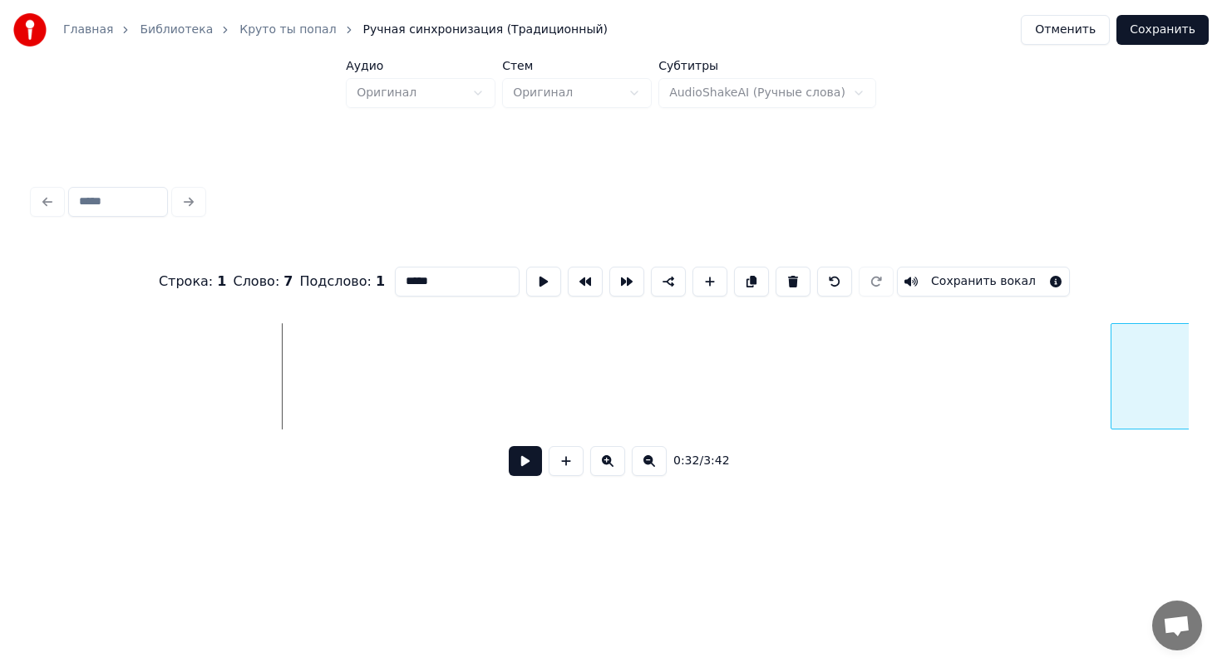
click at [1112, 401] on div at bounding box center [1113, 376] width 5 height 105
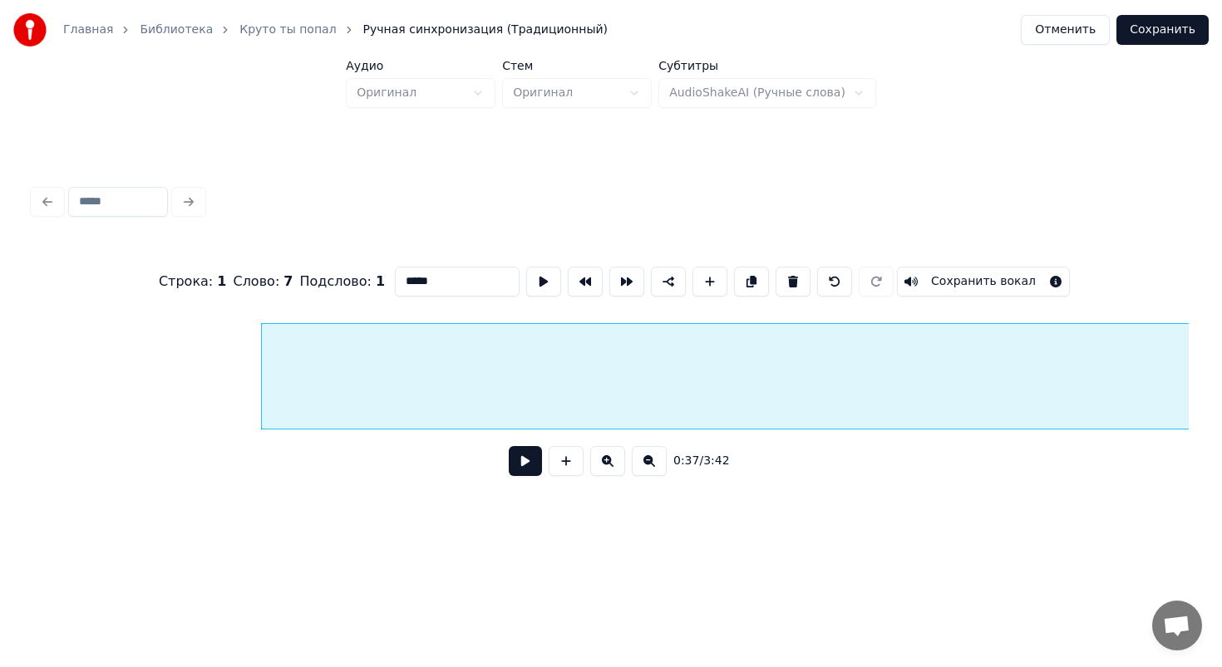
scroll to position [0, 5974]
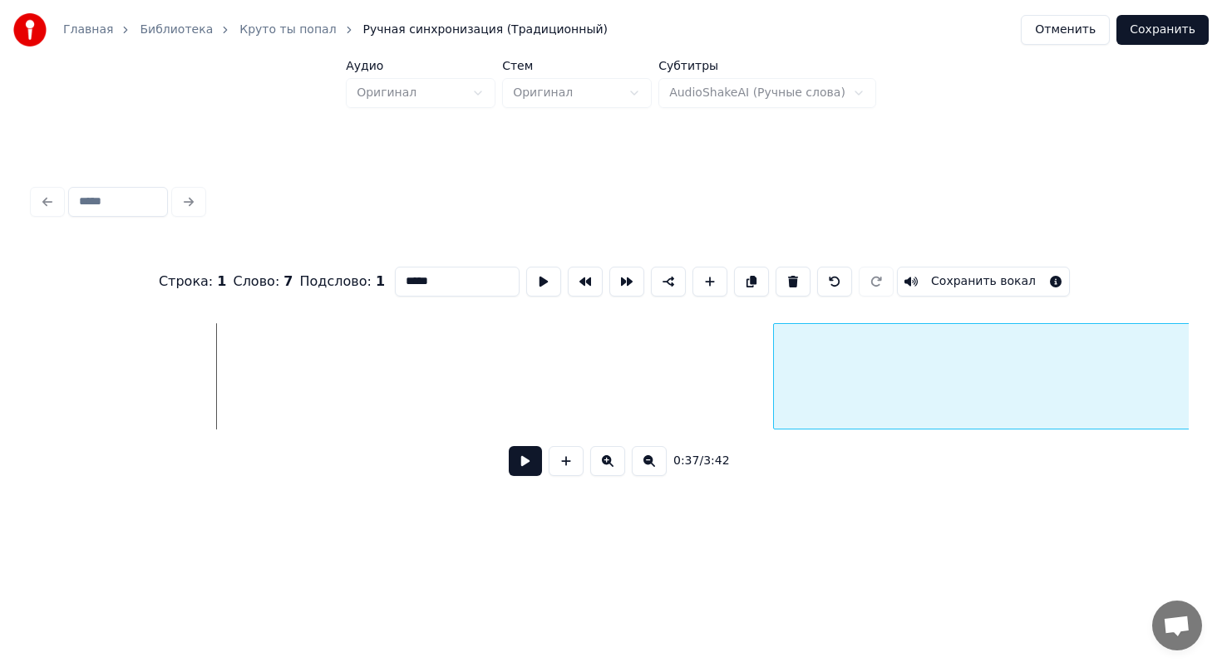
click at [774, 374] on div at bounding box center [776, 376] width 5 height 105
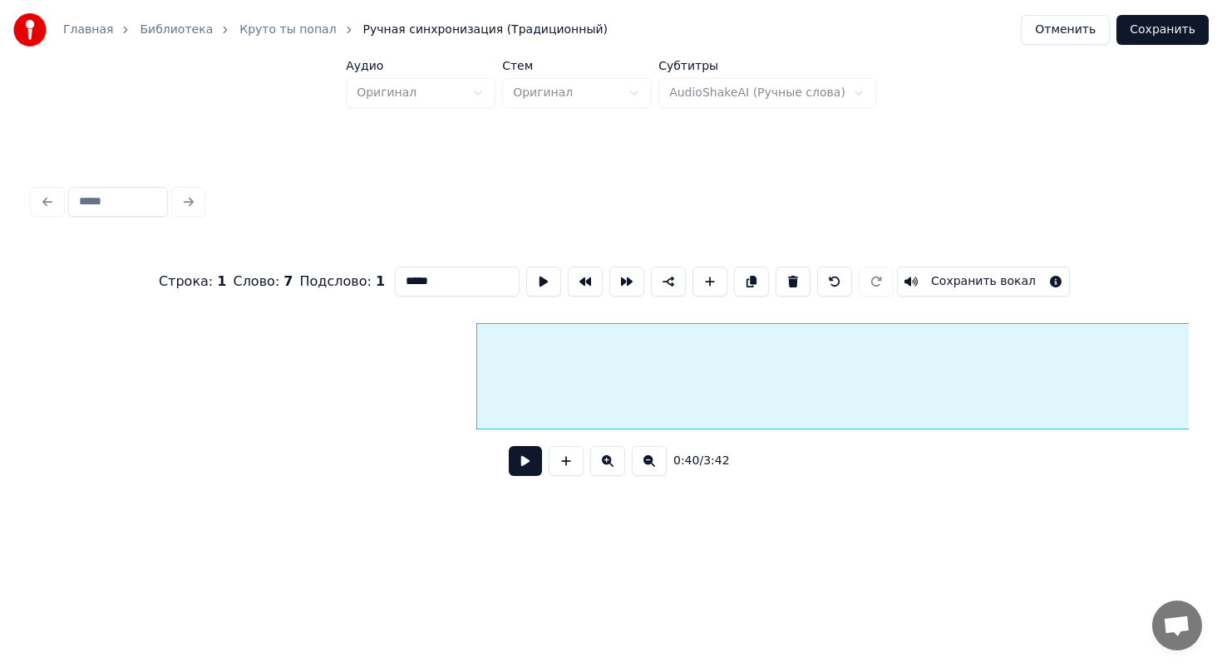
scroll to position [0, 6359]
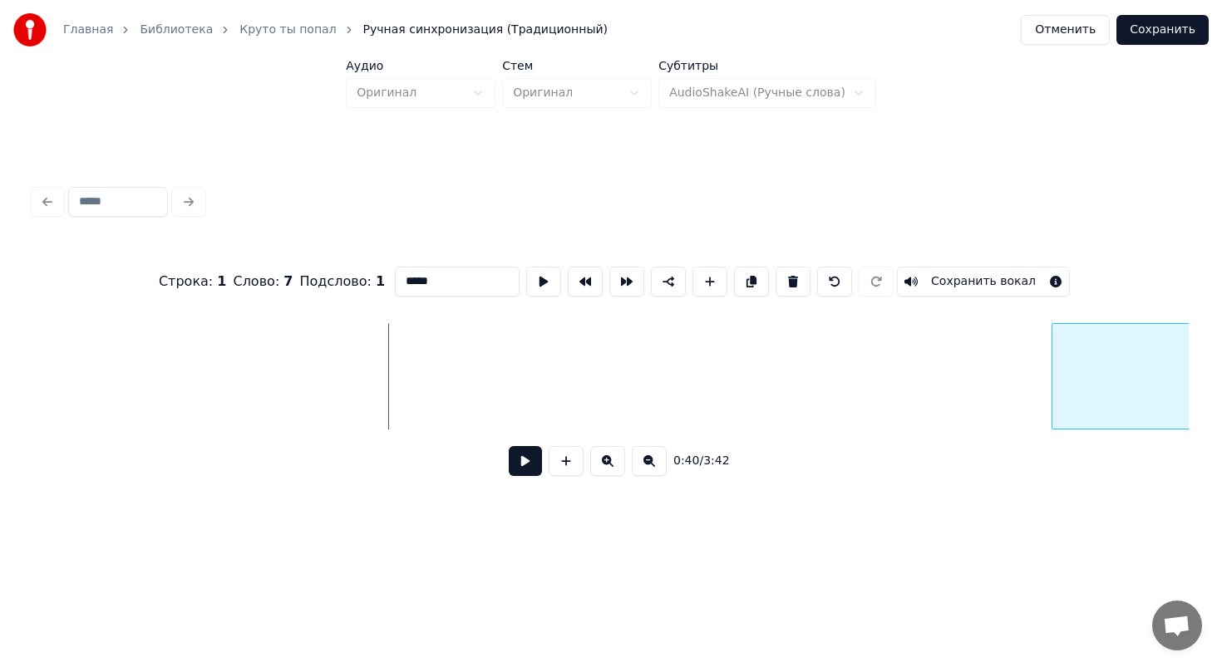
click at [1057, 363] on div at bounding box center [1054, 376] width 5 height 105
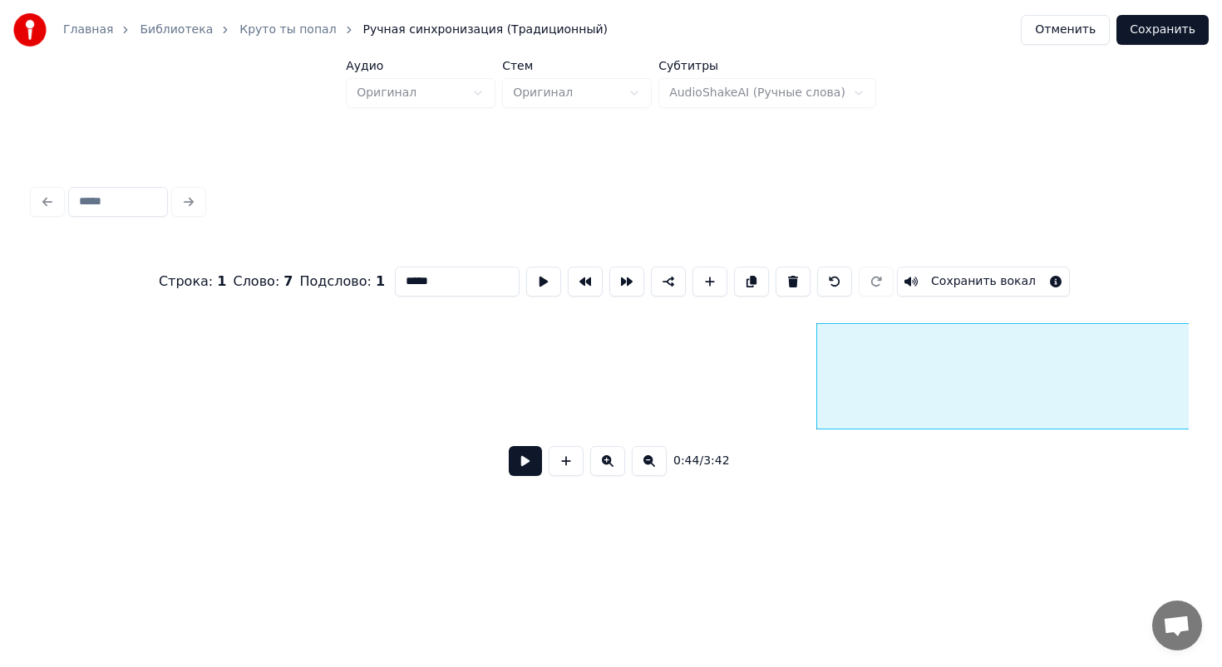
scroll to position [0, 6877]
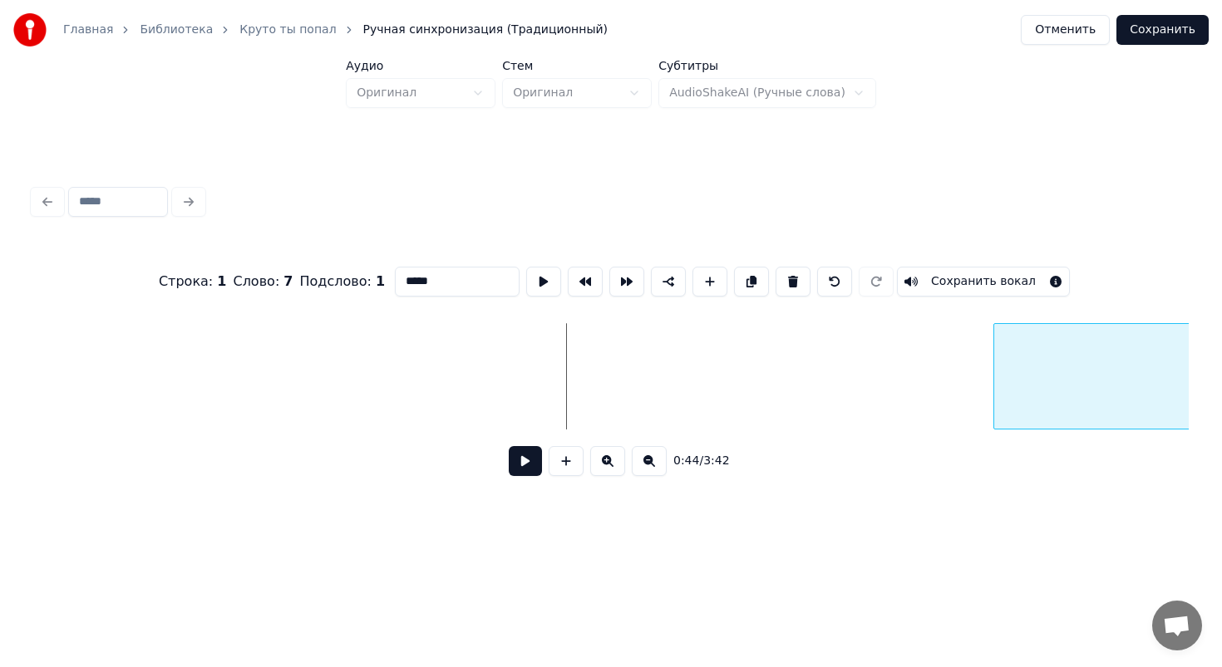
click at [997, 397] on div at bounding box center [996, 376] width 5 height 105
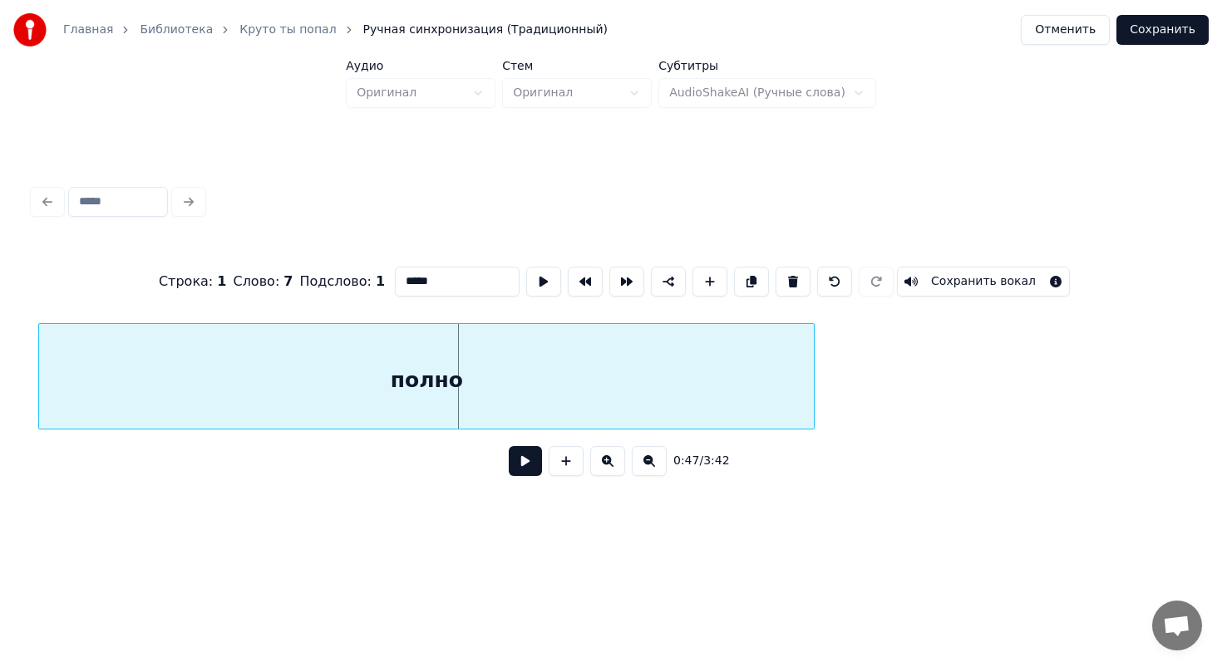
scroll to position [0, 7412]
click at [651, 366] on div "полно" at bounding box center [422, 380] width 775 height 113
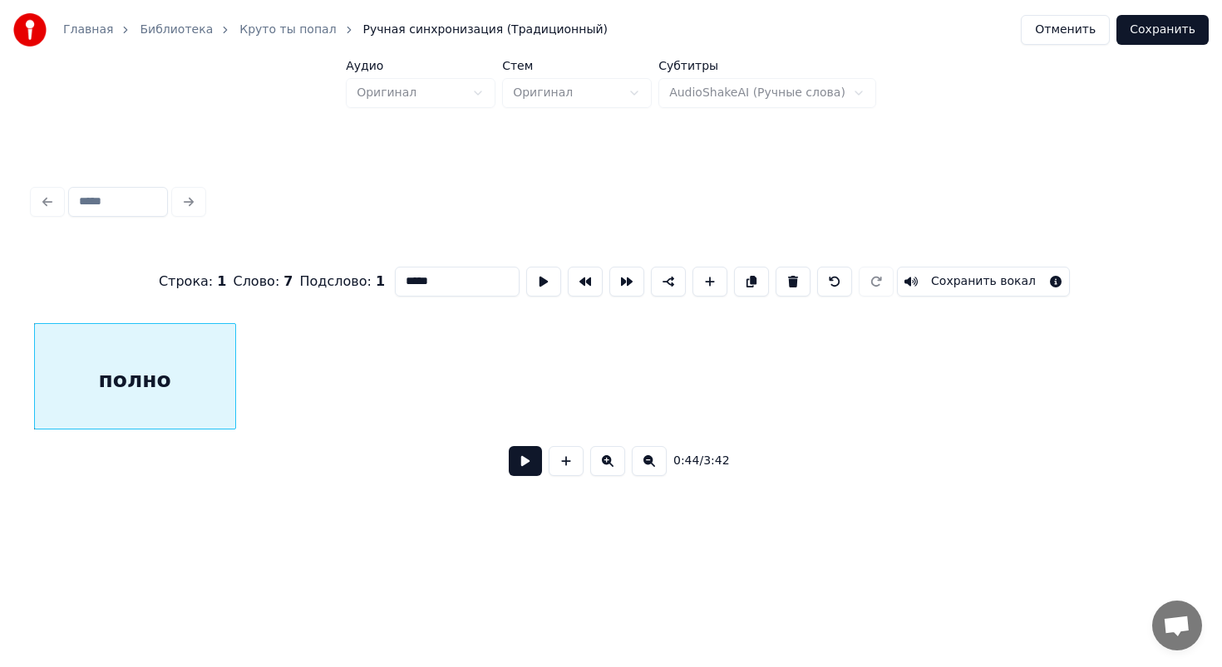
click at [233, 370] on div at bounding box center [232, 376] width 5 height 105
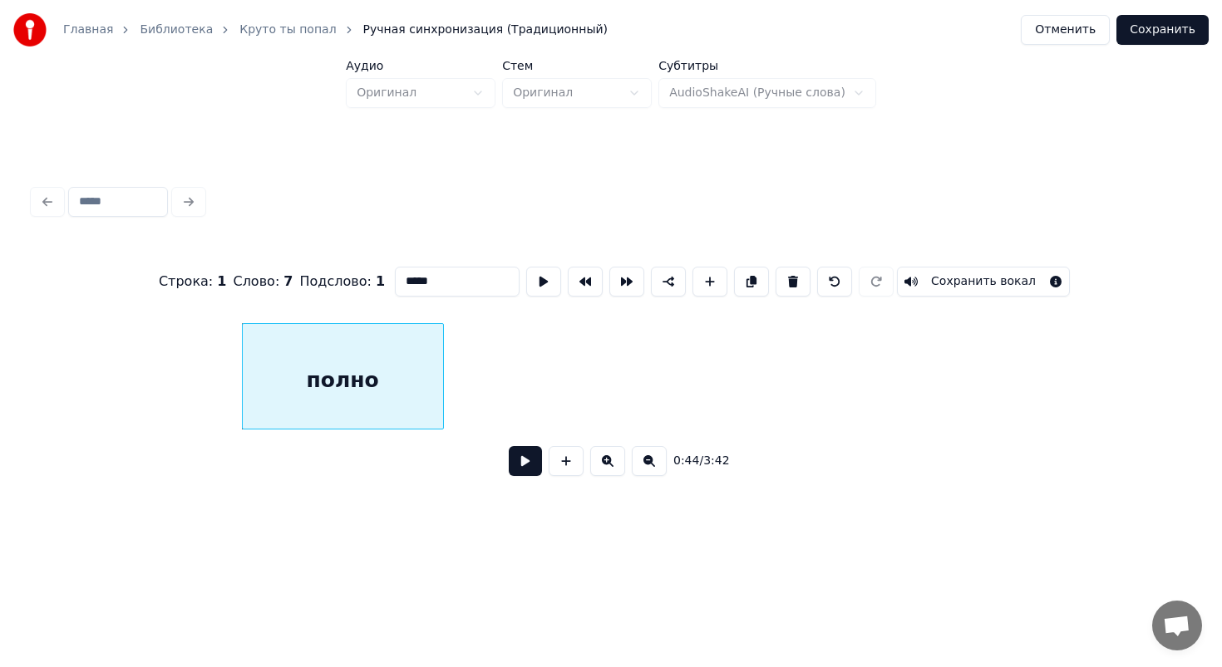
scroll to position [0, 7173]
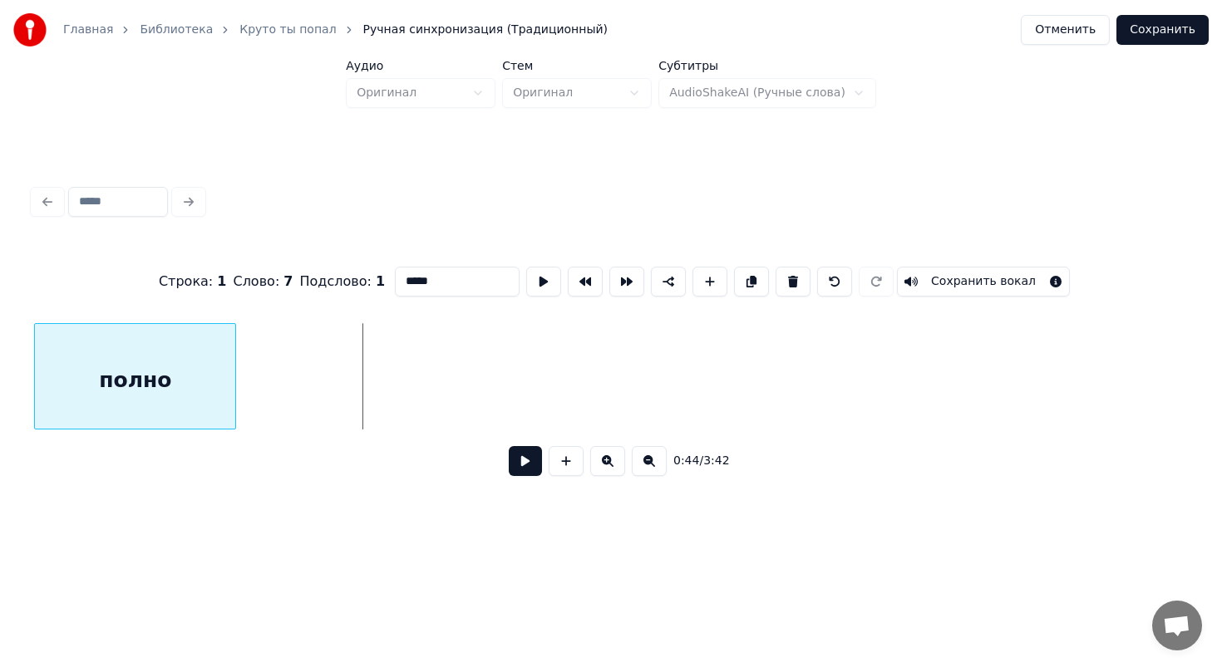
click at [101, 337] on div "полно" at bounding box center [135, 380] width 200 height 113
click at [75, 359] on div "полно" at bounding box center [150, 380] width 200 height 113
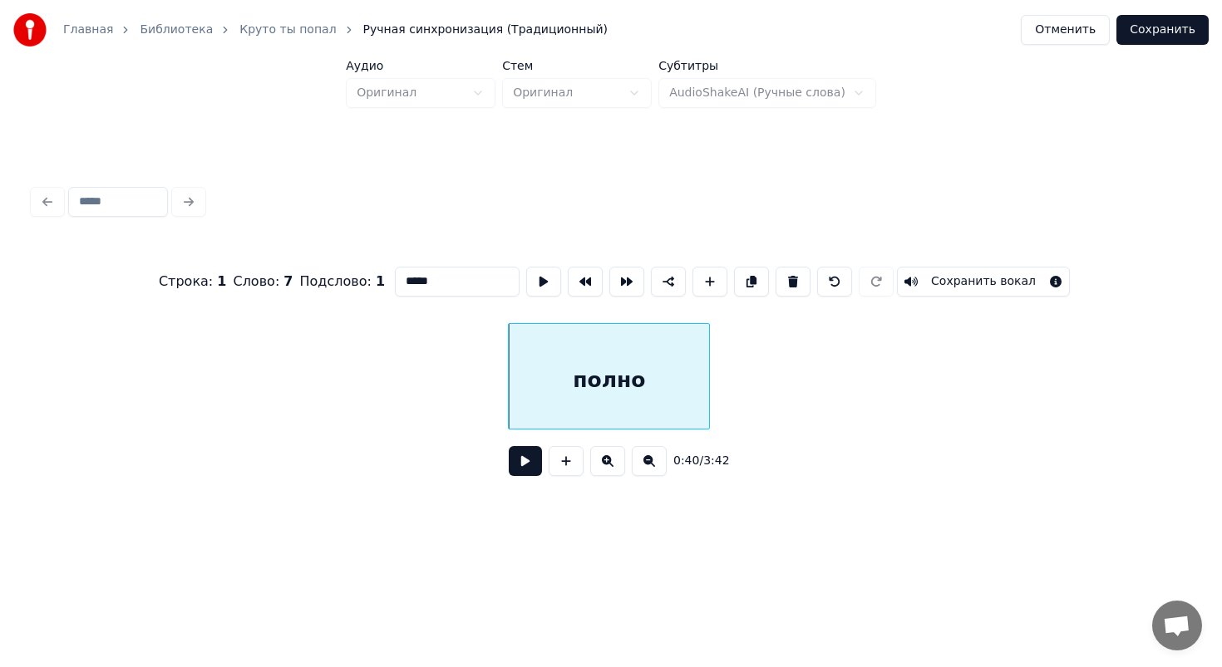
scroll to position [0, 5954]
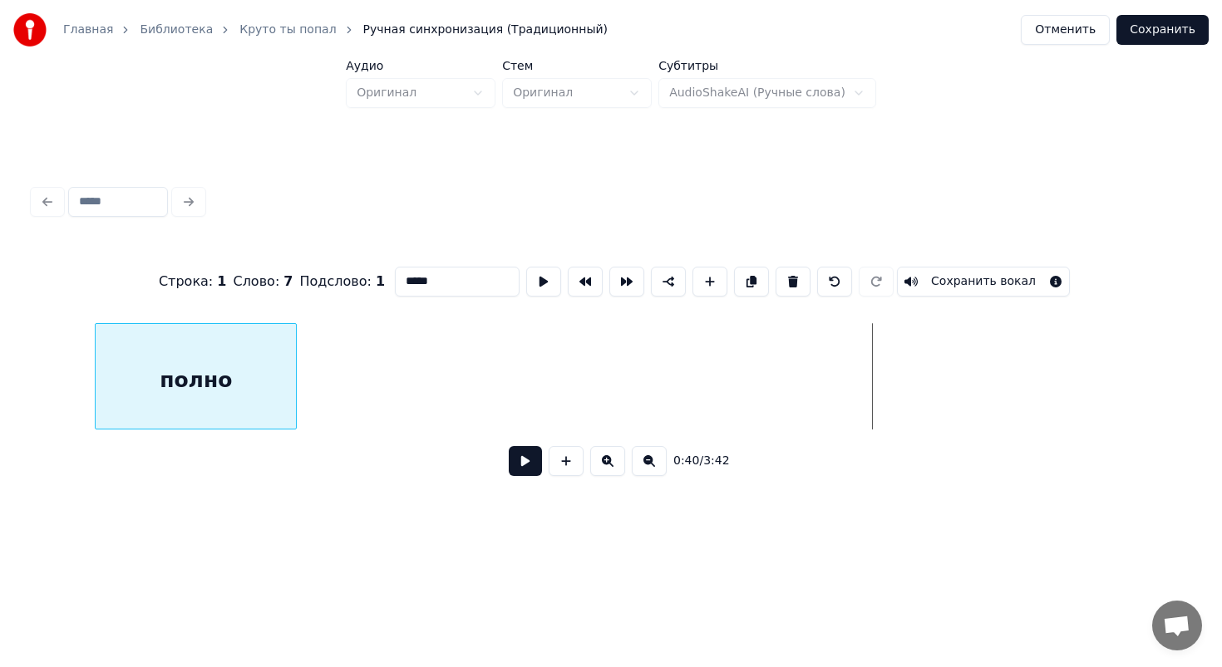
click at [150, 358] on div "полно" at bounding box center [196, 380] width 200 height 113
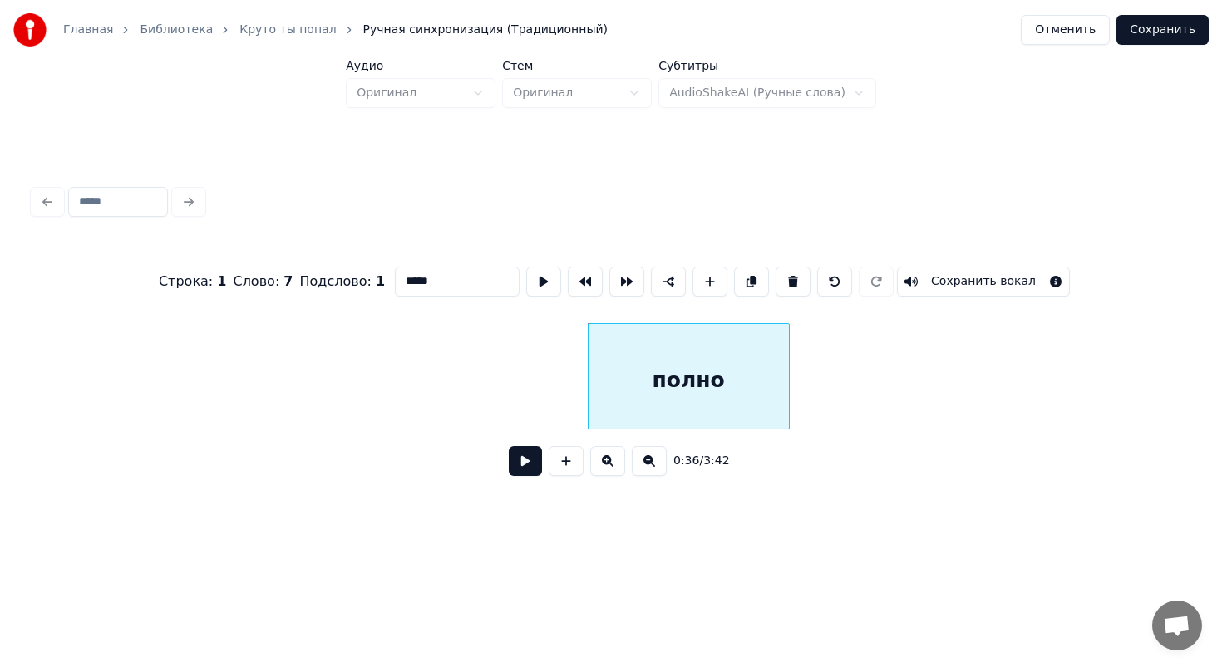
scroll to position [0, 5412]
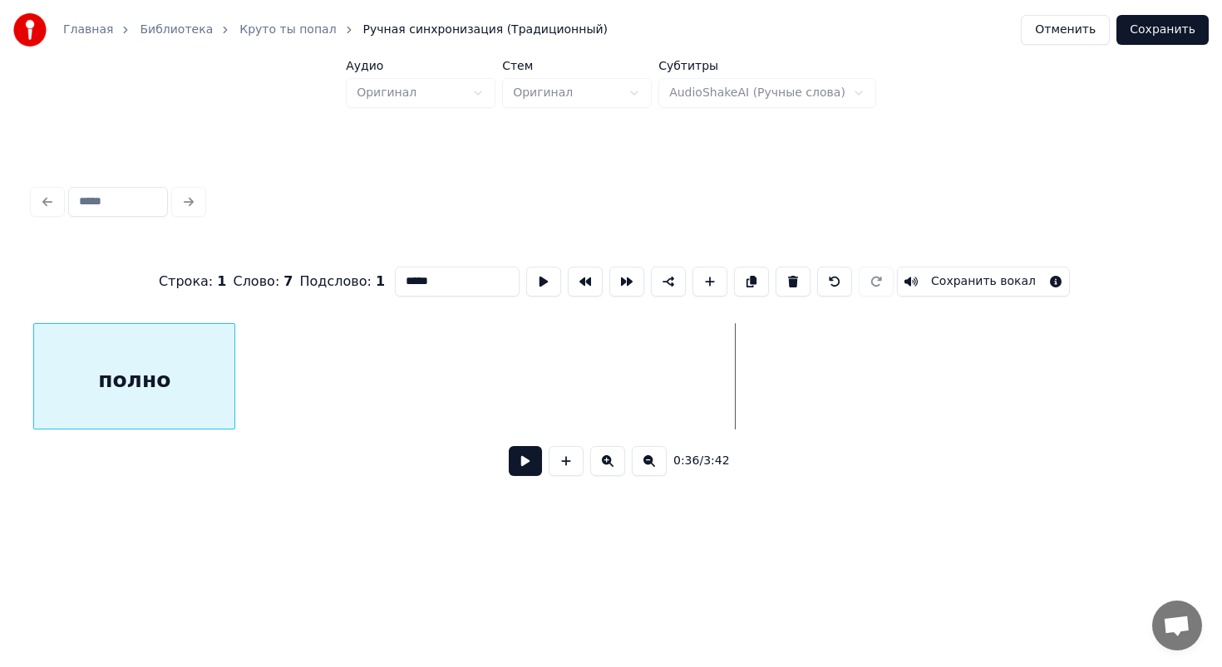
click at [0, 345] on div "Главная Библиотека Круто ты попал Ручная синхронизация (Традиционный) Отменить …" at bounding box center [611, 267] width 1222 height 535
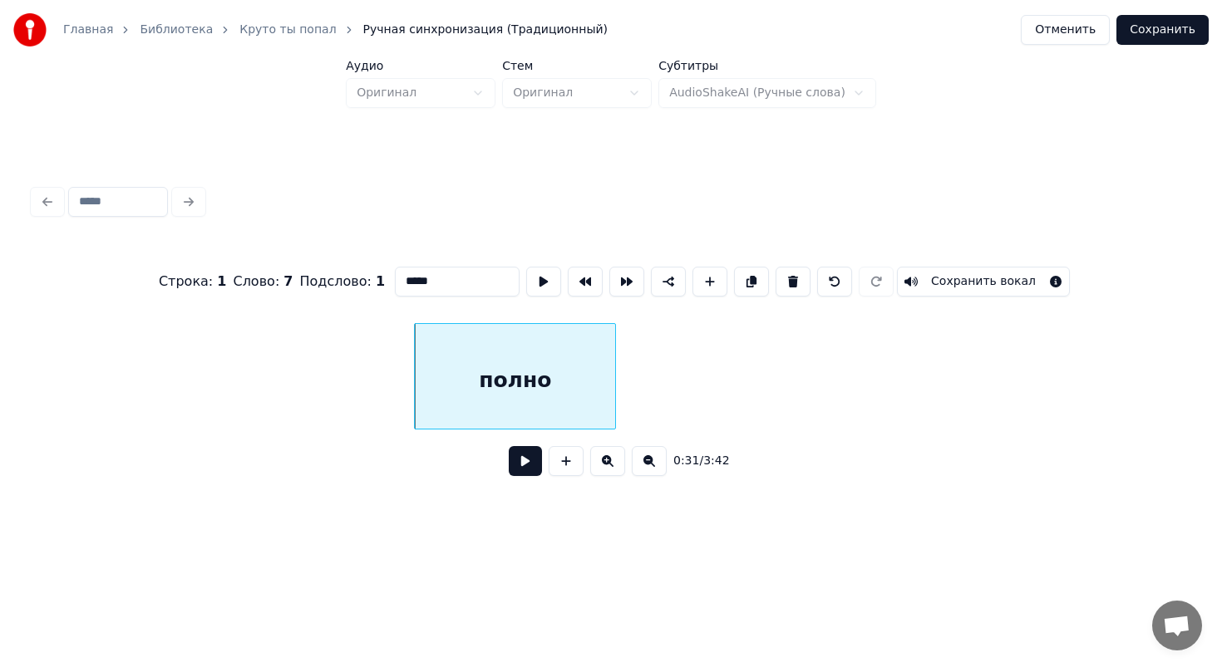
scroll to position [0, 4769]
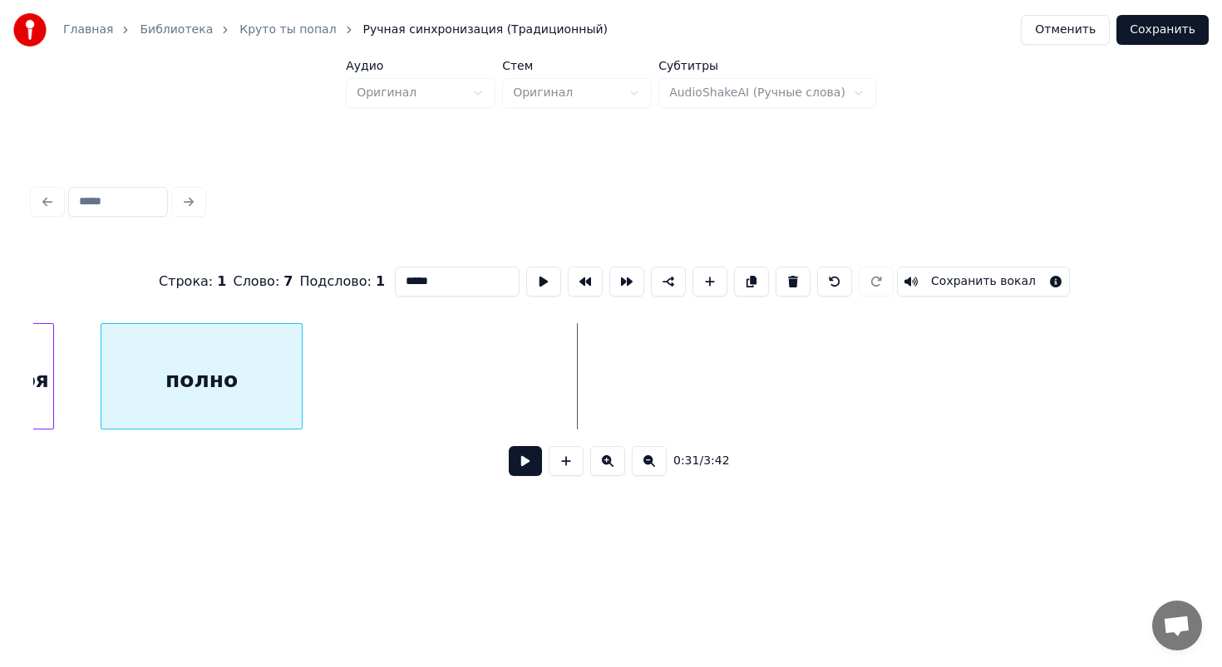
click at [227, 369] on div "полно" at bounding box center [201, 380] width 200 height 113
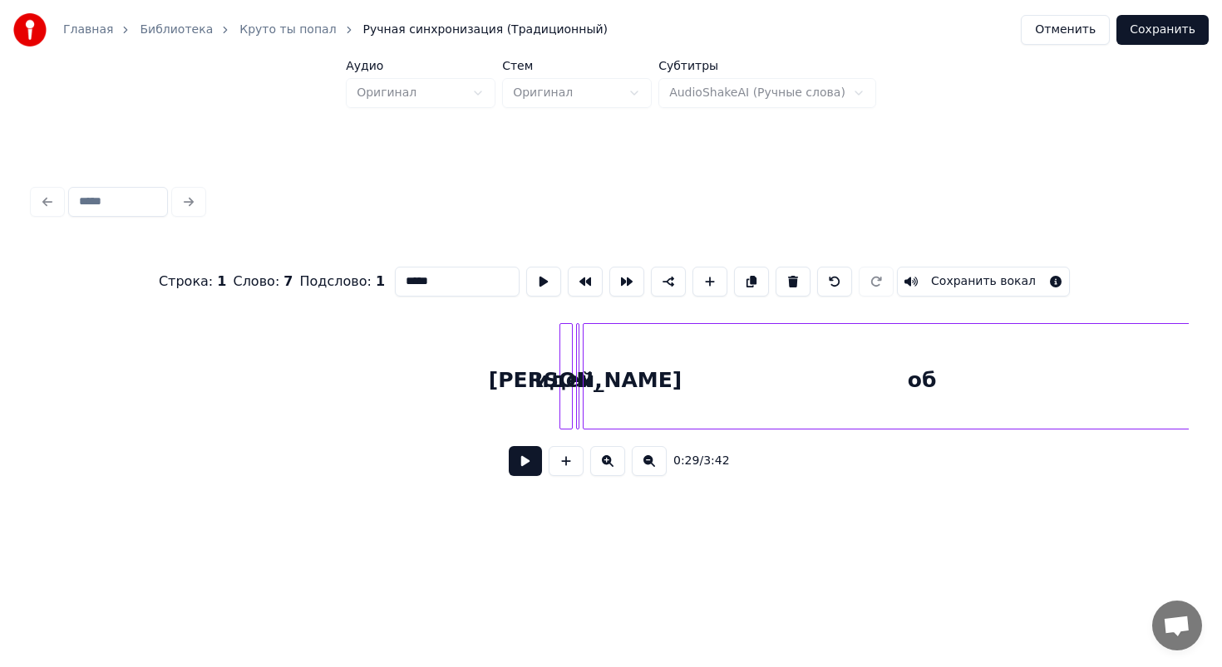
scroll to position [0, 8102]
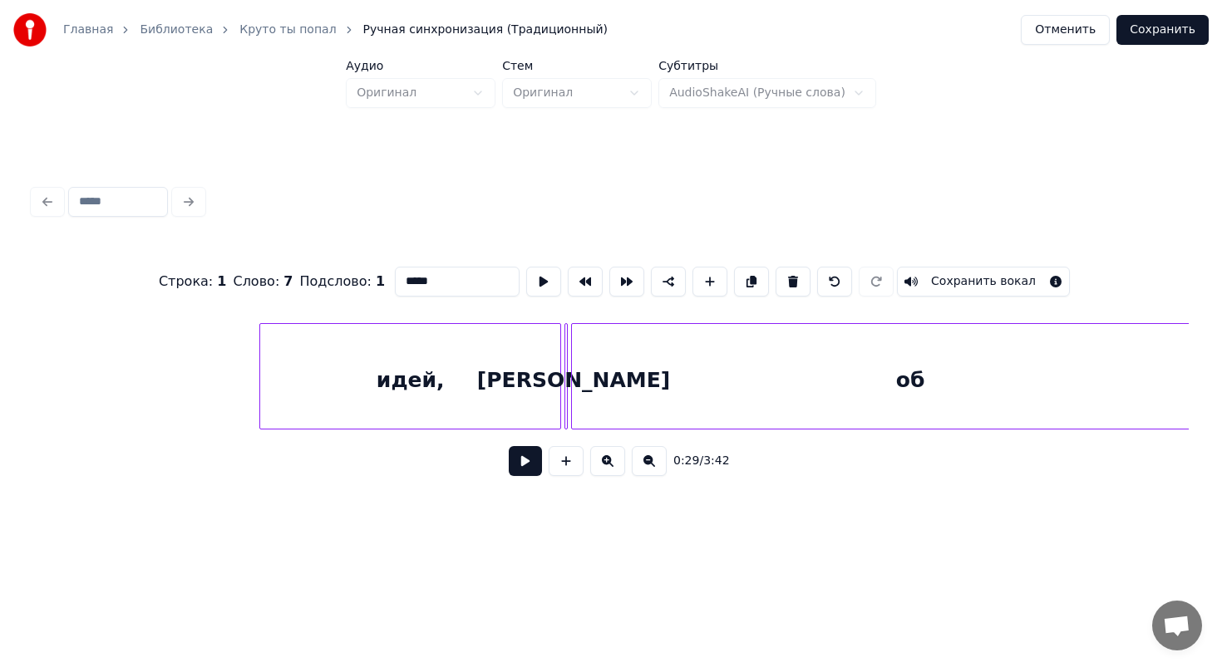
click at [260, 342] on div at bounding box center [262, 376] width 5 height 105
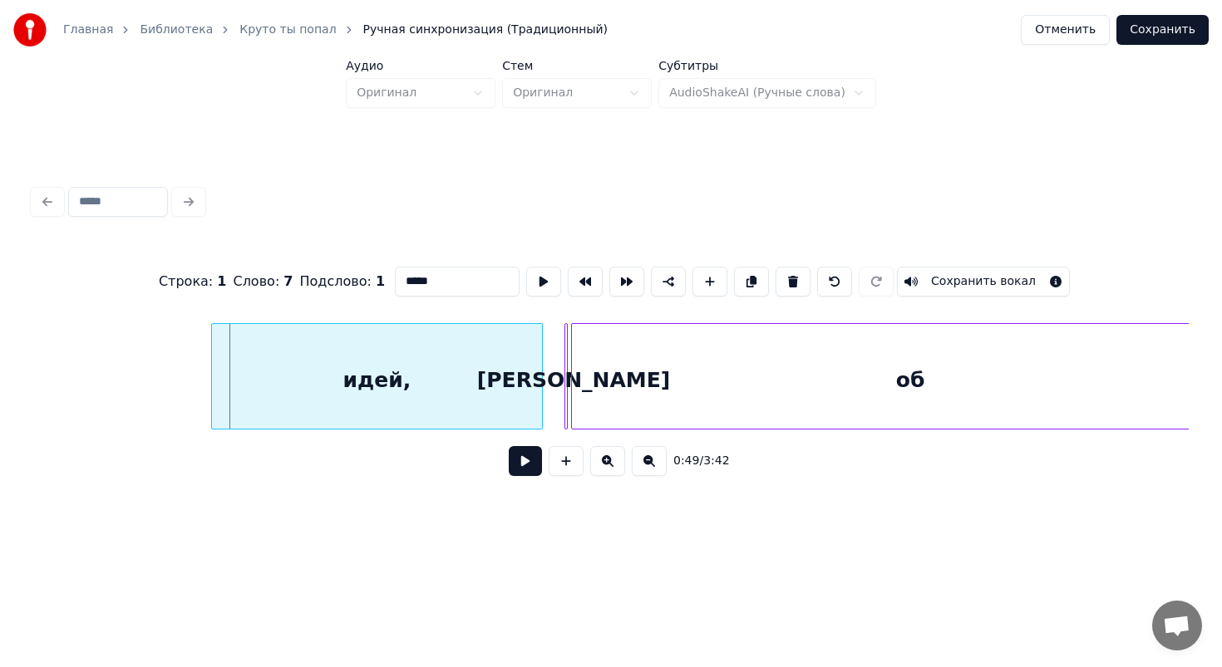
scroll to position [0, 7908]
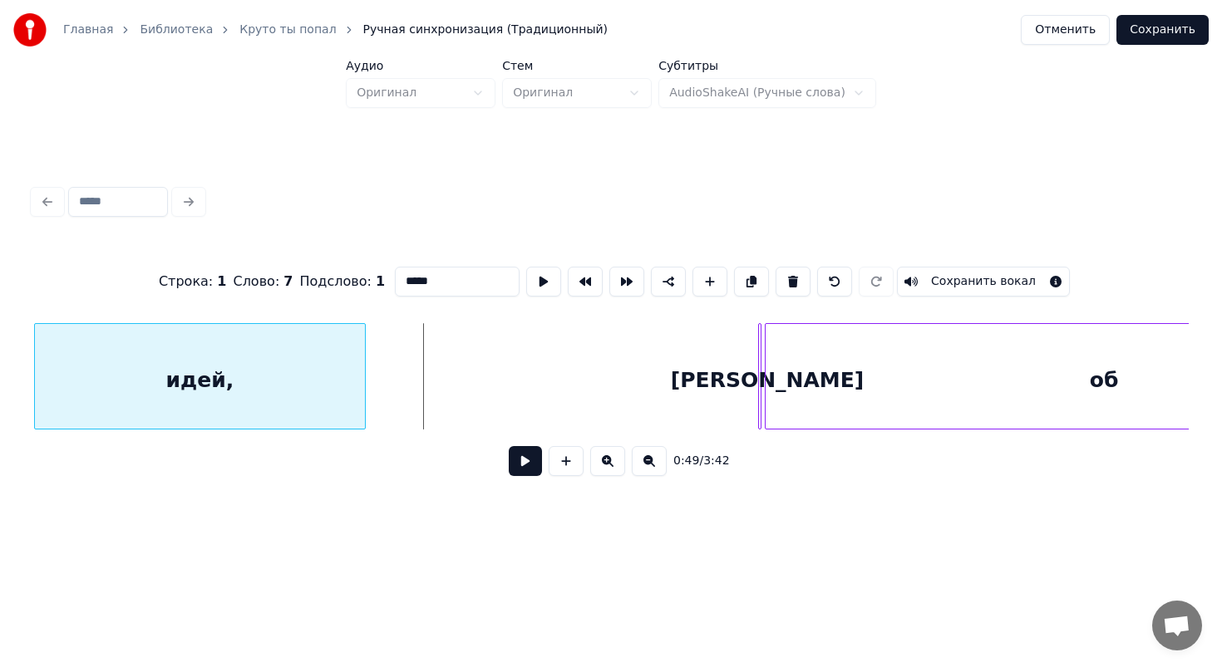
click at [0, 327] on div "Главная Библиотека Круто ты попал Ручная синхронизация (Традиционный) Отменить …" at bounding box center [611, 267] width 1222 height 535
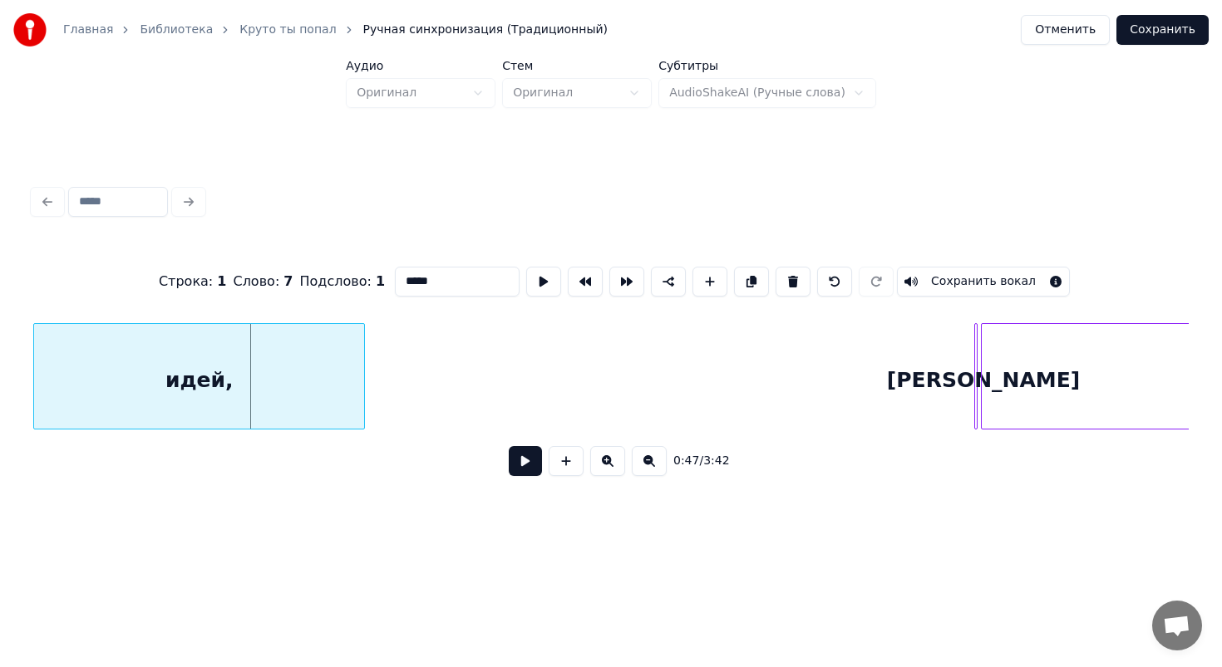
click at [0, 364] on div "Главная Библиотека Круто ты попал Ручная синхронизация (Традиционный) Отменить …" at bounding box center [611, 267] width 1222 height 535
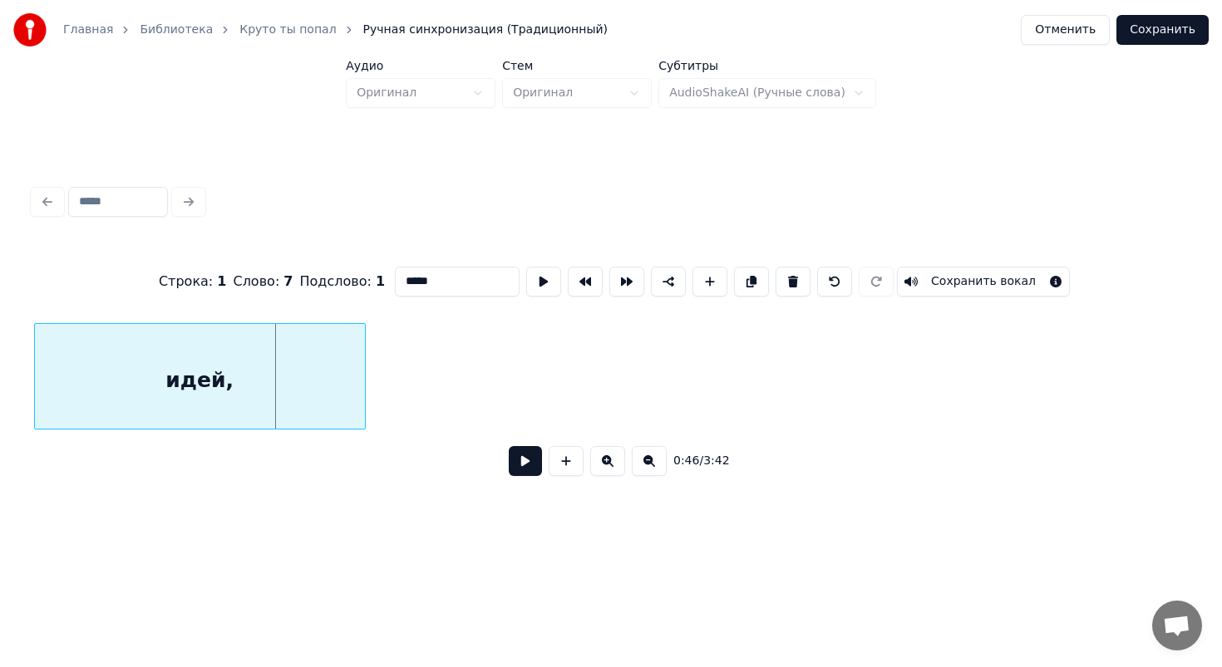
click at [0, 349] on div "Главная Библиотека Круто ты попал Ручная синхронизация (Традиционный) Отменить …" at bounding box center [611, 267] width 1222 height 535
click at [0, 361] on div "Главная Библиотека Круто ты попал Ручная синхронизация (Традиционный) Отменить …" at bounding box center [611, 267] width 1222 height 535
click at [0, 337] on div "Главная Библиотека Круто ты попал Ручная синхронизация (Традиционный) Отменить …" at bounding box center [611, 267] width 1222 height 535
click at [0, 363] on div "Главная Библиотека Круто ты попал Ручная синхронизация (Традиционный) Отменить …" at bounding box center [611, 267] width 1222 height 535
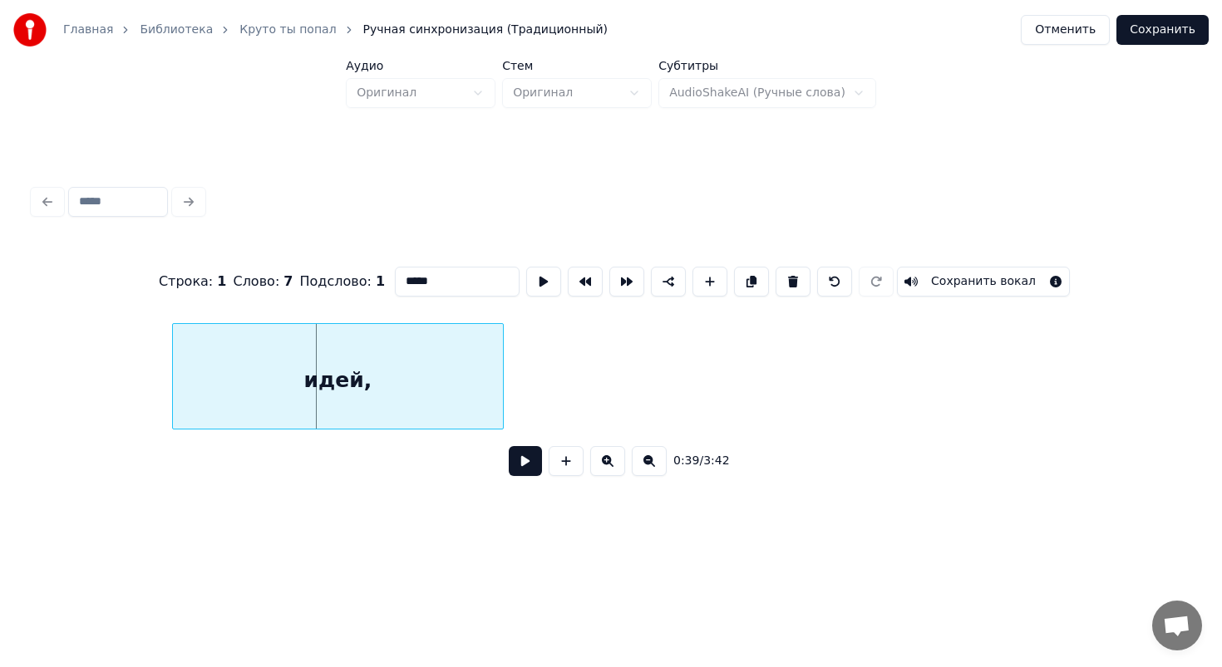
click at [0, 360] on div "Главная Библиотека Круто ты попал Ручная синхронизация (Традиционный) Отменить …" at bounding box center [611, 267] width 1222 height 535
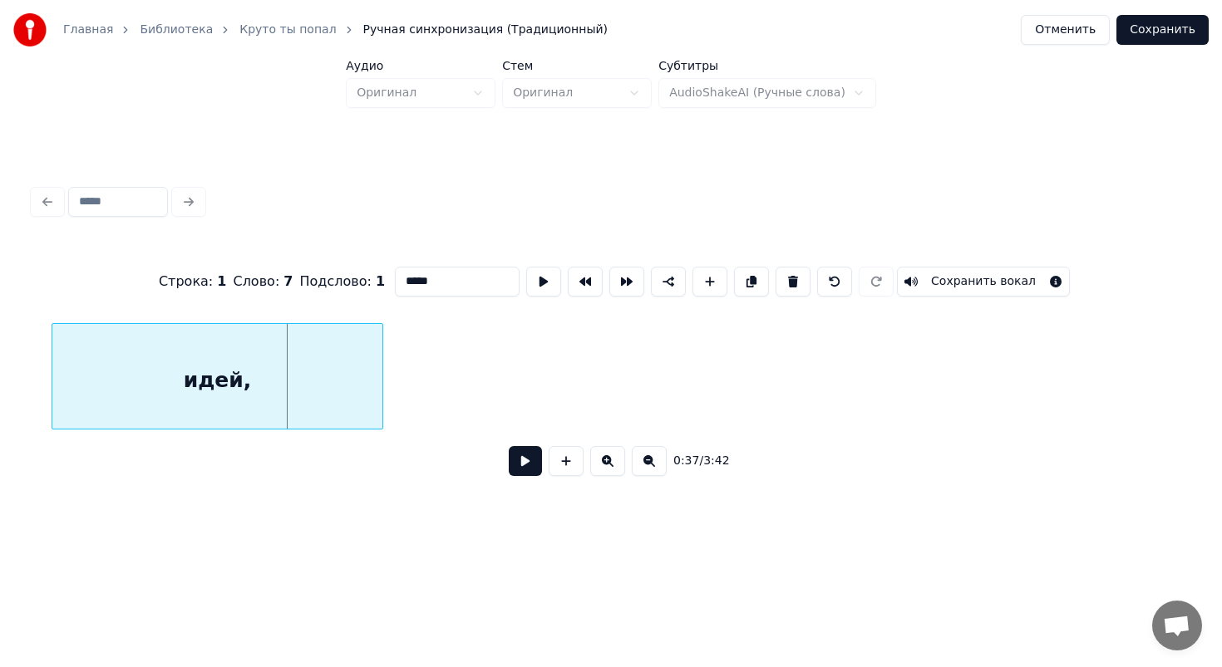
click at [27, 349] on div "Строка : 1 Слово : 7 Подслово : 1 ***** Сохранить вокал 0:37 / 3:42" at bounding box center [611, 334] width 1168 height 329
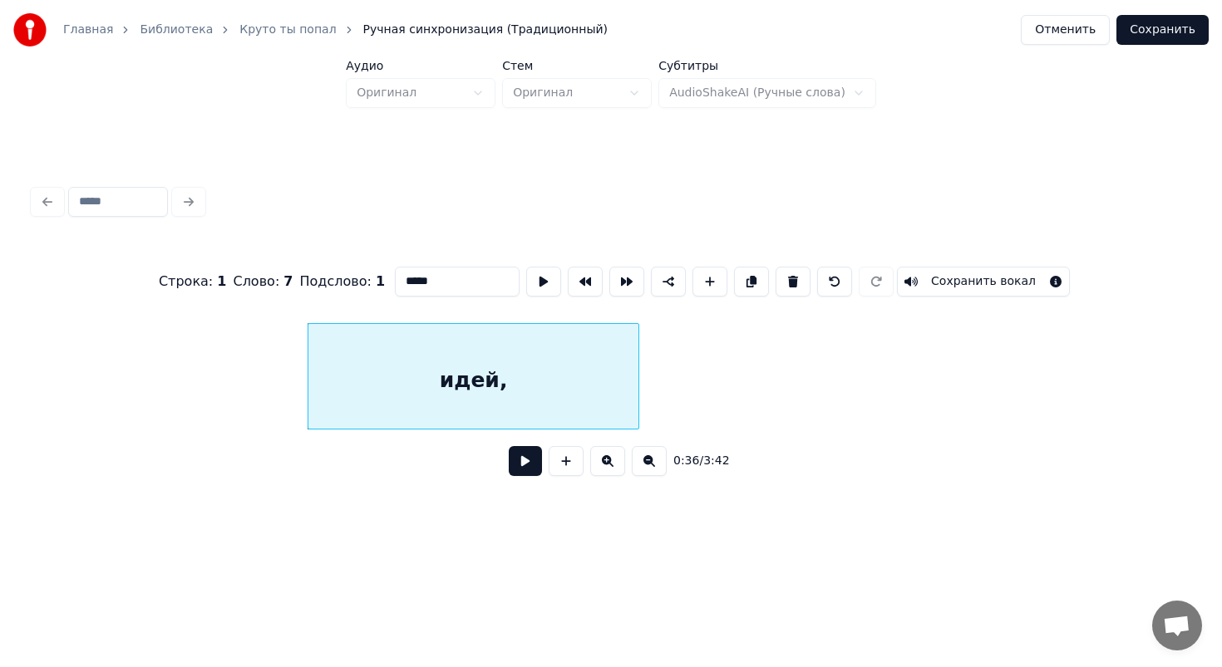
click at [308, 348] on div "идей," at bounding box center [473, 380] width 330 height 113
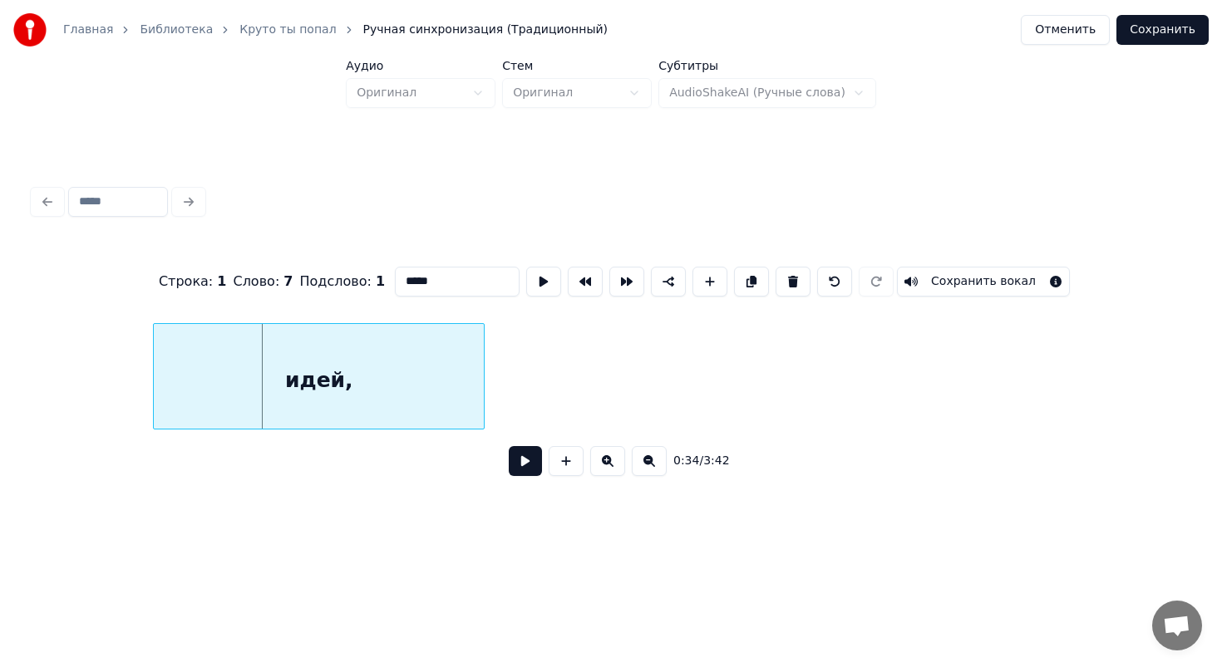
click at [154, 396] on div "идей," at bounding box center [319, 380] width 330 height 113
click at [24, 356] on div "Главная Библиотека Круто ты попал Ручная синхронизация (Традиционный) Отменить …" at bounding box center [611, 267] width 1222 height 535
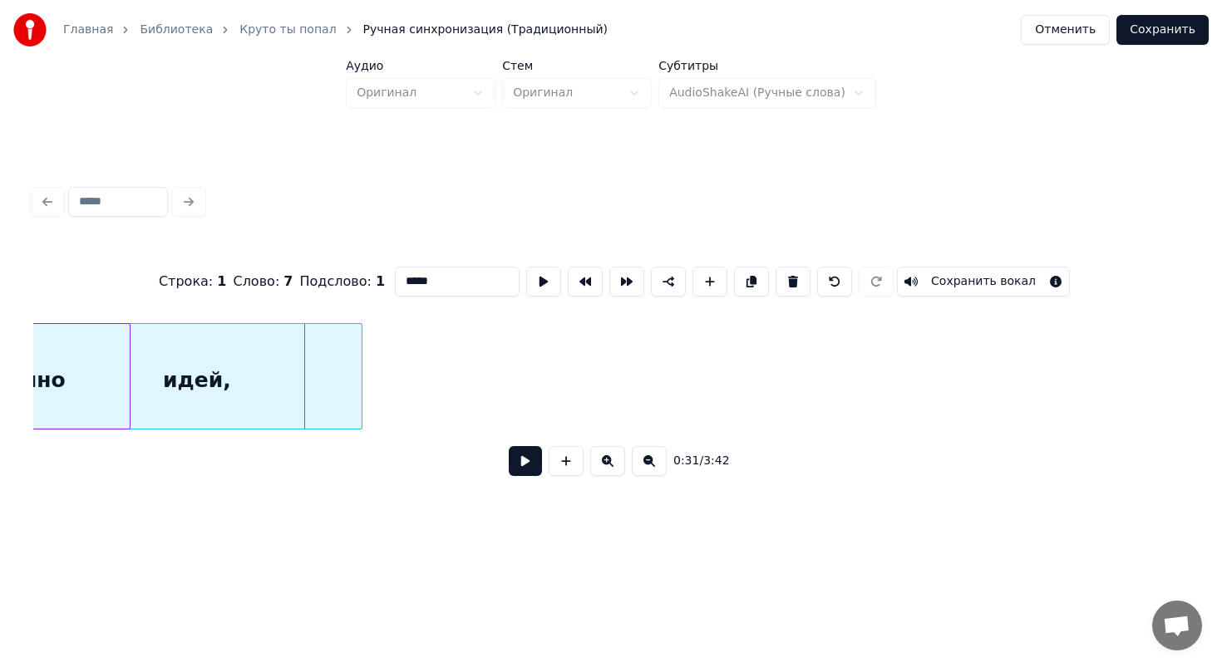
click at [13, 368] on div "Главная Библиотека Круто ты попал Ручная синхронизация (Традиционный) Отменить …" at bounding box center [611, 267] width 1222 height 535
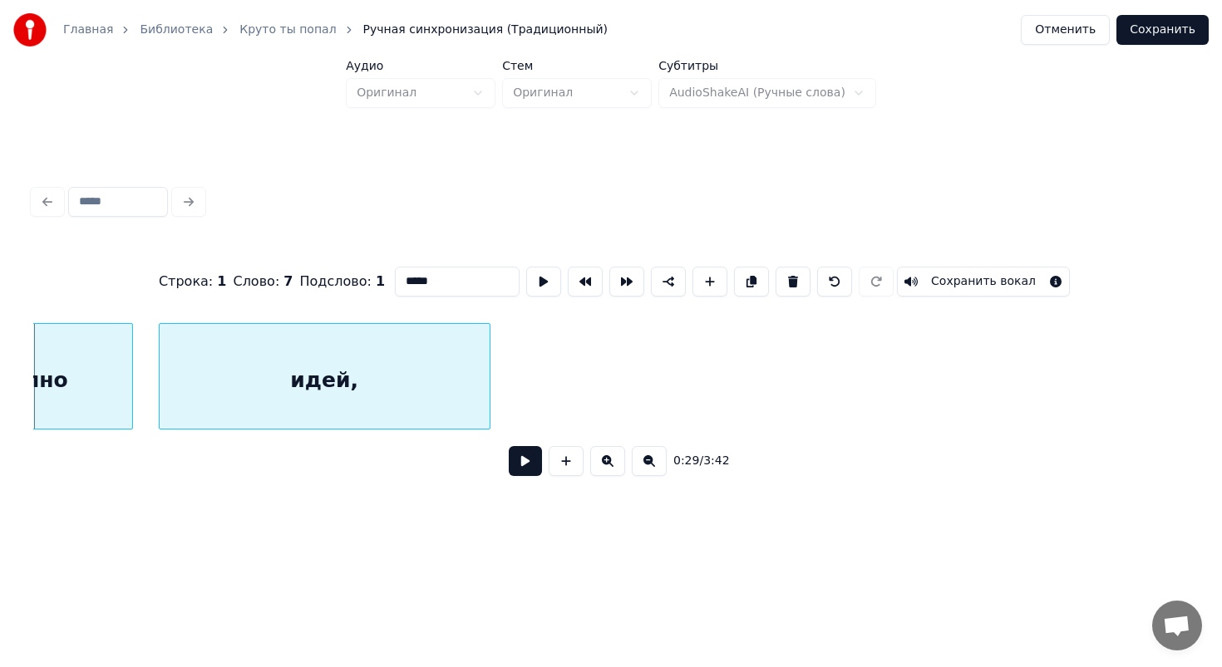
click at [361, 357] on div "идей," at bounding box center [325, 380] width 330 height 113
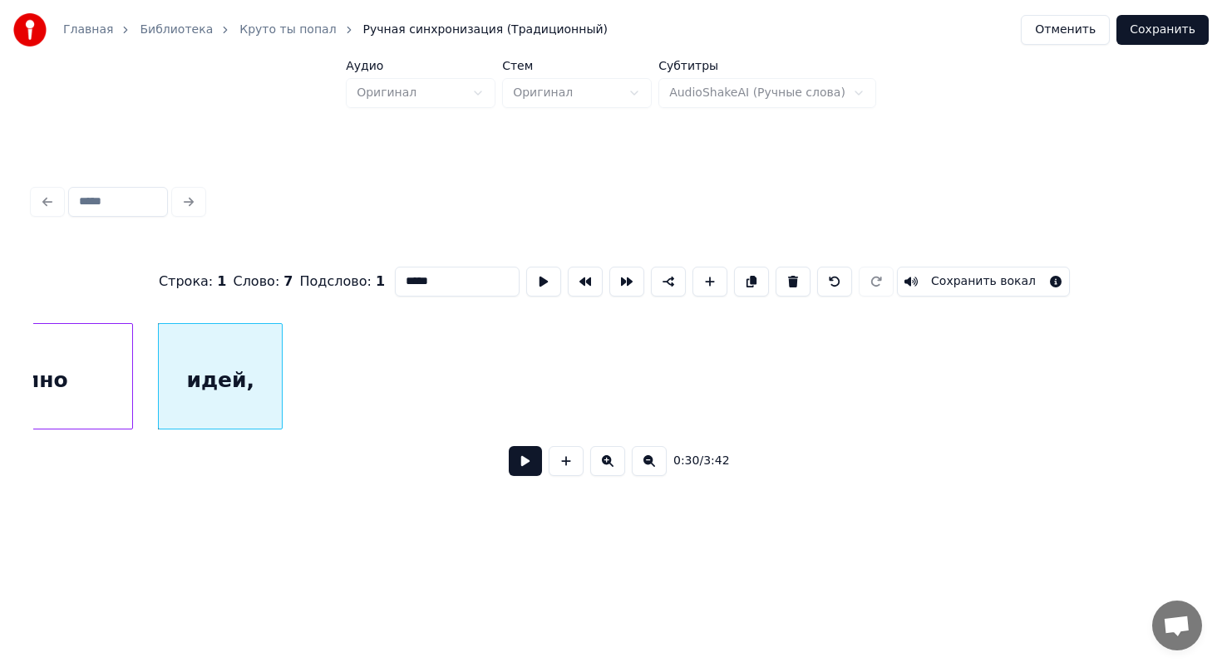
click at [279, 352] on div at bounding box center [279, 376] width 5 height 105
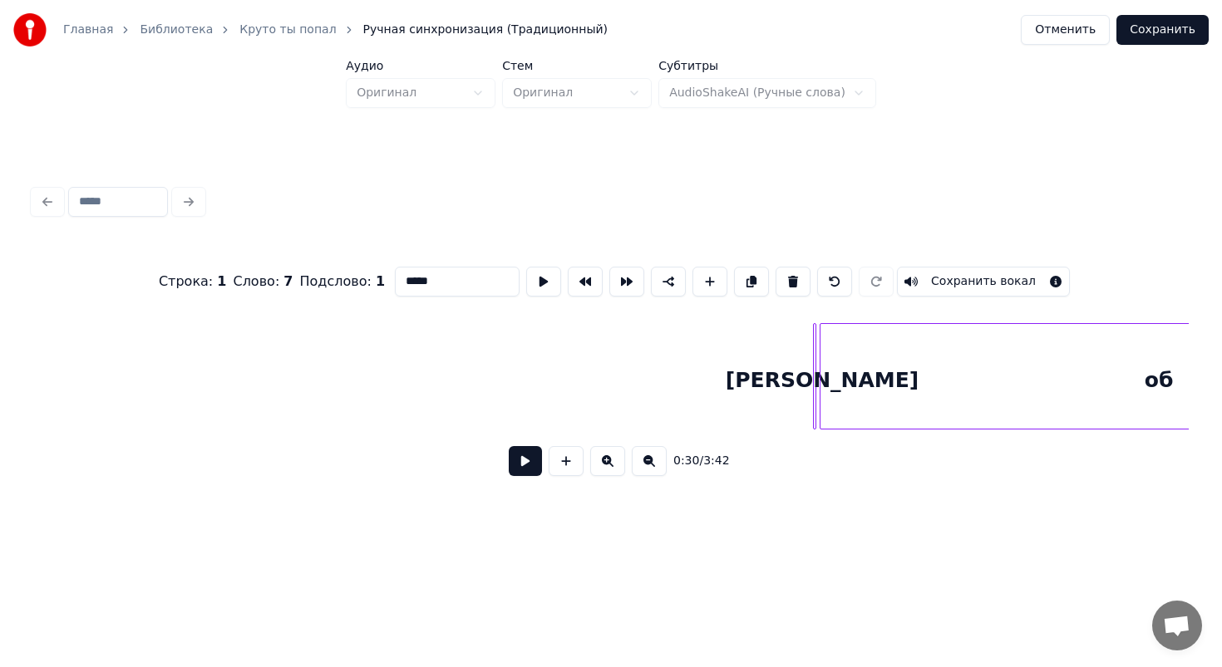
scroll to position [0, 8221]
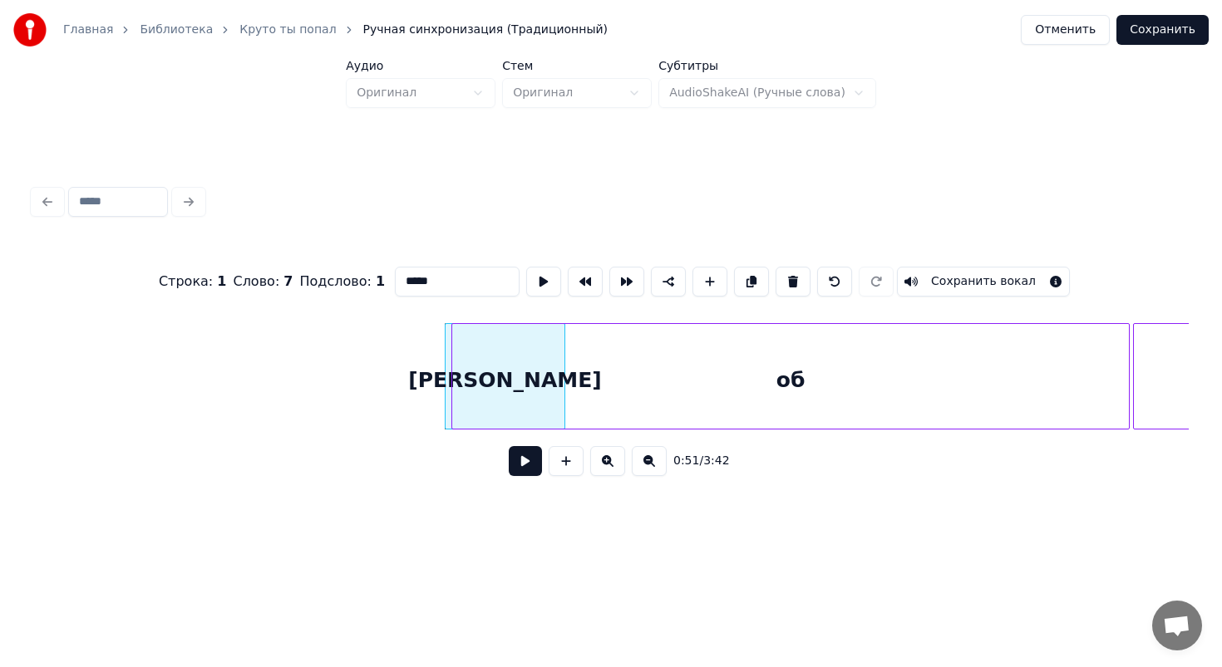
click at [445, 355] on div at bounding box center [447, 376] width 5 height 105
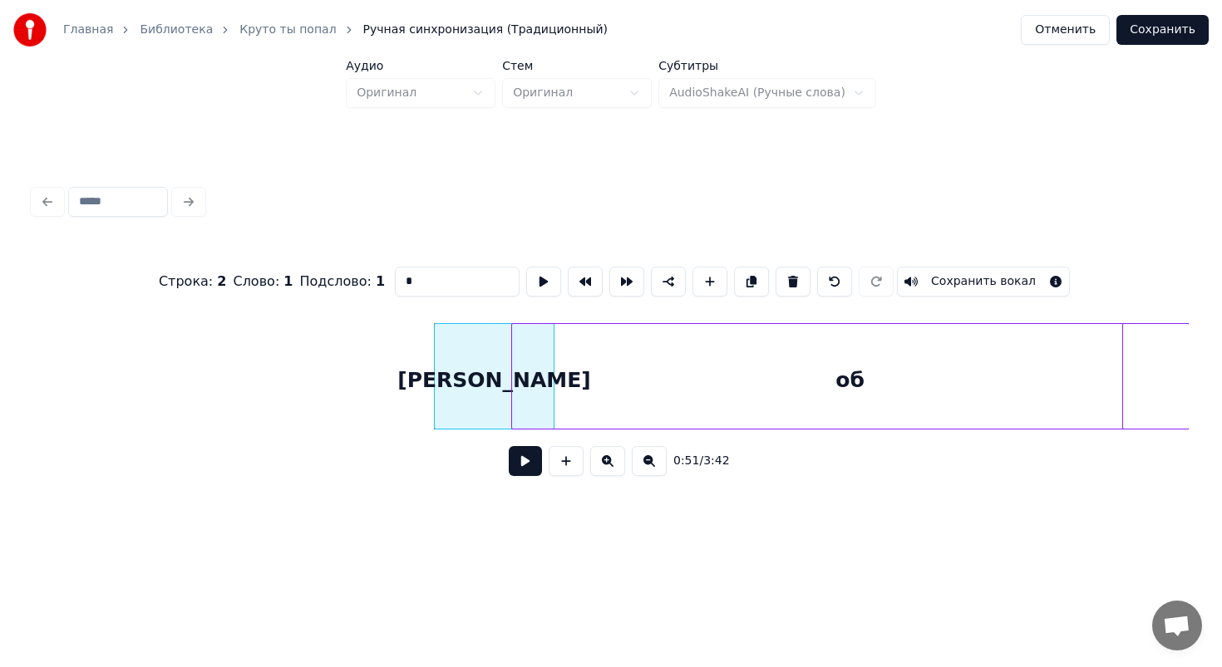
click at [771, 364] on div "об" at bounding box center [850, 380] width 676 height 113
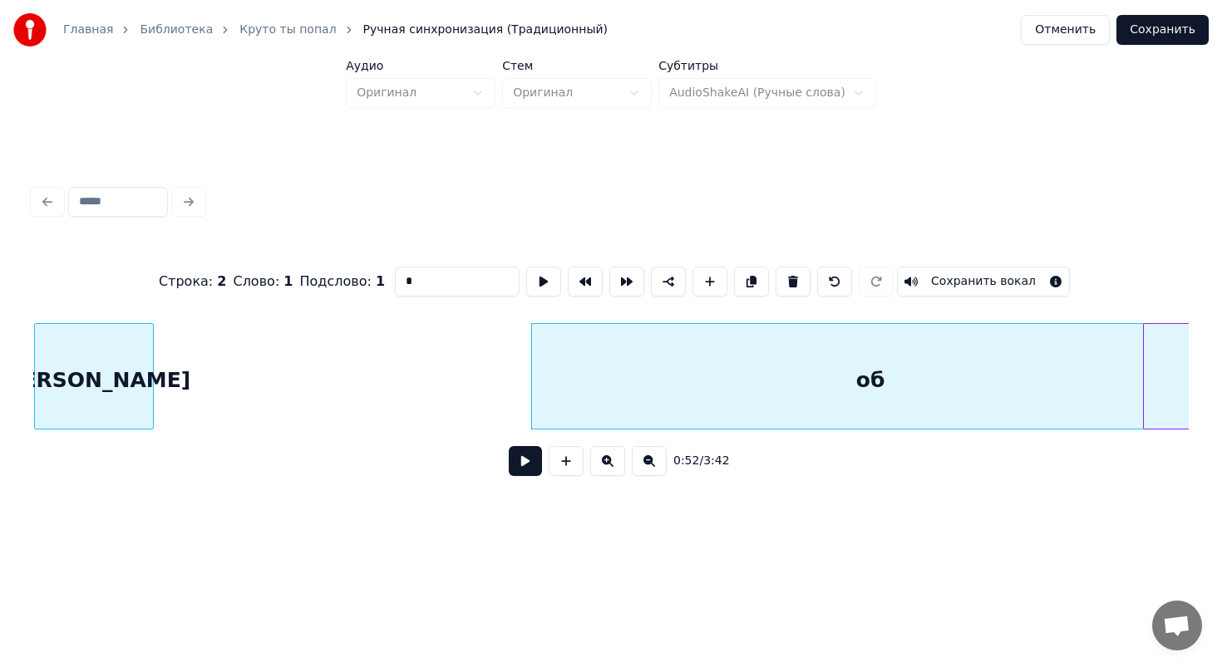
click at [64, 324] on div "[PERSON_NAME]" at bounding box center [94, 380] width 119 height 113
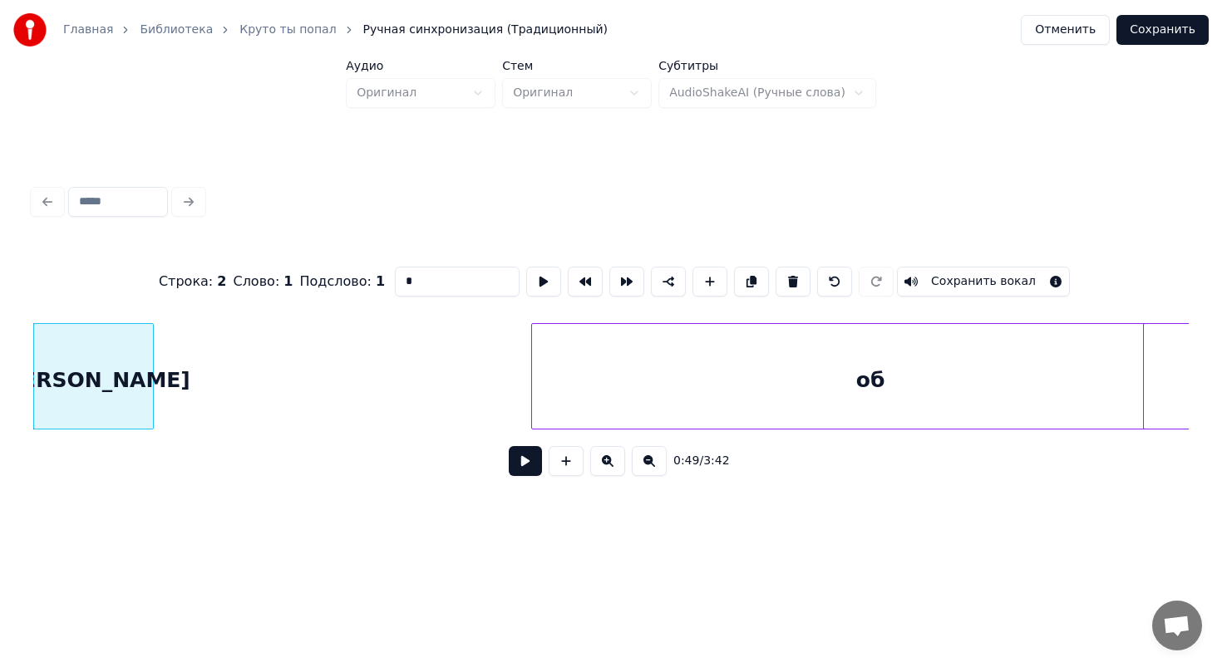
scroll to position [0, 8110]
click at [0, 342] on div "Главная Библиотека Круто ты попал Ручная синхронизация (Традиционный) Отменить …" at bounding box center [611, 267] width 1222 height 535
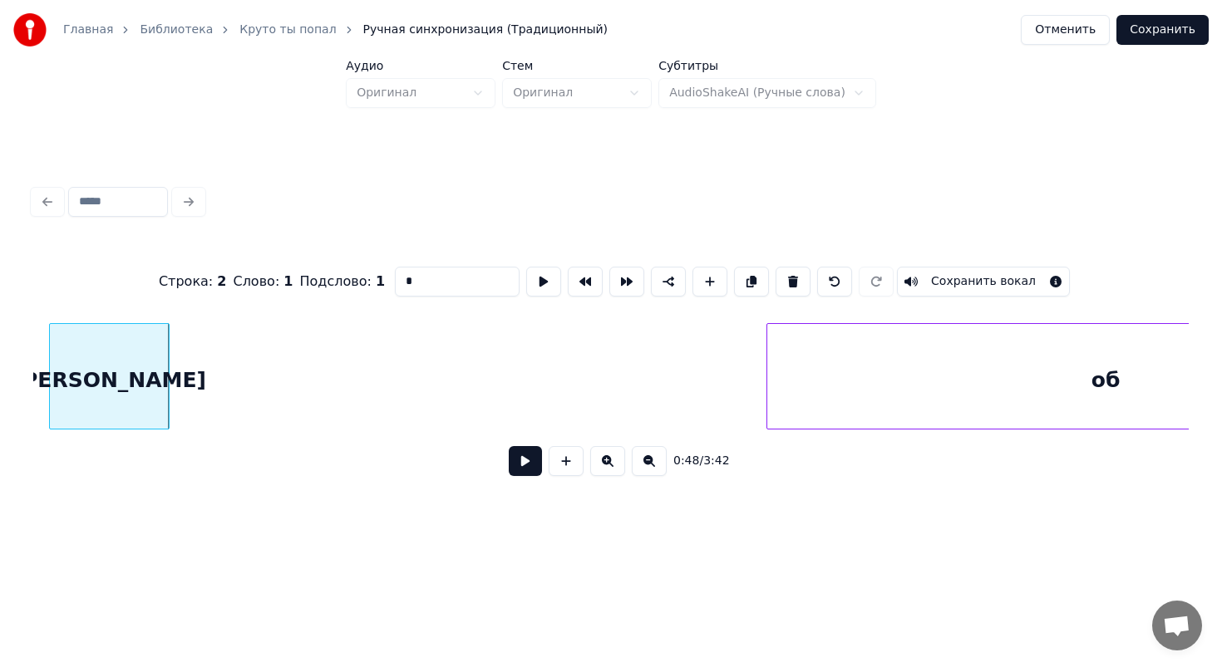
click at [0, 340] on div "Главная Библиотека Круто ты попал Ручная синхронизация (Традиционный) Отменить …" at bounding box center [611, 267] width 1222 height 535
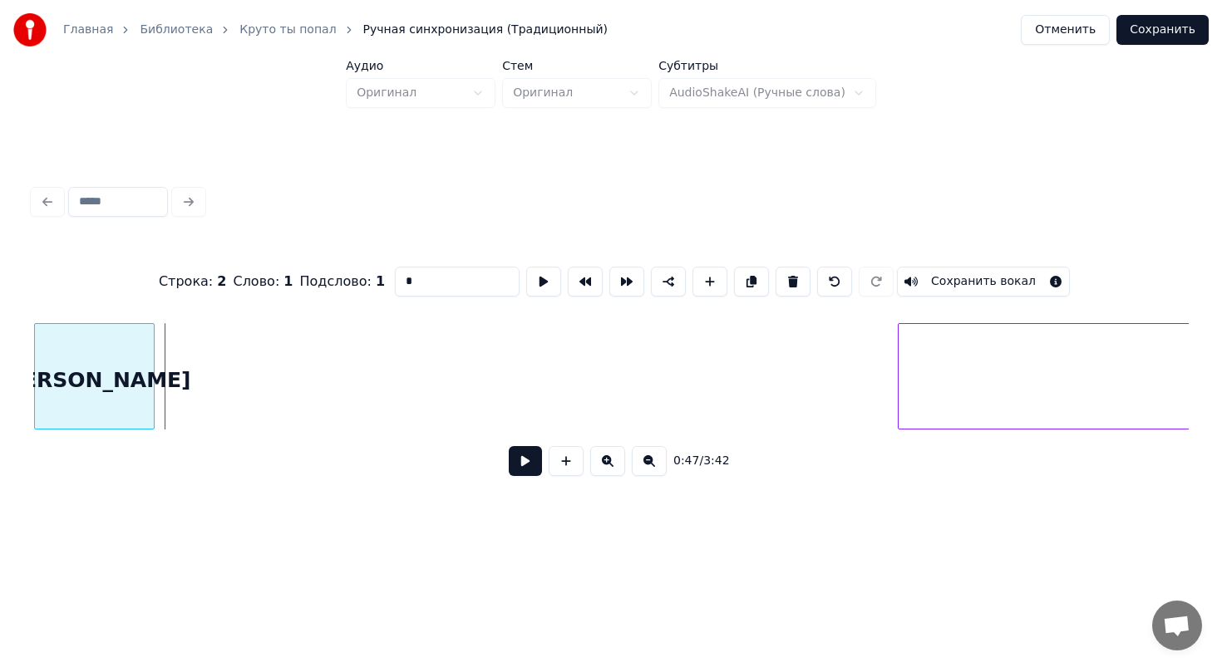
click at [0, 353] on div "Главная Библиотека Круто ты попал Ручная синхронизация (Традиционный) Отменить …" at bounding box center [611, 267] width 1222 height 535
click at [0, 340] on div "Главная Библиотека Круто ты попал Ручная синхронизация (Традиционный) Отменить …" at bounding box center [611, 267] width 1222 height 535
click at [0, 338] on div "Главная Библиотека Круто ты попал Ручная синхронизация (Традиционный) Отменить …" at bounding box center [611, 267] width 1222 height 535
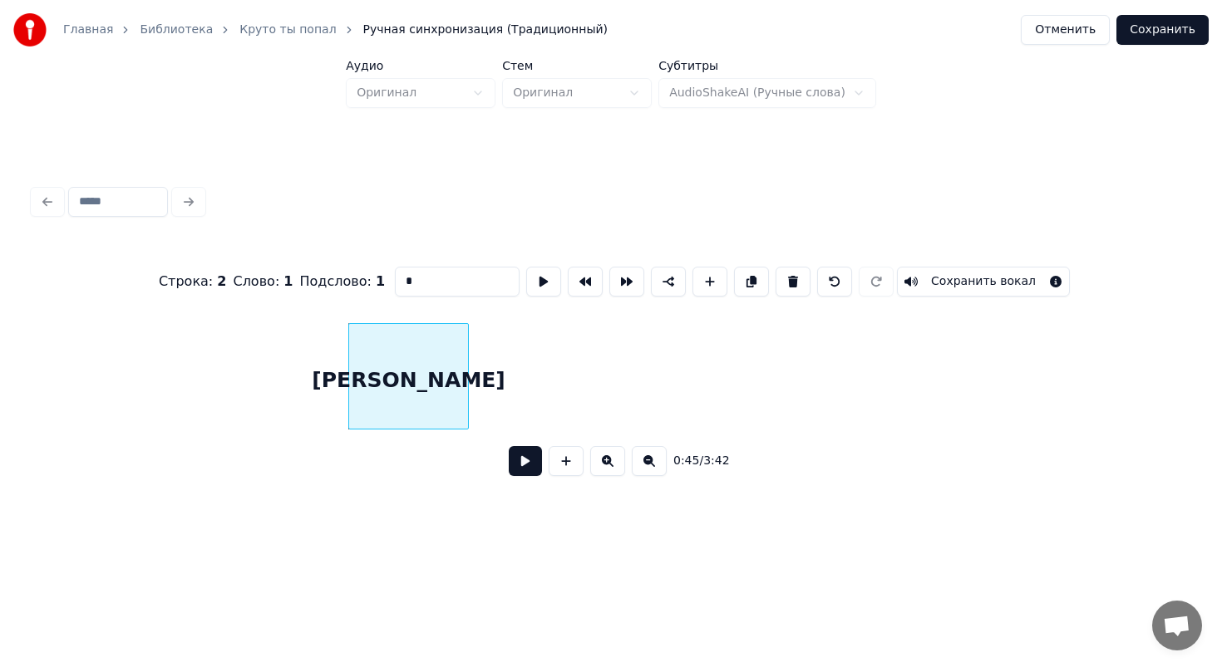
scroll to position [0, 6859]
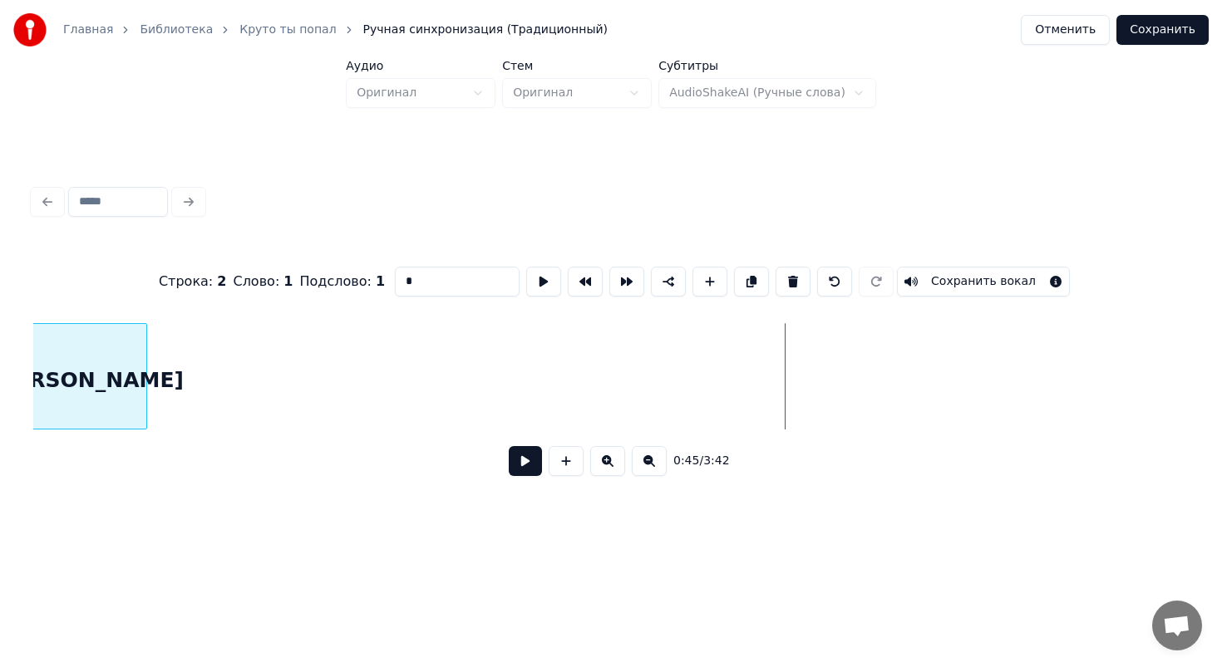
click at [91, 355] on div "[PERSON_NAME]" at bounding box center [86, 380] width 119 height 113
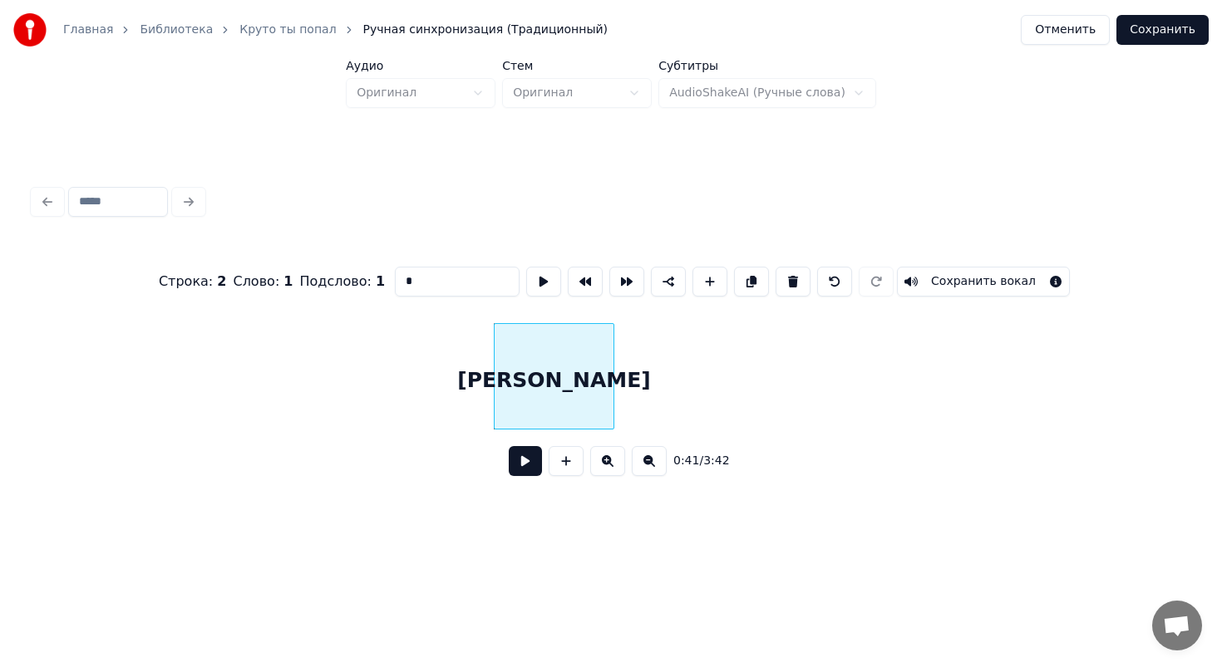
scroll to position [0, 6256]
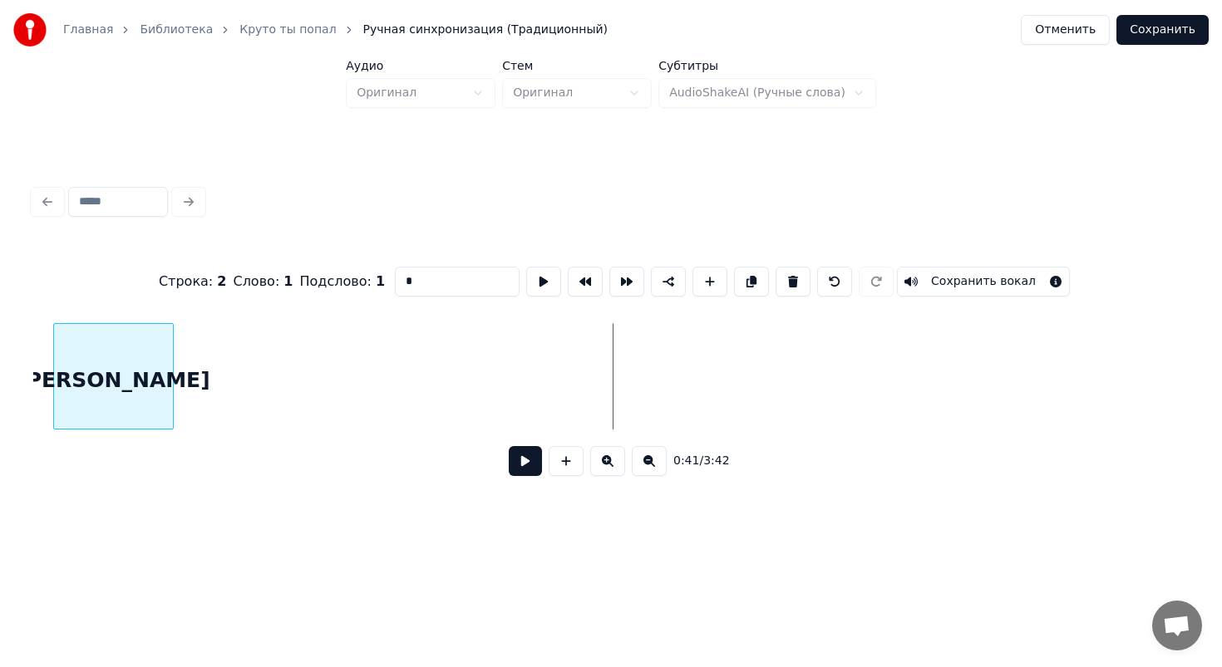
click at [125, 345] on div "[PERSON_NAME]" at bounding box center [113, 380] width 119 height 113
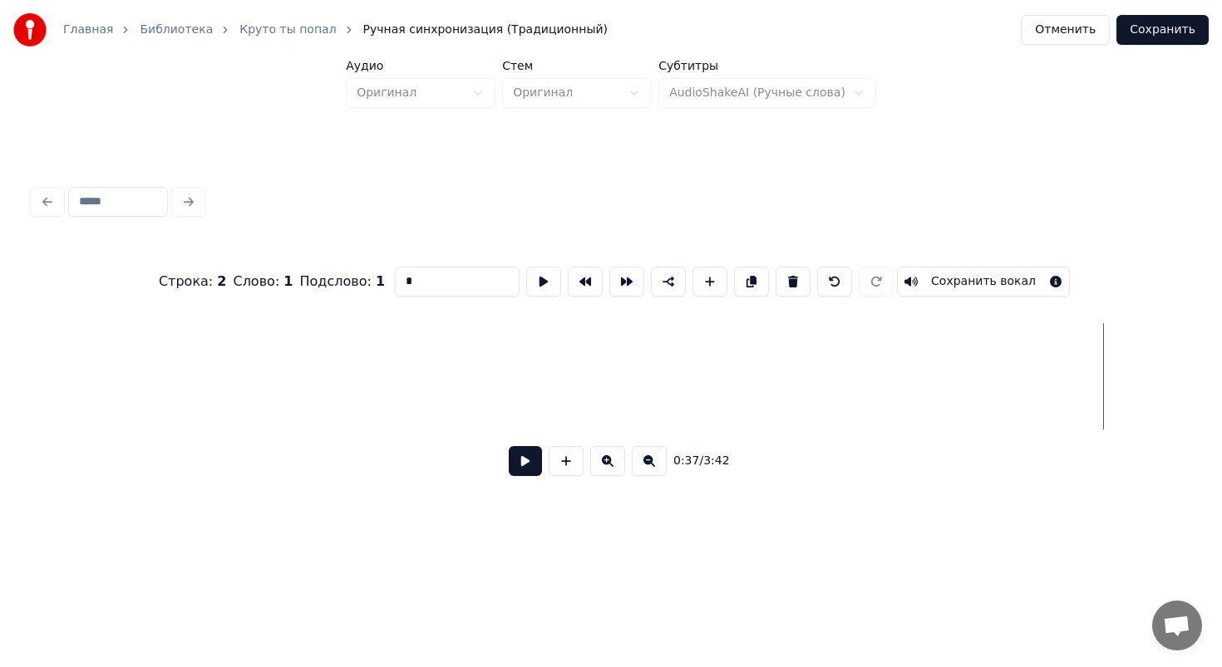
scroll to position [0, 5379]
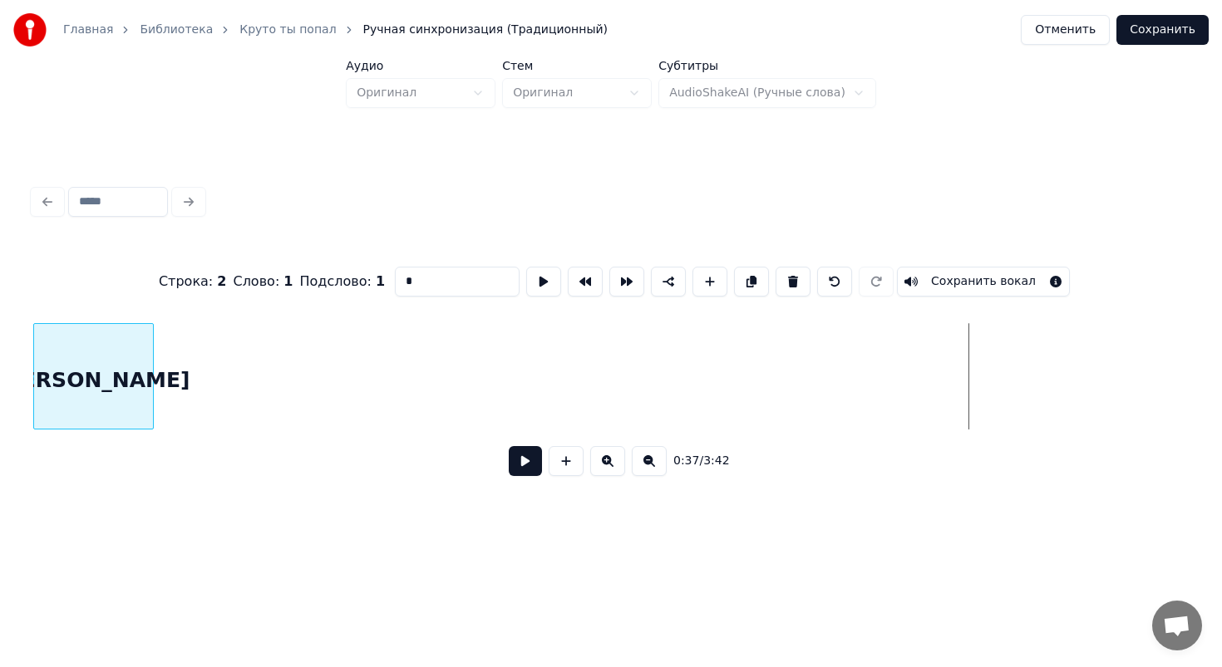
click at [37, 400] on div "[PERSON_NAME]" at bounding box center [93, 376] width 120 height 106
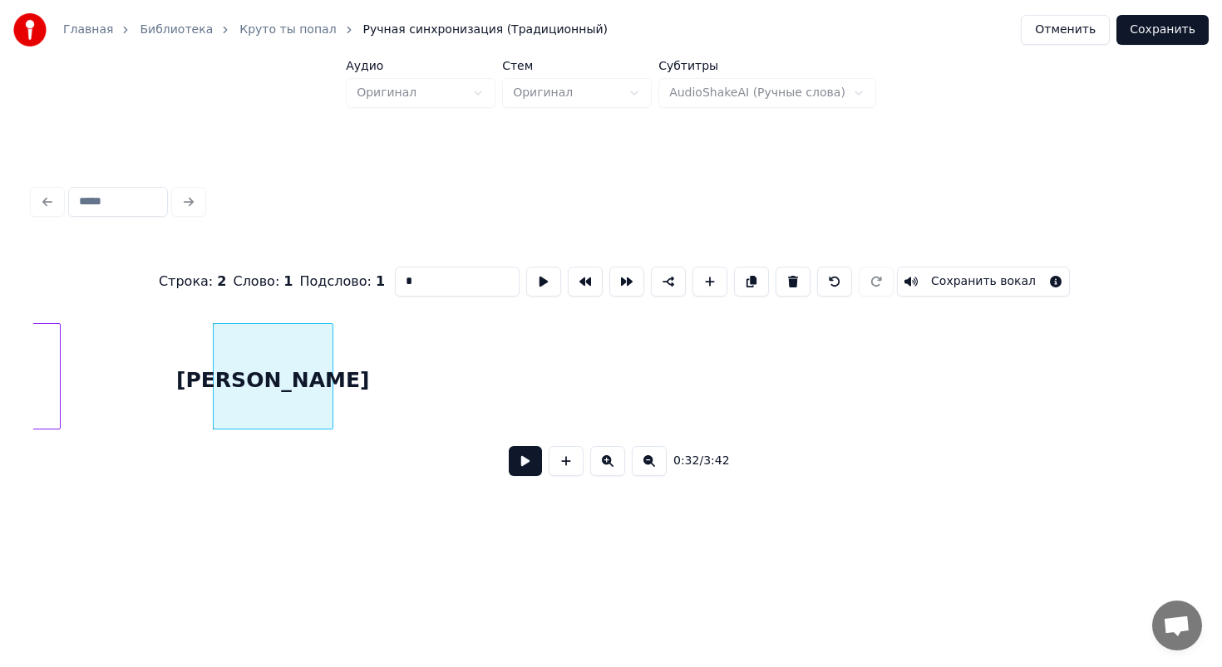
scroll to position [0, 4949]
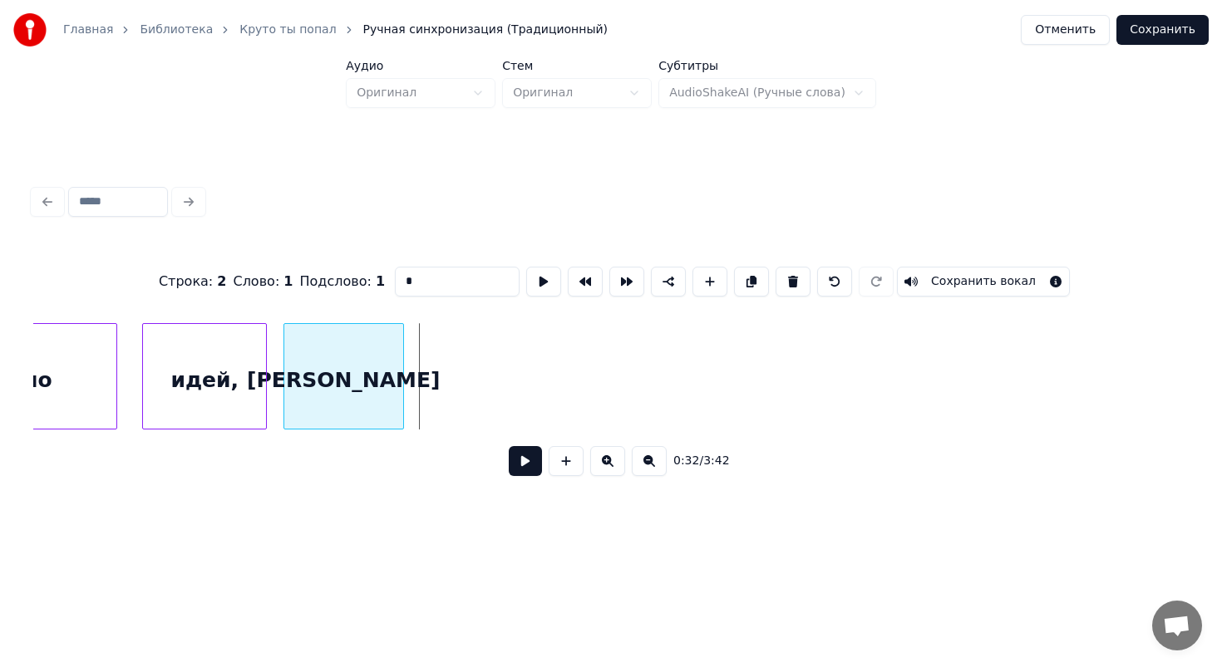
click at [321, 352] on div "[PERSON_NAME]" at bounding box center [343, 380] width 119 height 113
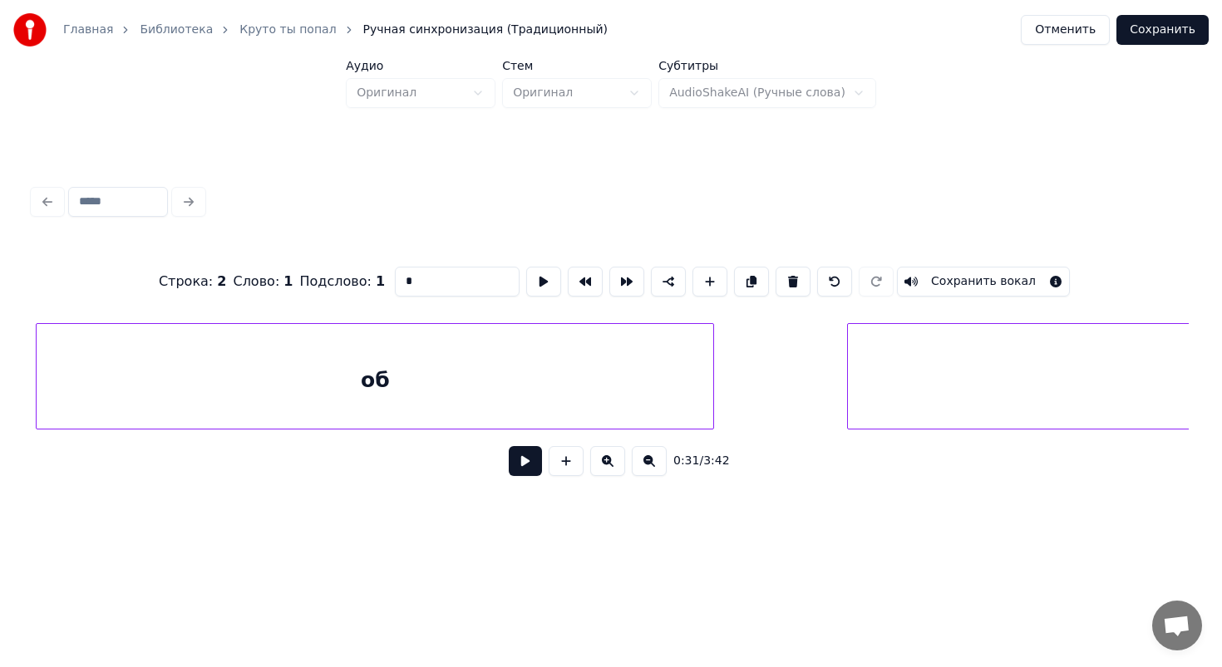
scroll to position [0, 8506]
click at [366, 397] on div "об" at bounding box center [375, 380] width 676 height 113
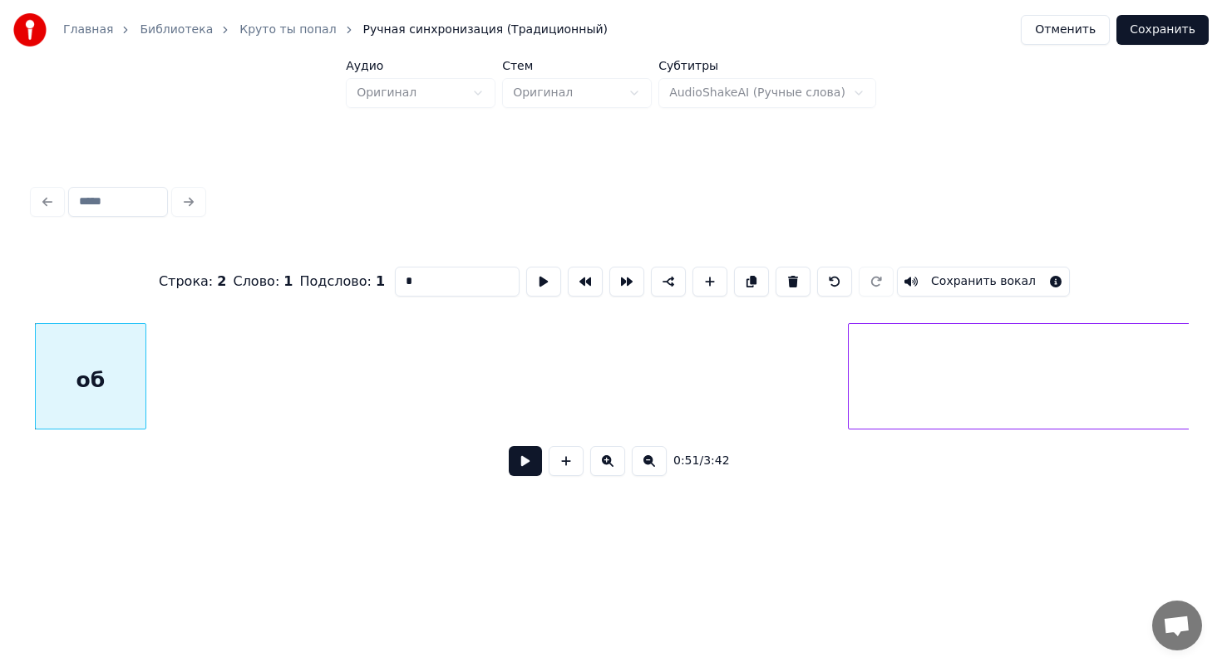
click at [140, 379] on div at bounding box center [142, 376] width 5 height 105
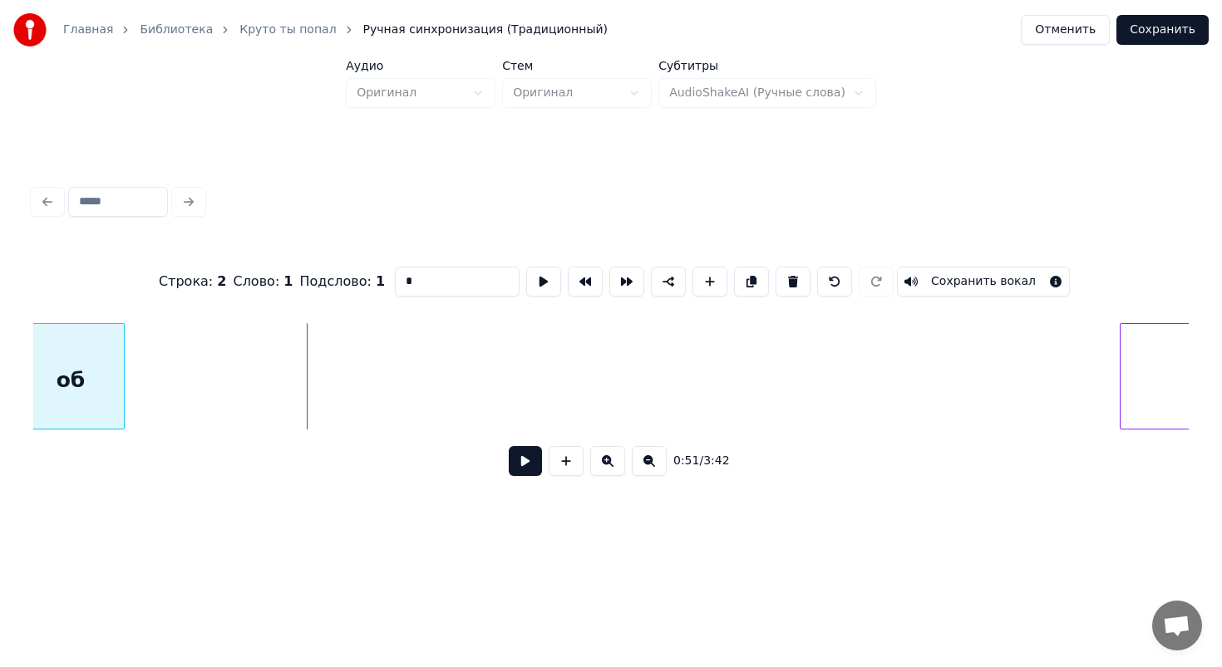
scroll to position [0, 8217]
click at [8, 332] on div "Главная Библиотека Круто ты попал Ручная синхронизация (Традиционный) Отменить …" at bounding box center [611, 267] width 1222 height 535
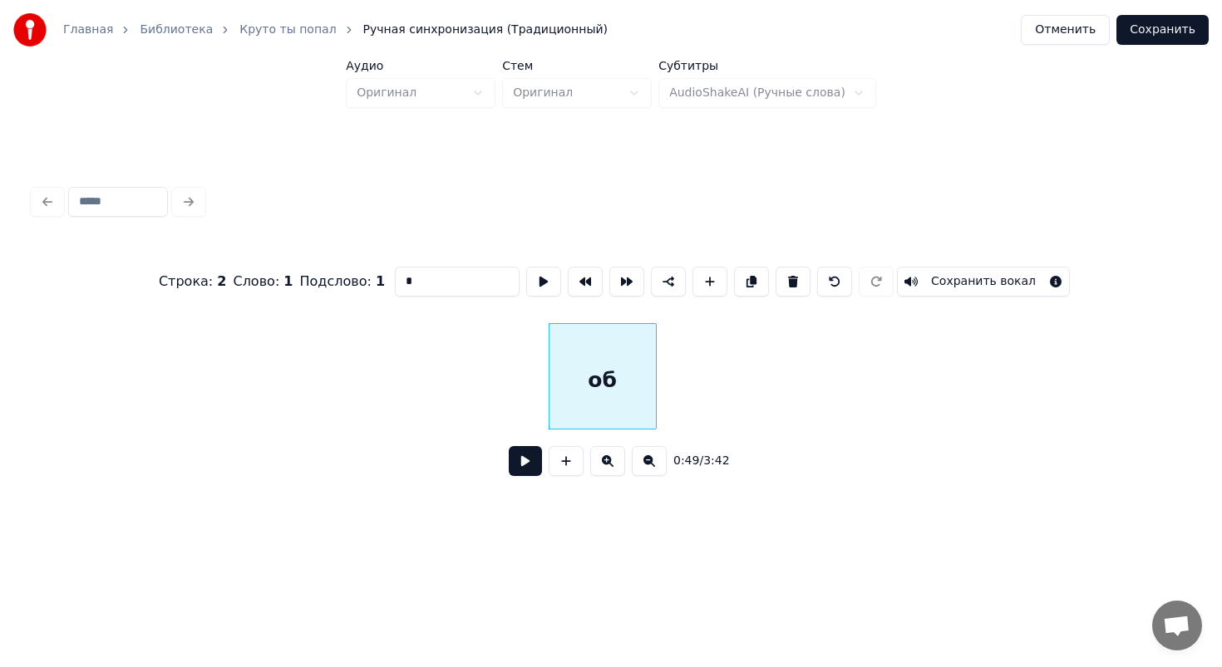
scroll to position [0, 7637]
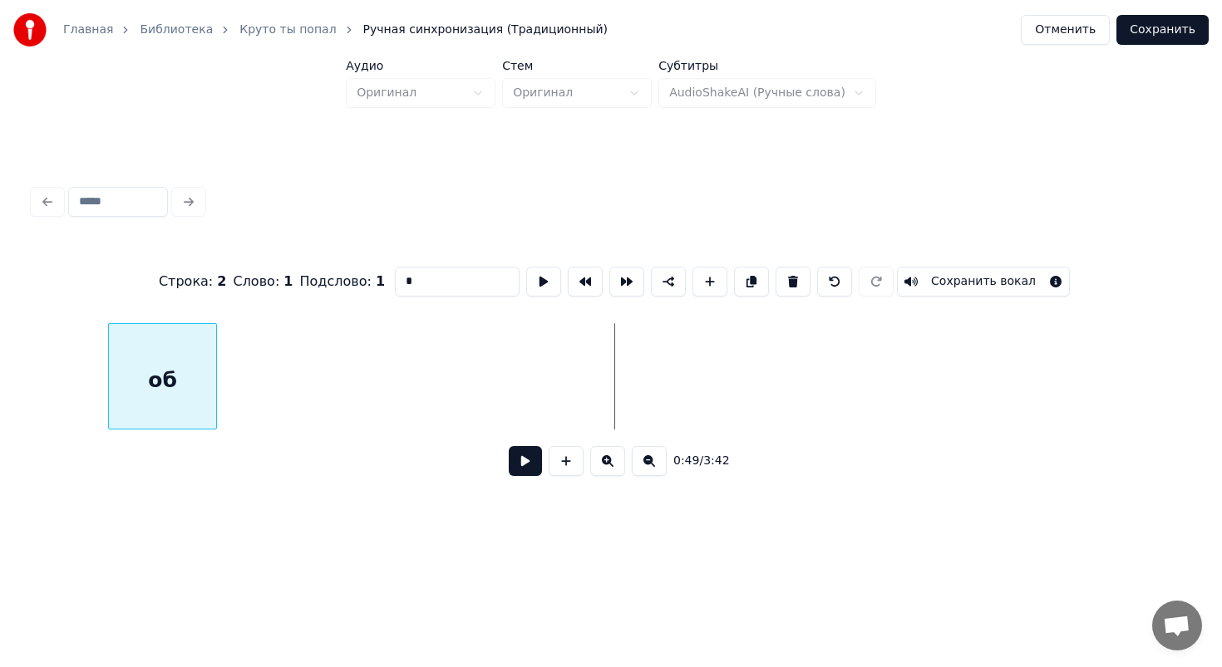
click at [153, 357] on div "об" at bounding box center [162, 380] width 106 height 113
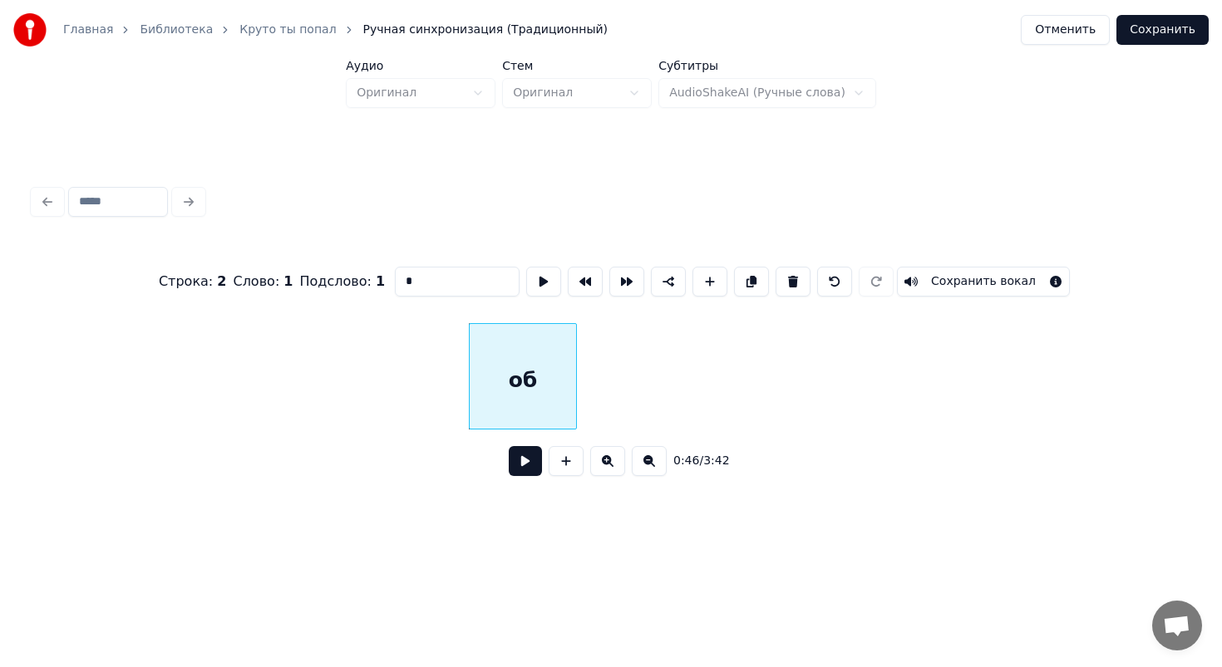
scroll to position [0, 6972]
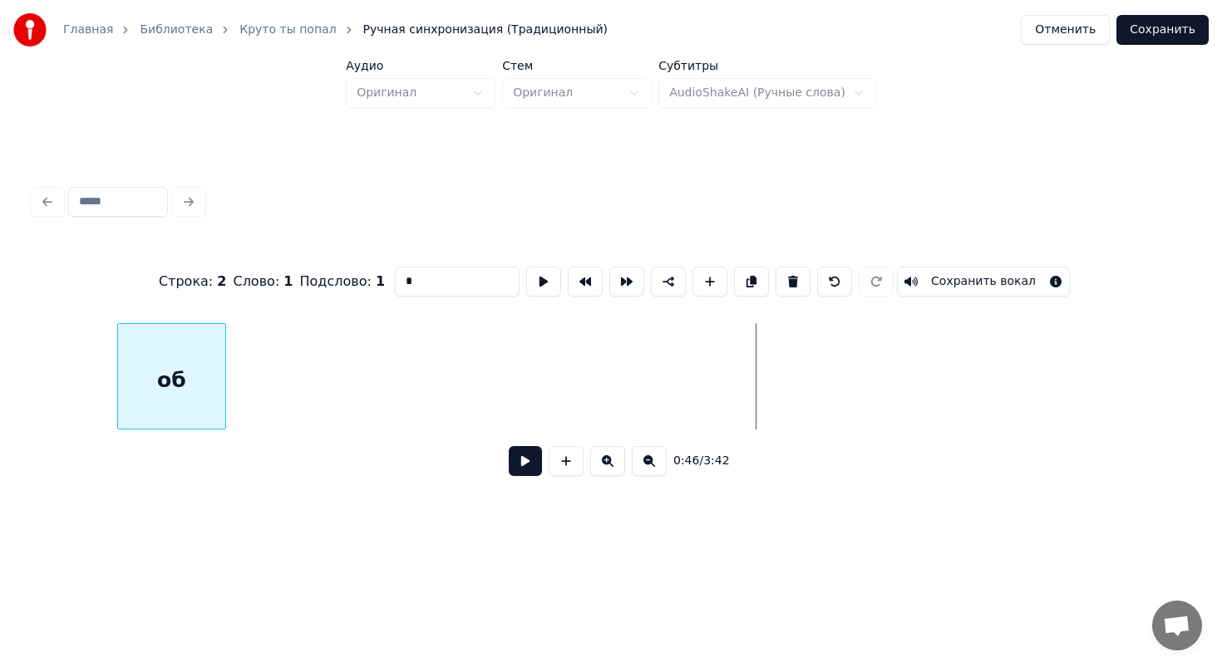
click at [118, 362] on div "об" at bounding box center [171, 380] width 106 height 113
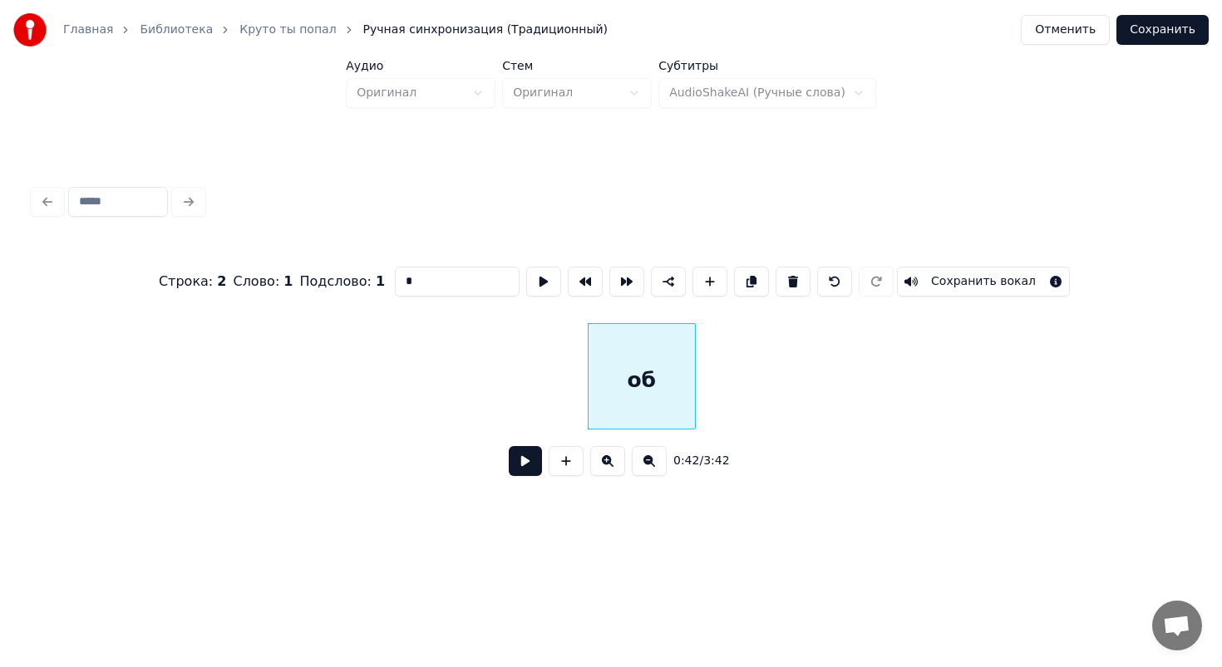
scroll to position [0, 6203]
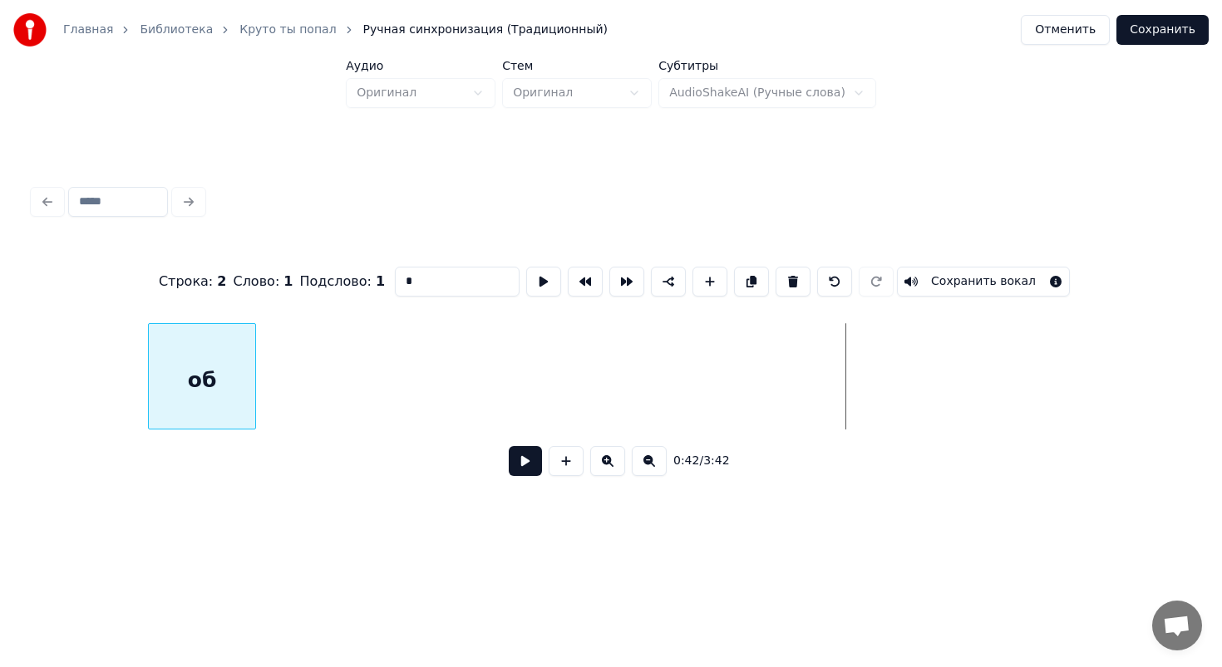
click at [189, 387] on div "об" at bounding box center [202, 380] width 106 height 113
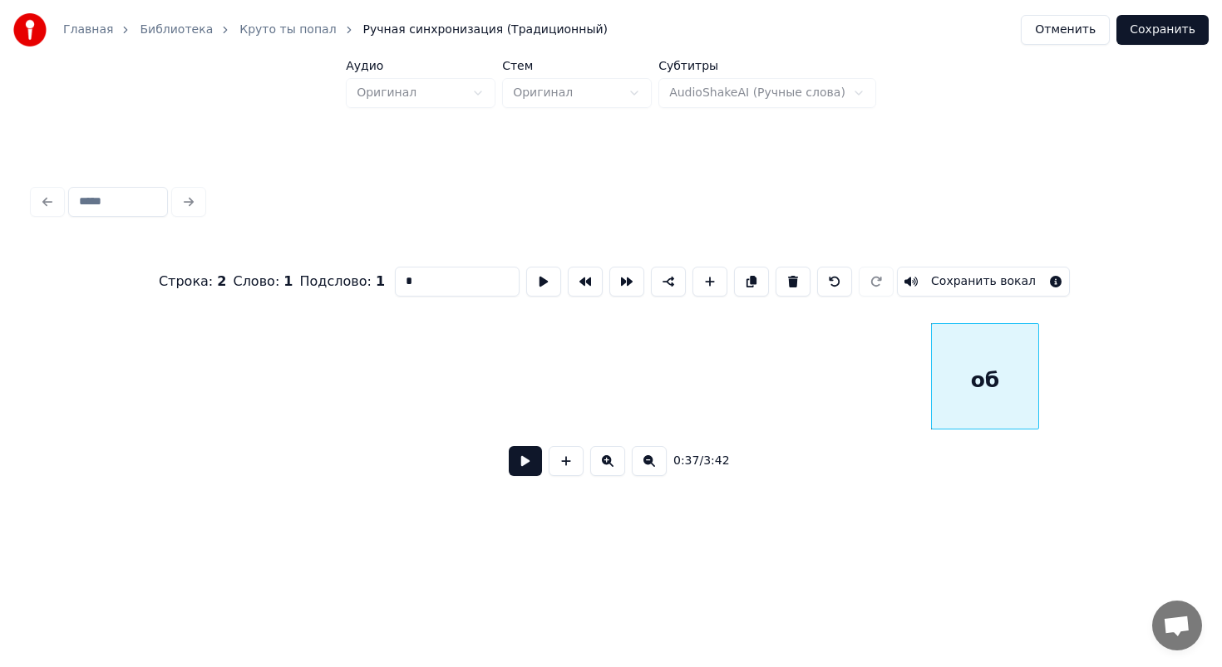
scroll to position [0, 5354]
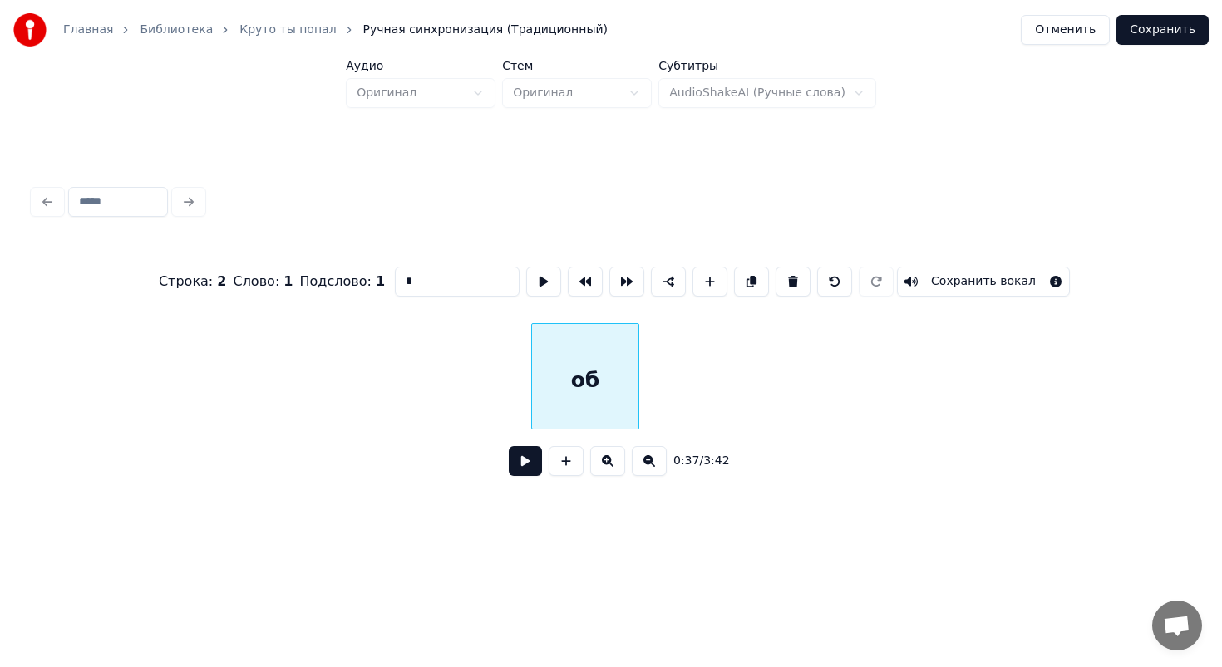
click at [532, 355] on div "об" at bounding box center [585, 380] width 106 height 113
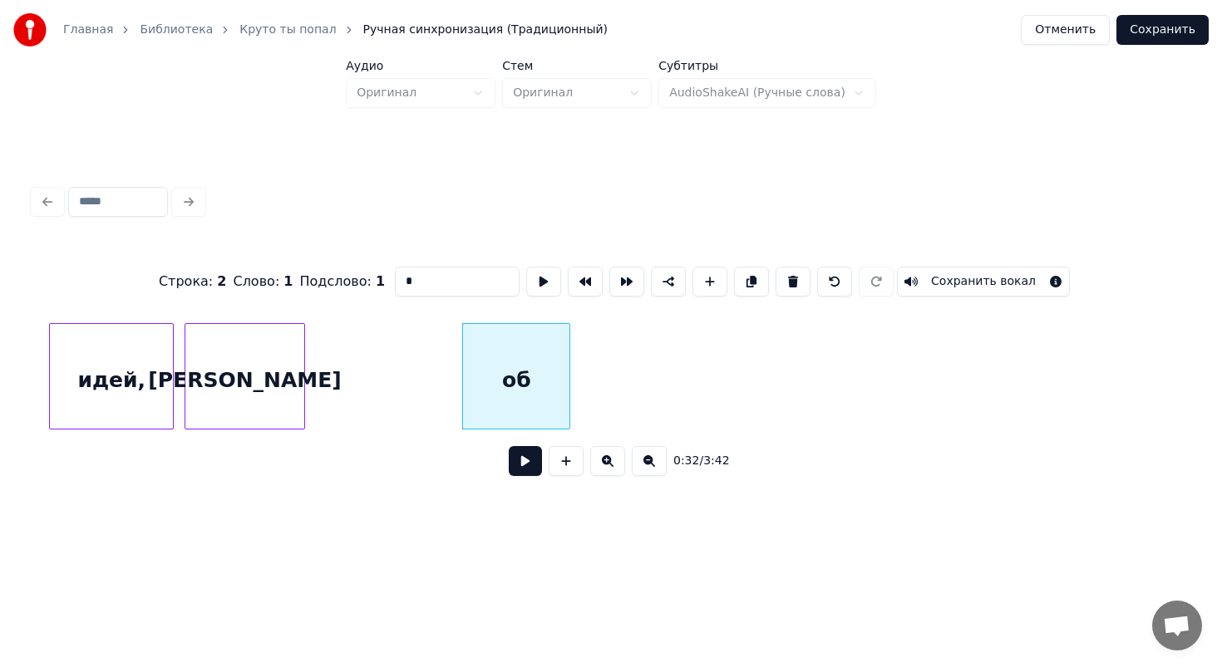
scroll to position [0, 4749]
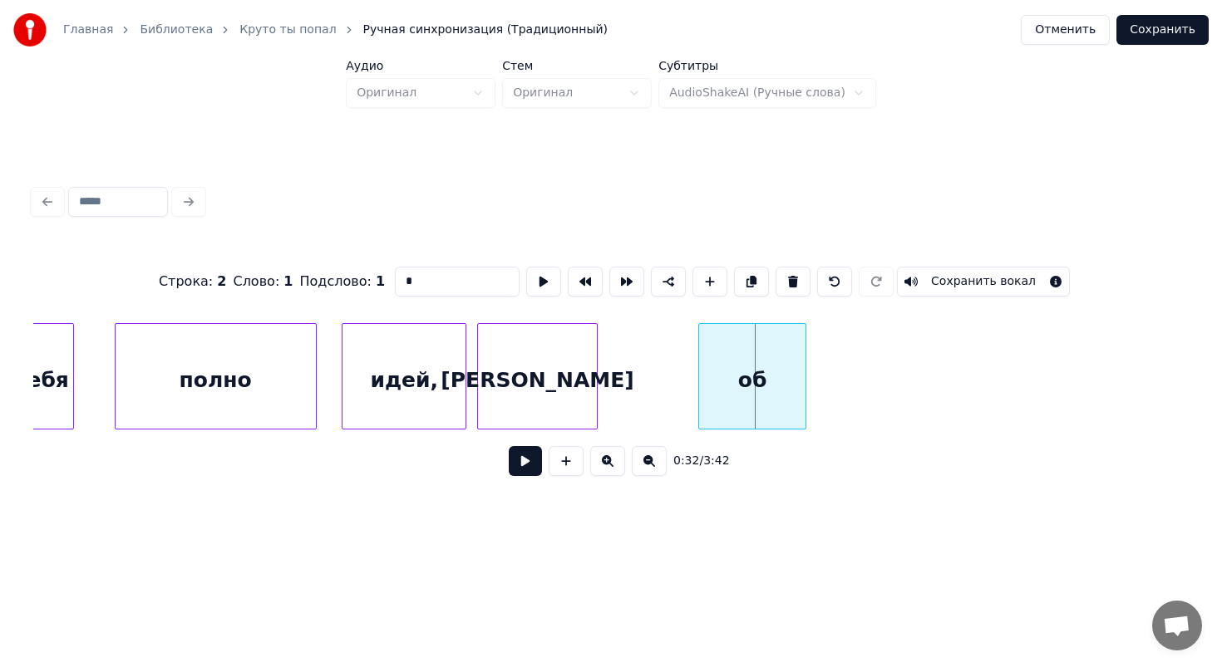
click at [728, 333] on div "об" at bounding box center [752, 380] width 106 height 113
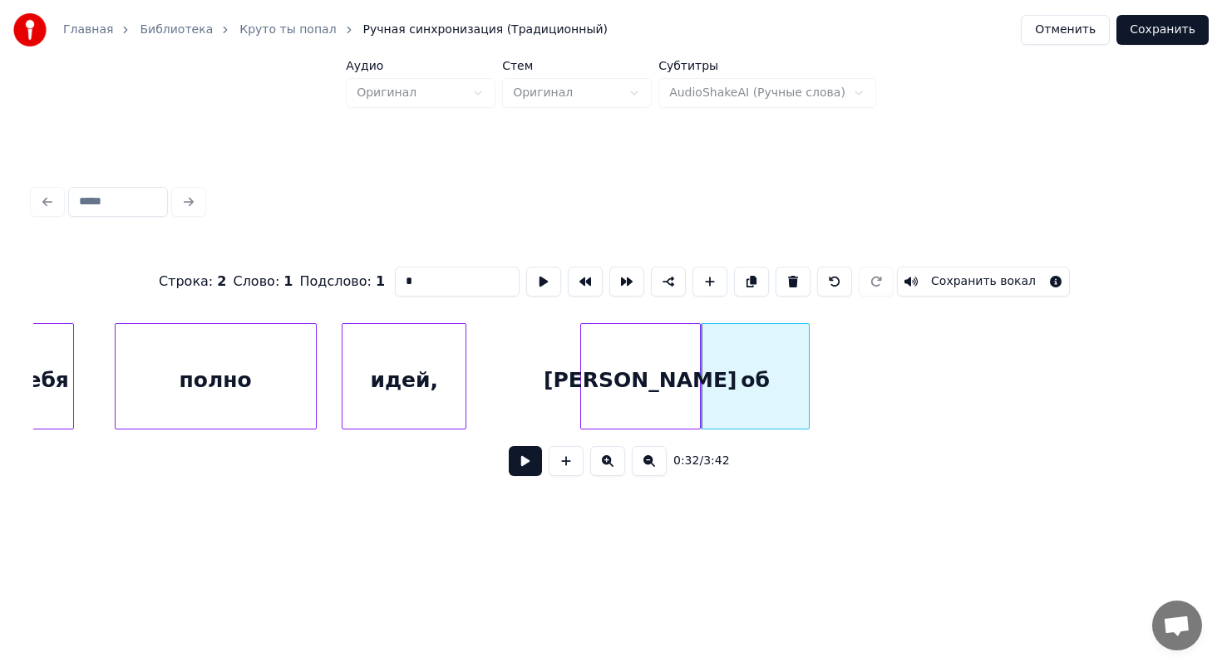
click at [645, 352] on div "[PERSON_NAME]" at bounding box center [640, 380] width 119 height 113
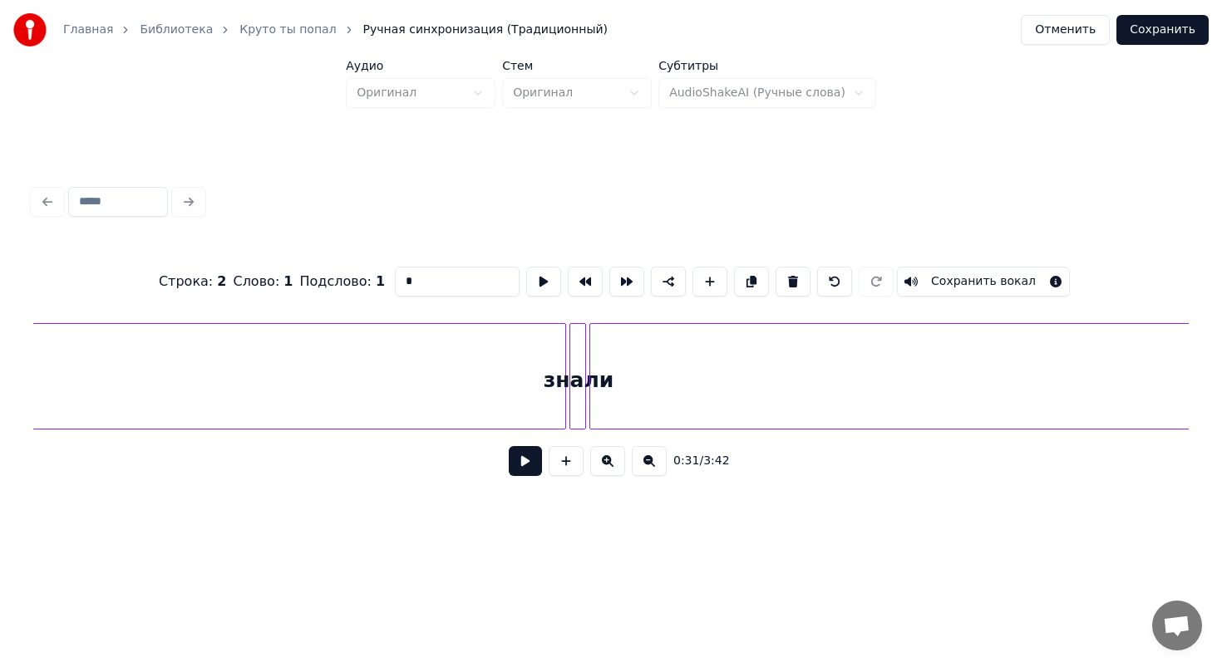
type input "****"
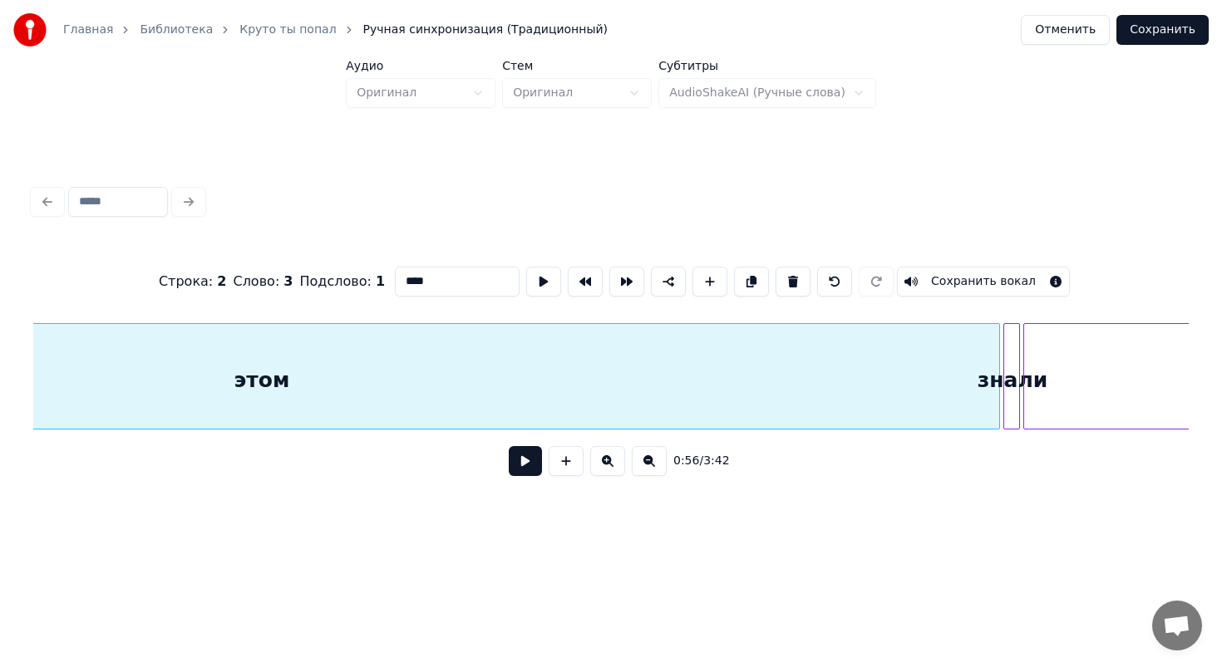
scroll to position [0, 10131]
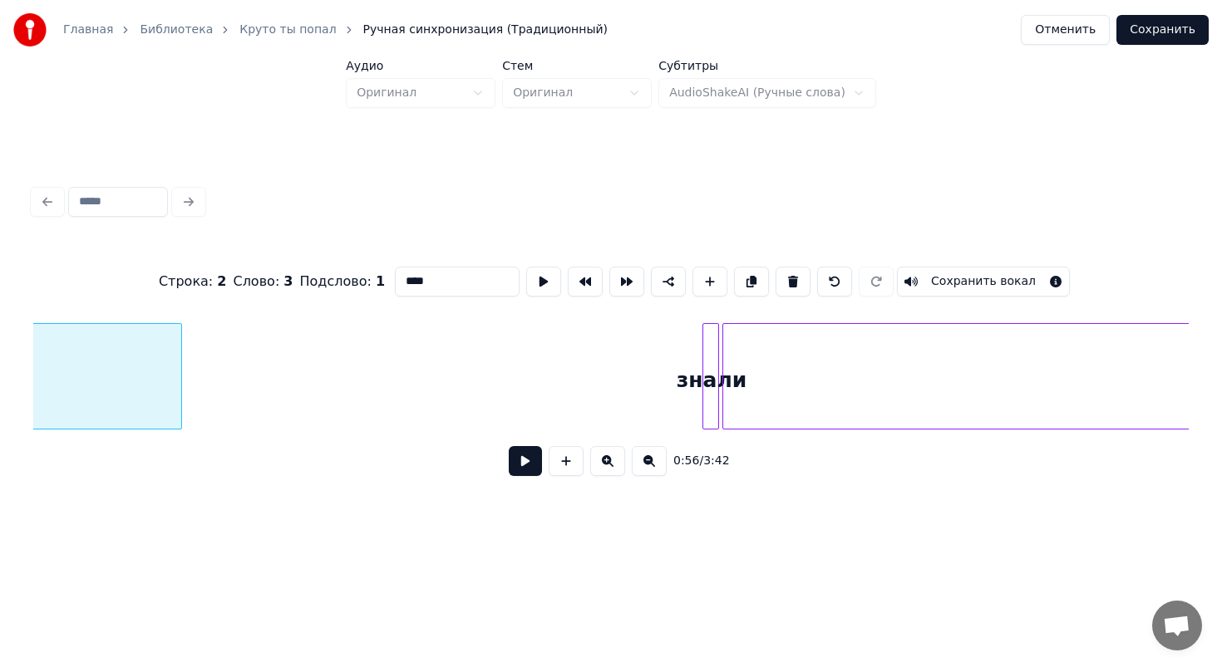
click at [176, 393] on div at bounding box center [178, 376] width 5 height 105
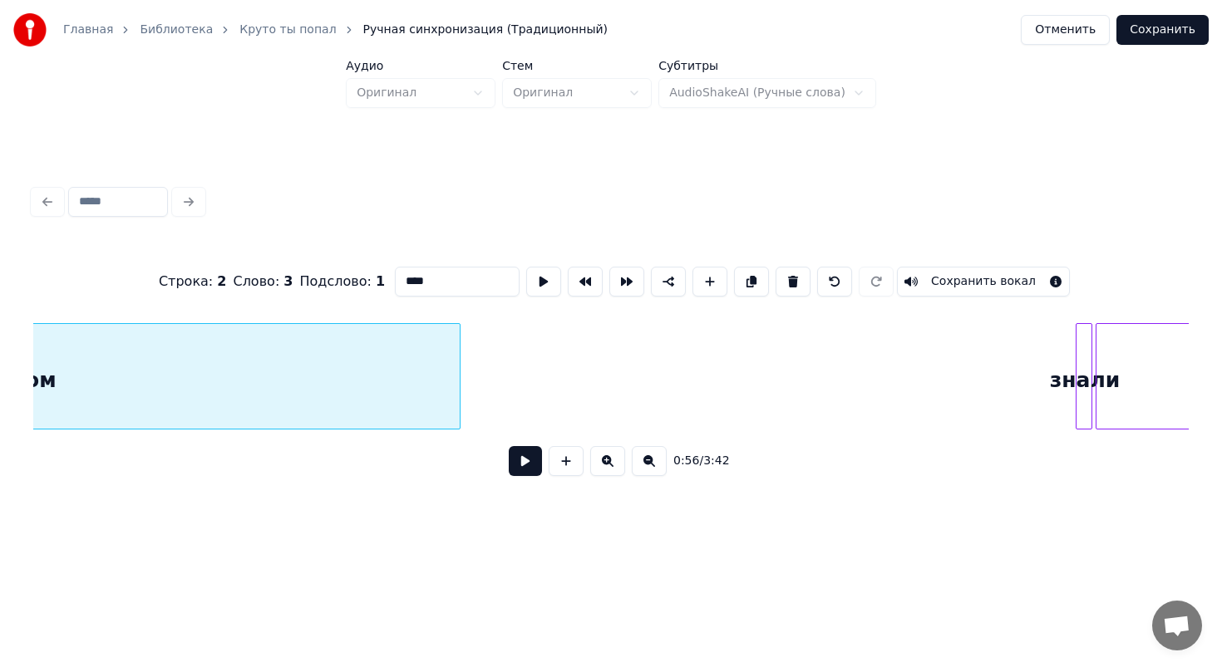
scroll to position [0, 10111]
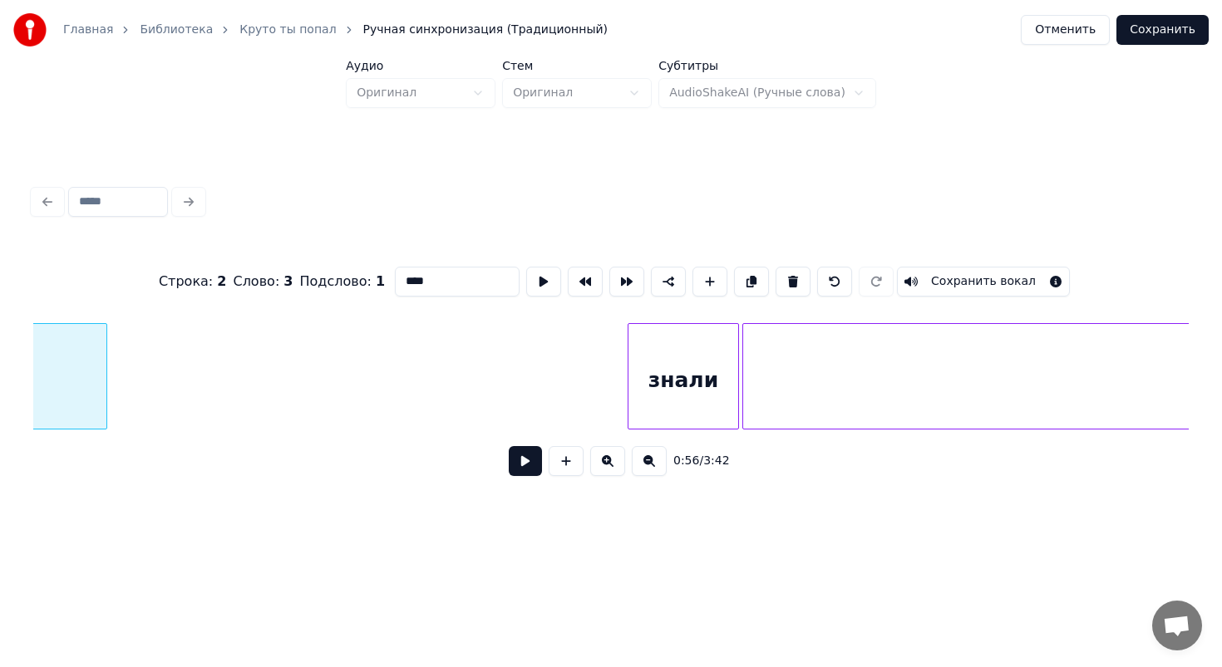
click at [628, 361] on div at bounding box center [630, 376] width 5 height 105
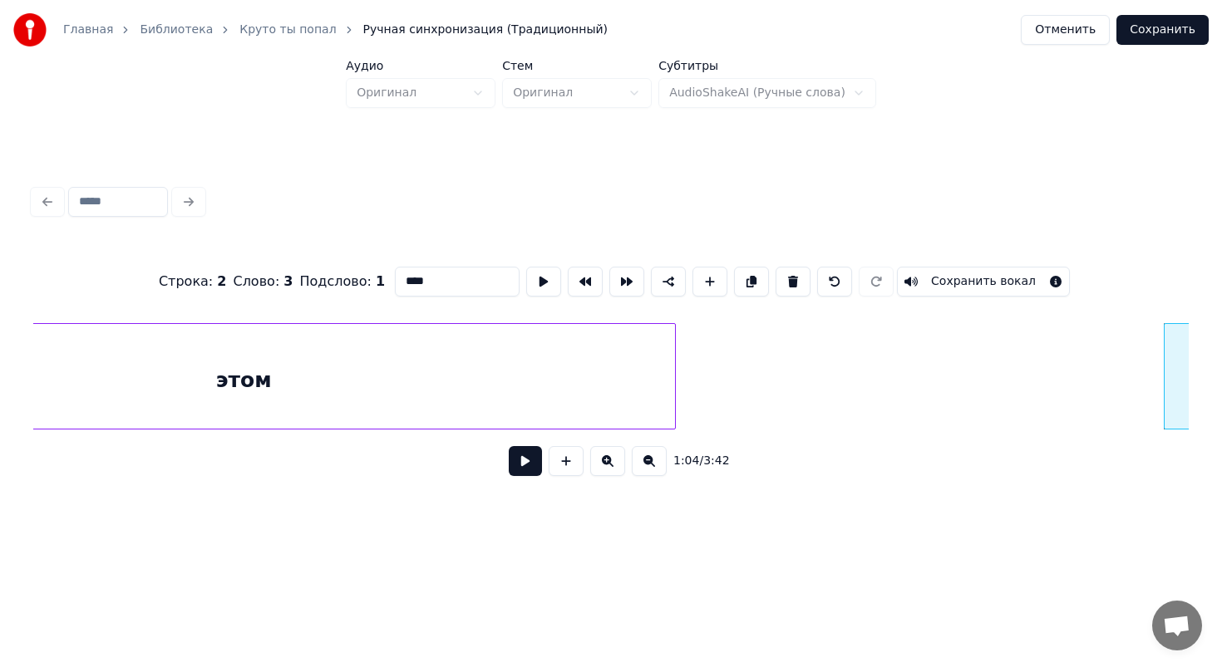
scroll to position [0, 9421]
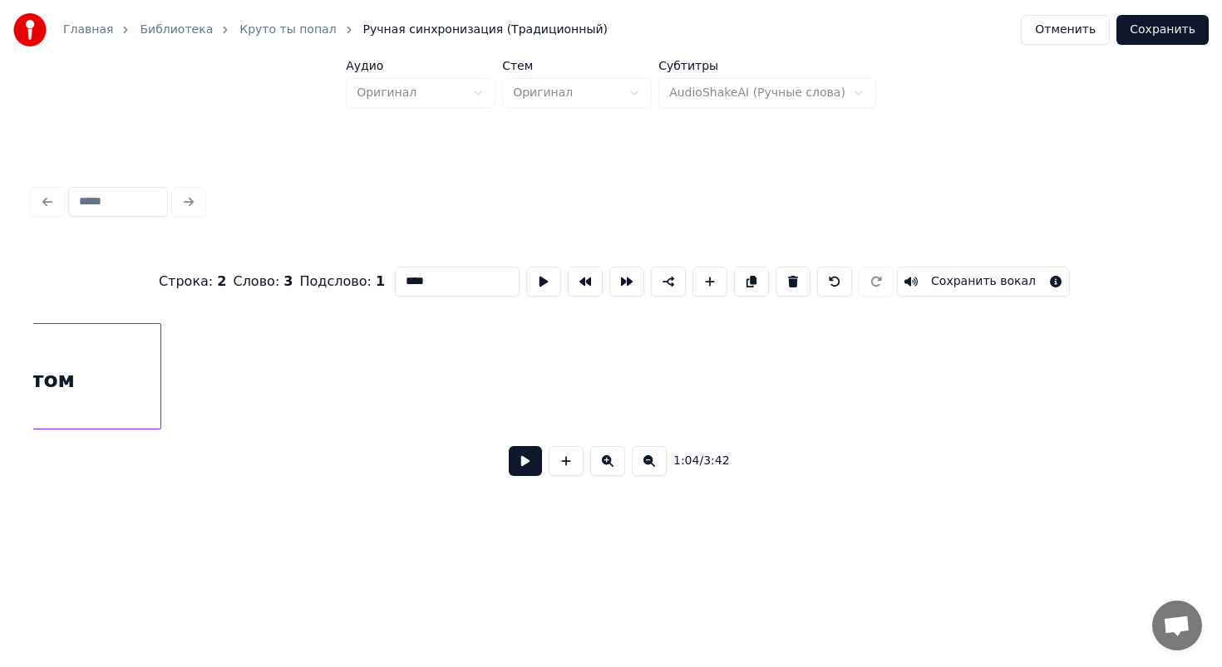
click at [156, 403] on div at bounding box center [157, 376] width 5 height 105
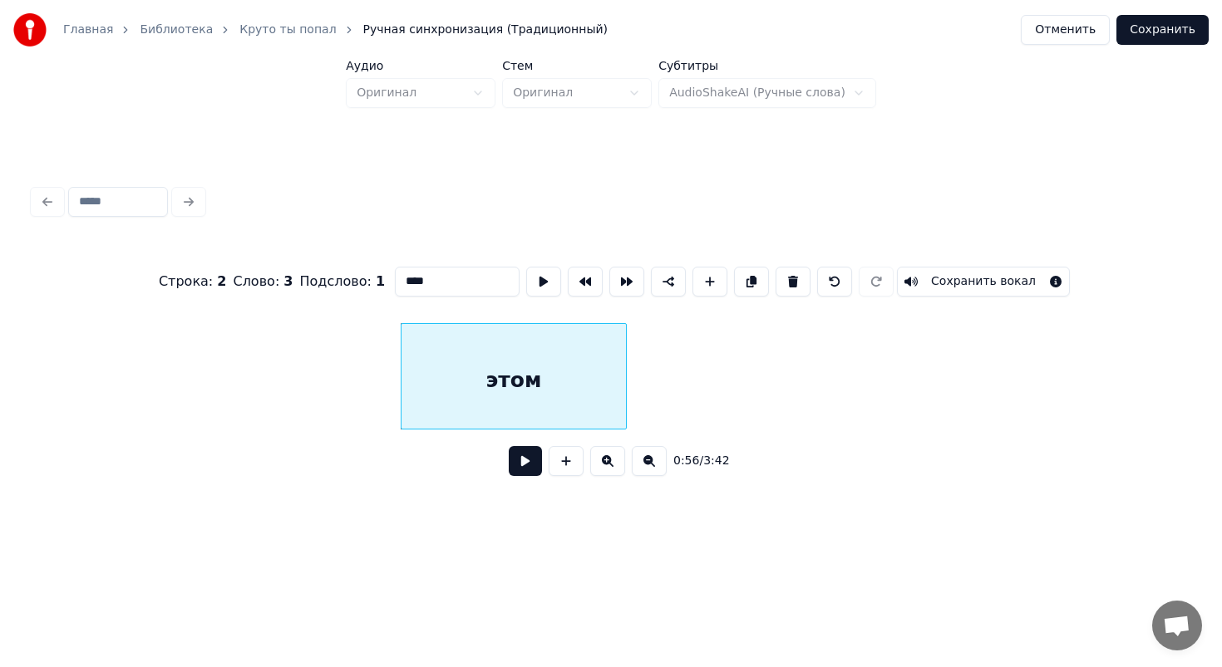
scroll to position [0, 8868]
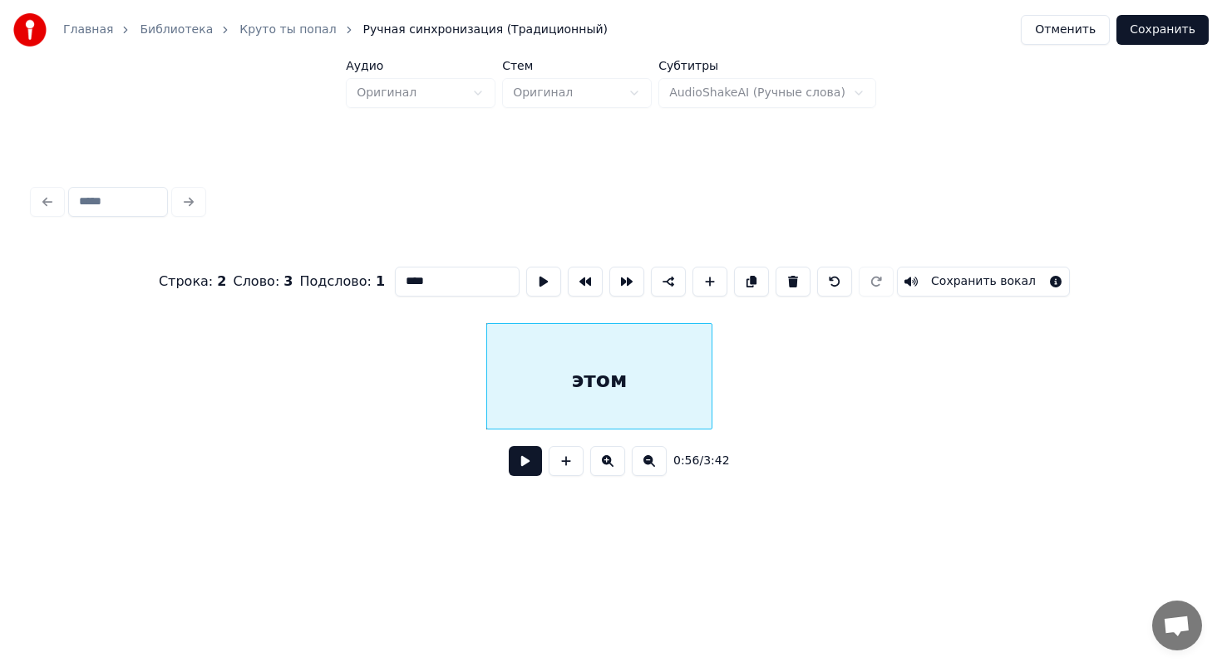
click at [711, 383] on div "этом" at bounding box center [599, 376] width 226 height 106
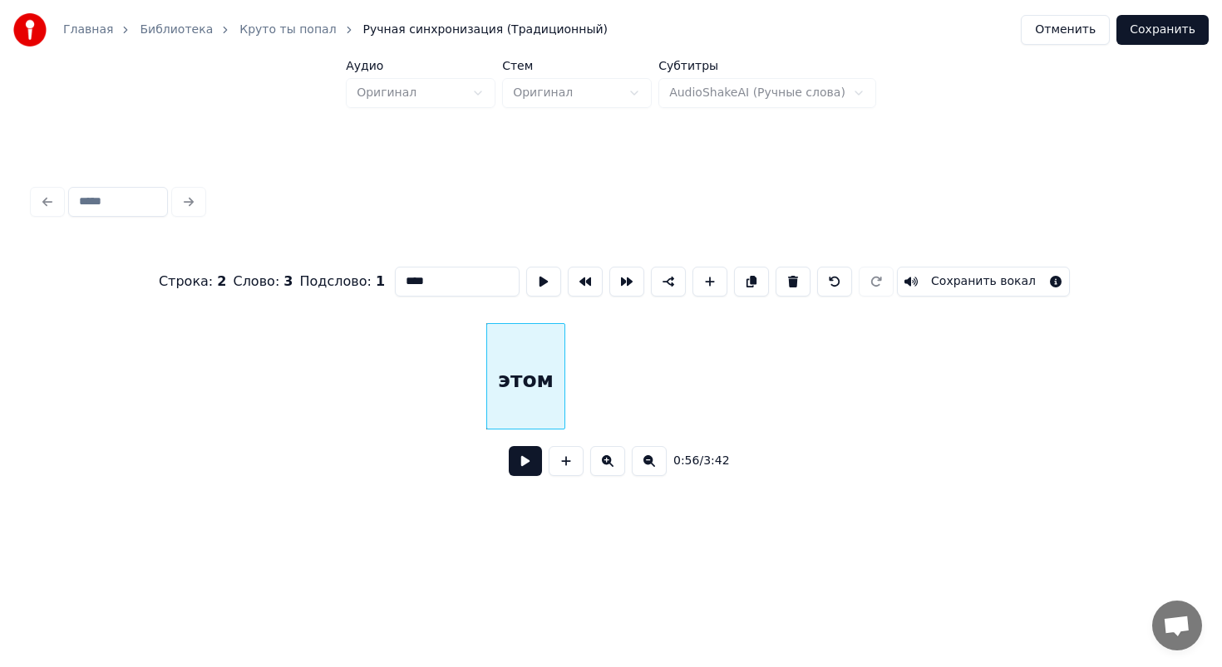
click at [563, 361] on div at bounding box center [561, 376] width 5 height 105
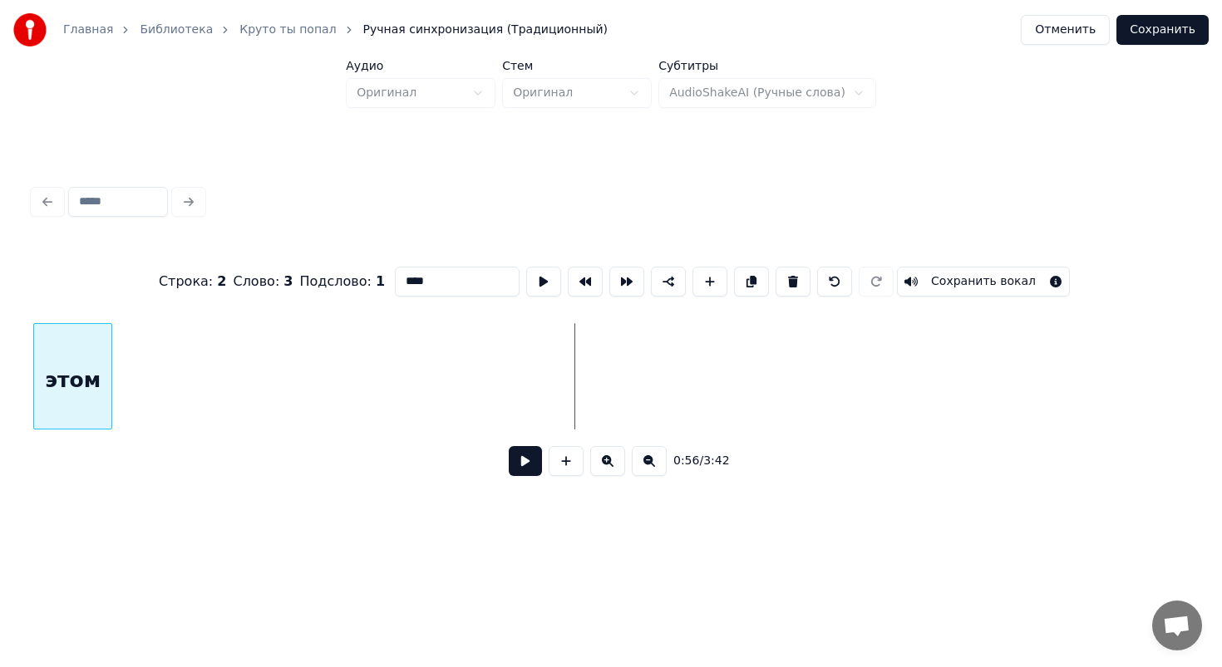
click at [0, 393] on div "Главная Библиотека Круто ты попал Ручная синхронизация (Традиционный) Отменить …" at bounding box center [611, 267] width 1222 height 535
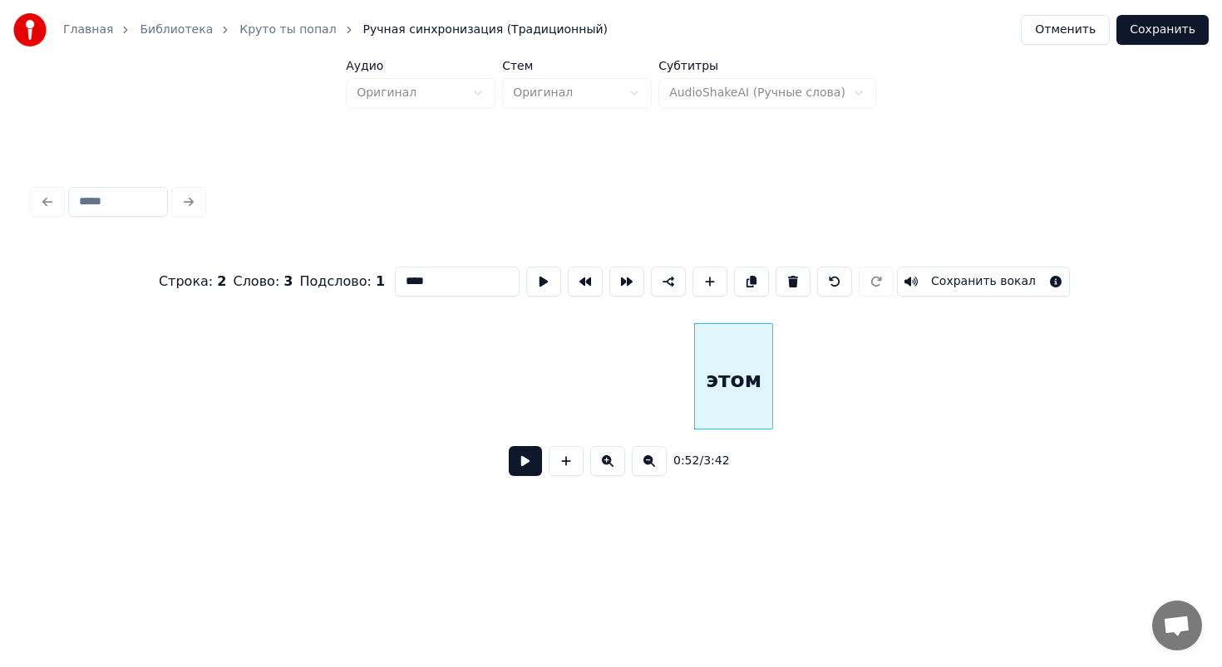
scroll to position [0, 8004]
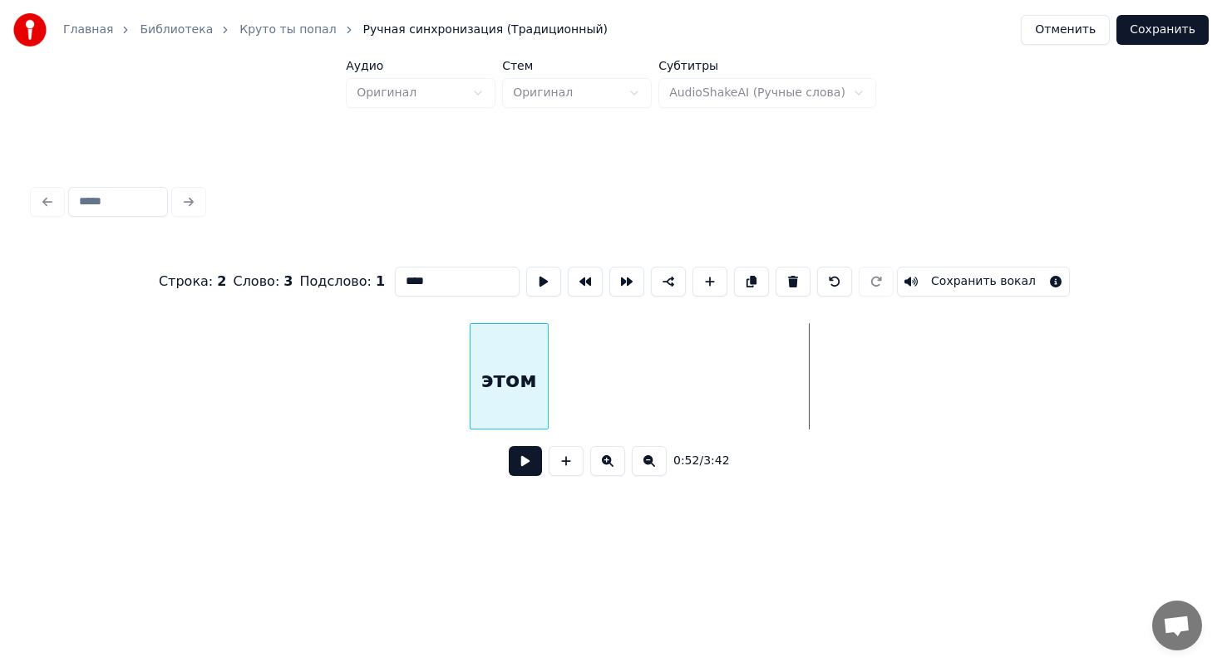
click at [470, 391] on div "этом" at bounding box center [508, 380] width 77 height 113
